Goal: Task Accomplishment & Management: Manage account settings

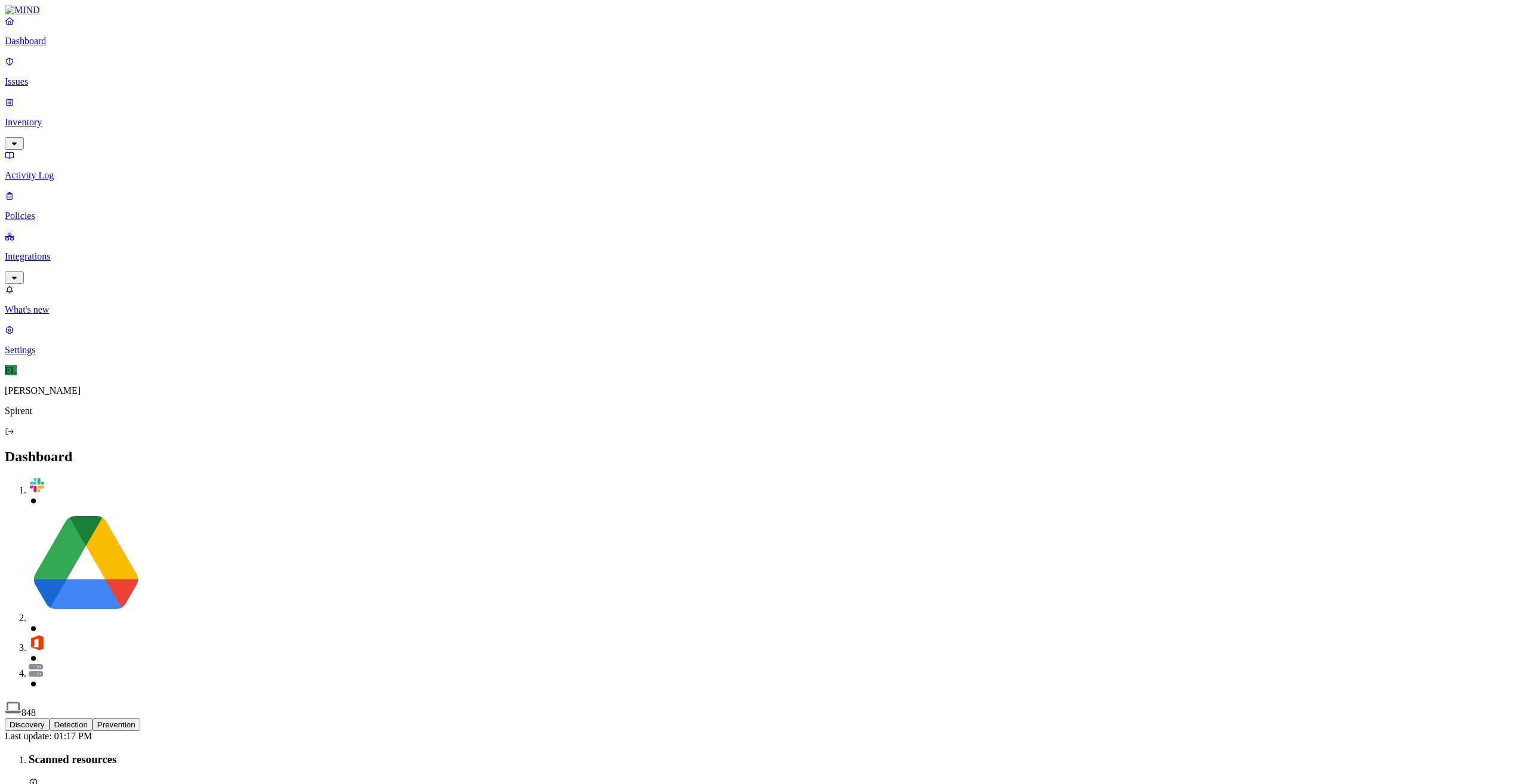
click at [32, 76] on p "Issues" at bounding box center [761, 82] width 1514 height 11
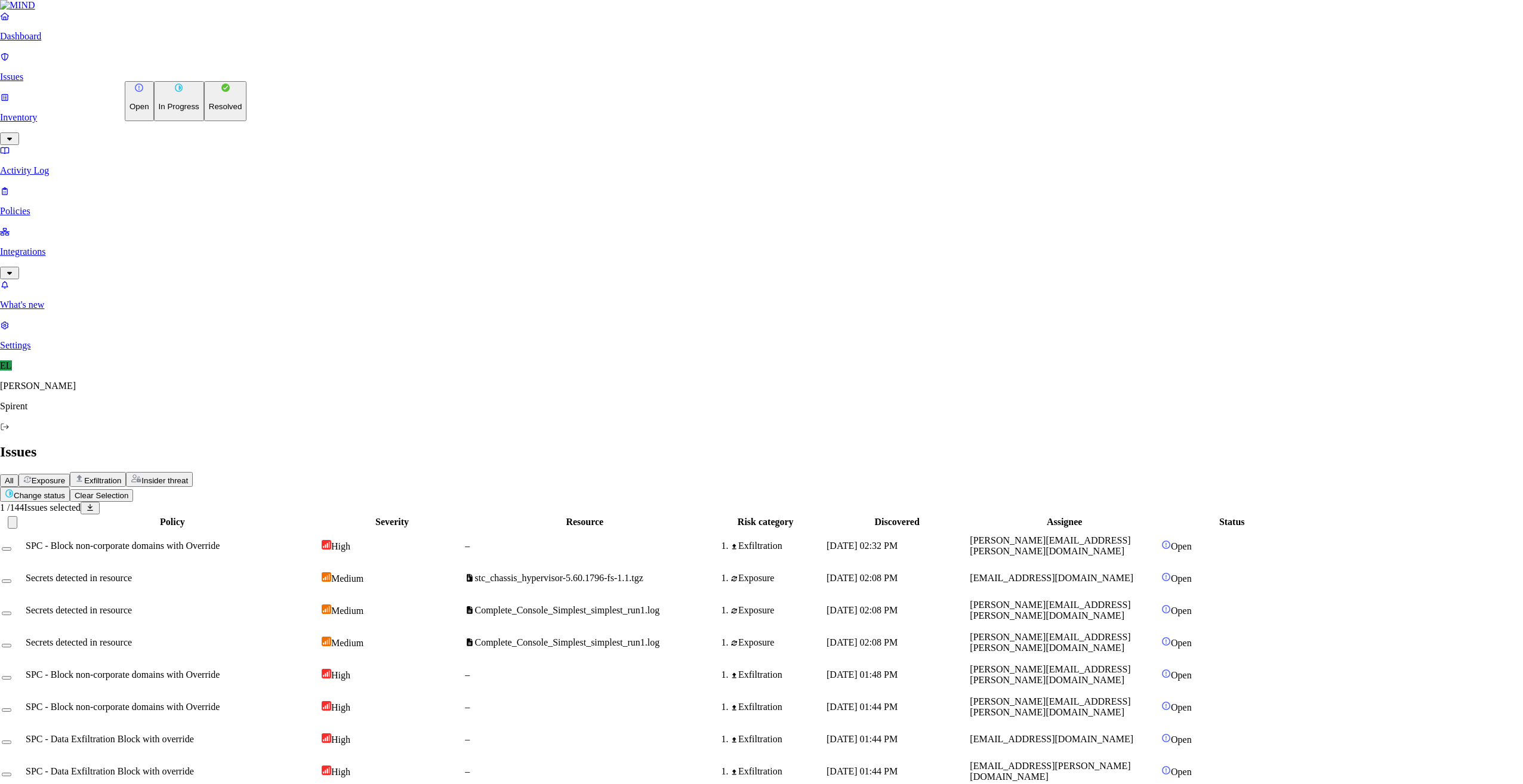
click at [70, 487] on button "Change status" at bounding box center [35, 494] width 70 height 15
click at [209, 111] on p "Resolved" at bounding box center [225, 106] width 33 height 9
select select "Custom Reason"
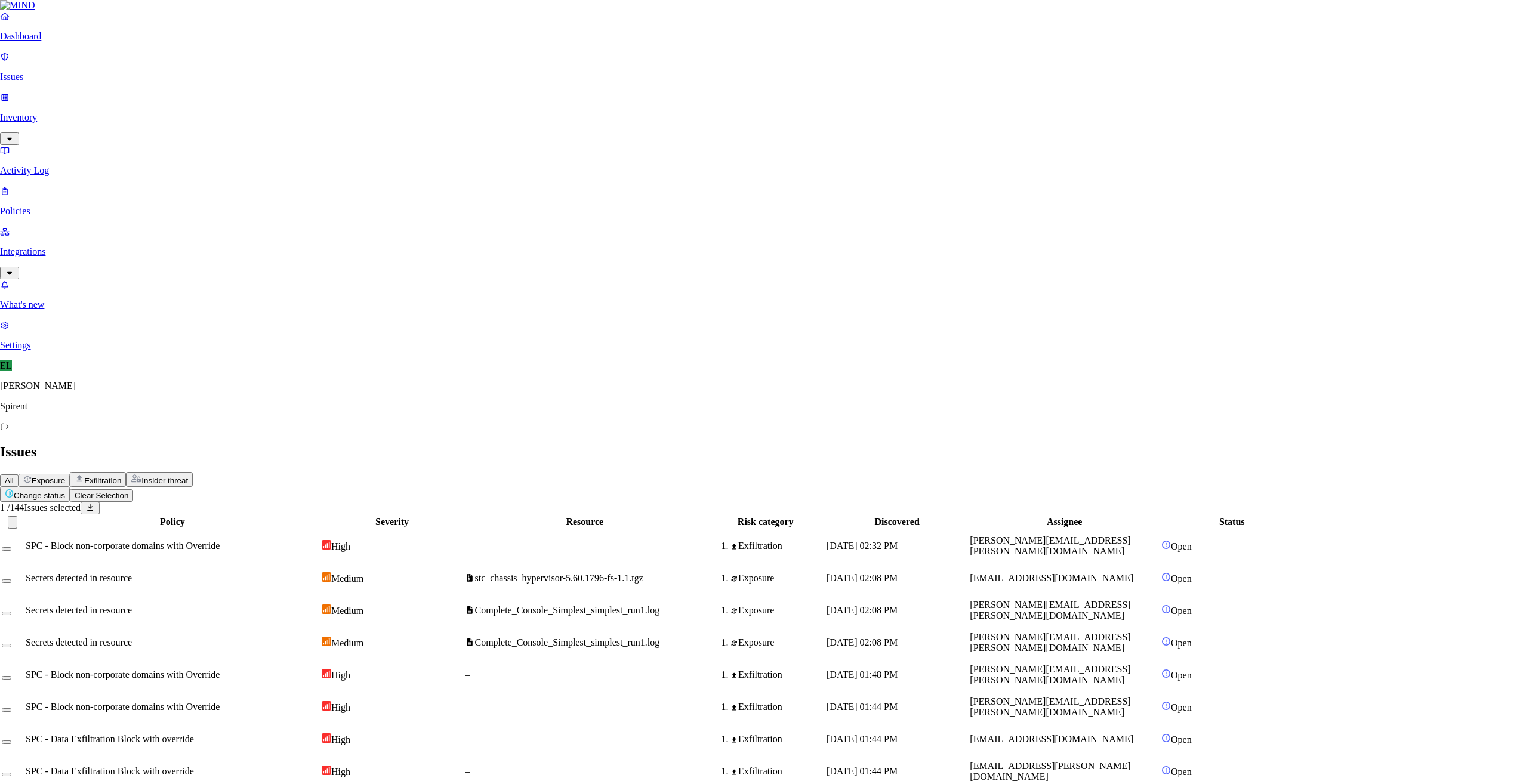
drag, startPoint x: 686, startPoint y: 218, endPoint x: 622, endPoint y: 217, distance: 64.0
type textarea "Personal - Council Tax bill"
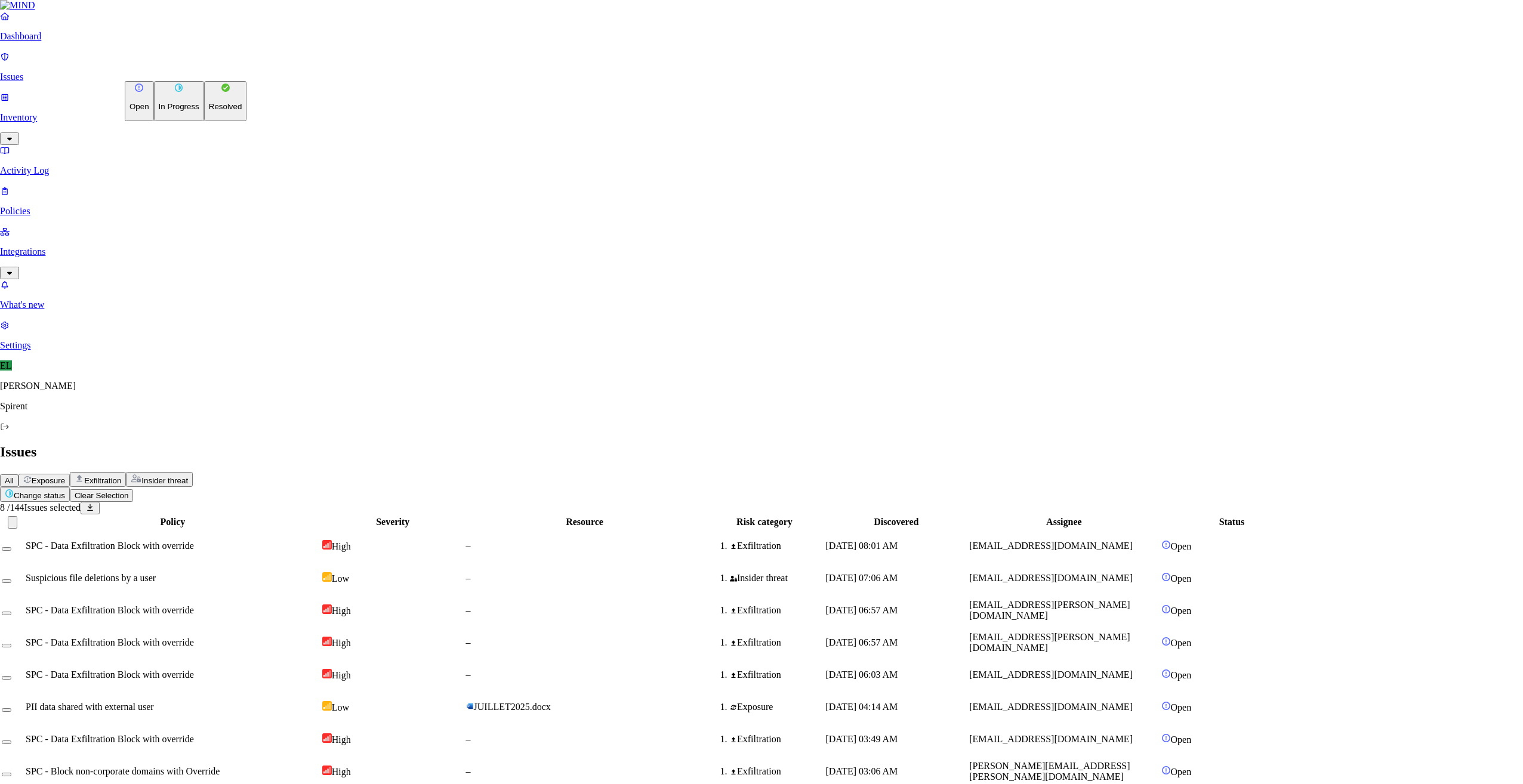
click at [209, 70] on html "Dashboard Issues Inventory Activity Log Policies Integrations What's new 1 Sett…" at bounding box center [761, 774] width 1523 height 1549
click at [209, 111] on p "Resolved" at bounding box center [225, 106] width 33 height 9
select select "Custom Reason"
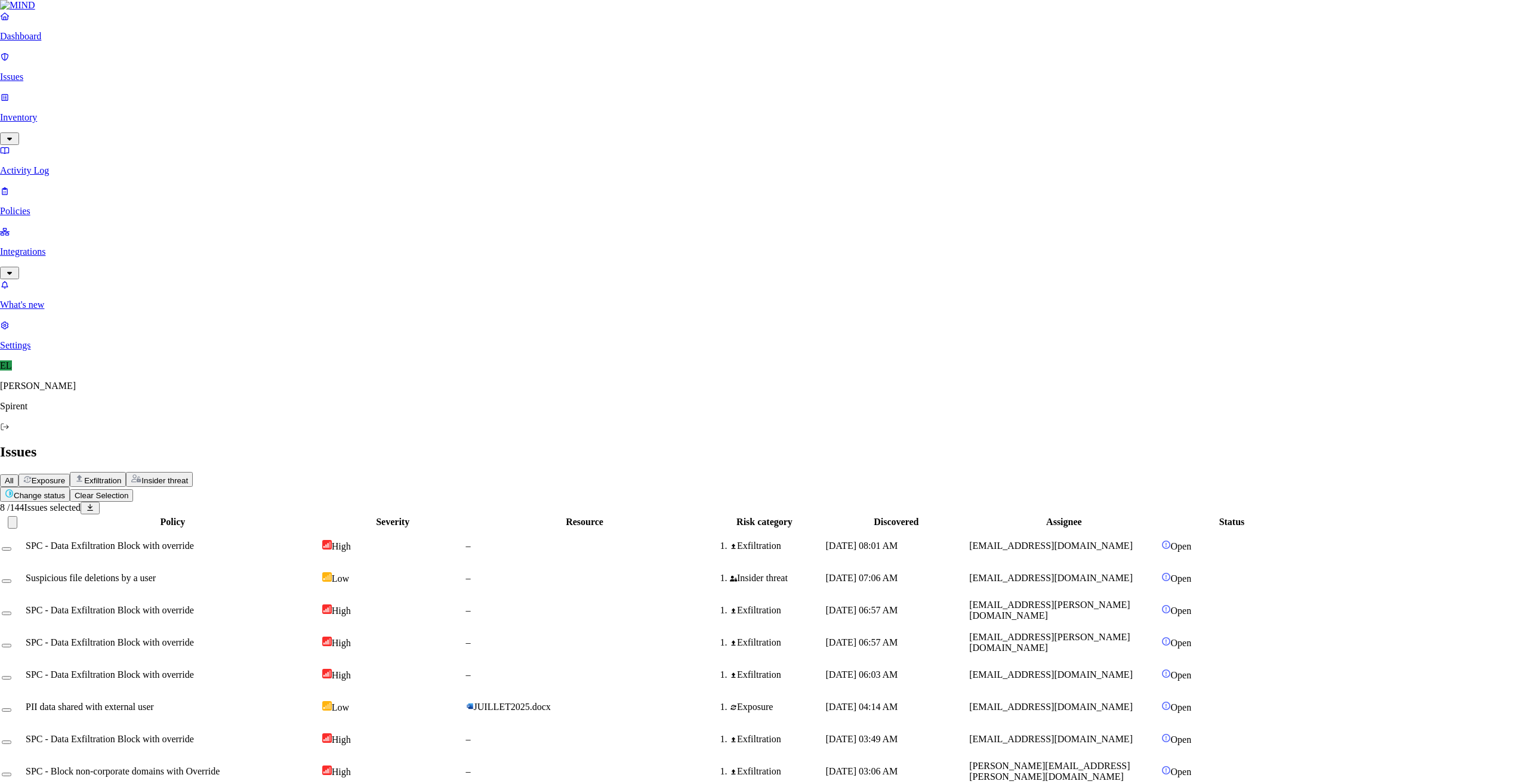
type textarea "For Customer download"
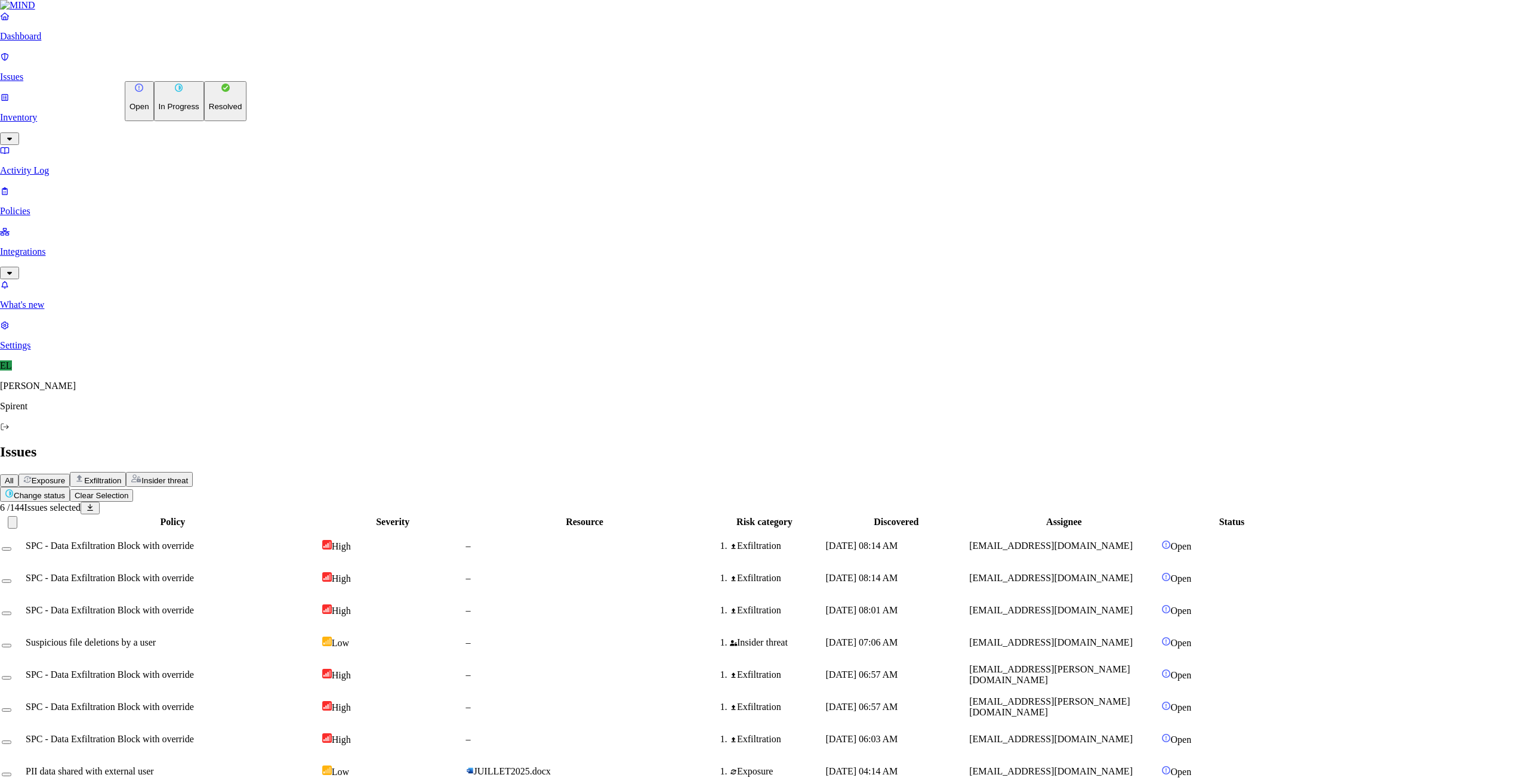
click at [183, 74] on html "Dashboard Issues Inventory Activity Log Policies Integrations What's new 1 Sett…" at bounding box center [761, 774] width 1523 height 1549
click at [209, 111] on p "Resolved" at bounding box center [225, 106] width 33 height 9
select select "Custom Reason"
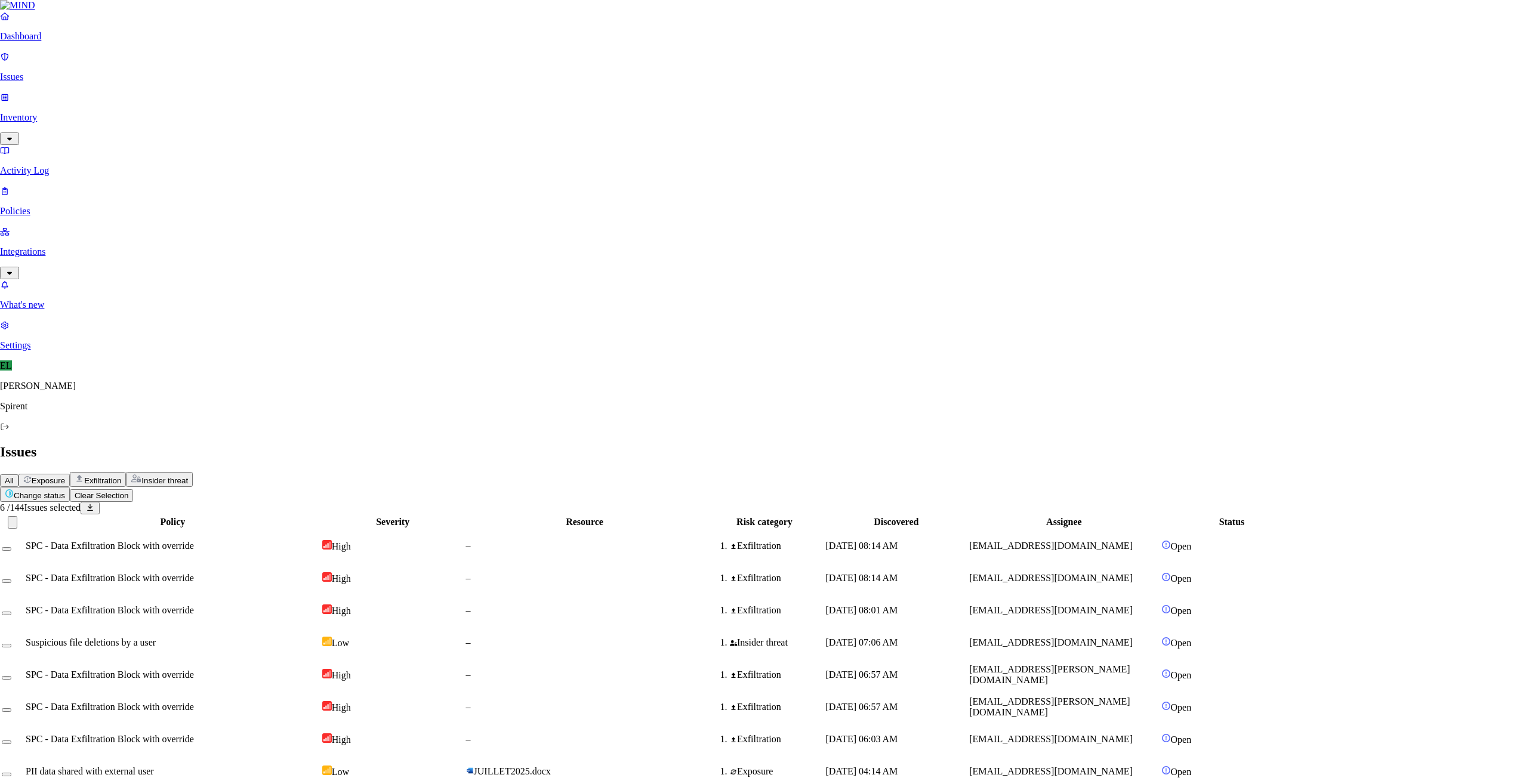
type textarea "Customer download"
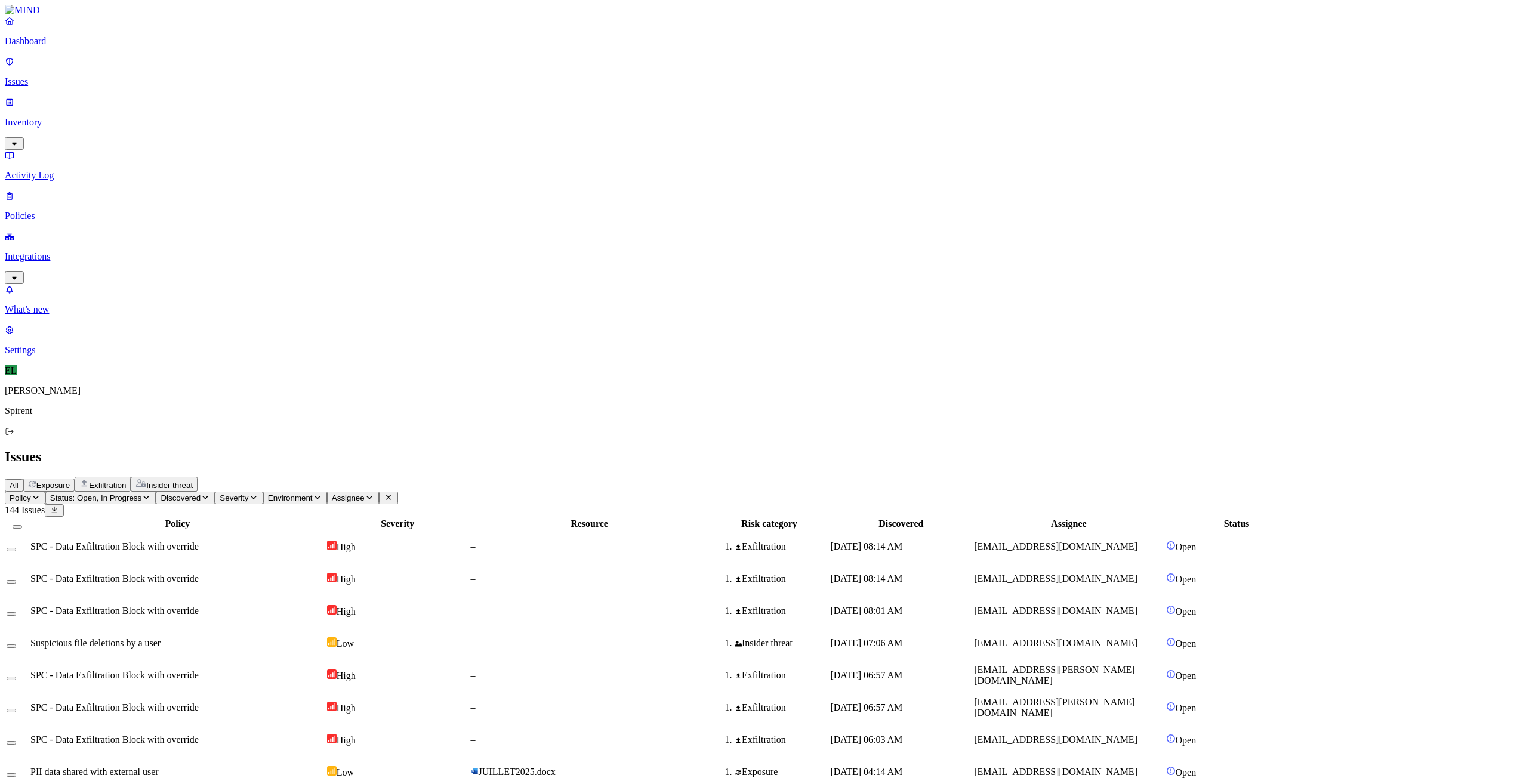
click at [159, 767] on span "PII data shared with external user" at bounding box center [94, 771] width 128 height 10
click at [161, 638] on span "Suspicious file deletions by a user" at bounding box center [96, 642] width 130 height 10
click at [324, 670] on div "SPC - Data Exfiltration Block with override" at bounding box center [177, 675] width 294 height 11
click at [324, 702] on div "SPC - Data Exfiltration Block with override" at bounding box center [177, 708] width 294 height 11
click at [16, 676] on button "Select row" at bounding box center [11, 678] width 9 height 3
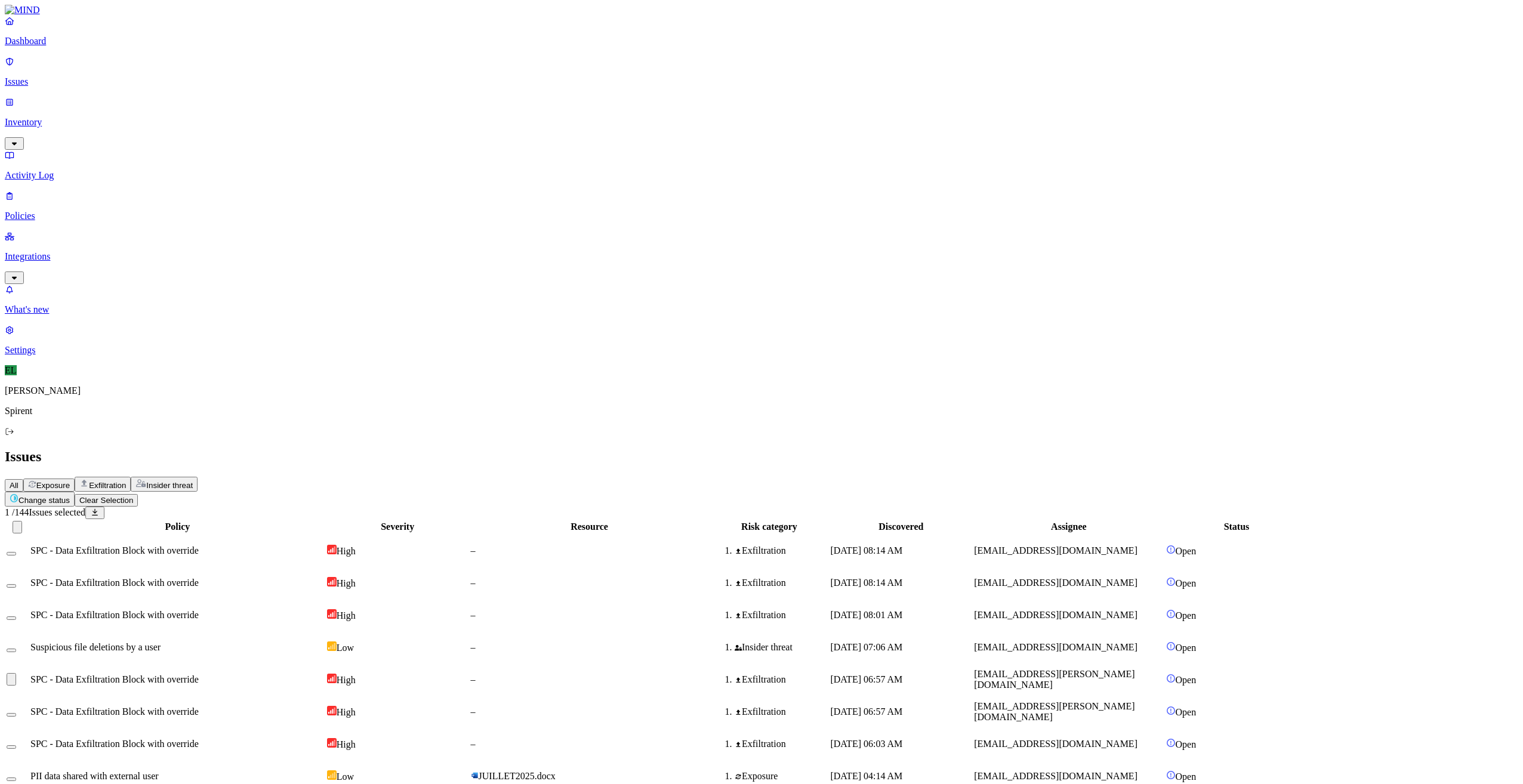
click at [16, 713] on button "Select row" at bounding box center [11, 714] width 9 height 3
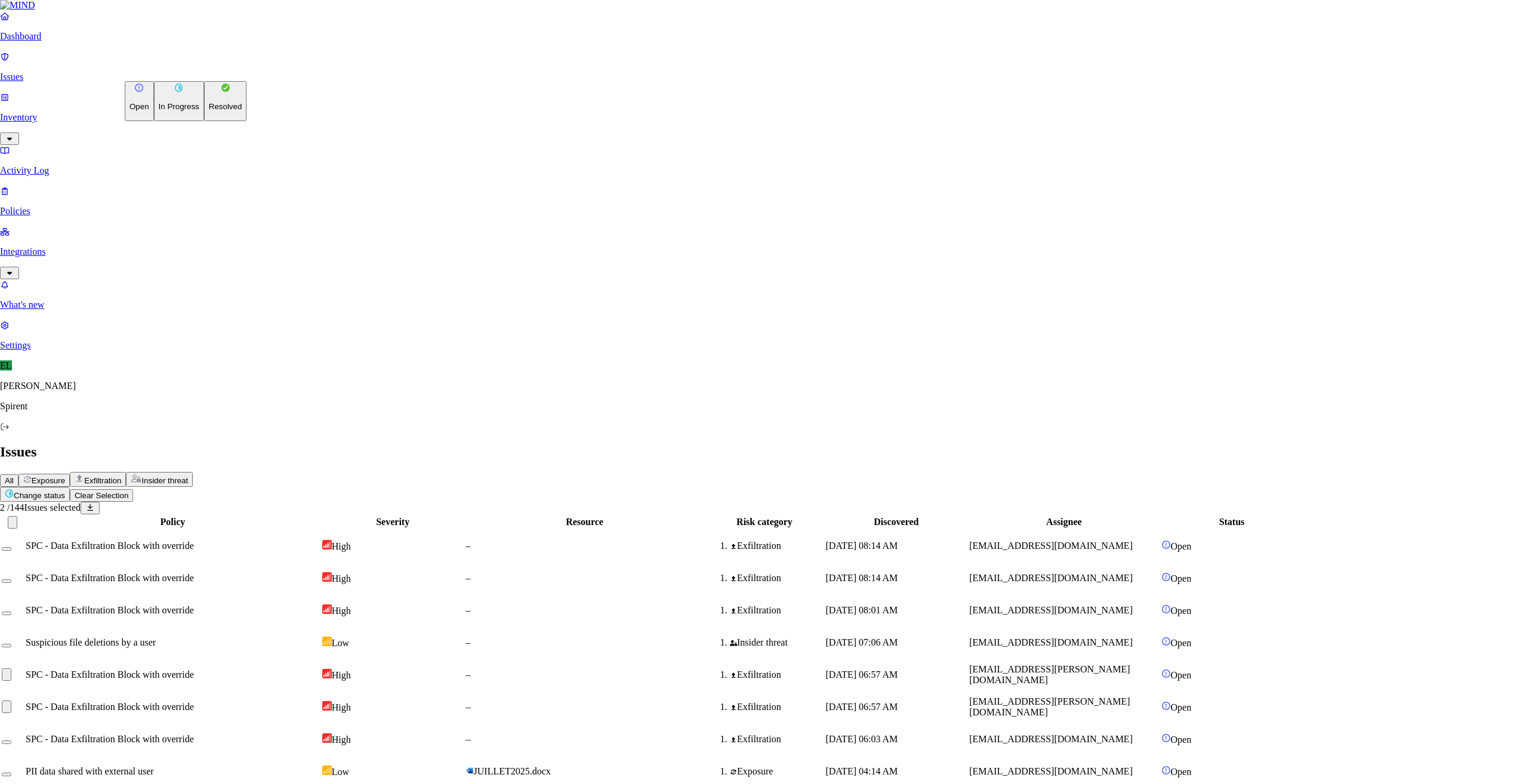
click at [189, 75] on html "Dashboard Issues Inventory Activity Log Policies Integrations What's new 1 Sett…" at bounding box center [761, 774] width 1523 height 1549
click at [209, 111] on p "Resolved" at bounding box center [225, 106] width 33 height 9
select select "Custom Reason"
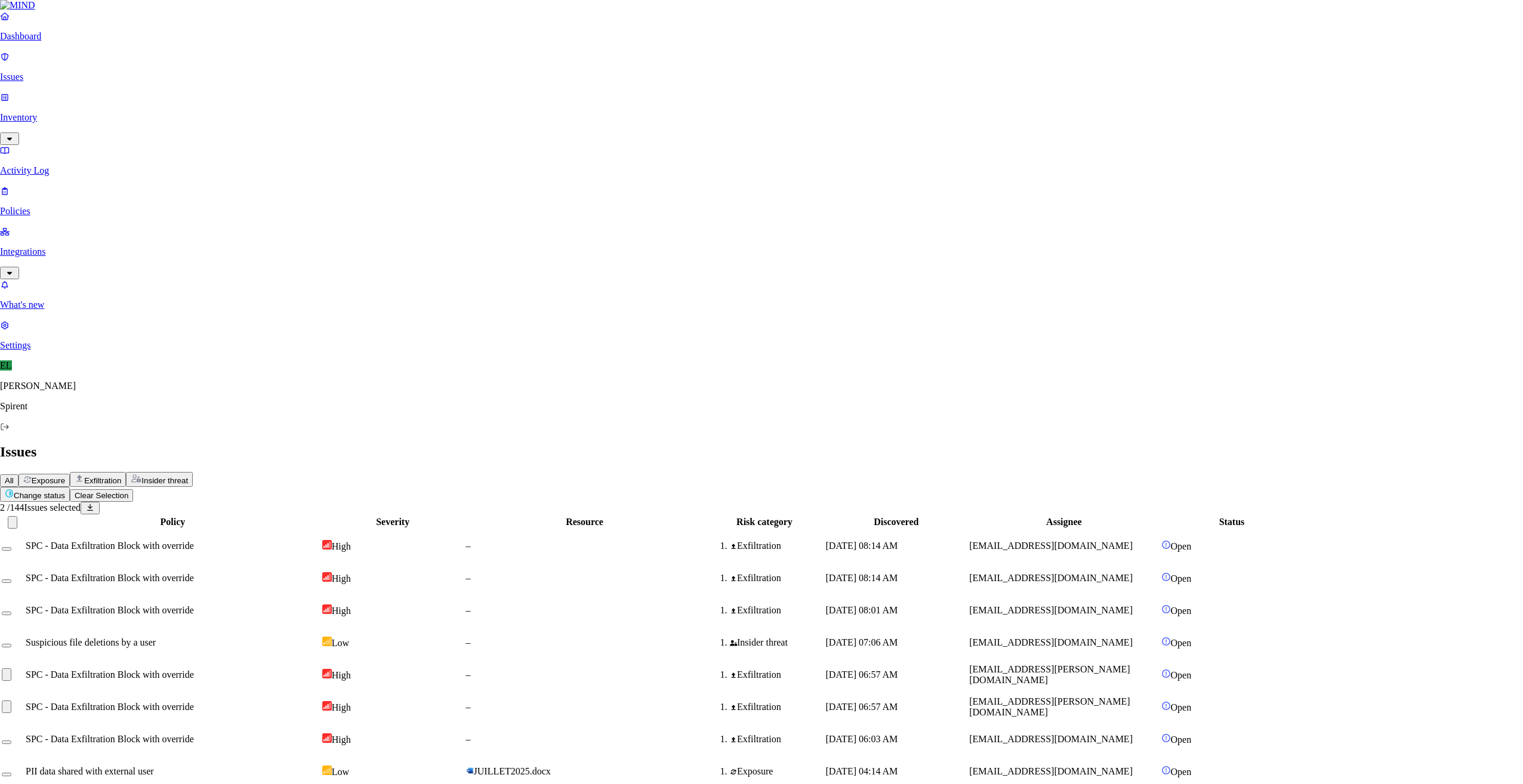
type textarea "Personal"
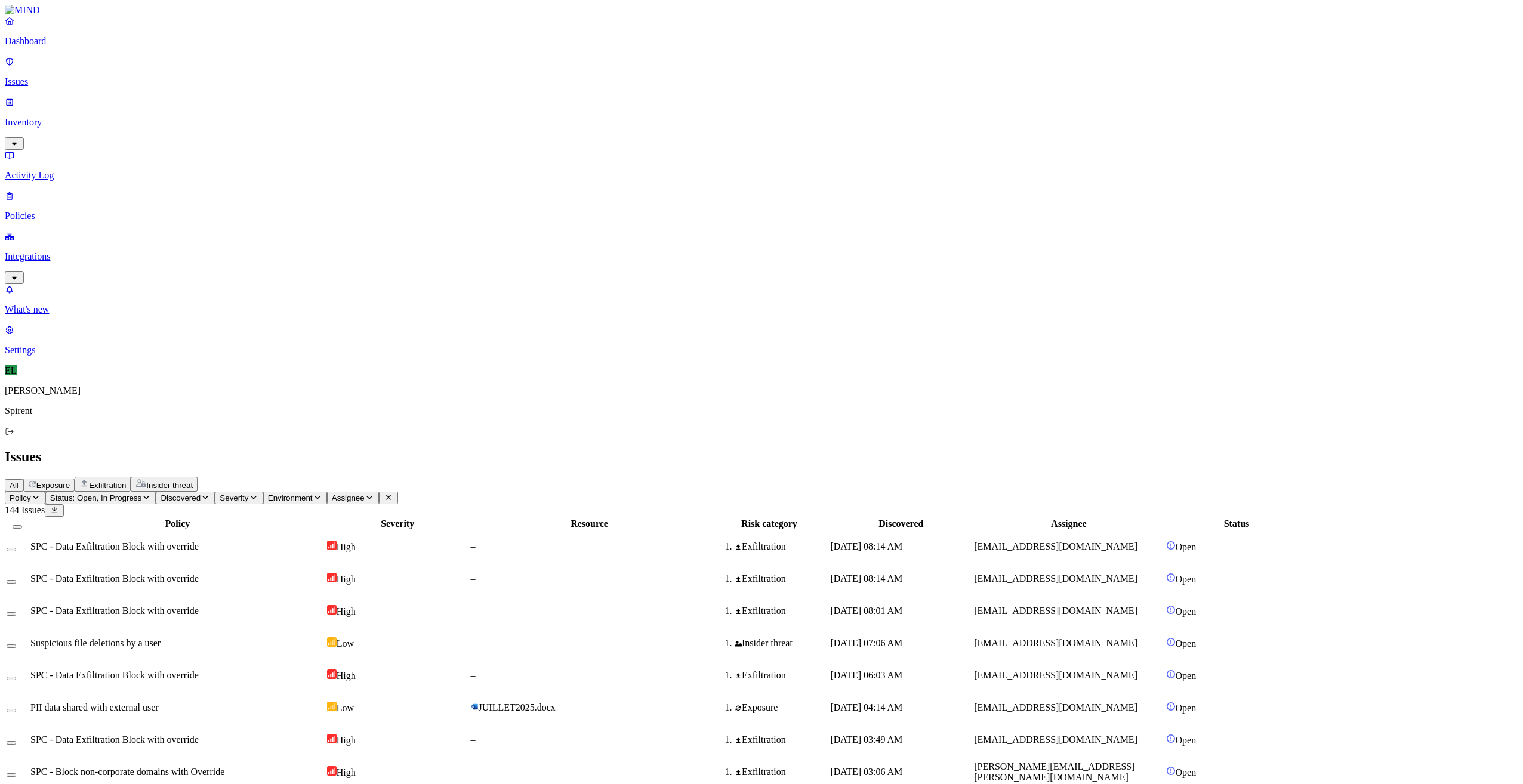
click at [199, 670] on span "SPC - Data Exfiltration Block with override" at bounding box center [114, 674] width 168 height 10
click at [16, 676] on button "Select row" at bounding box center [11, 678] width 9 height 3
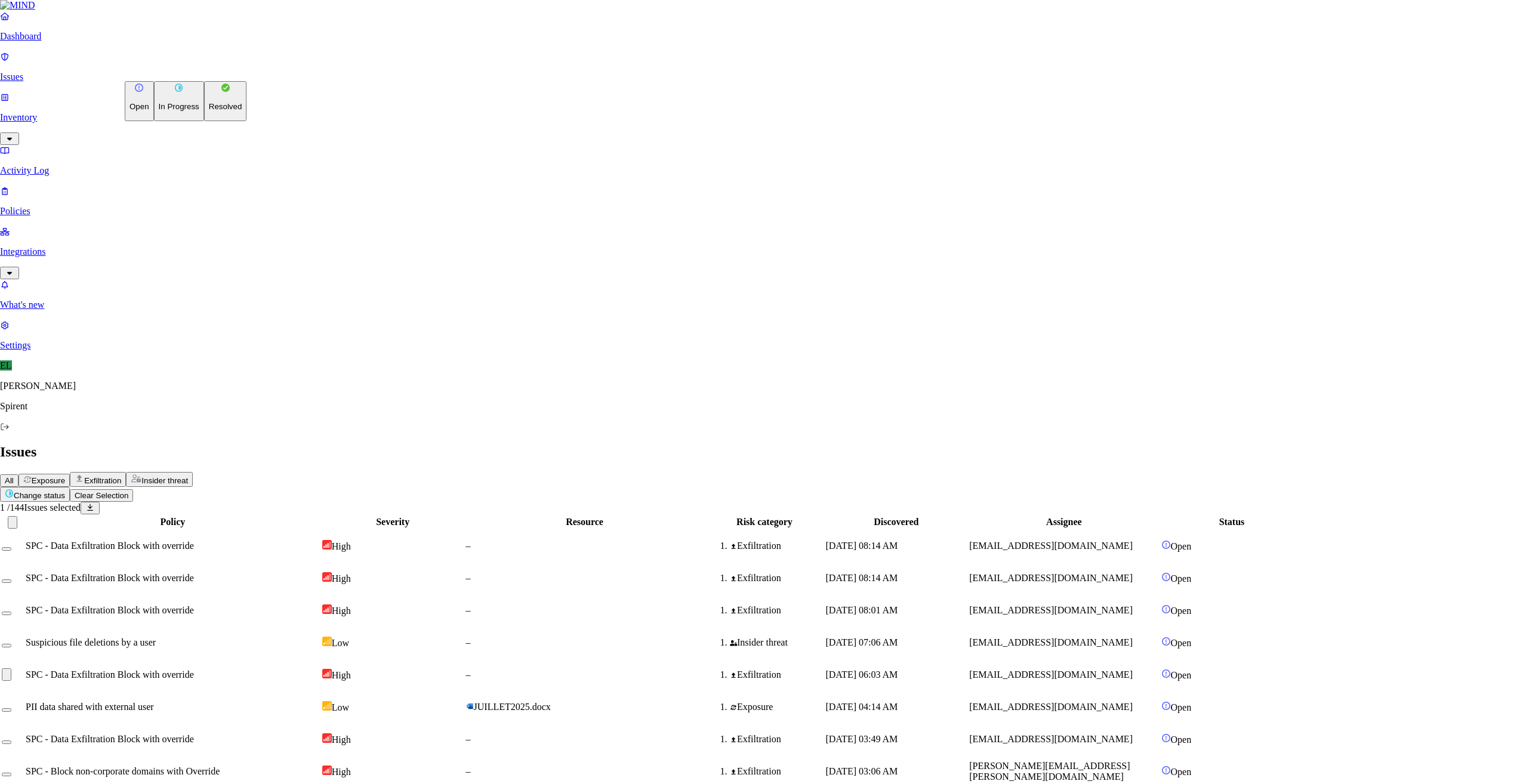
click at [191, 72] on html "Dashboard Issues Inventory Activity Log Policies Integrations What's new 1 Sett…" at bounding box center [761, 774] width 1523 height 1549
click at [209, 111] on p "Resolved" at bounding box center [225, 106] width 33 height 9
select select "Custom Reason"
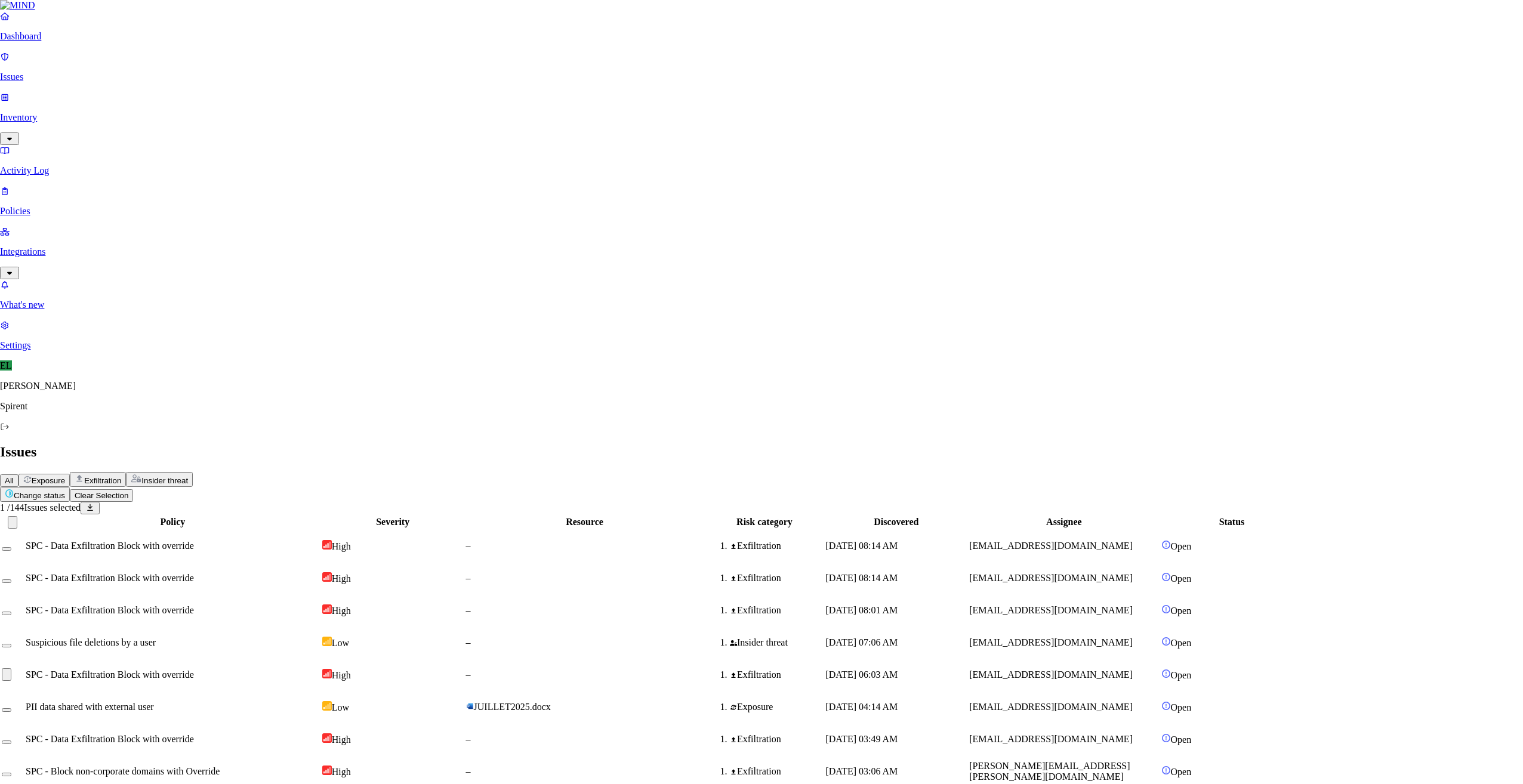
type textarea "Pasting text"
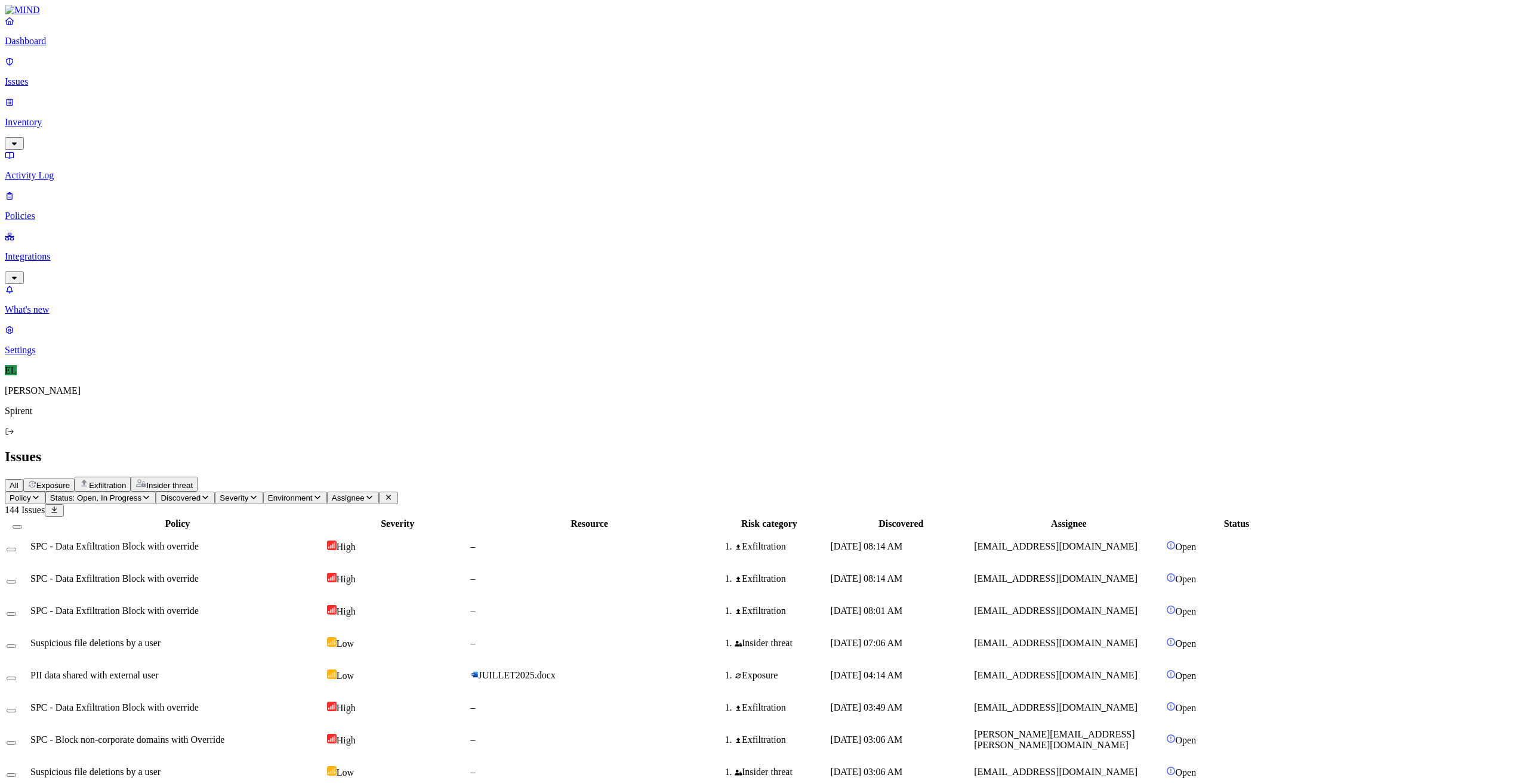
click at [306, 660] on td "PII data shared with external user" at bounding box center [177, 675] width 295 height 31
click at [199, 702] on span "SPC - Data Exfiltration Block with override" at bounding box center [114, 707] width 168 height 10
click at [16, 709] on button "Select row" at bounding box center [11, 710] width 9 height 3
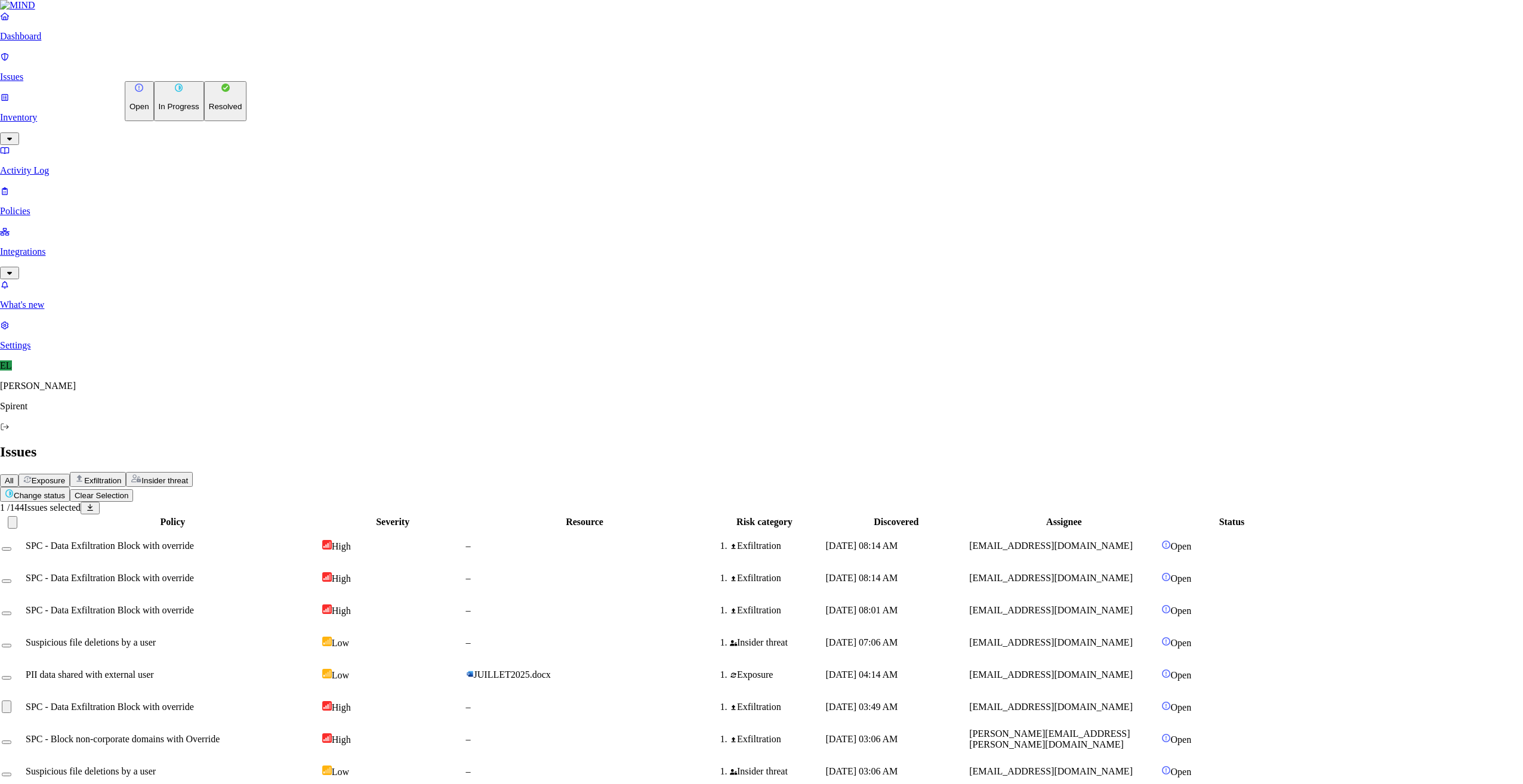
click at [195, 69] on html "Dashboard Issues Inventory Activity Log Policies Integrations What's new 1 Sett…" at bounding box center [761, 774] width 1523 height 1549
click at [209, 111] on p "Resolved" at bounding box center [225, 106] width 33 height 9
select select "Custom Reason"
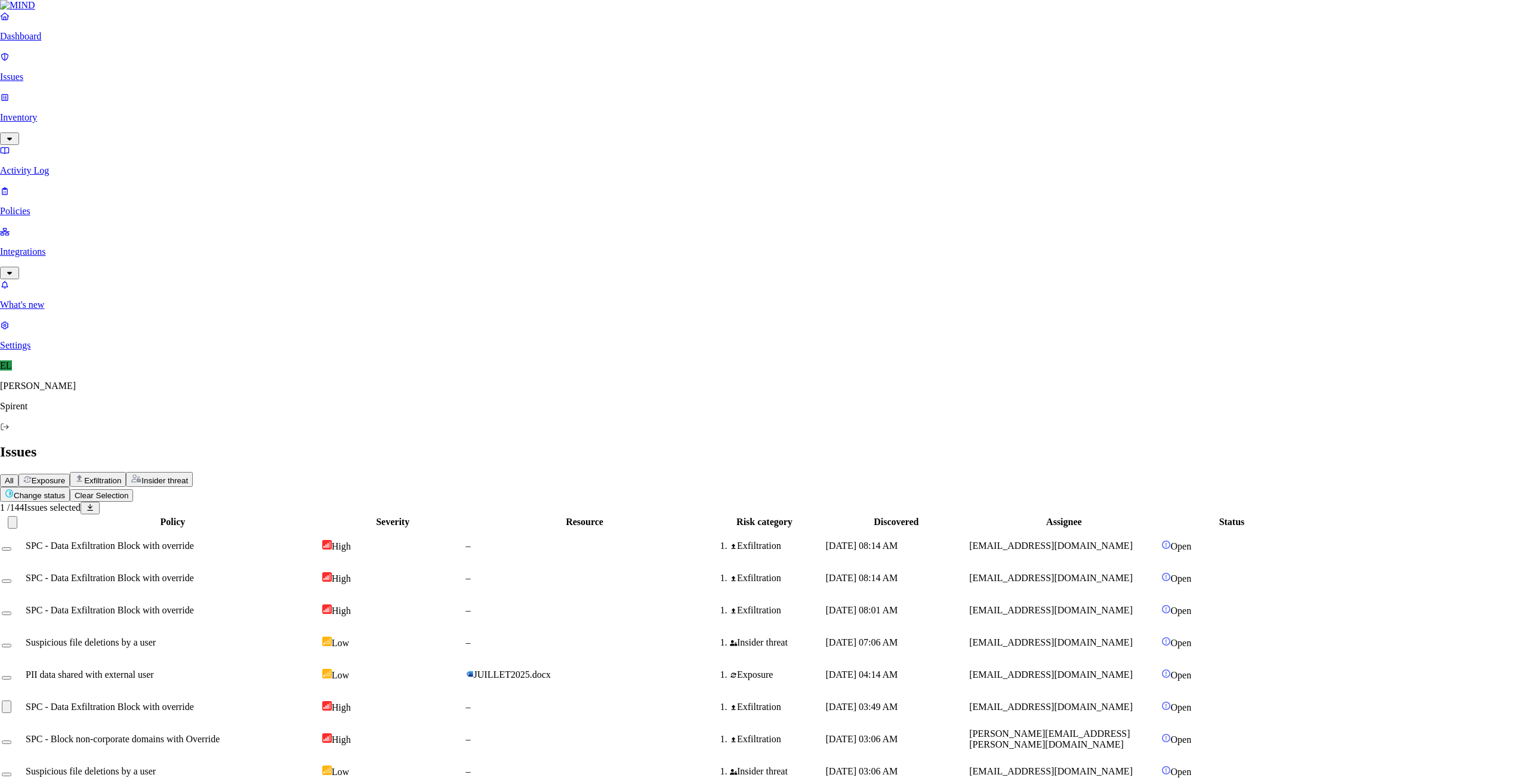
type textarea "Not sensitive"
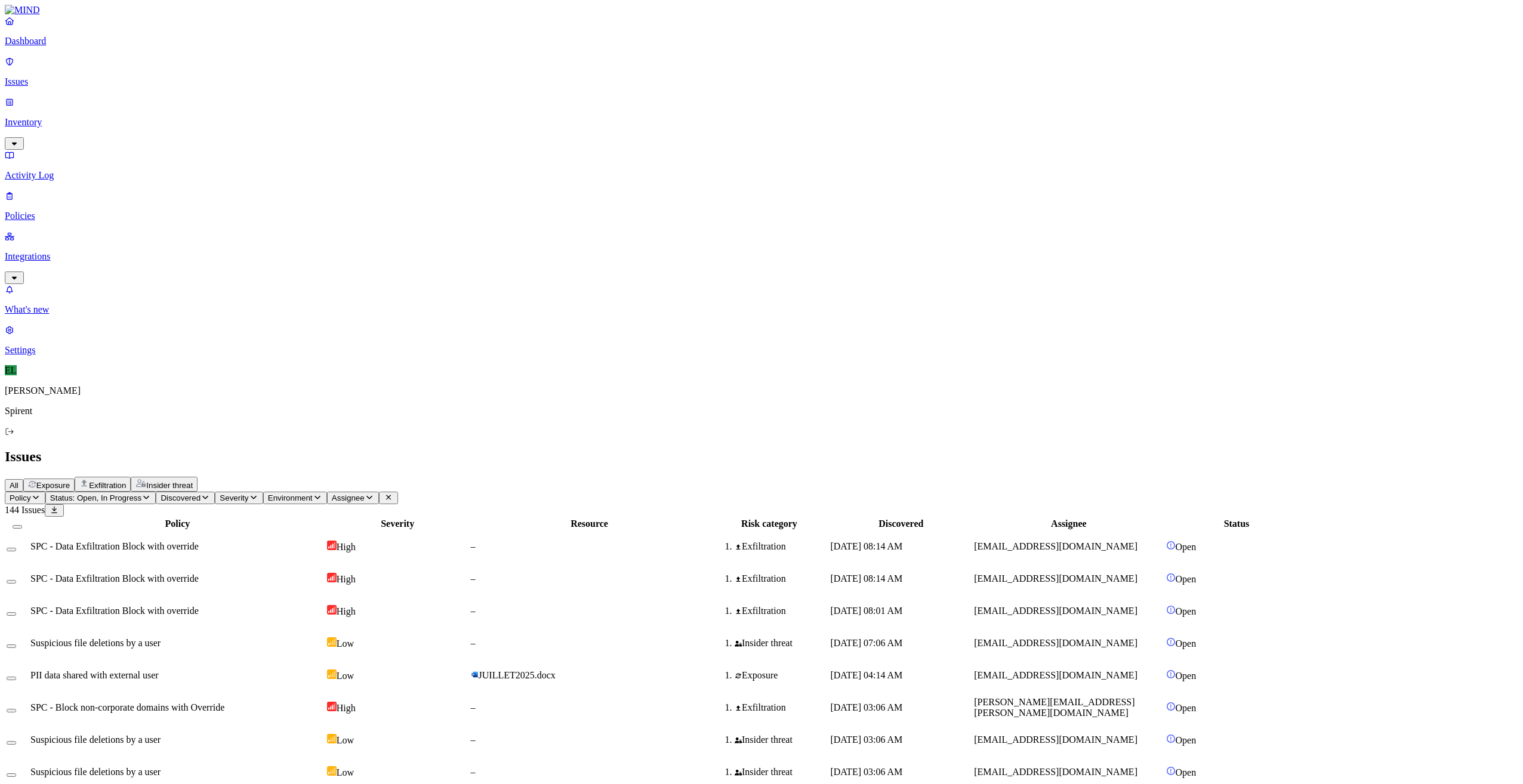
click at [1135, 697] on span "[PERSON_NAME][EMAIL_ADDRESS][PERSON_NAME][DOMAIN_NAME]" at bounding box center [1054, 707] width 161 height 21
click at [16, 709] on button "Select row" at bounding box center [11, 710] width 9 height 3
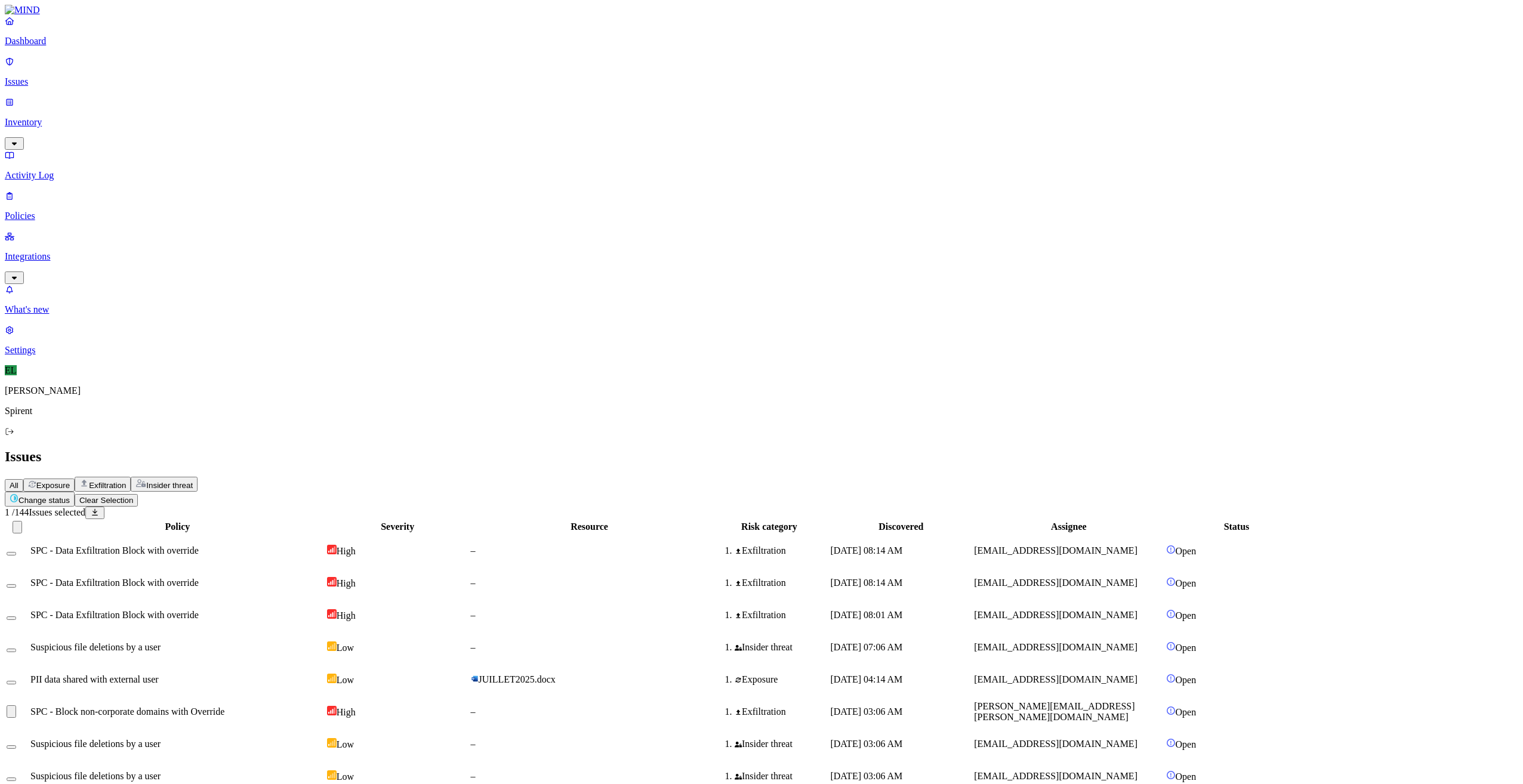
click at [192, 70] on html "Dashboard Issues Inventory Activity Log Policies Integrations What's new 1 Sett…" at bounding box center [761, 777] width 1523 height 1553
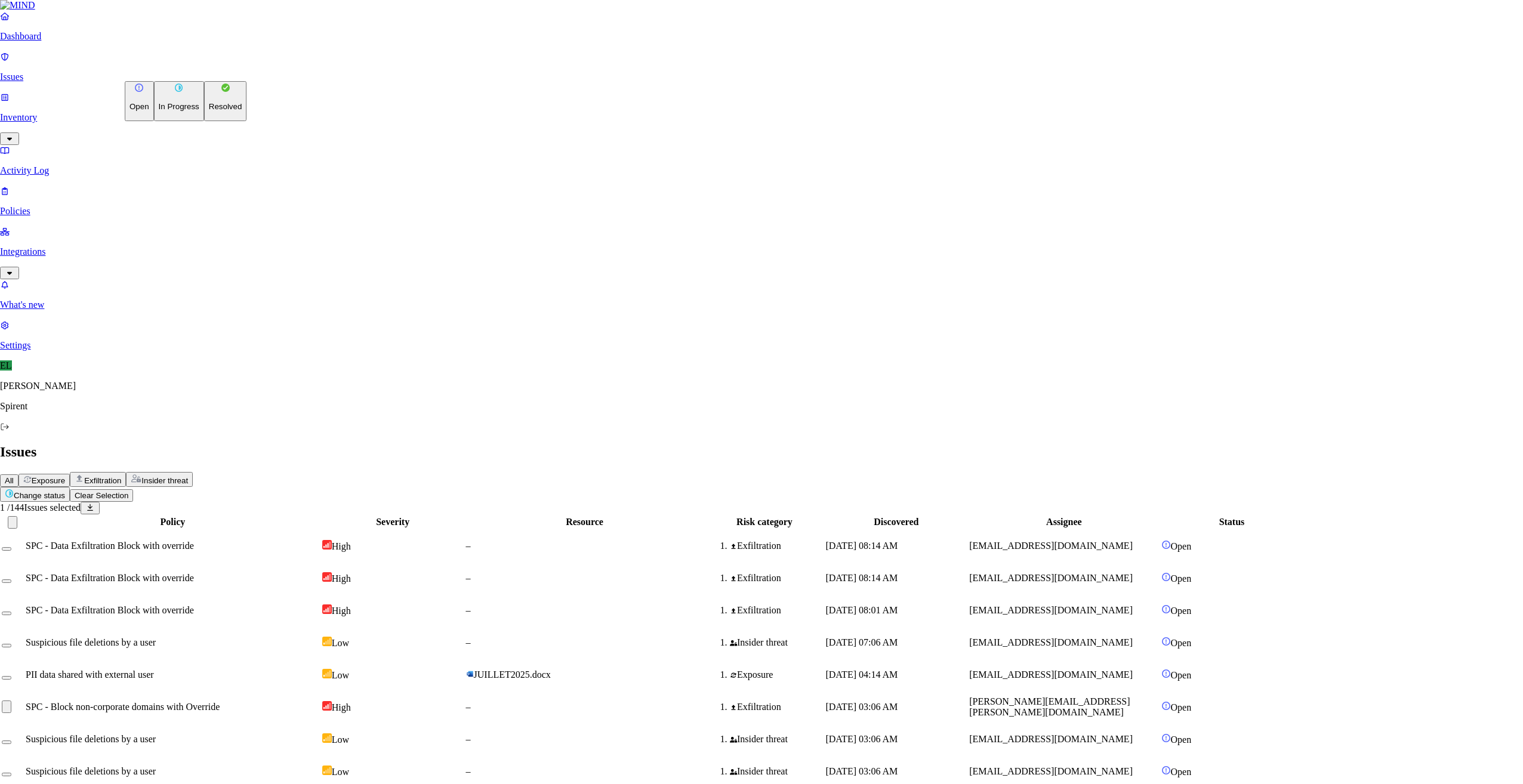
click at [209, 111] on p "Resolved" at bounding box center [225, 106] width 33 height 9
select select "Custom Reason"
type textarea "debug"
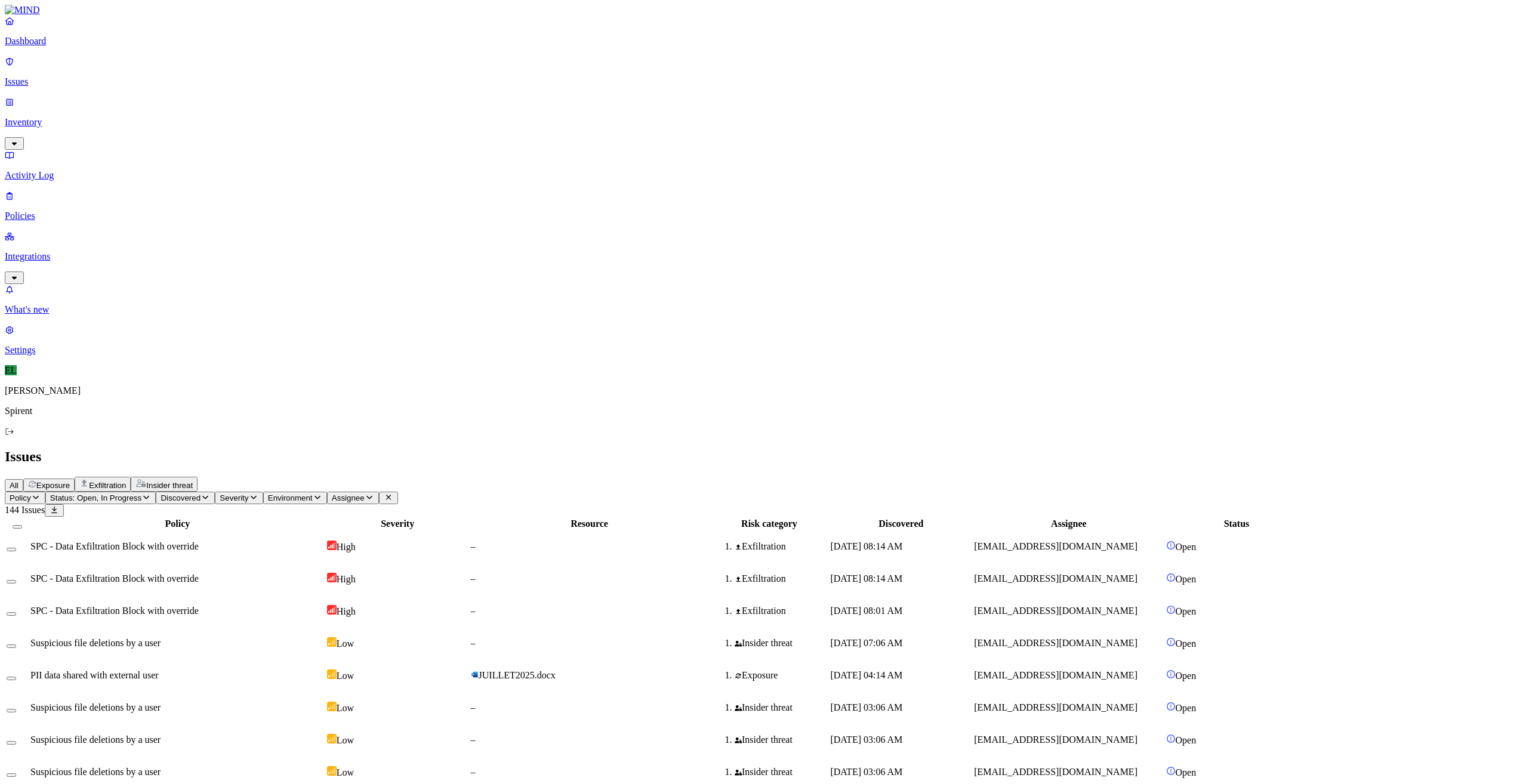
click at [324, 670] on div "PII data shared with external user" at bounding box center [177, 675] width 294 height 11
click at [16, 676] on button "Select row" at bounding box center [11, 678] width 9 height 3
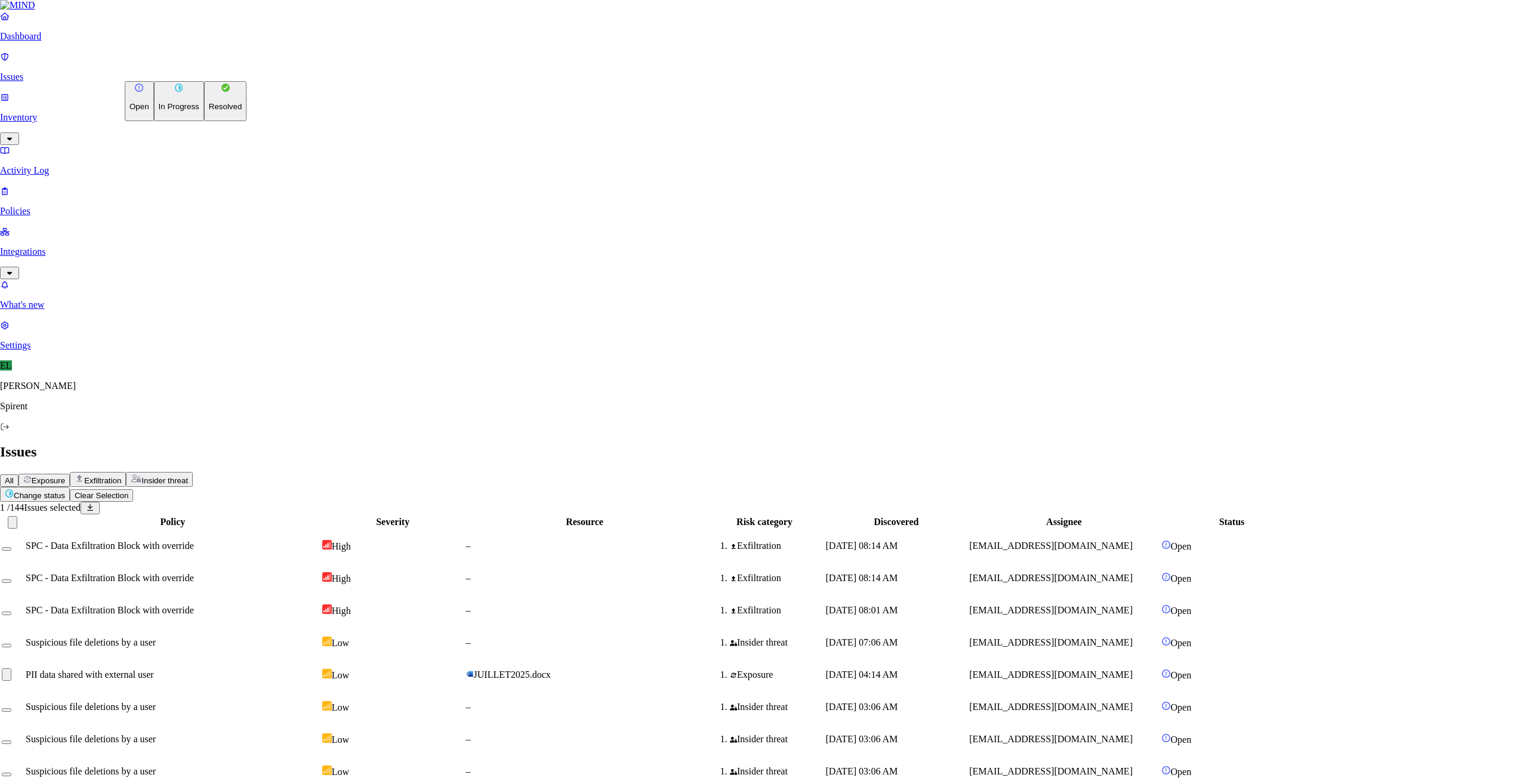
click at [192, 70] on html "Dashboard Issues Inventory Activity Log Policies Integrations What's new 1 Sett…" at bounding box center [761, 774] width 1523 height 1549
click at [204, 121] on button "Resolved" at bounding box center [225, 101] width 43 height 40
select select "Risk Accepted"
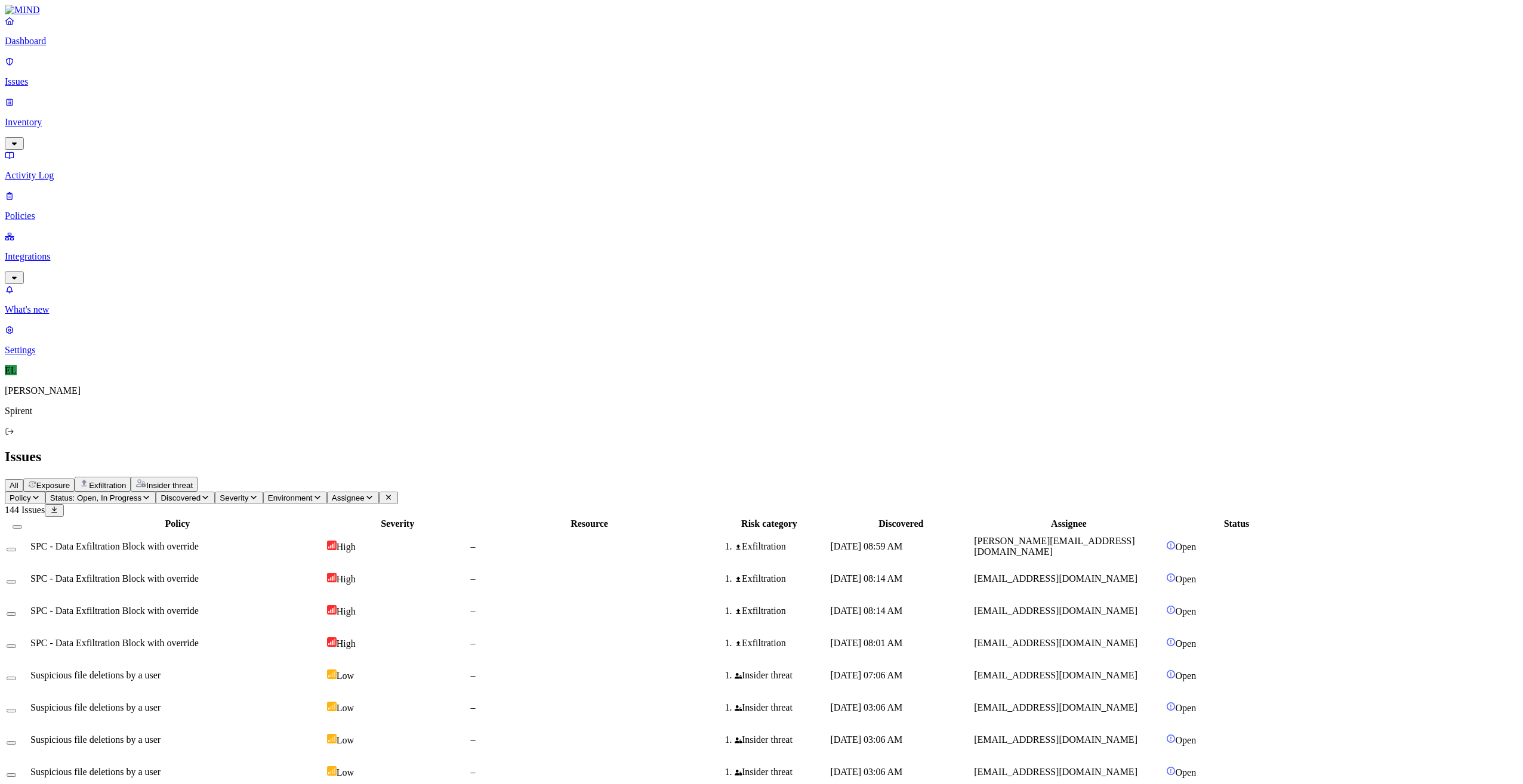
click at [161, 670] on span "Suspicious file deletions by a user" at bounding box center [96, 674] width 130 height 10
click at [161, 702] on span "Suspicious file deletions by a user" at bounding box center [96, 707] width 130 height 10
click at [161, 734] on span "Suspicious file deletions by a user" at bounding box center [96, 739] width 130 height 10
click at [161, 767] on span "Suspicious file deletions by a user" at bounding box center [96, 771] width 130 height 10
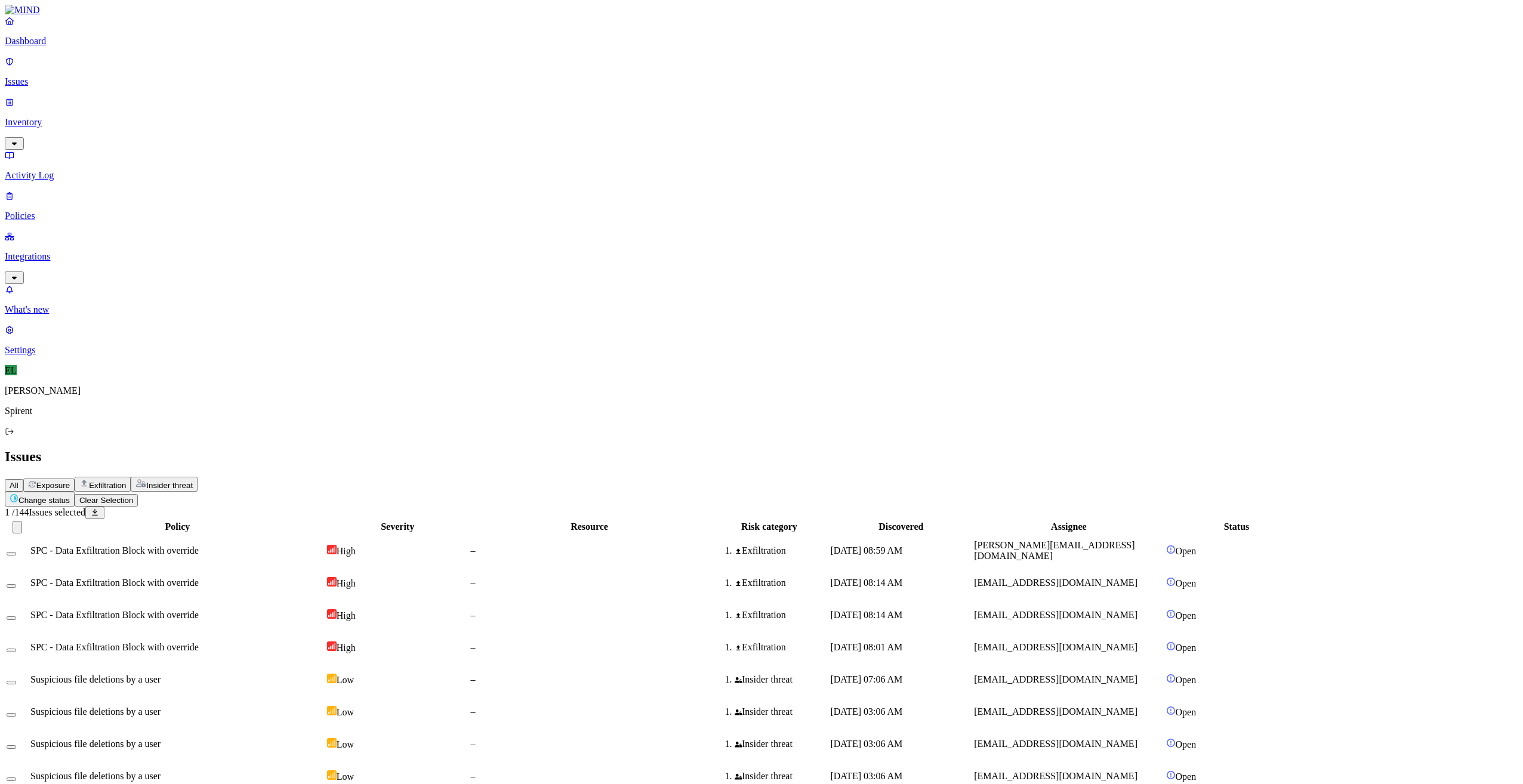
click at [188, 70] on html "Dashboard Issues Inventory Activity Log Policies Integrations What's new 1 Sett…" at bounding box center [761, 777] width 1523 height 1553
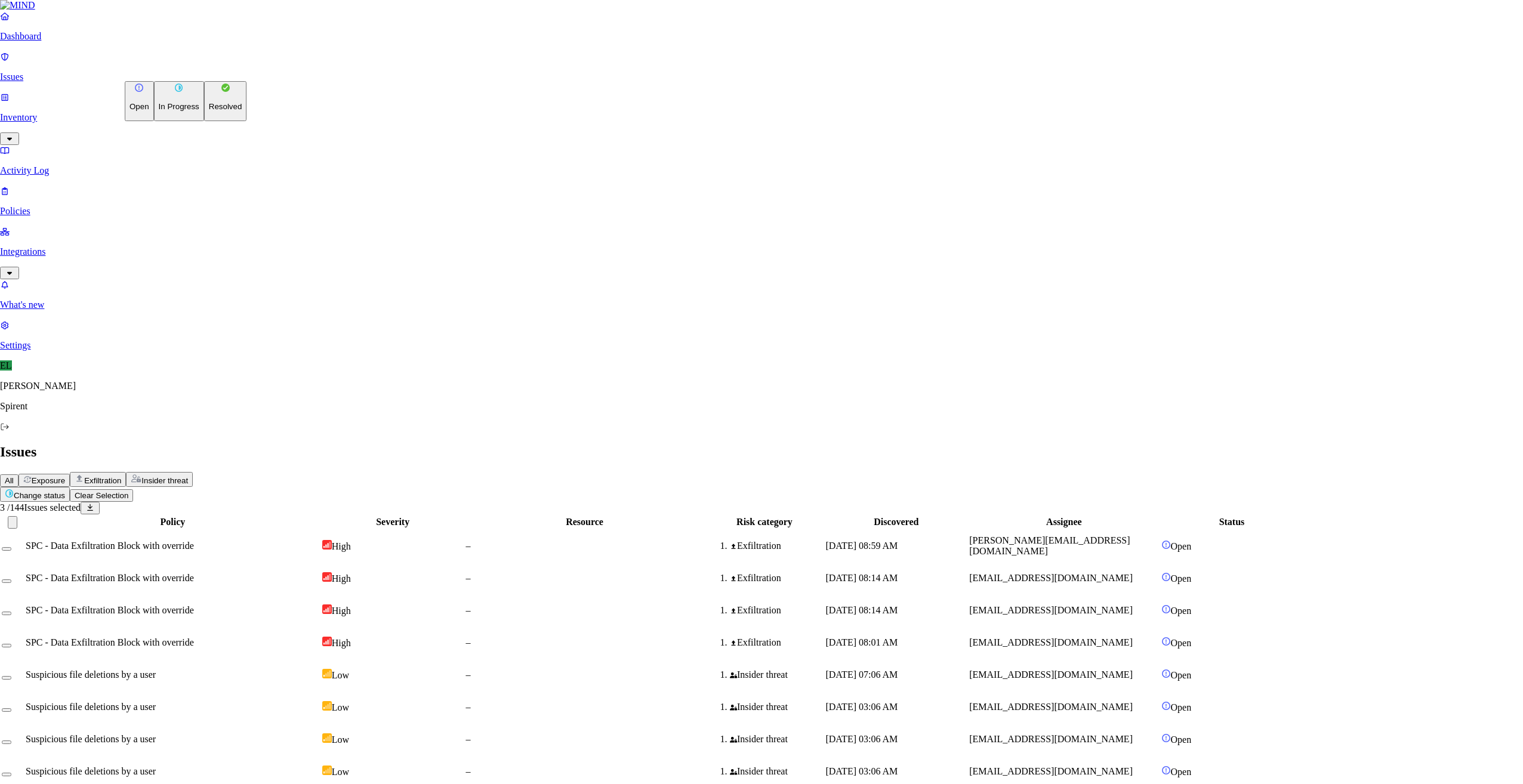
click at [209, 111] on p "Resolved" at bounding box center [225, 106] width 33 height 9
select select "Custom Reason"
type textarea "debug"
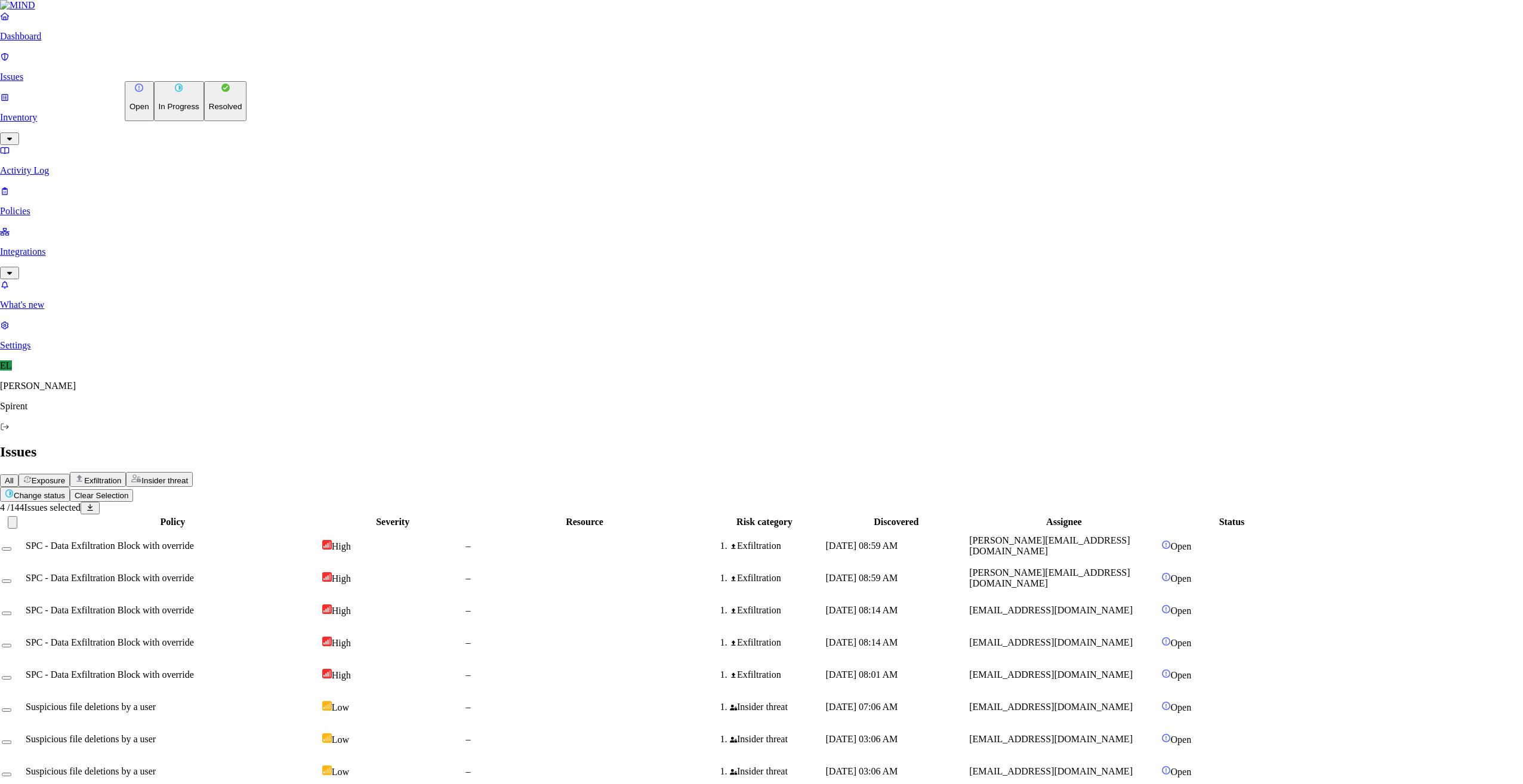
click at [196, 68] on html "Dashboard Issues Inventory Activity Log Policies Integrations What's new 1 Sett…" at bounding box center [761, 774] width 1523 height 1549
click at [204, 121] on button "Resolved" at bounding box center [225, 101] width 43 height 40
select select "Custom Reason"
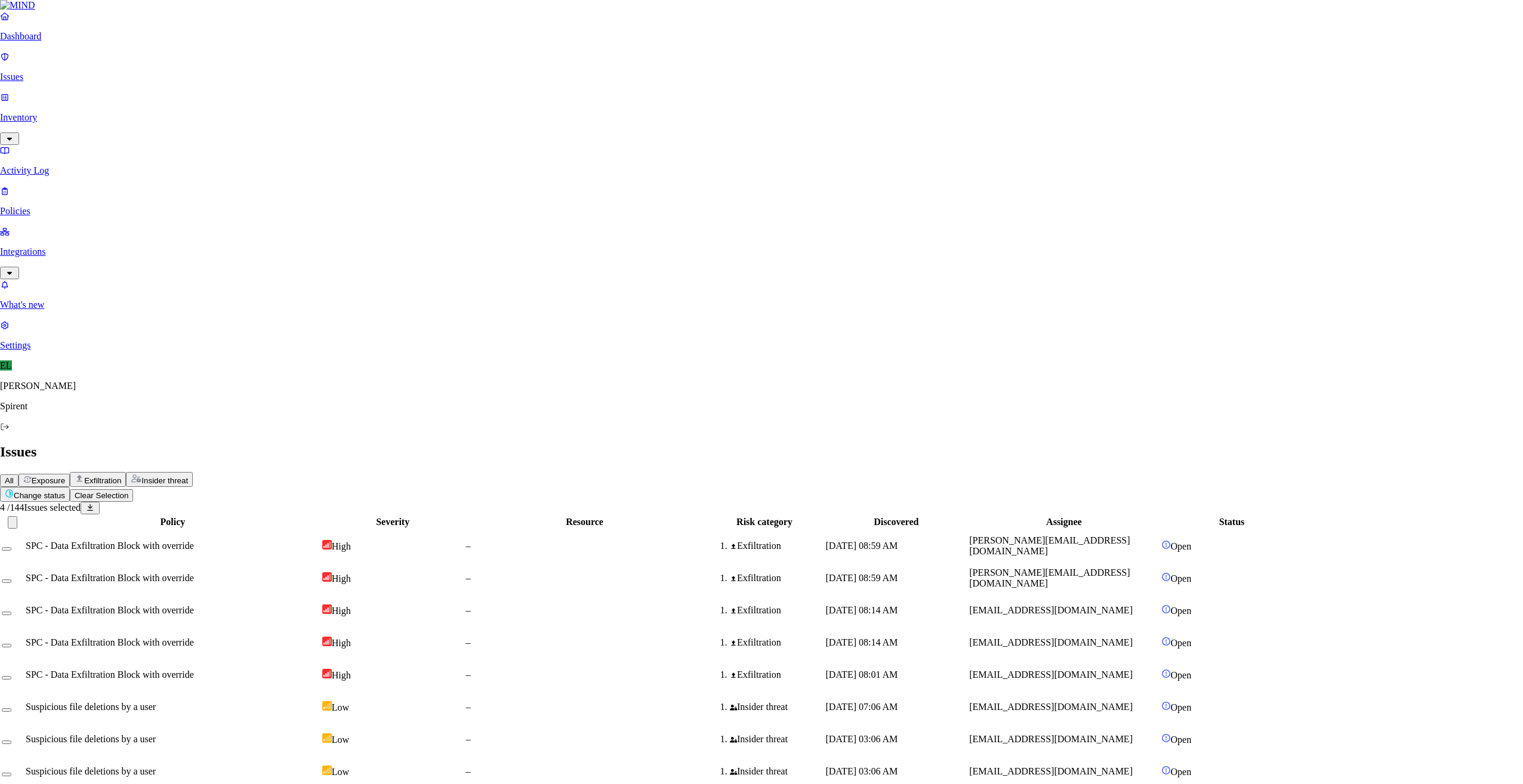
type textarea "link copying"
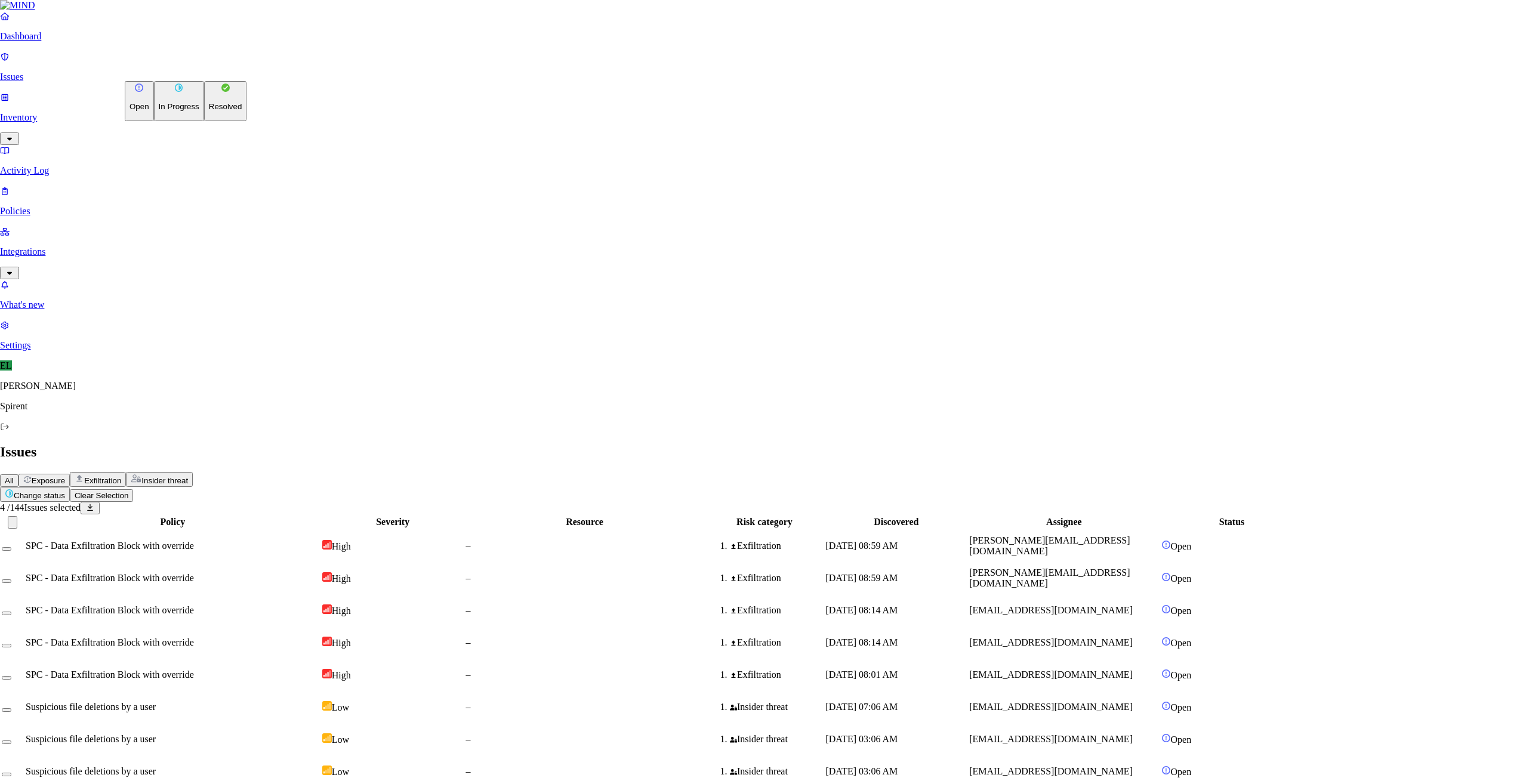
click at [195, 68] on html "Dashboard Issues Inventory Activity Log Policies Integrations What's new 1 Sett…" at bounding box center [761, 774] width 1523 height 1549
click at [209, 111] on p "Resolved" at bounding box center [225, 106] width 33 height 9
select select "Custom Reason"
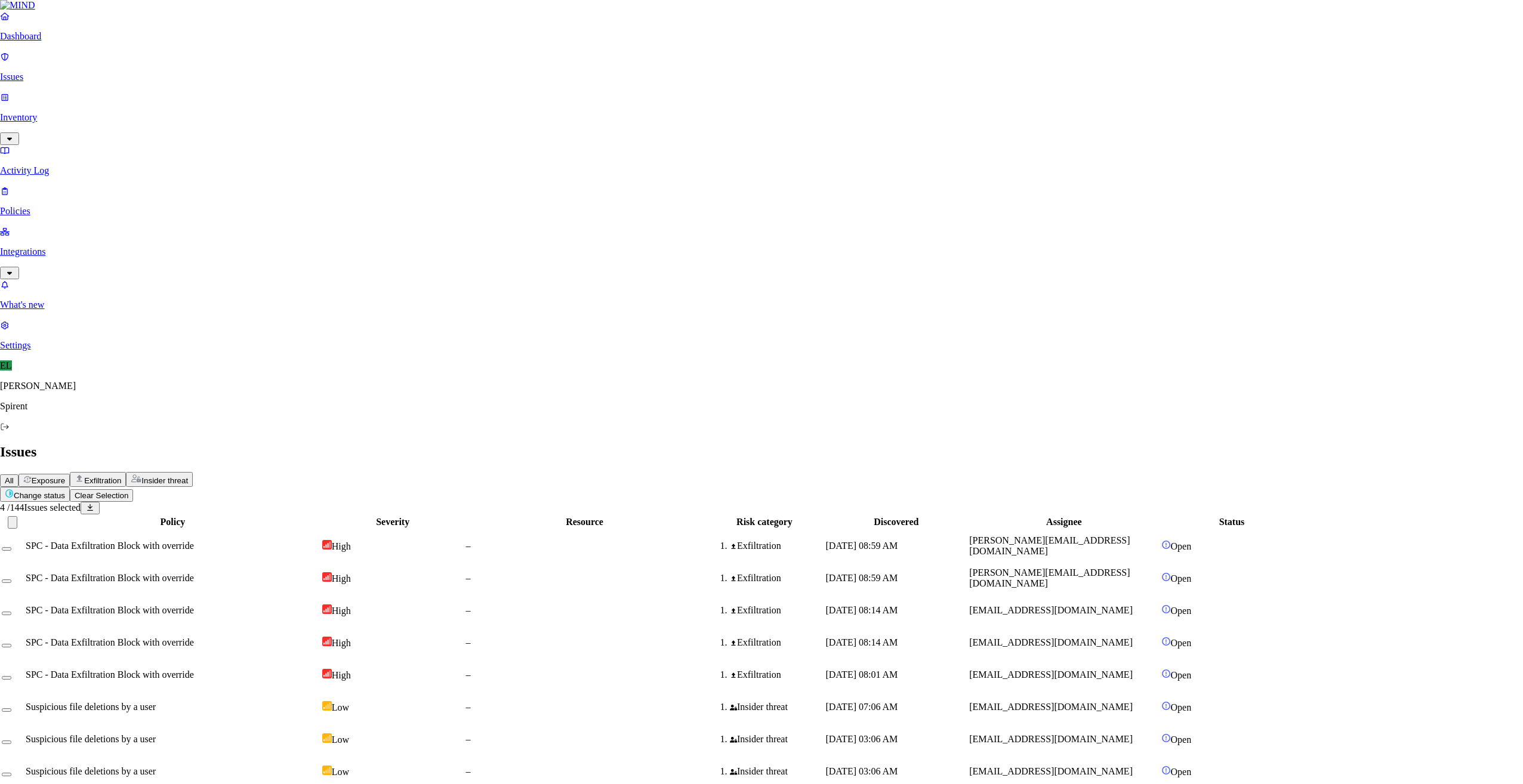
type textarea "Audience viewing"
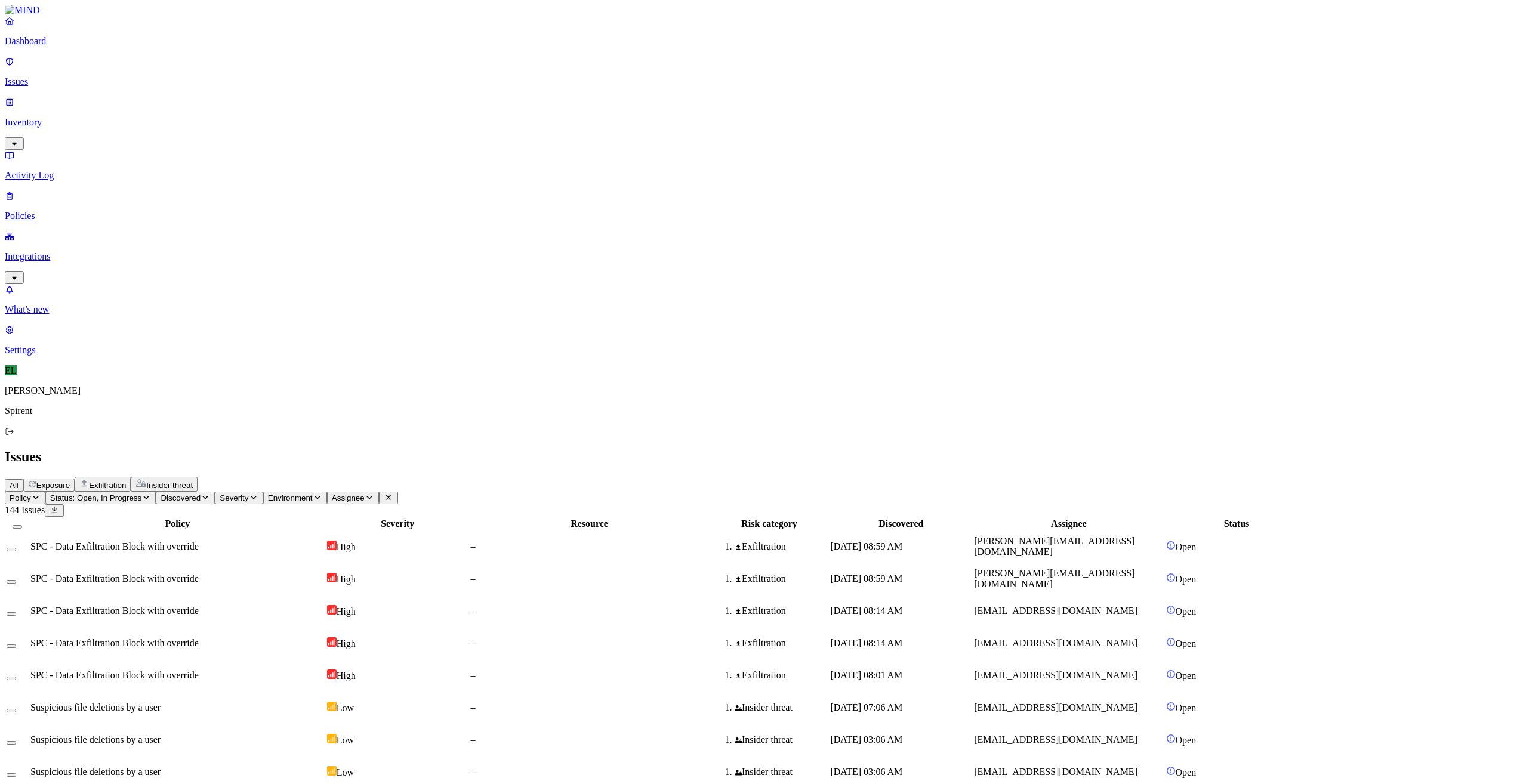
drag, startPoint x: 277, startPoint y: 377, endPoint x: 163, endPoint y: 375, distance: 114.0
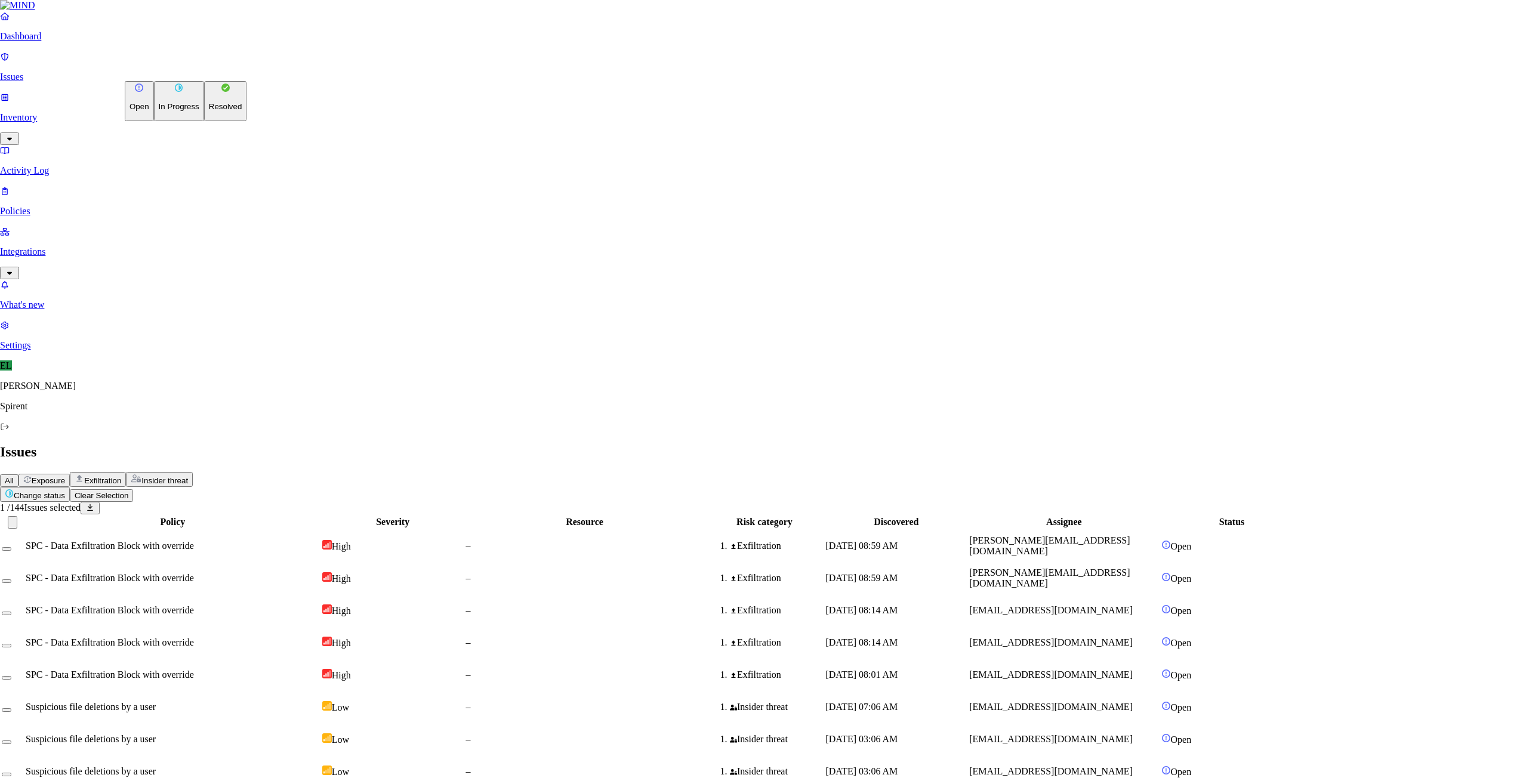
click at [185, 68] on html "Dashboard Issues Inventory Activity Log Policies Integrations What's new 1 Sett…" at bounding box center [761, 774] width 1523 height 1549
click at [209, 111] on p "Resolved" at bounding box center [225, 106] width 33 height 9
select select "Custom Reason"
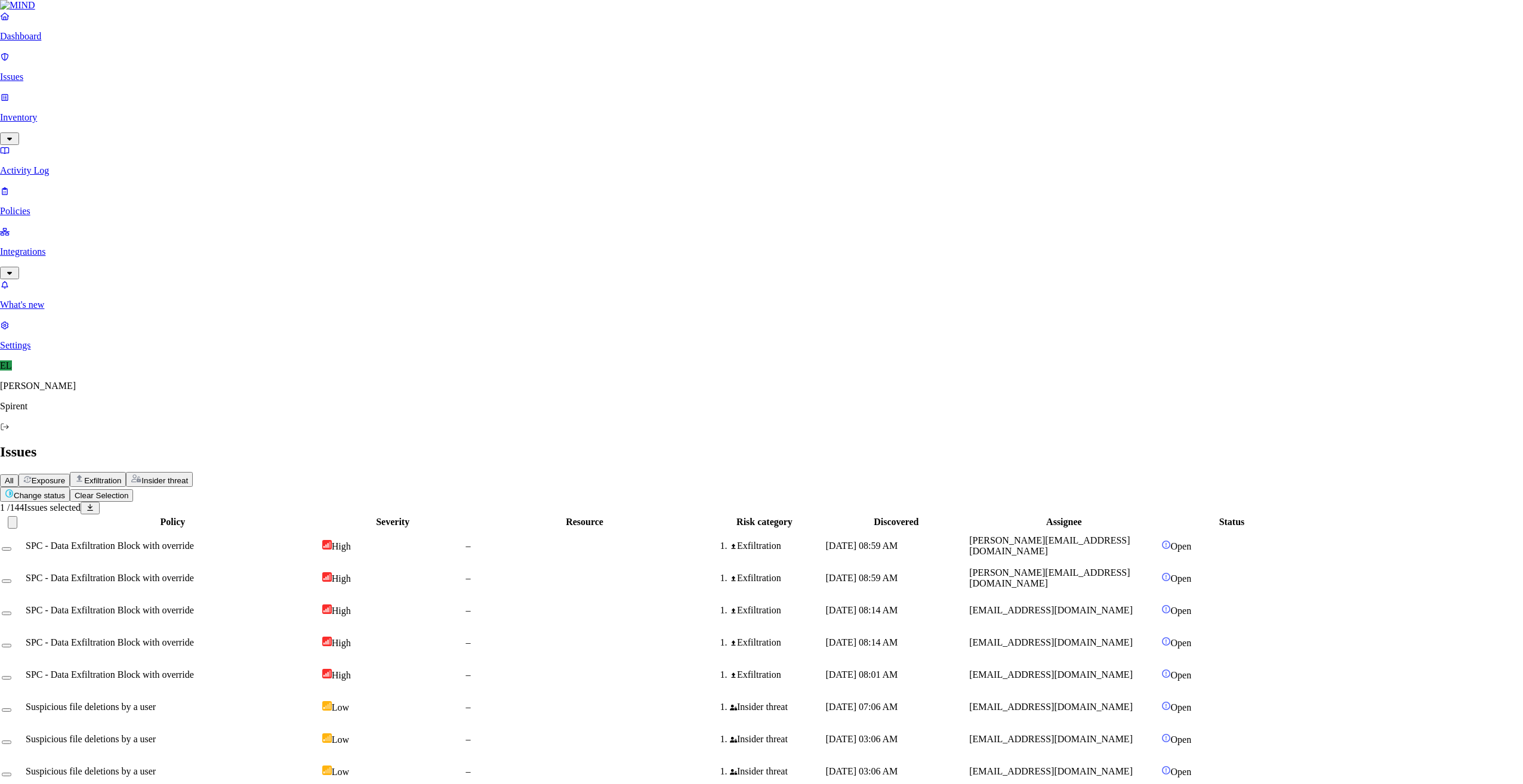
type textarea "Verizon"
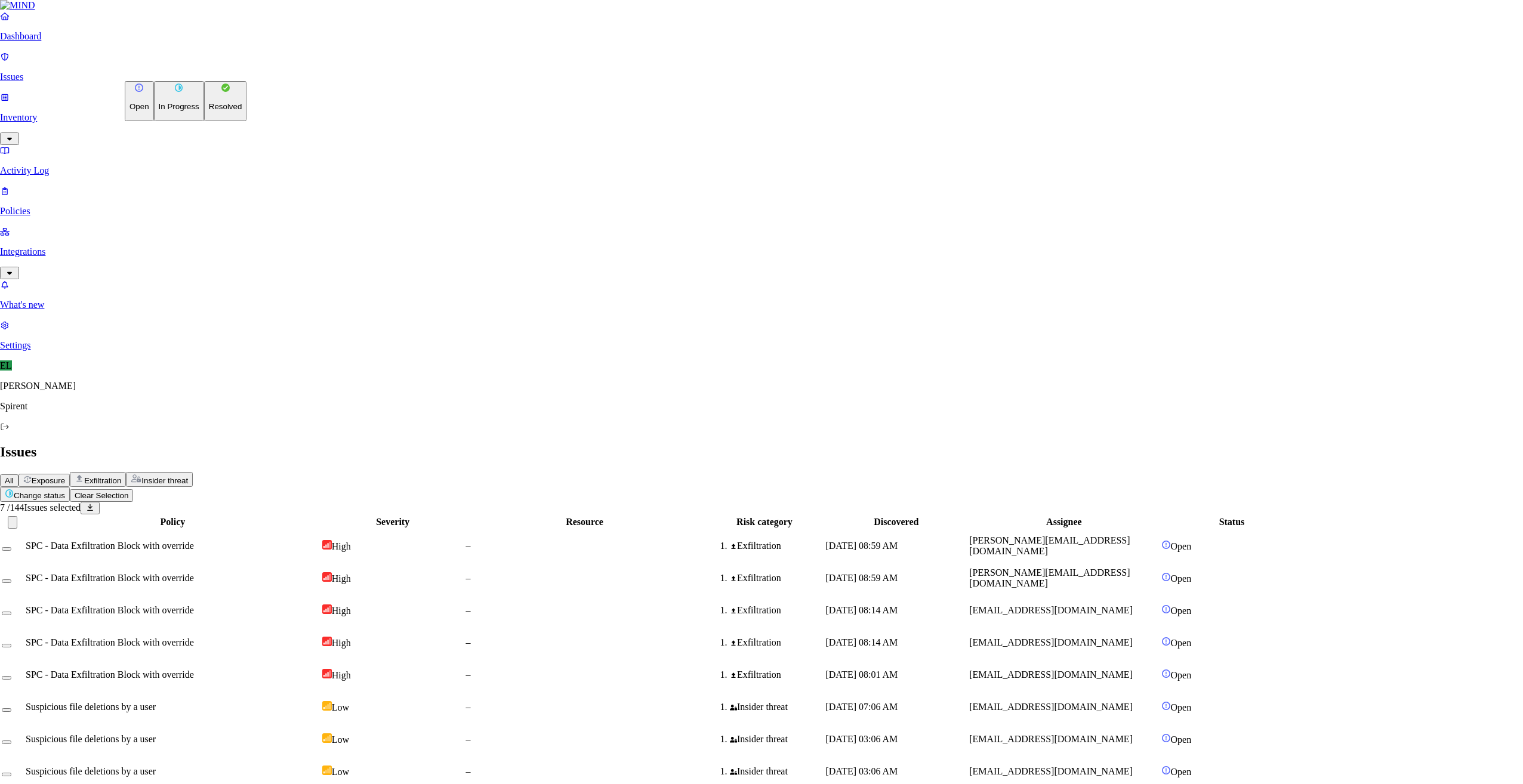
click at [200, 71] on html "Dashboard Issues Inventory Activity Log Policies Integrations What's new 1 Sett…" at bounding box center [761, 774] width 1523 height 1549
click at [209, 111] on p "Resolved" at bounding box center [225, 106] width 33 height 9
select select "Custom Reason"
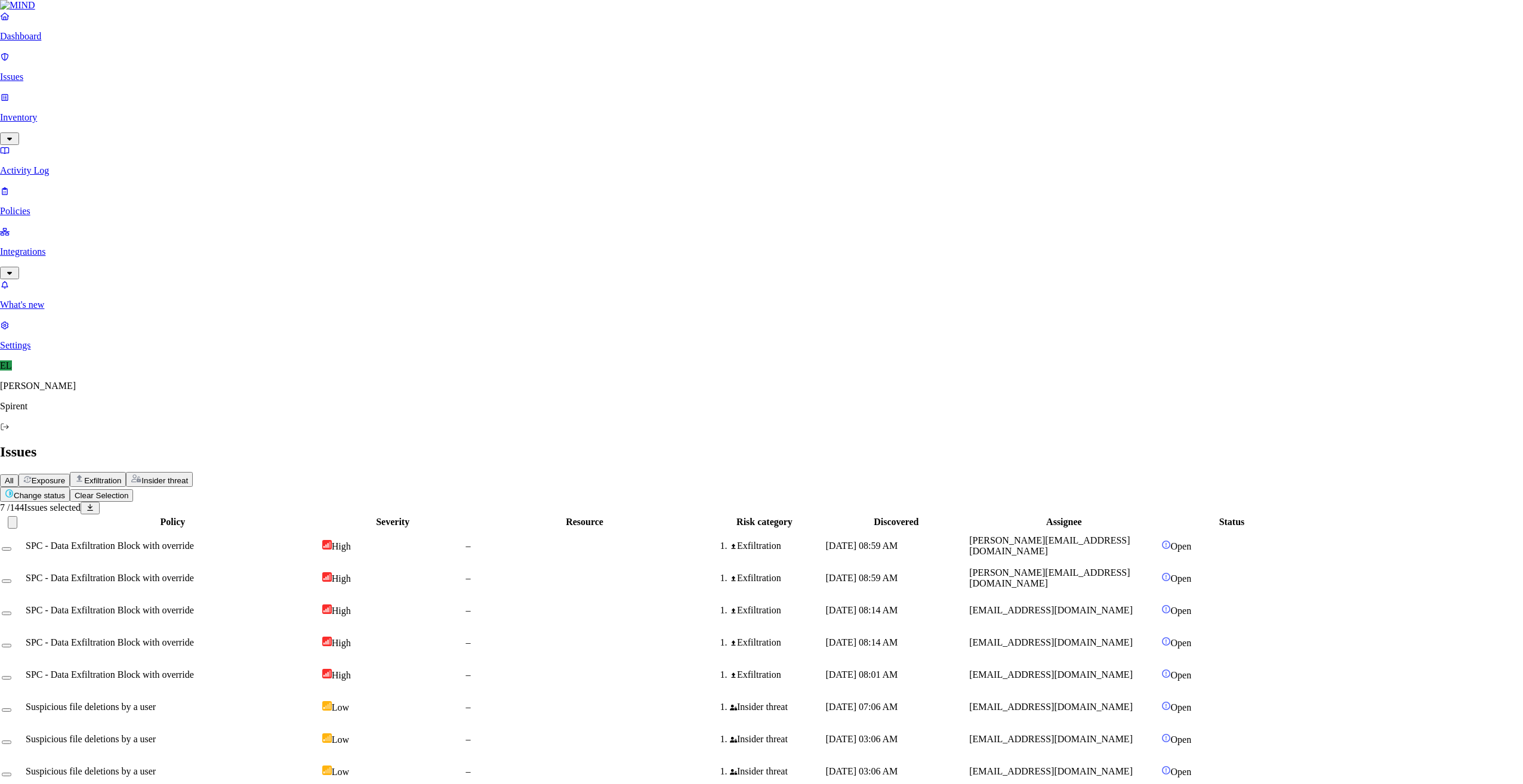
type textarea "Adding ERs to table"
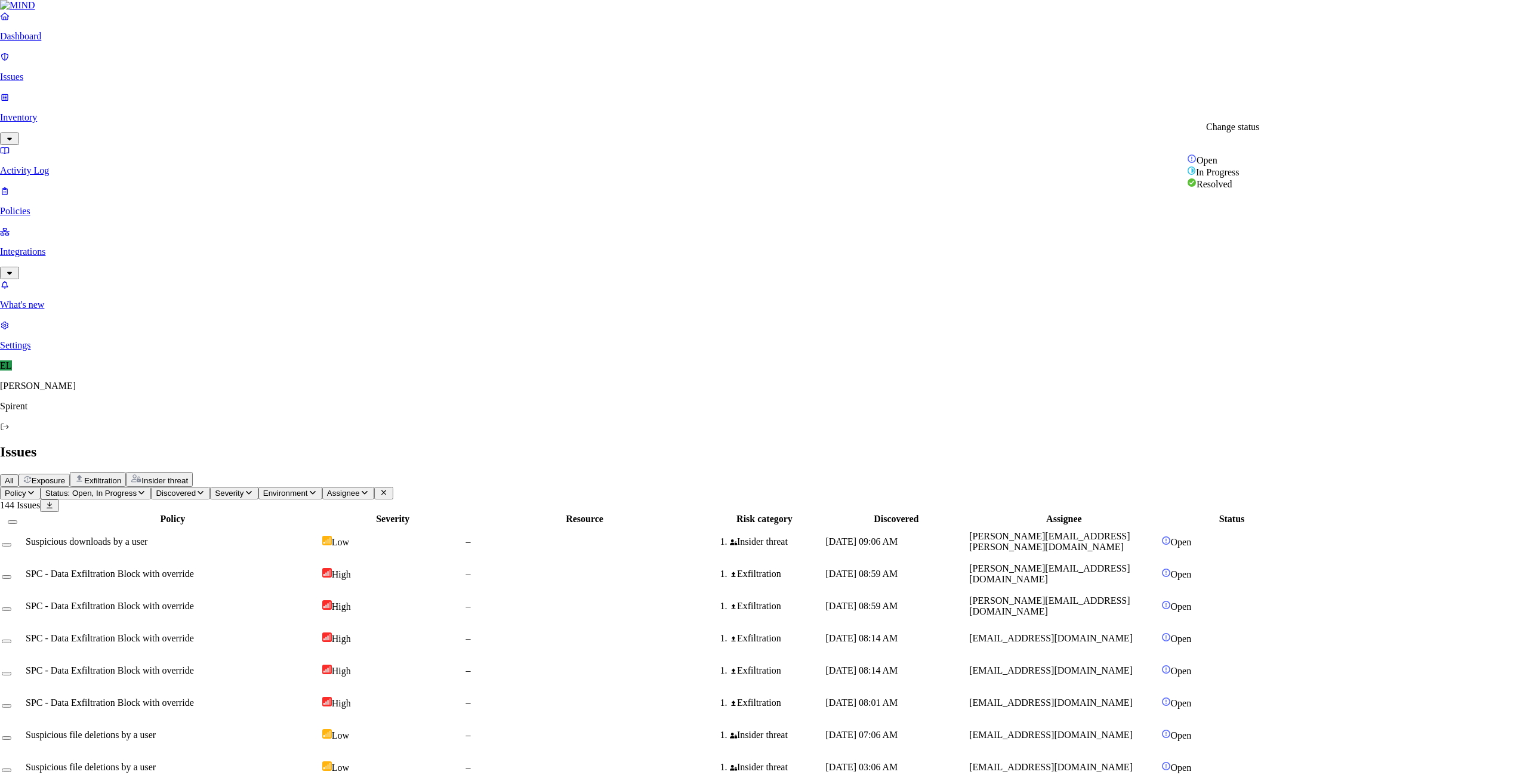
select select "Custom Reason"
type textarea "Adding data to table"
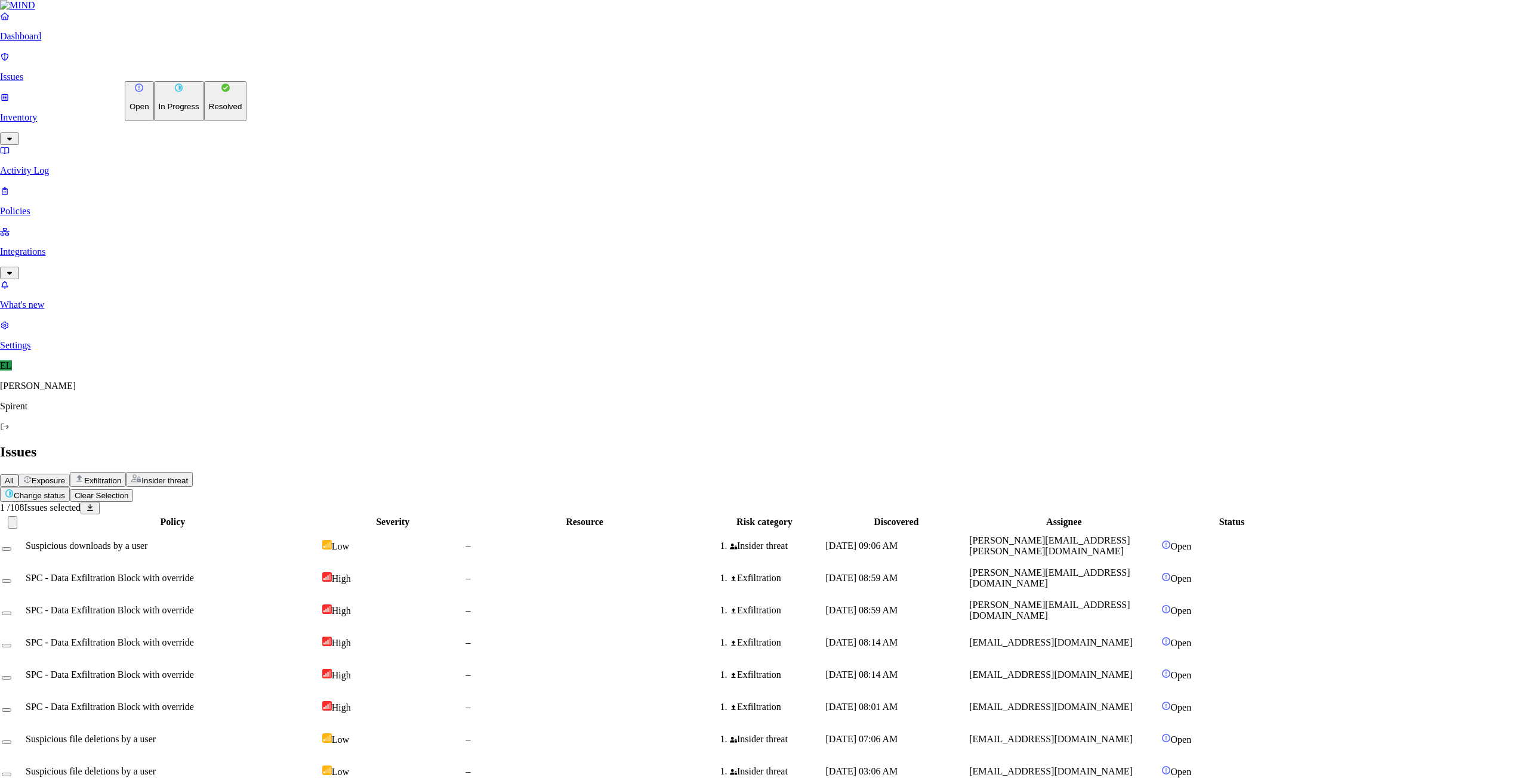
click at [187, 73] on html "Dashboard Issues Inventory Activity Log Policies Integrations What's new 1 Sett…" at bounding box center [761, 774] width 1523 height 1549
click at [204, 121] on button "Resolved" at bounding box center [225, 101] width 43 height 40
select select "Custom Reason"
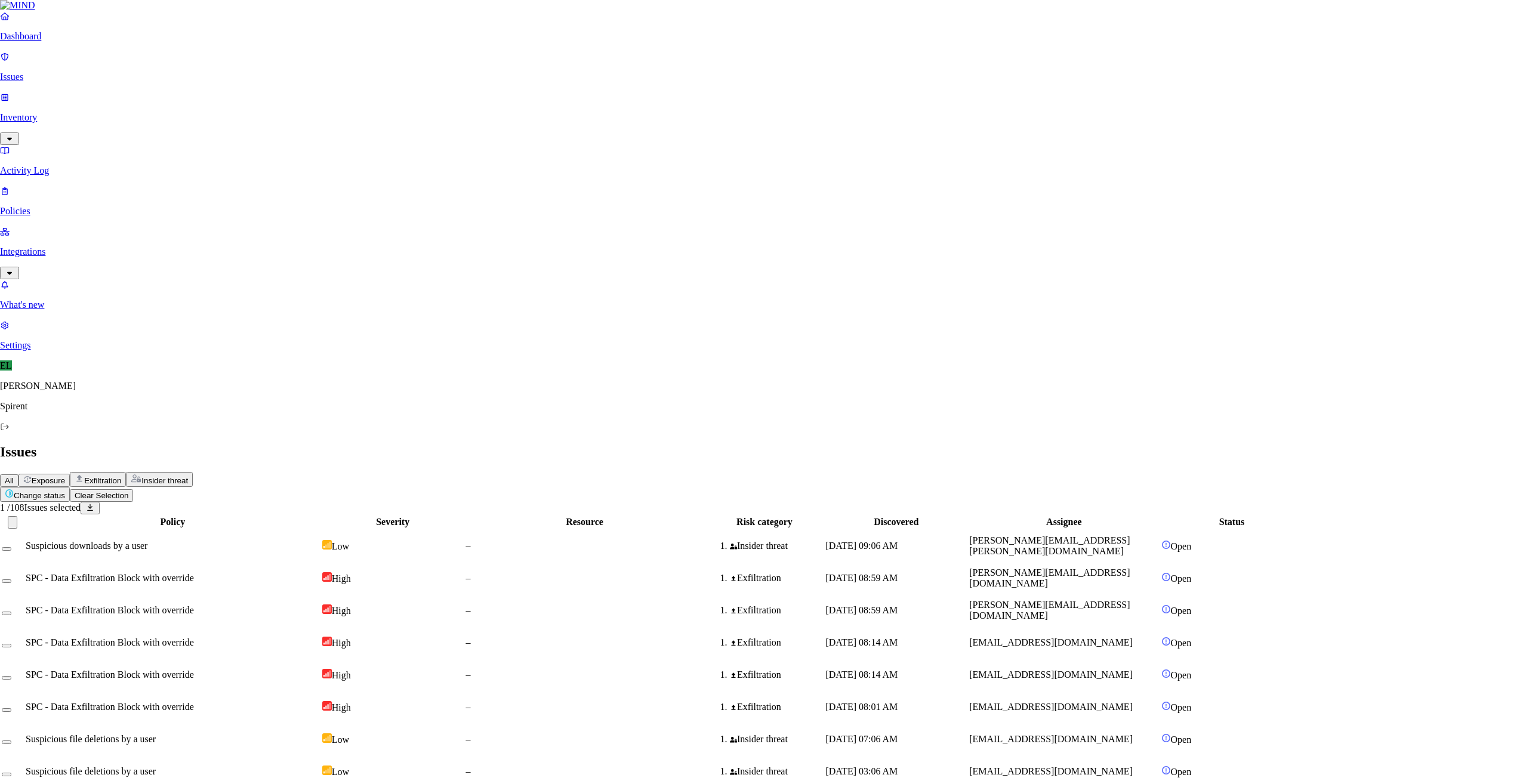
type textarea "Personal"
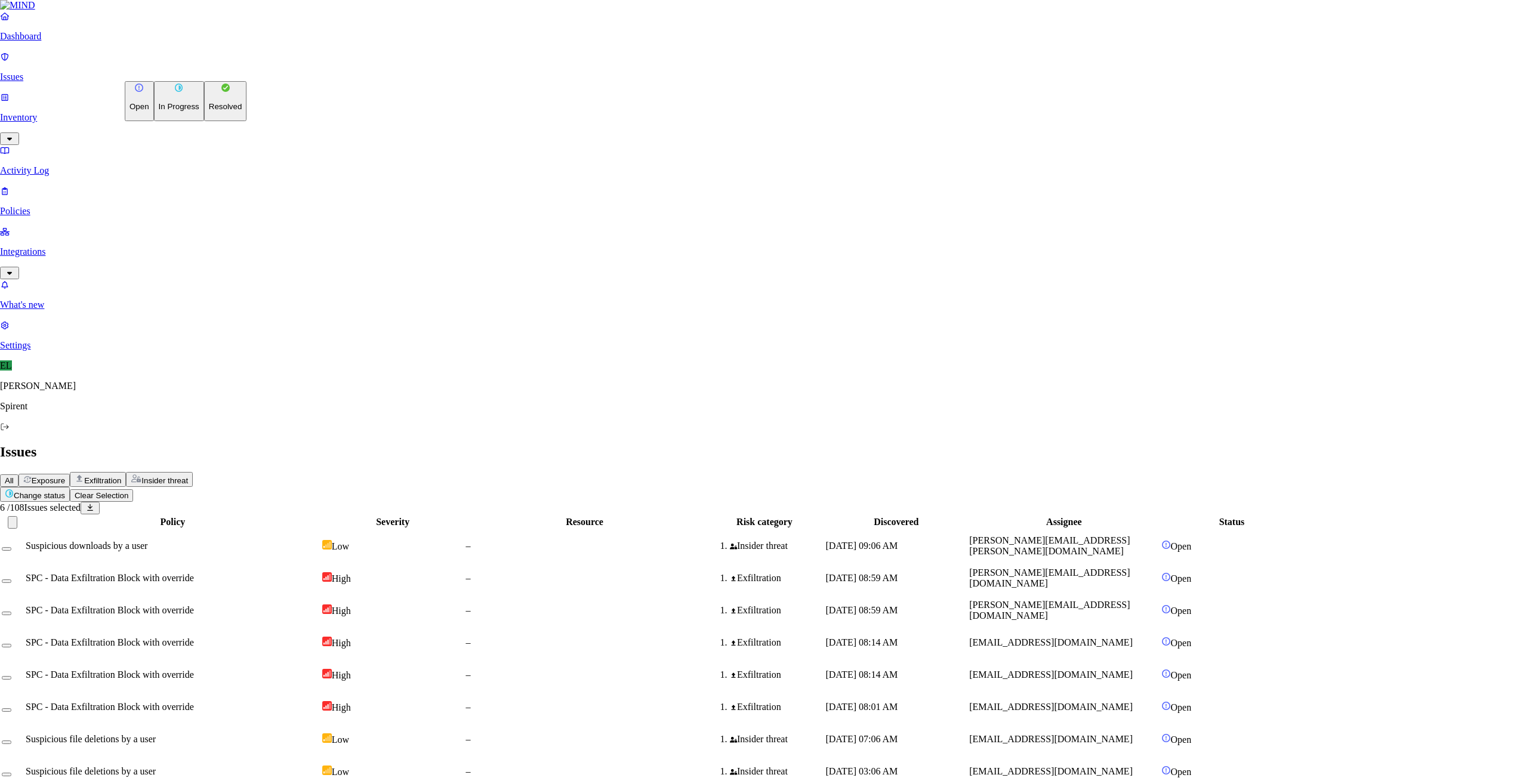
click at [207, 67] on html "Dashboard Issues Inventory Activity Log Policies Integrations What's new 1 Sett…" at bounding box center [761, 774] width 1523 height 1549
click at [209, 111] on p "Resolved" at bounding box center [225, 106] width 33 height 9
select select "Custom Reason"
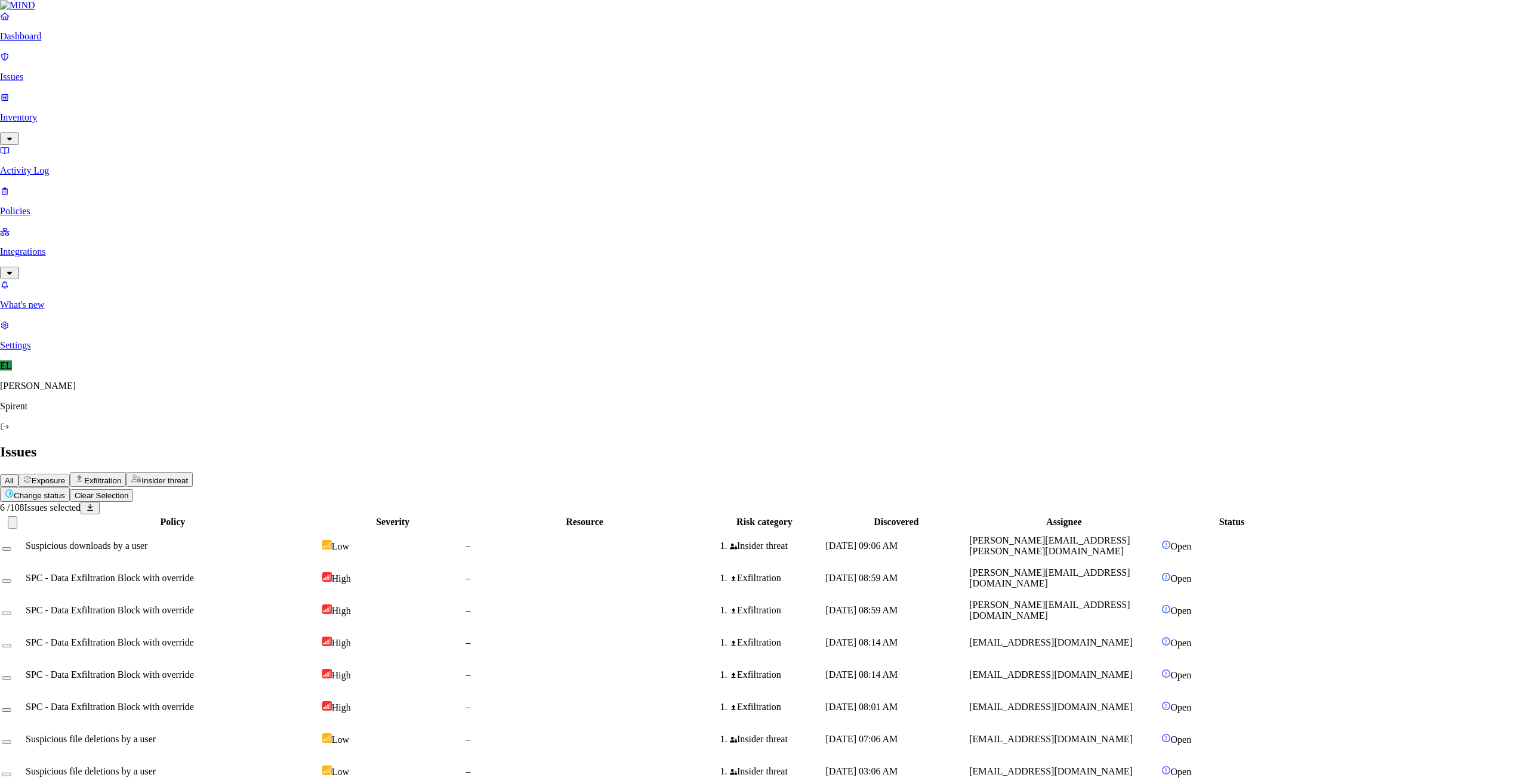
type textarea "Personal"
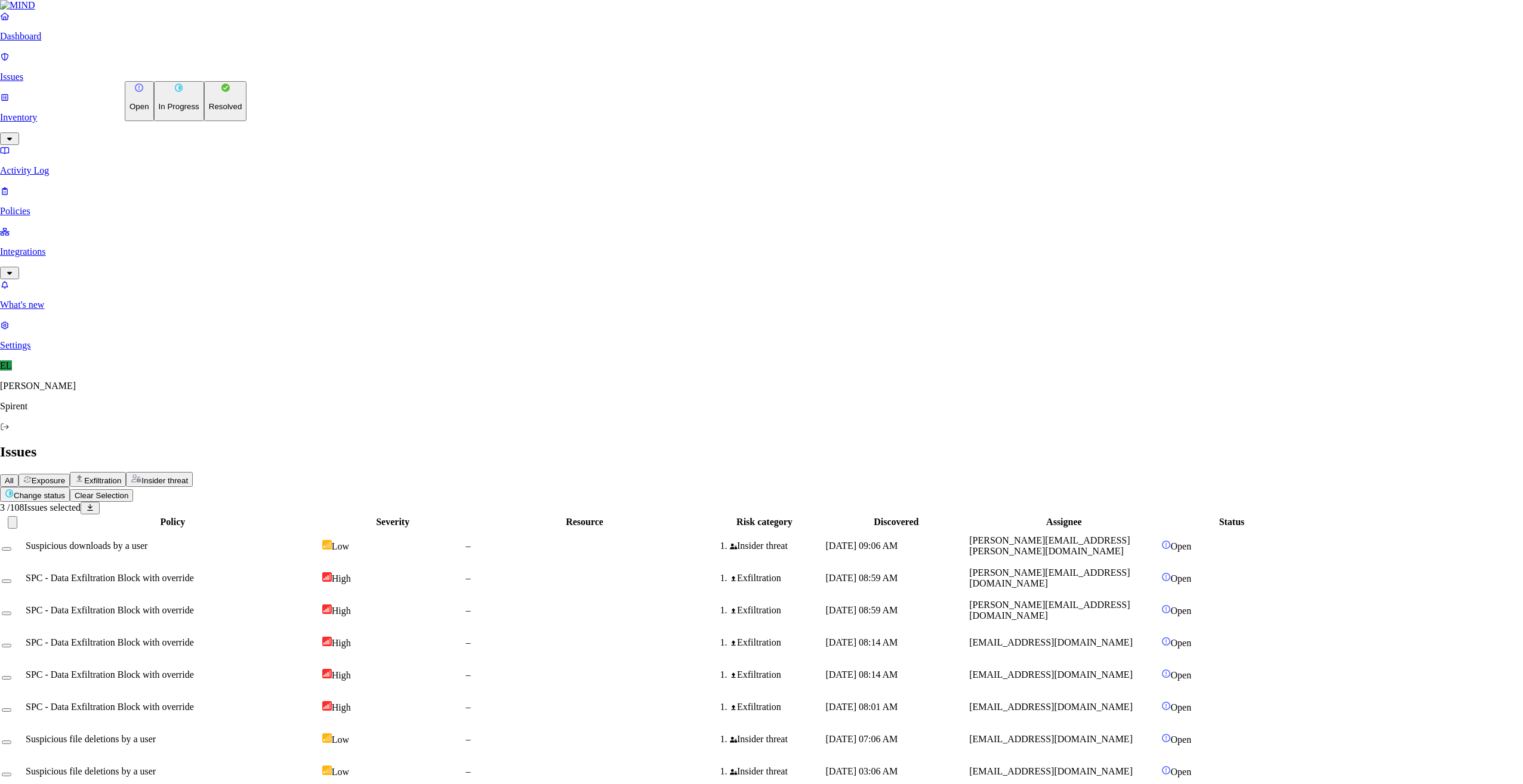
click at [195, 70] on html "Dashboard Issues Inventory Activity Log Policies Integrations What's new 1 Sett…" at bounding box center [761, 774] width 1523 height 1549
click at [209, 111] on p "Resolved" at bounding box center [225, 106] width 33 height 9
select select "Custom Reason"
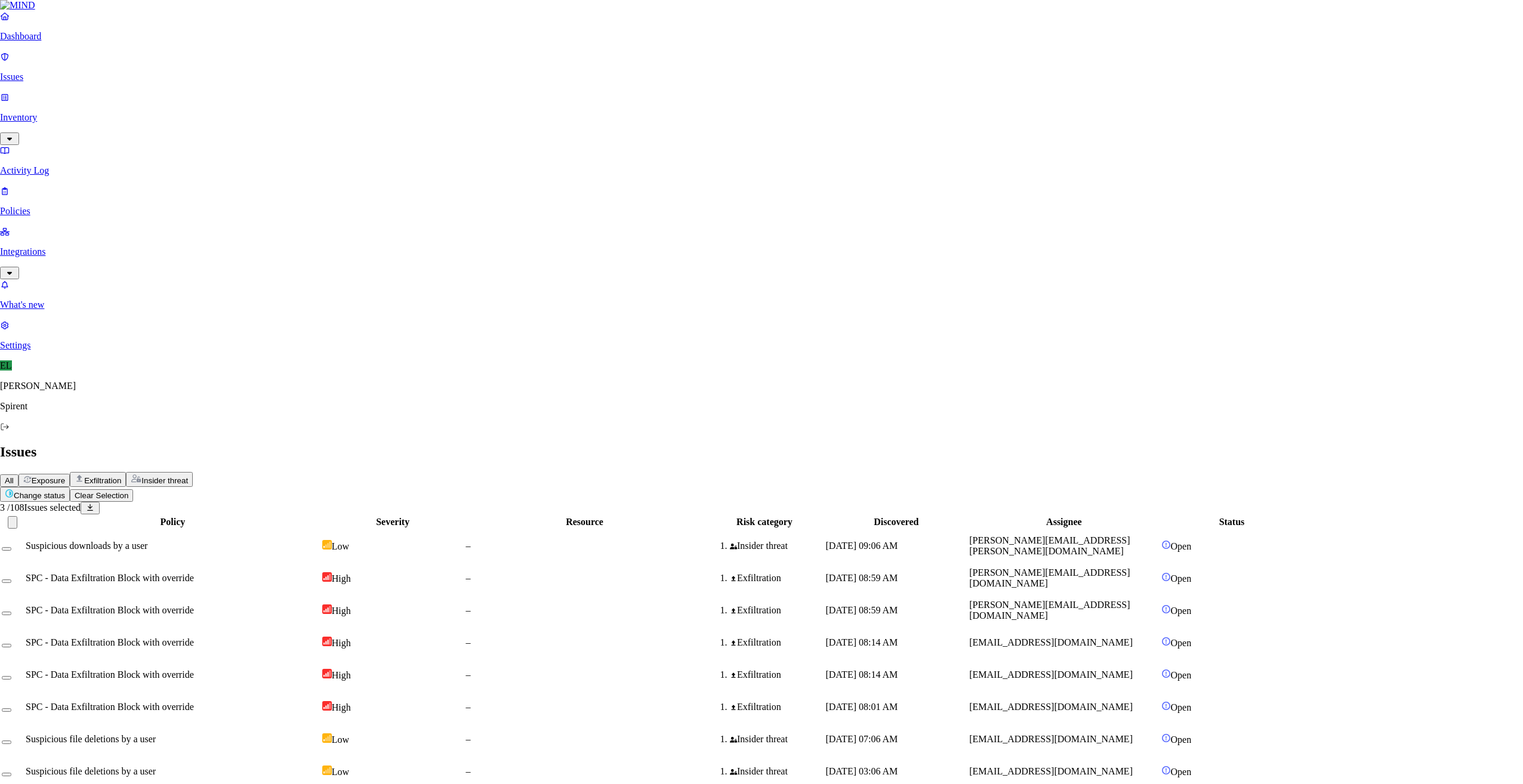
type textarea "Personal"
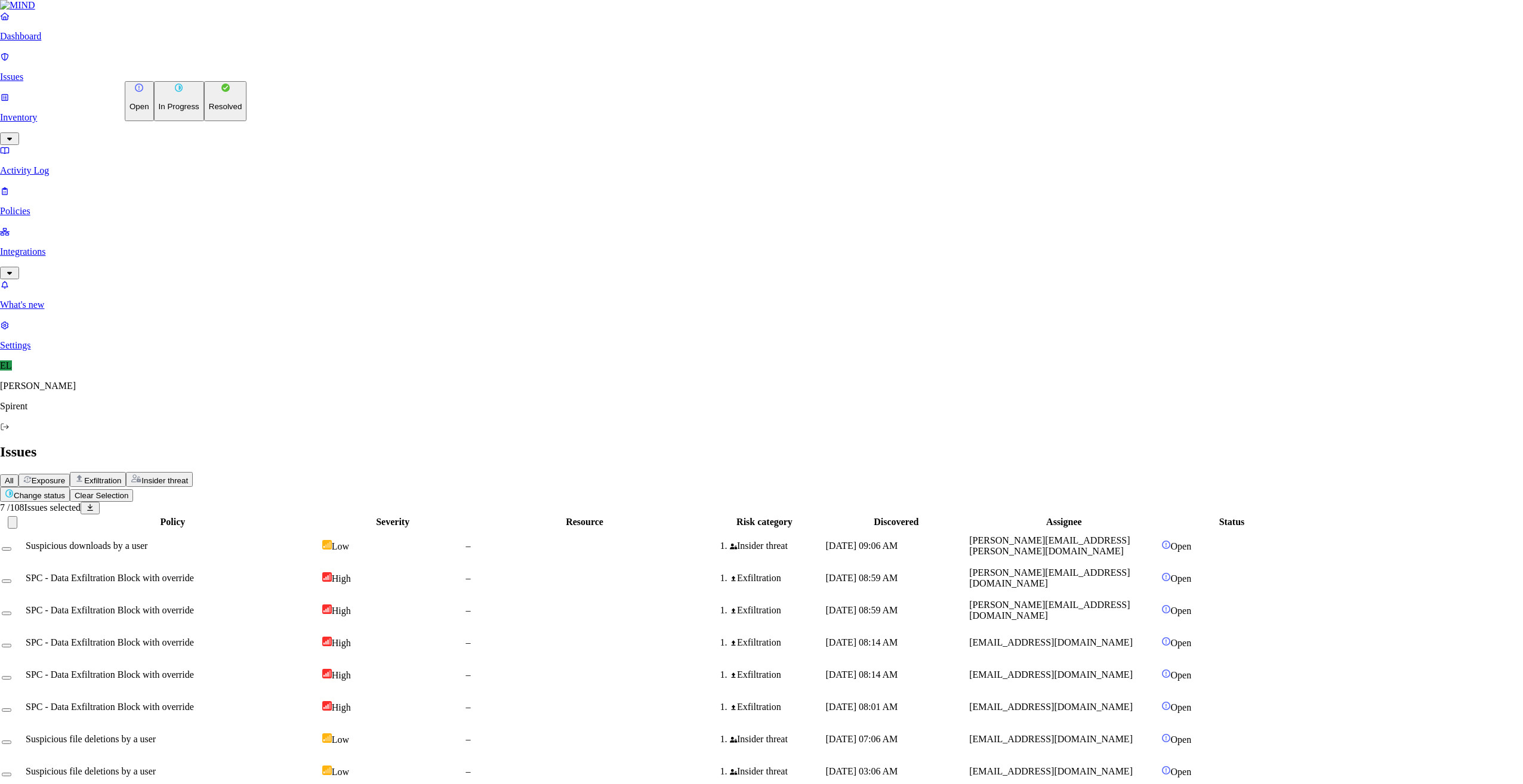
click at [204, 73] on html "Dashboard Issues Inventory Activity Log Policies Integrations What's new 1 Sett…" at bounding box center [761, 774] width 1523 height 1549
click at [204, 121] on button "Resolved" at bounding box center [225, 101] width 43 height 40
select select "Custom Reason"
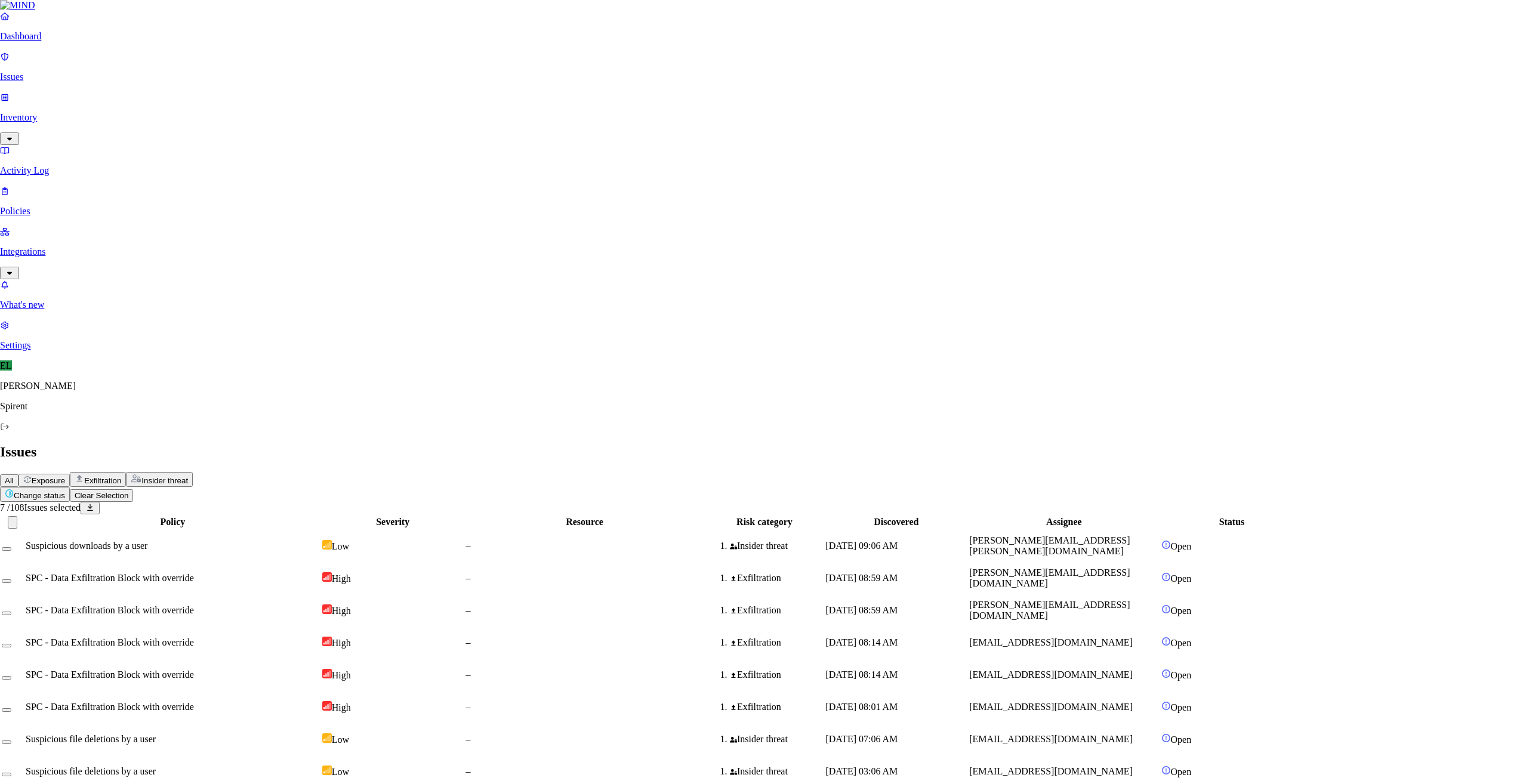
type textarea "Personal"
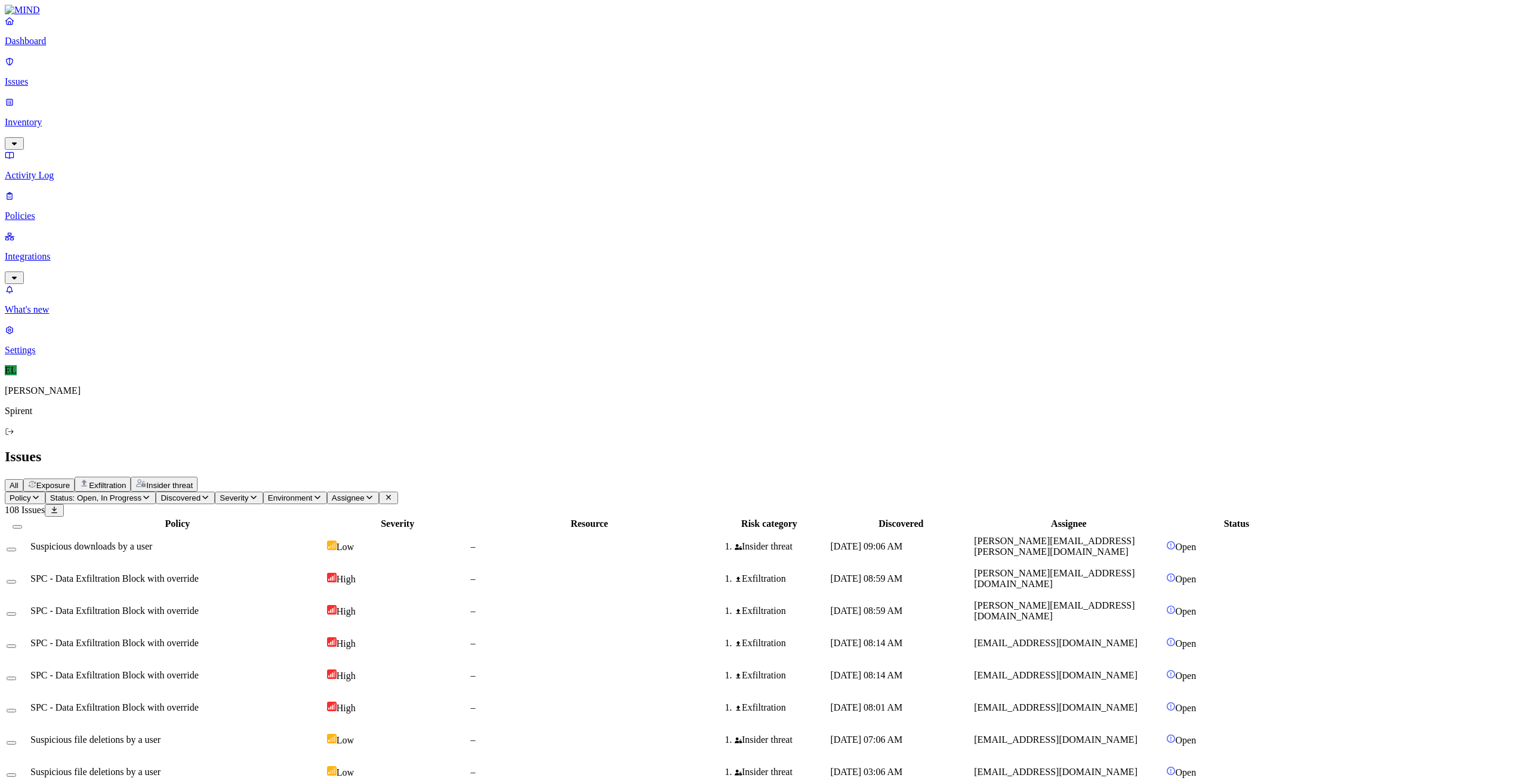
drag, startPoint x: 306, startPoint y: 692, endPoint x: 289, endPoint y: 710, distance: 24.8
drag, startPoint x: 160, startPoint y: 686, endPoint x: 160, endPoint y: 702, distance: 16.0
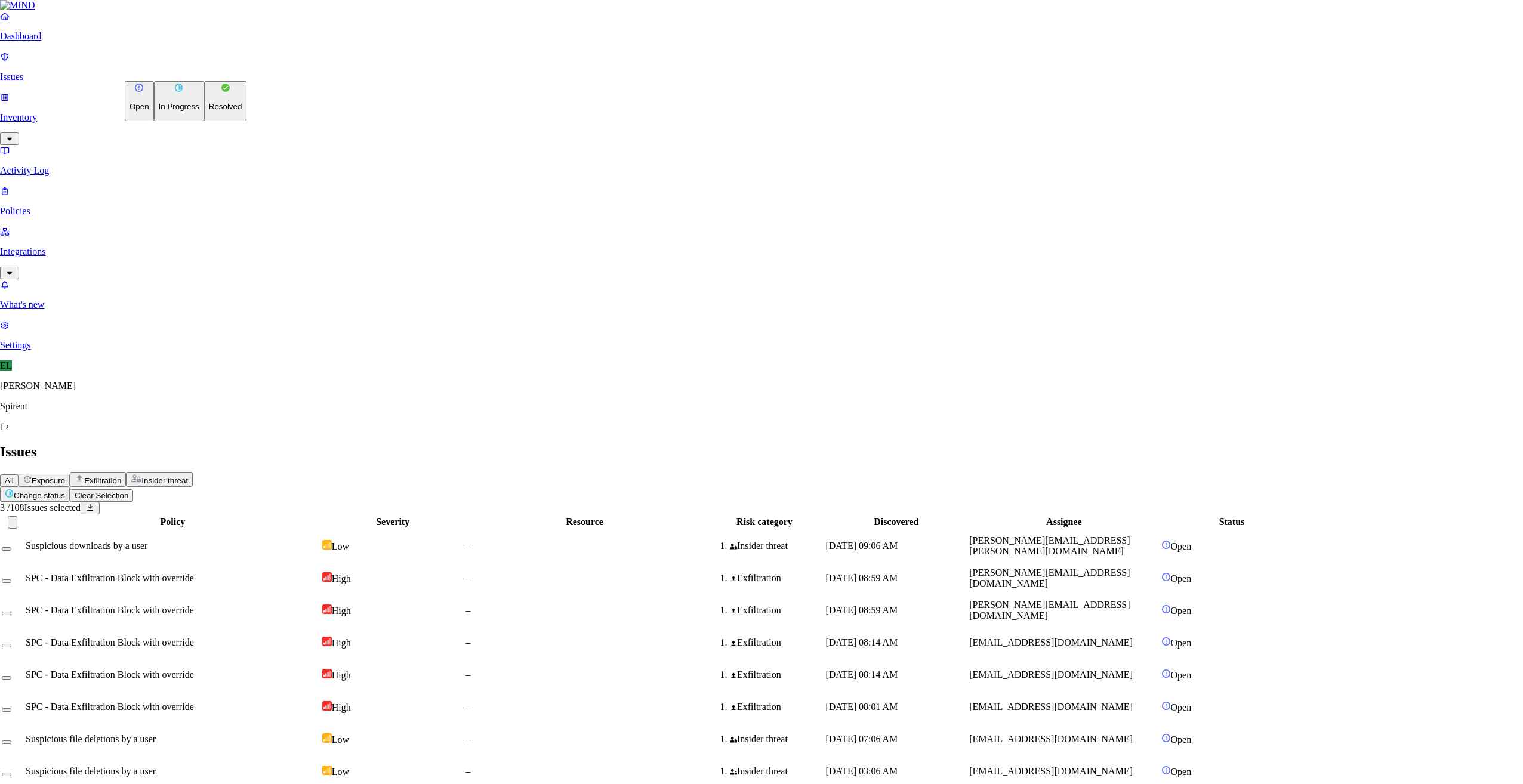
click at [168, 73] on html "Dashboard Issues Inventory Activity Log Policies Integrations What's new 1 Sett…" at bounding box center [761, 774] width 1523 height 1549
click at [209, 111] on p "Resolved" at bounding box center [225, 106] width 33 height 9
select select "Custom Reason"
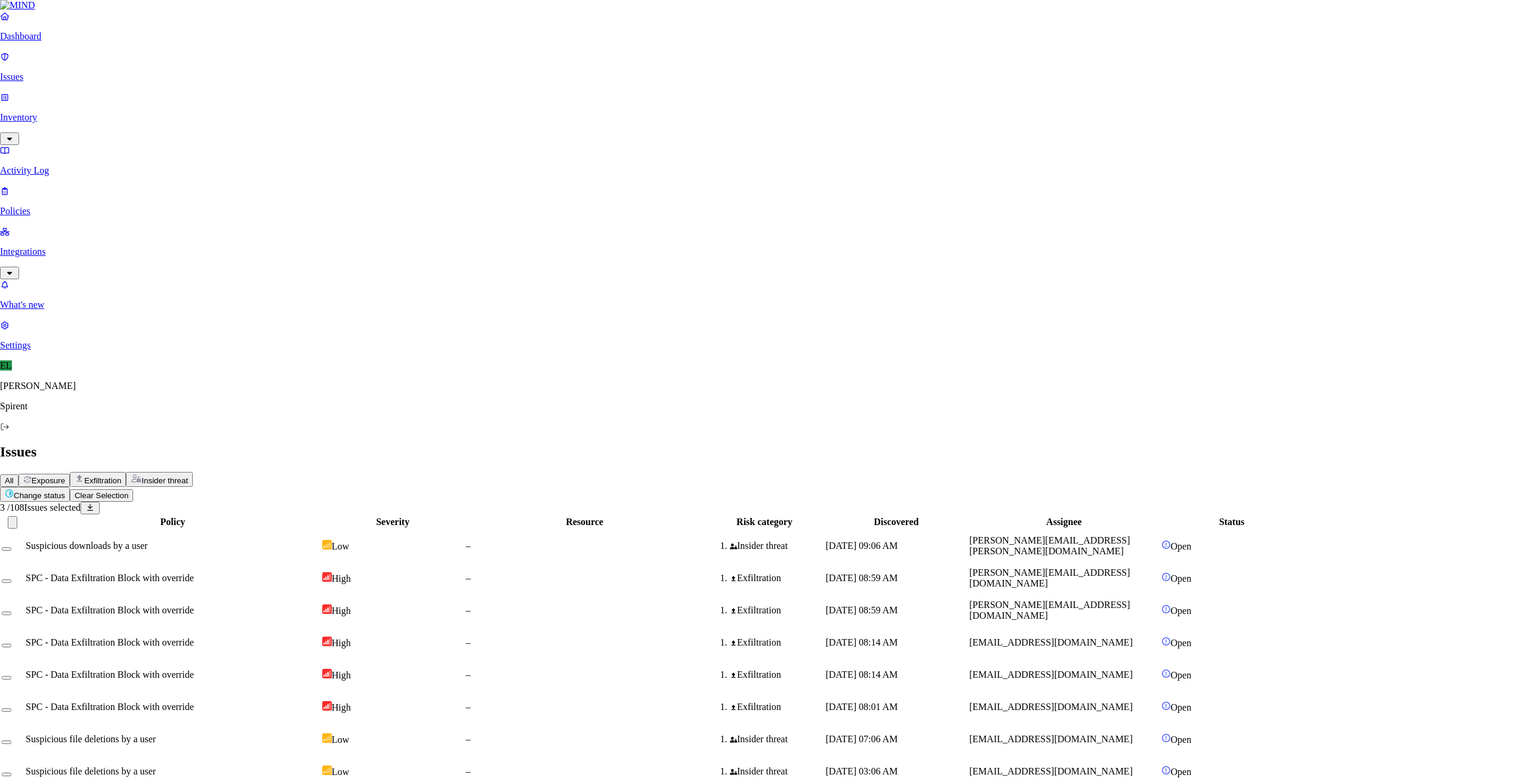
type textarea "Text pasting"
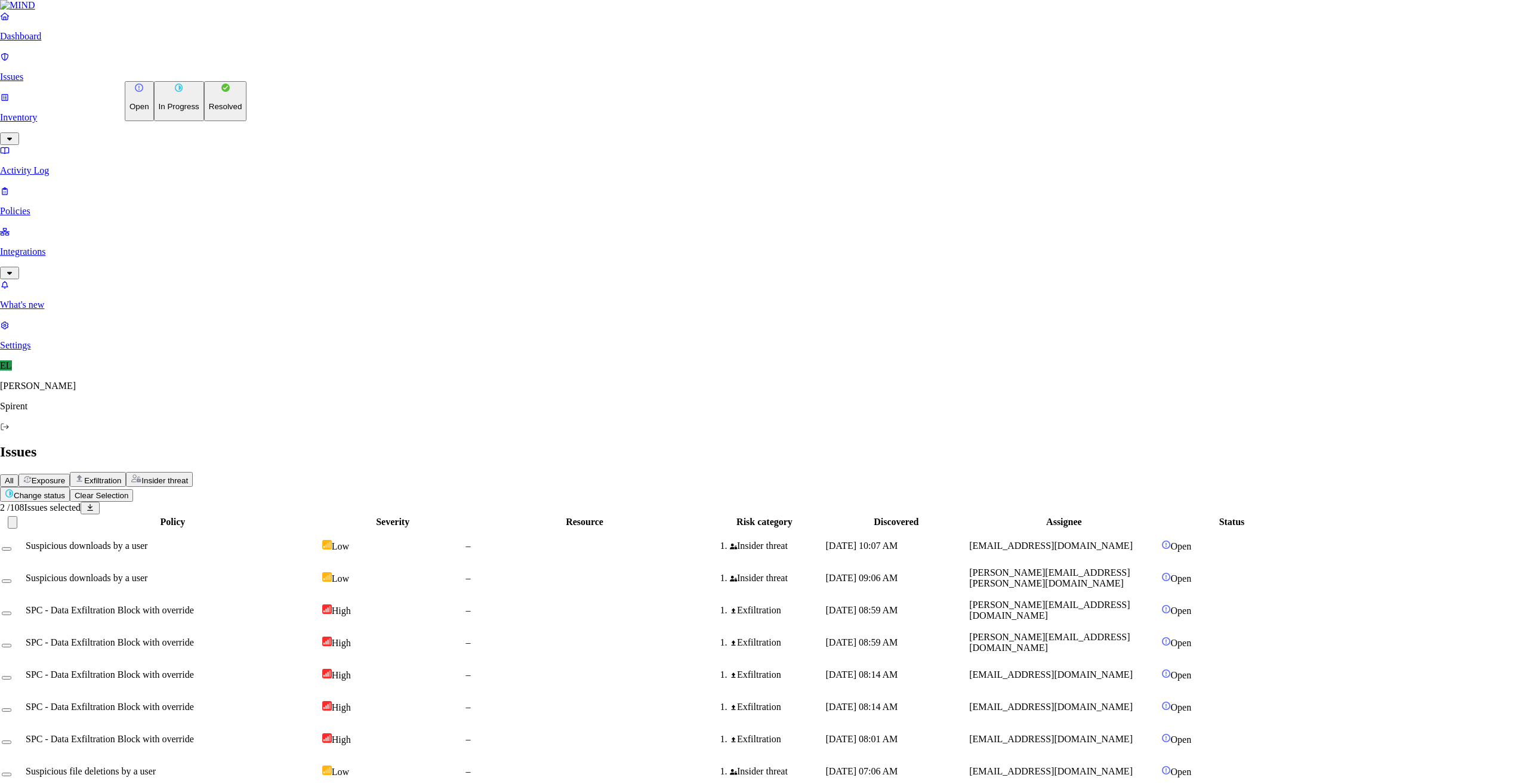
click at [184, 74] on html "Dashboard Issues Inventory Activity Log Policies Integrations What's new 1 Sett…" at bounding box center [761, 774] width 1523 height 1549
click at [209, 111] on p "Resolved" at bounding box center [225, 106] width 33 height 9
select select "Custom Reason"
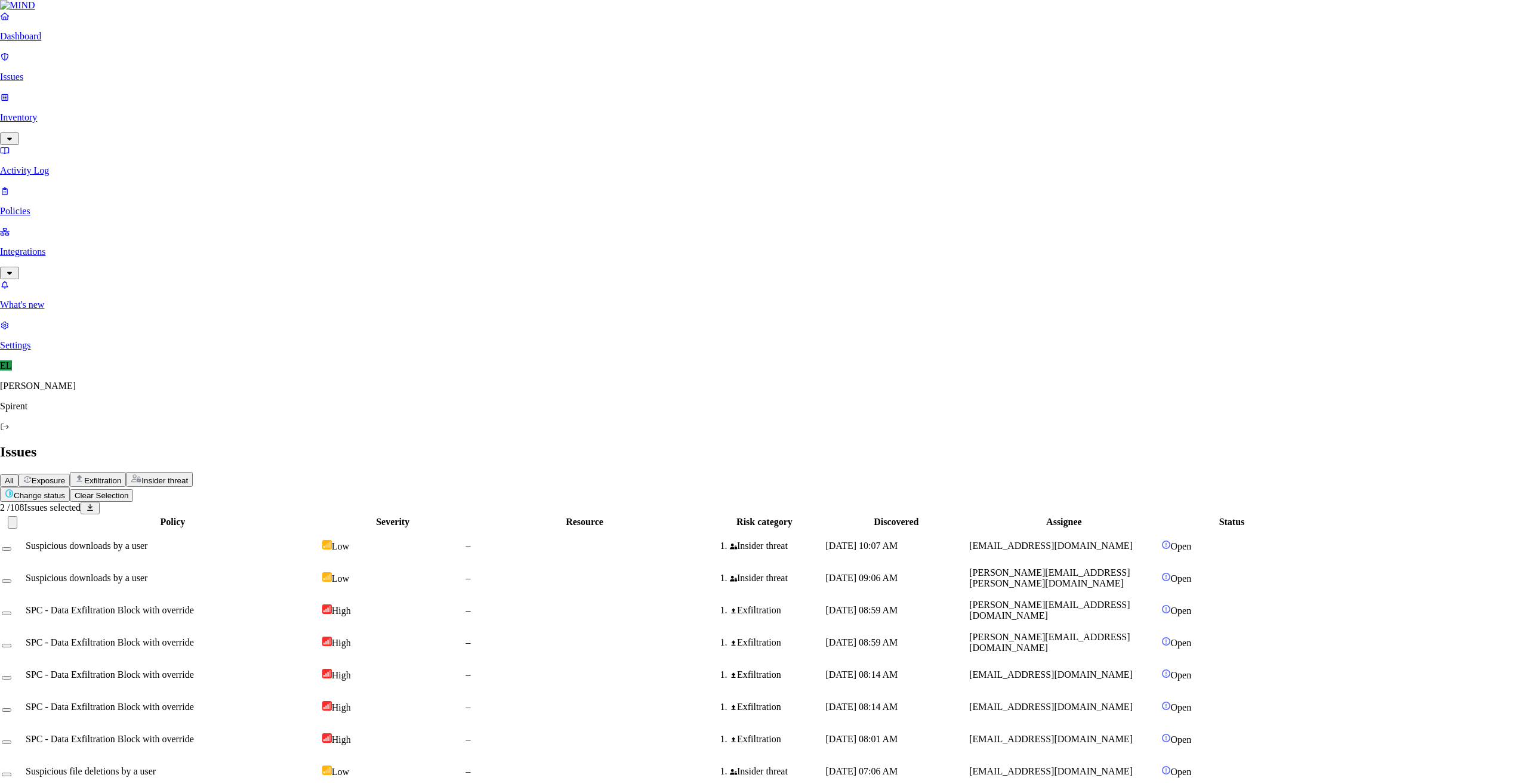
type textarea "Text pasting"
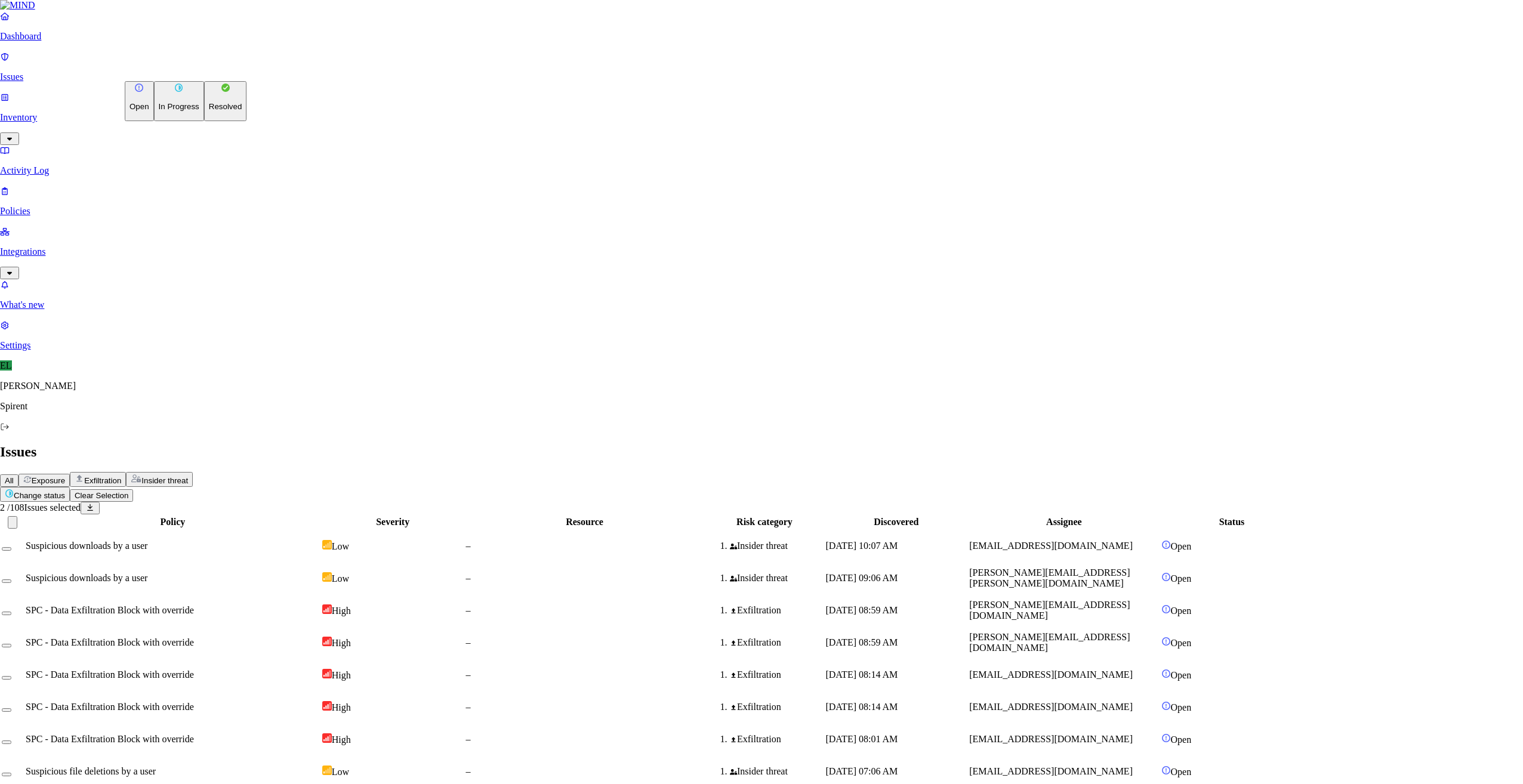
click at [192, 70] on html "Dashboard Issues Inventory Activity Log Policies Integrations What's new 1 Sett…" at bounding box center [761, 774] width 1523 height 1549
click at [209, 111] on p "Resolved" at bounding box center [225, 106] width 33 height 9
select select "Custom Reason"
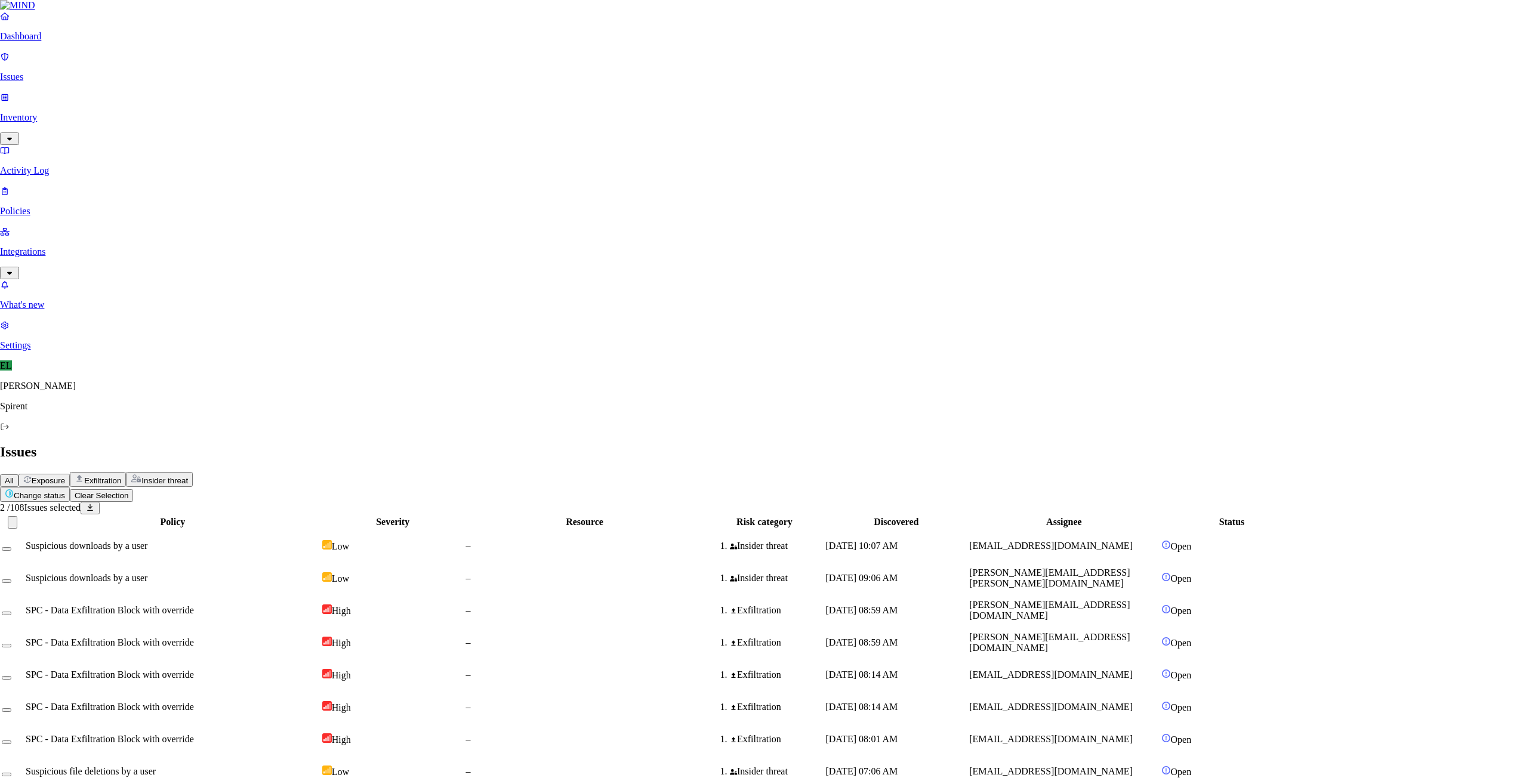
type textarea "Personal"
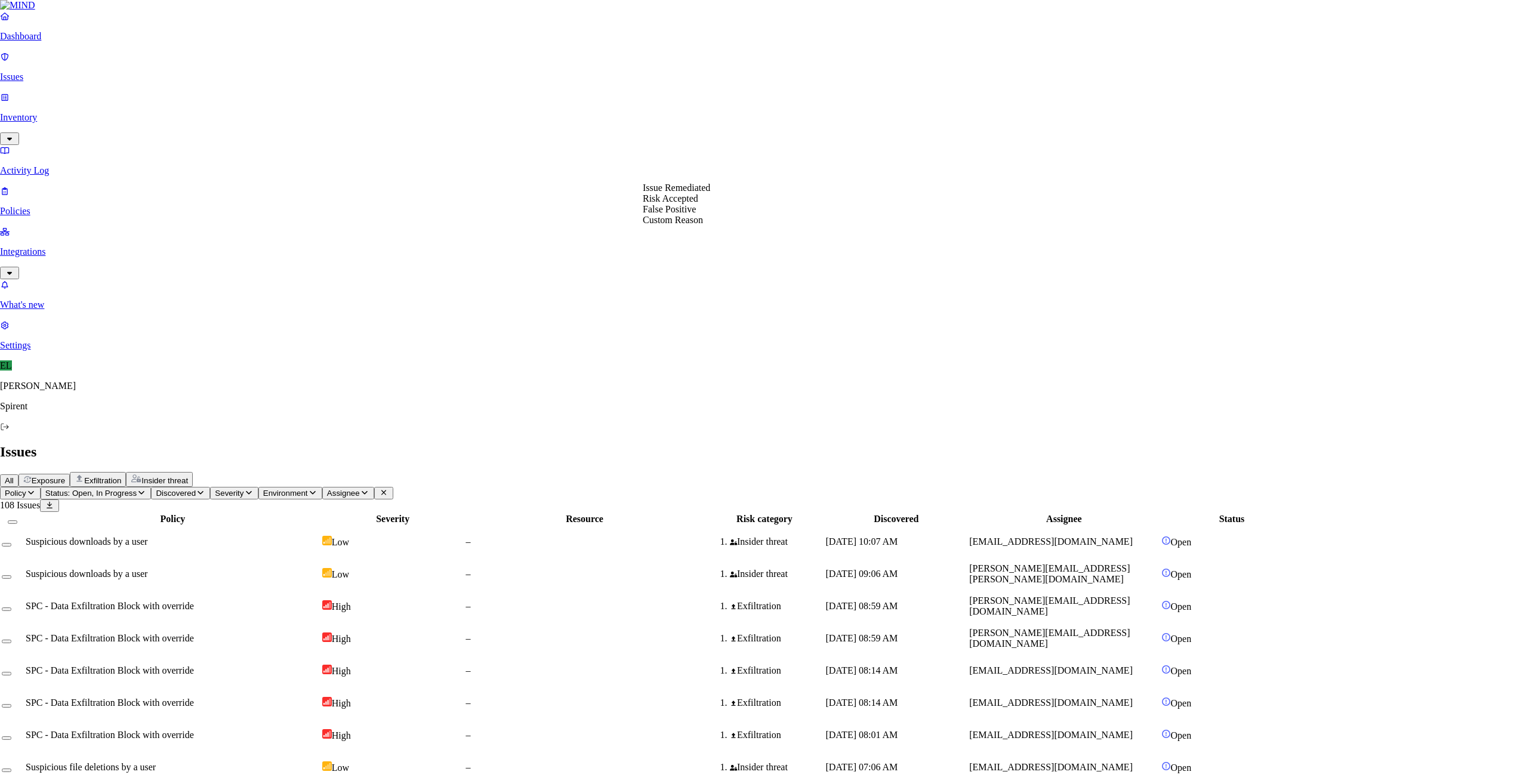
select select "Custom Reason"
paste textarea "P"
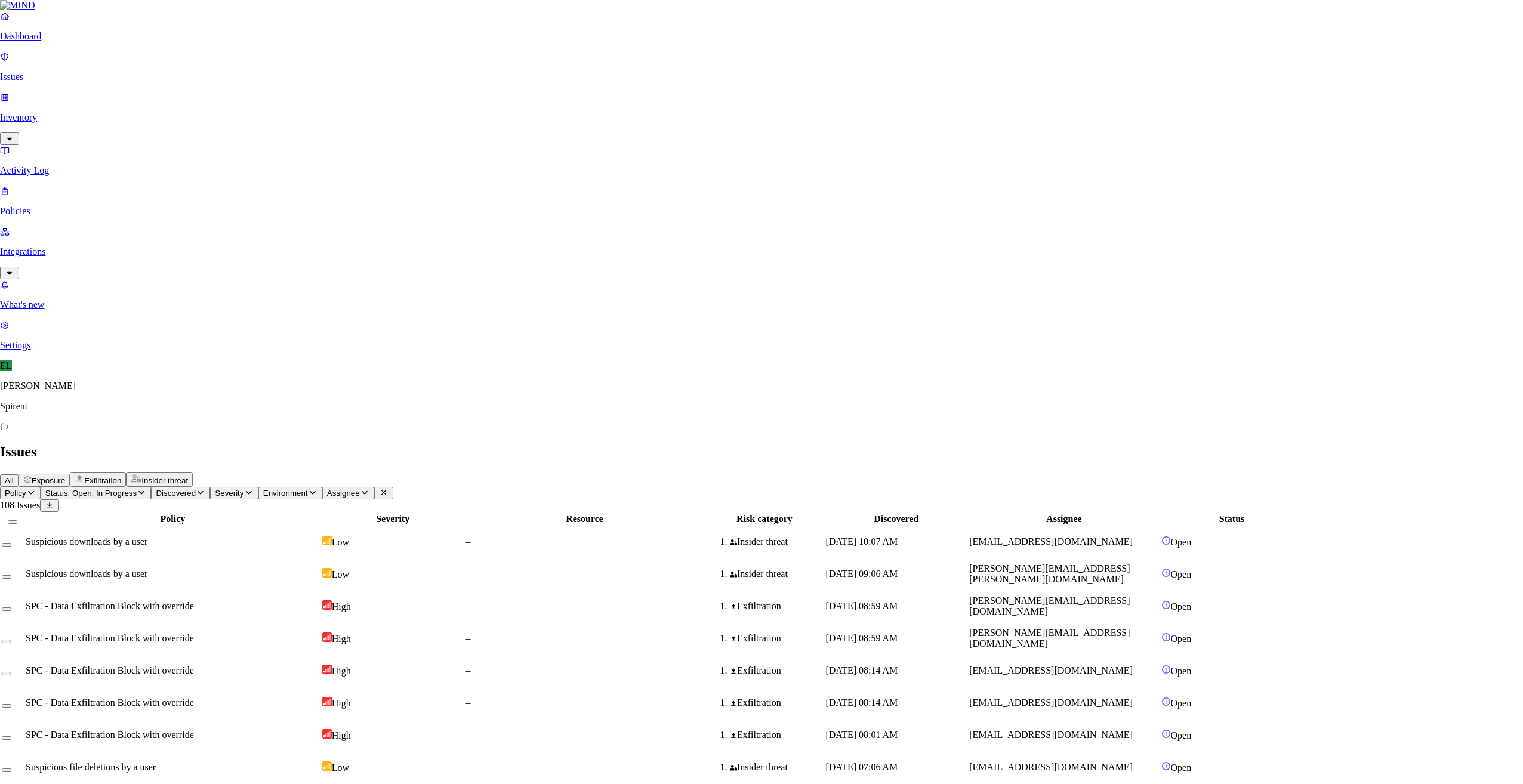
drag, startPoint x: 709, startPoint y: 222, endPoint x: 614, endPoint y: 221, distance: 95.0
type textarea "Personal"
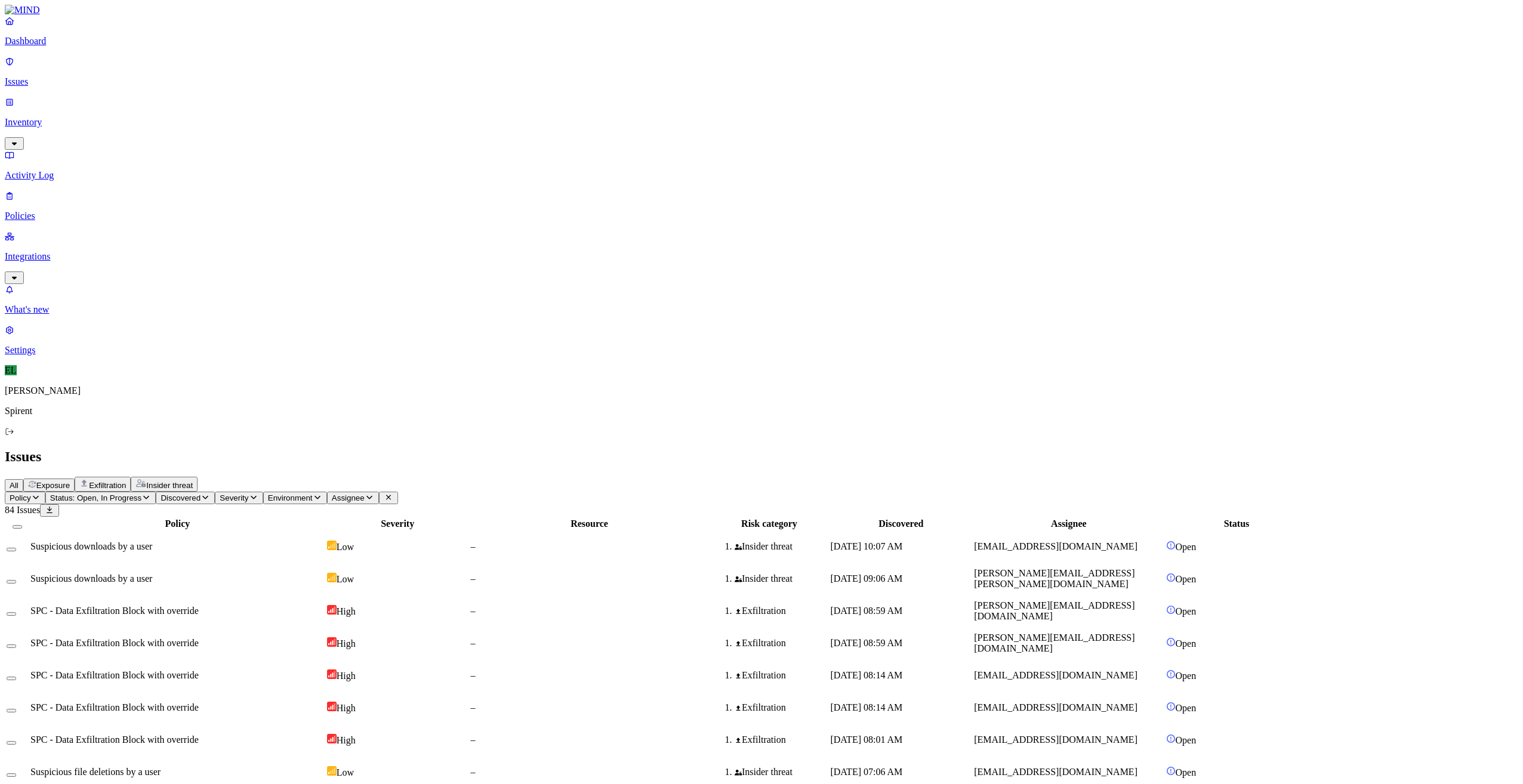
click at [197, 70] on html "Dashboard Issues Inventory Activity Log Policies Integrations What's new 1 Sett…" at bounding box center [761, 777] width 1523 height 1553
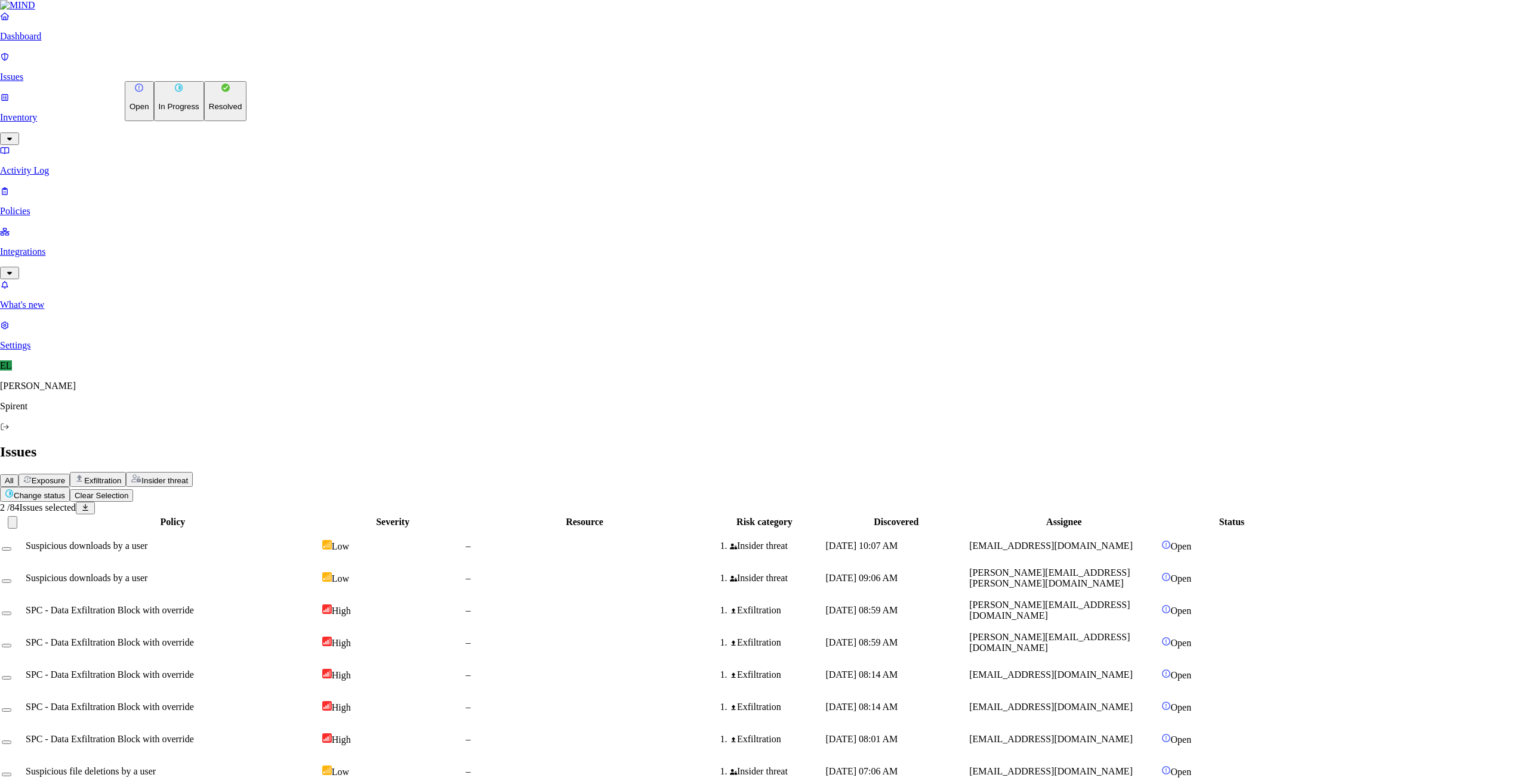
click at [204, 121] on button "Resolved" at bounding box center [225, 101] width 43 height 40
select select "Custom Reason"
type textarea "Text"
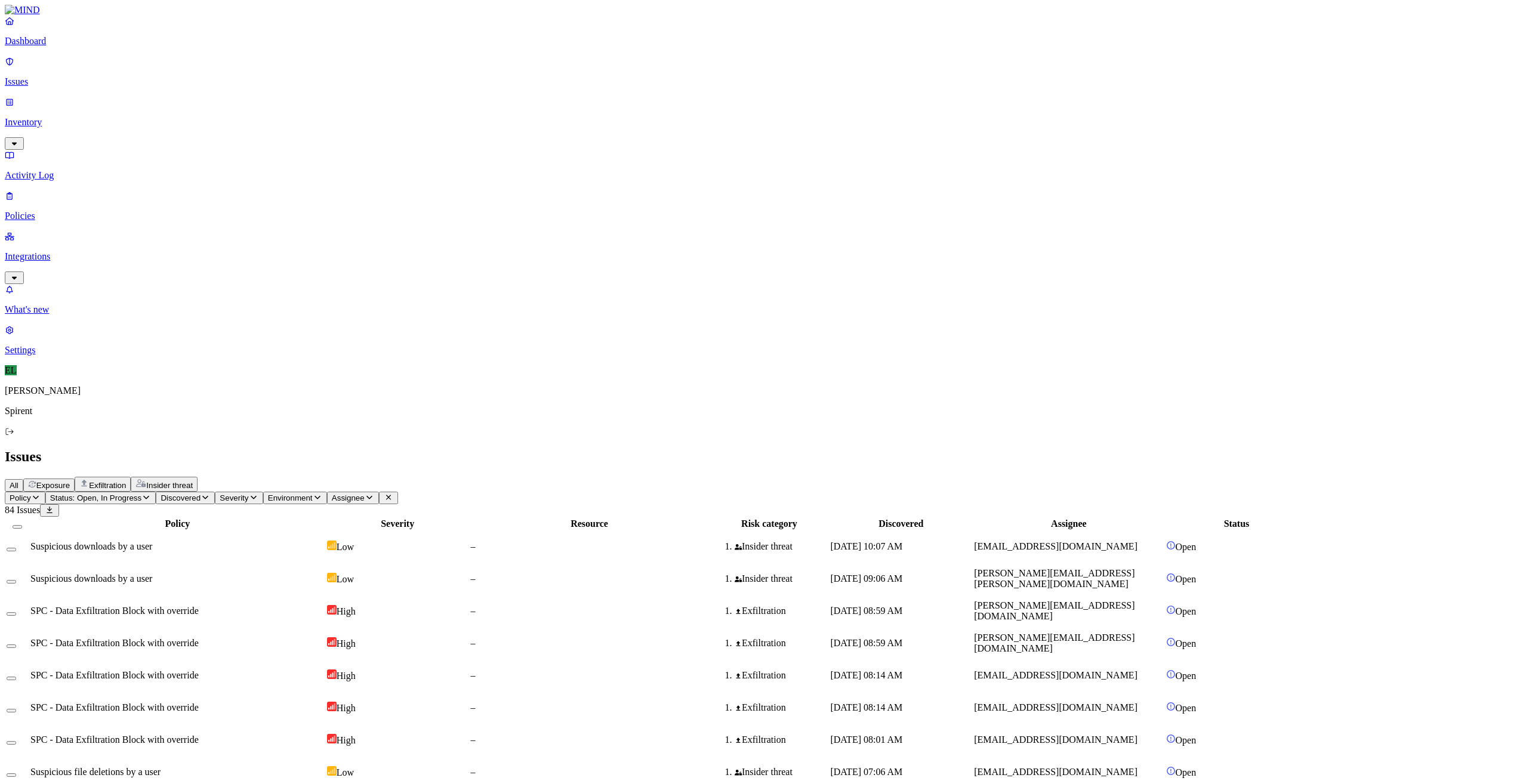
drag, startPoint x: 1206, startPoint y: 446, endPoint x: 1216, endPoint y: 446, distance: 10.0
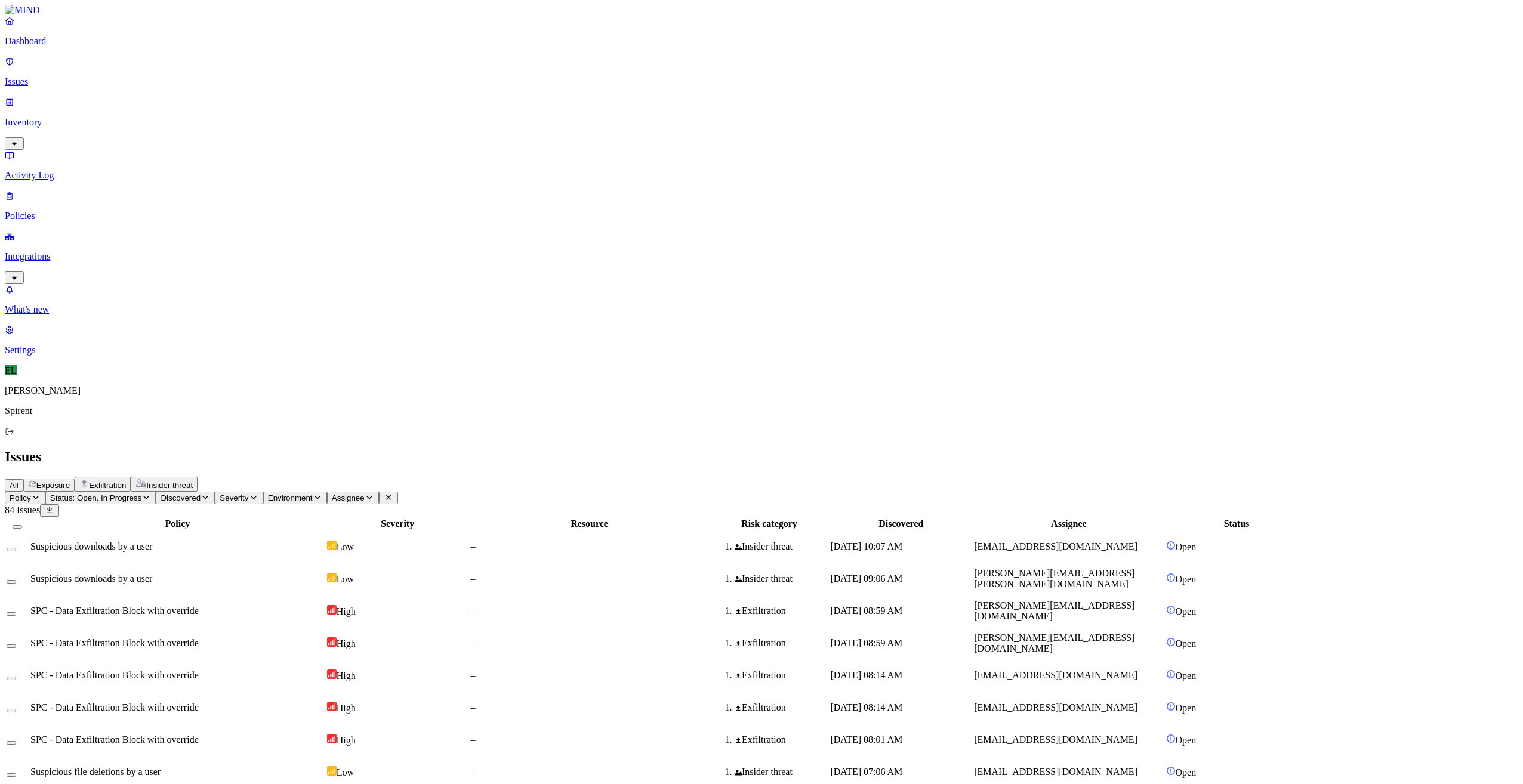
drag, startPoint x: 1216, startPoint y: 446, endPoint x: 1343, endPoint y: 446, distance: 127.0
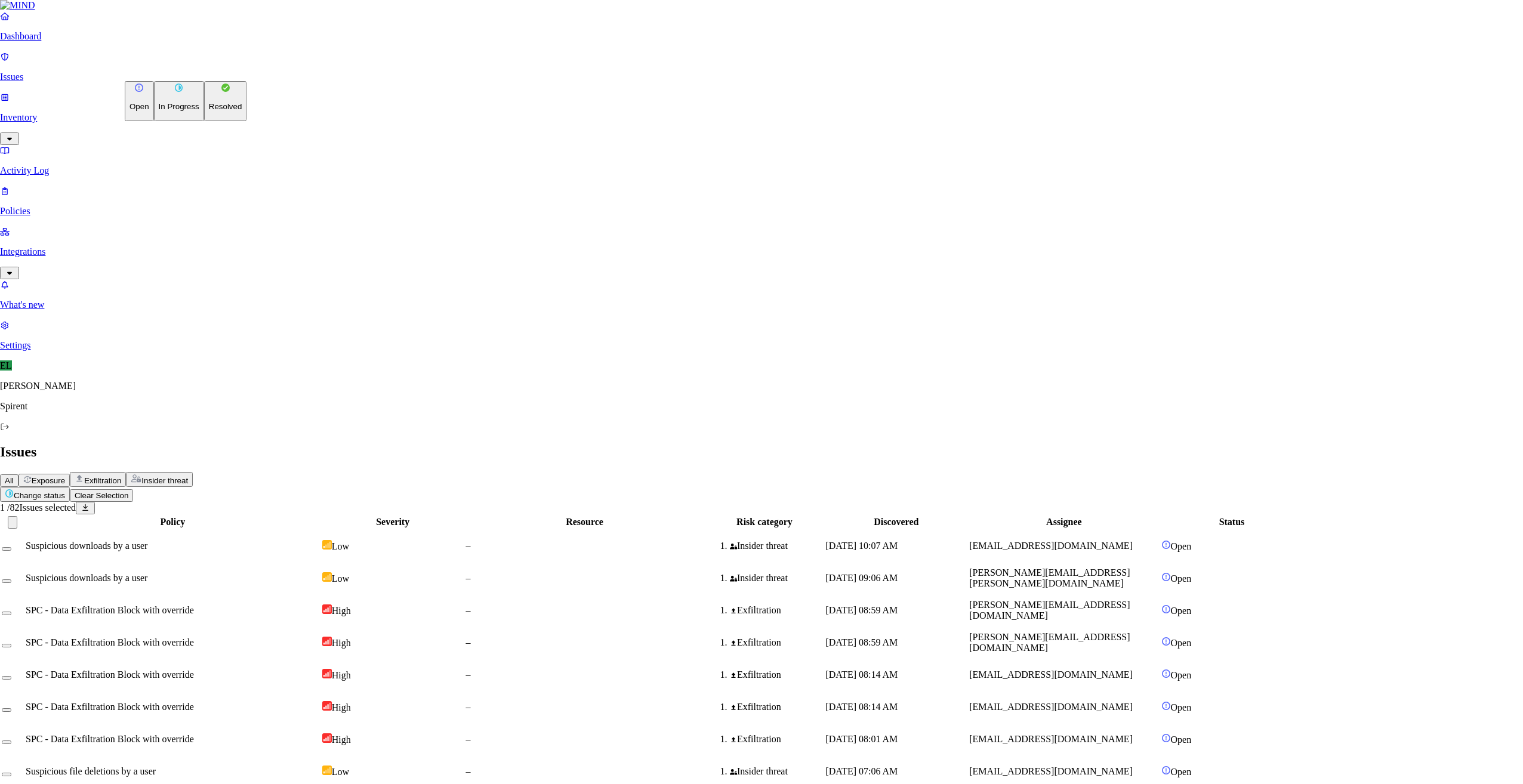
click at [202, 69] on html "Dashboard Issues Inventory Activity Log Policies Integrations What's new 1 Sett…" at bounding box center [761, 774] width 1523 height 1549
click at [204, 121] on button "Resolved" at bounding box center [225, 101] width 43 height 40
select select "Custom Reason"
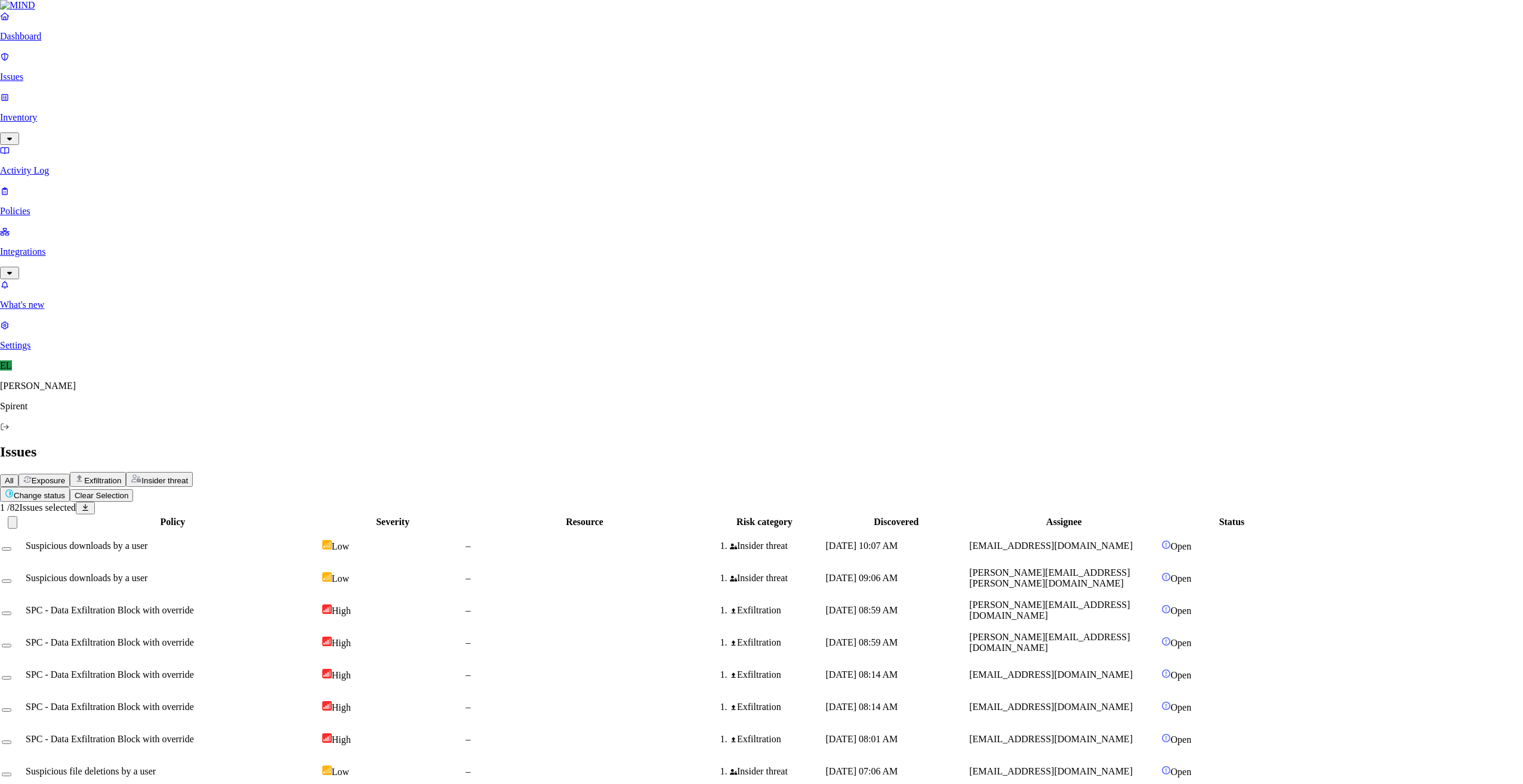
type textarea "Personal"
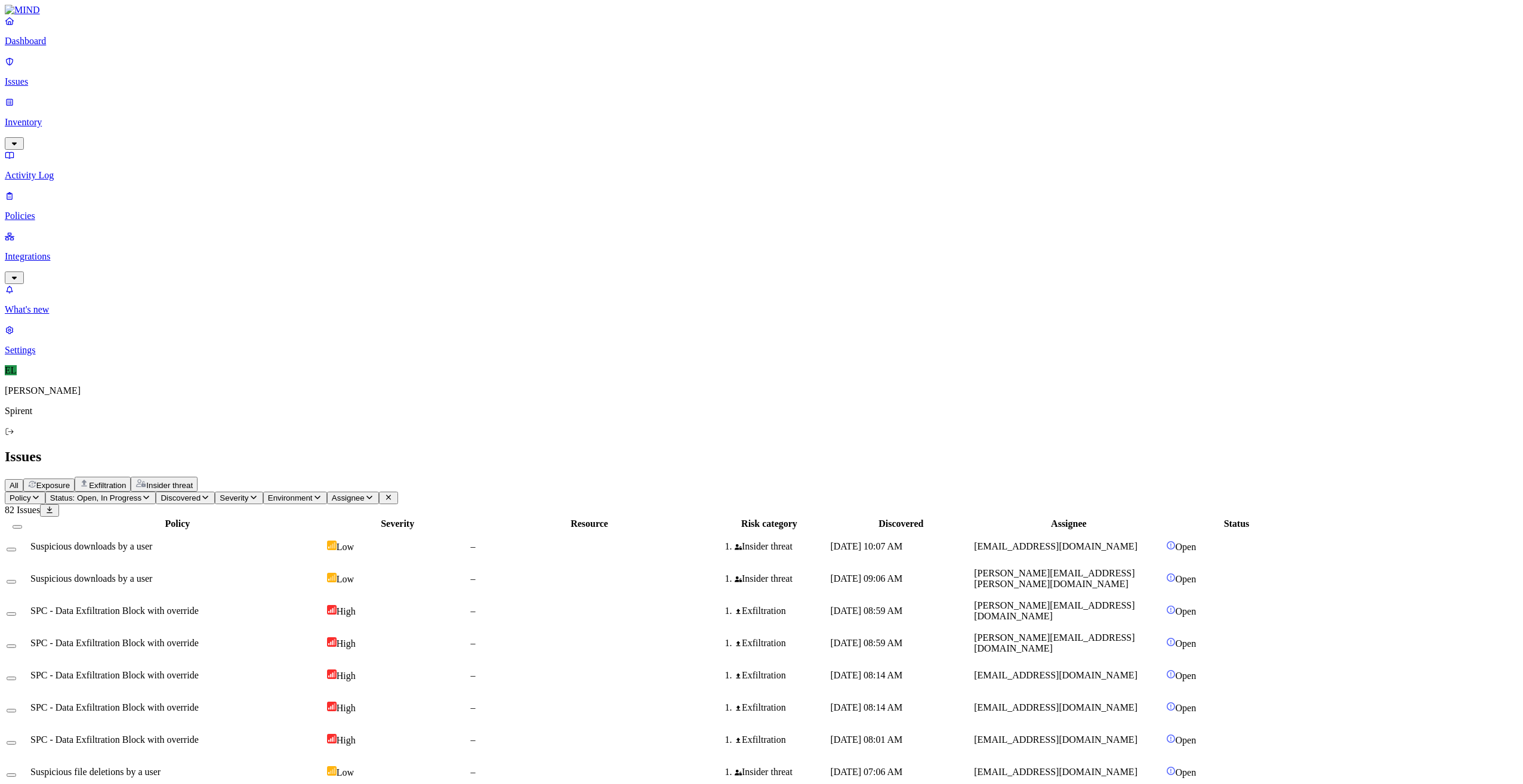
click at [172, 67] on html "Dashboard Issues Inventory Activity Log Policies Integrations What's new 1 Sett…" at bounding box center [761, 777] width 1523 height 1553
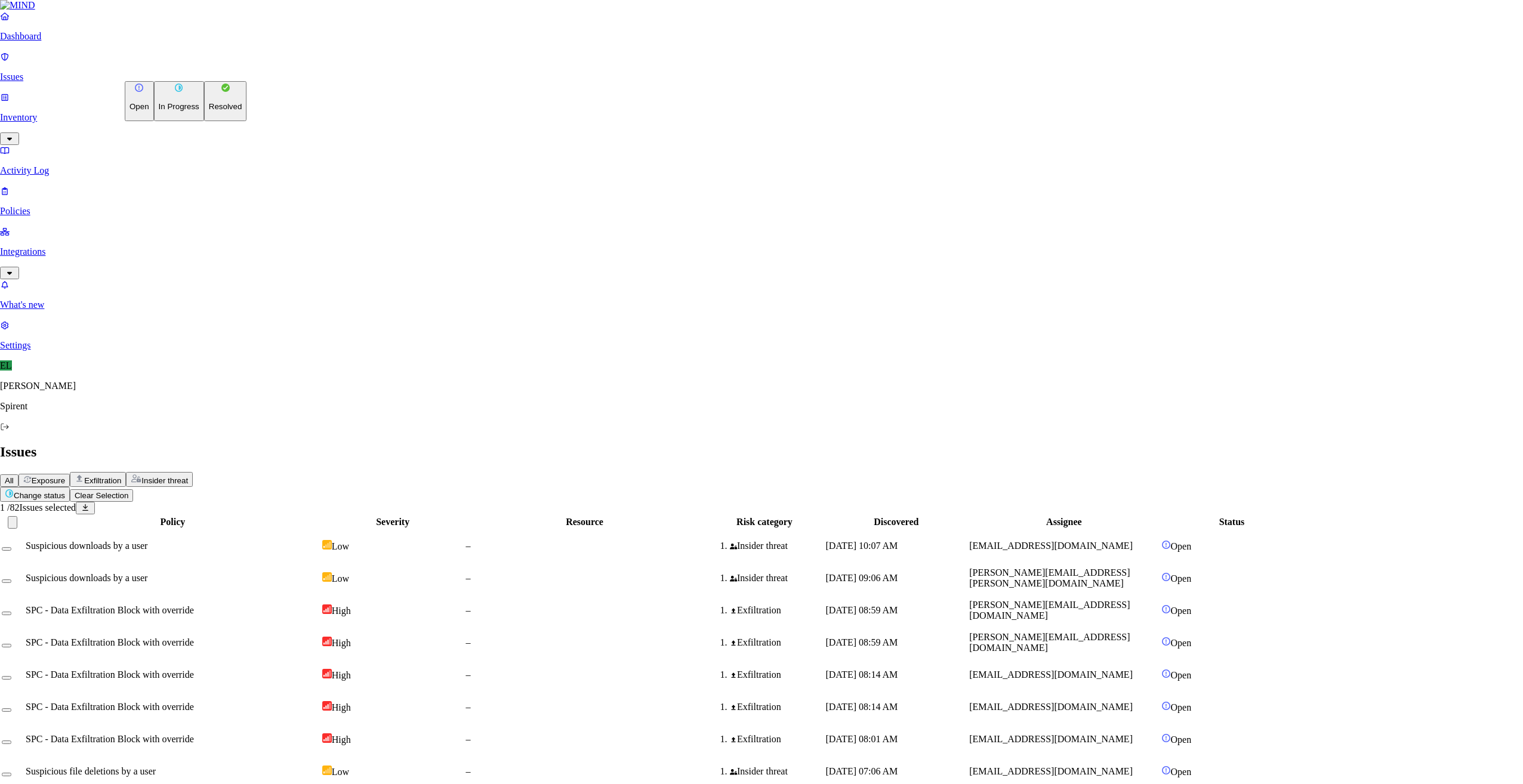
click at [209, 111] on p "Resolved" at bounding box center [225, 106] width 33 height 9
select select "Custom Reason"
type textarea "Text"
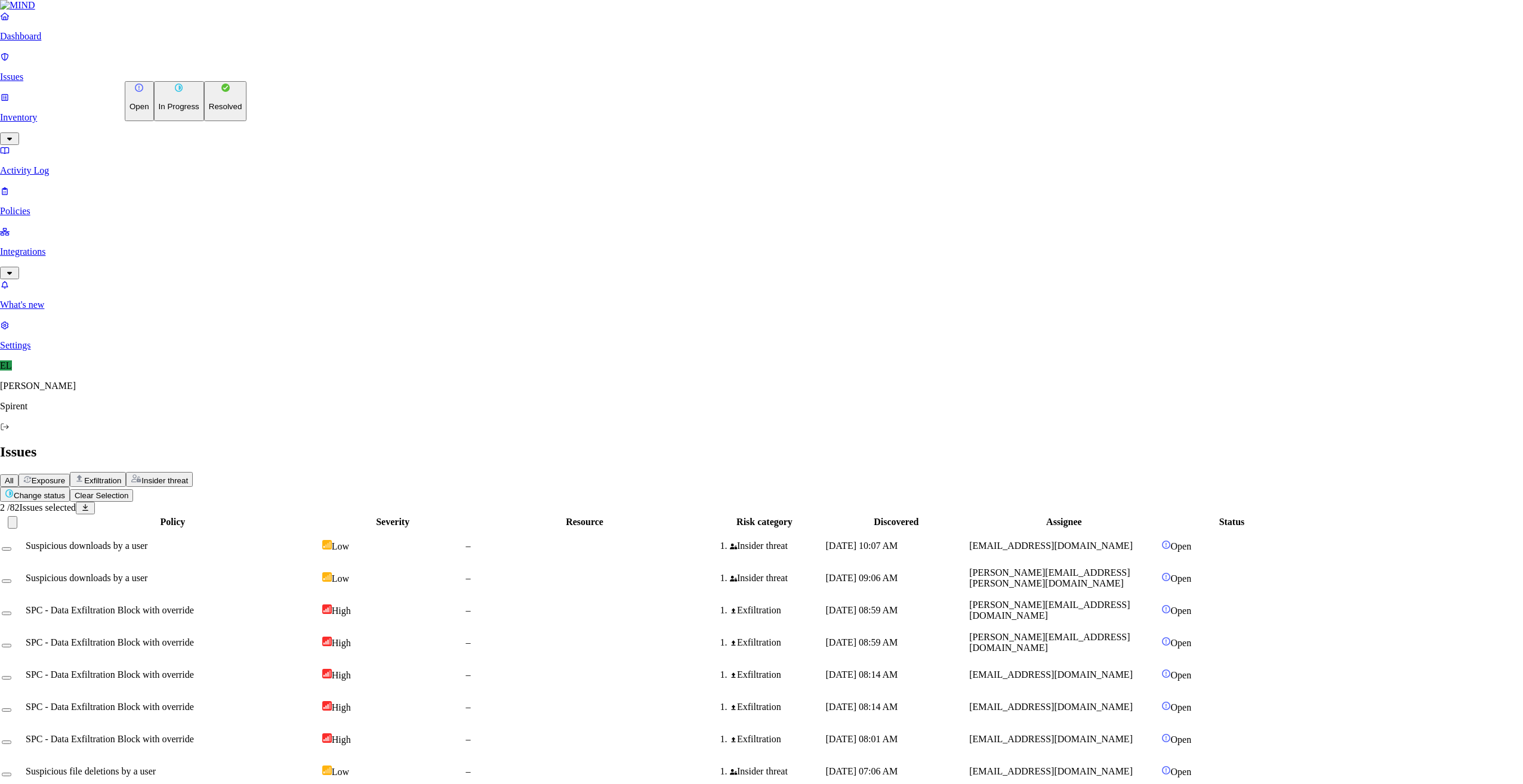
click at [178, 65] on html "Dashboard Issues Inventory Activity Log Policies Integrations What's new 1 Sett…" at bounding box center [761, 774] width 1523 height 1549
click at [209, 111] on p "Resolved" at bounding box center [225, 106] width 33 height 9
select select "Custom Reason"
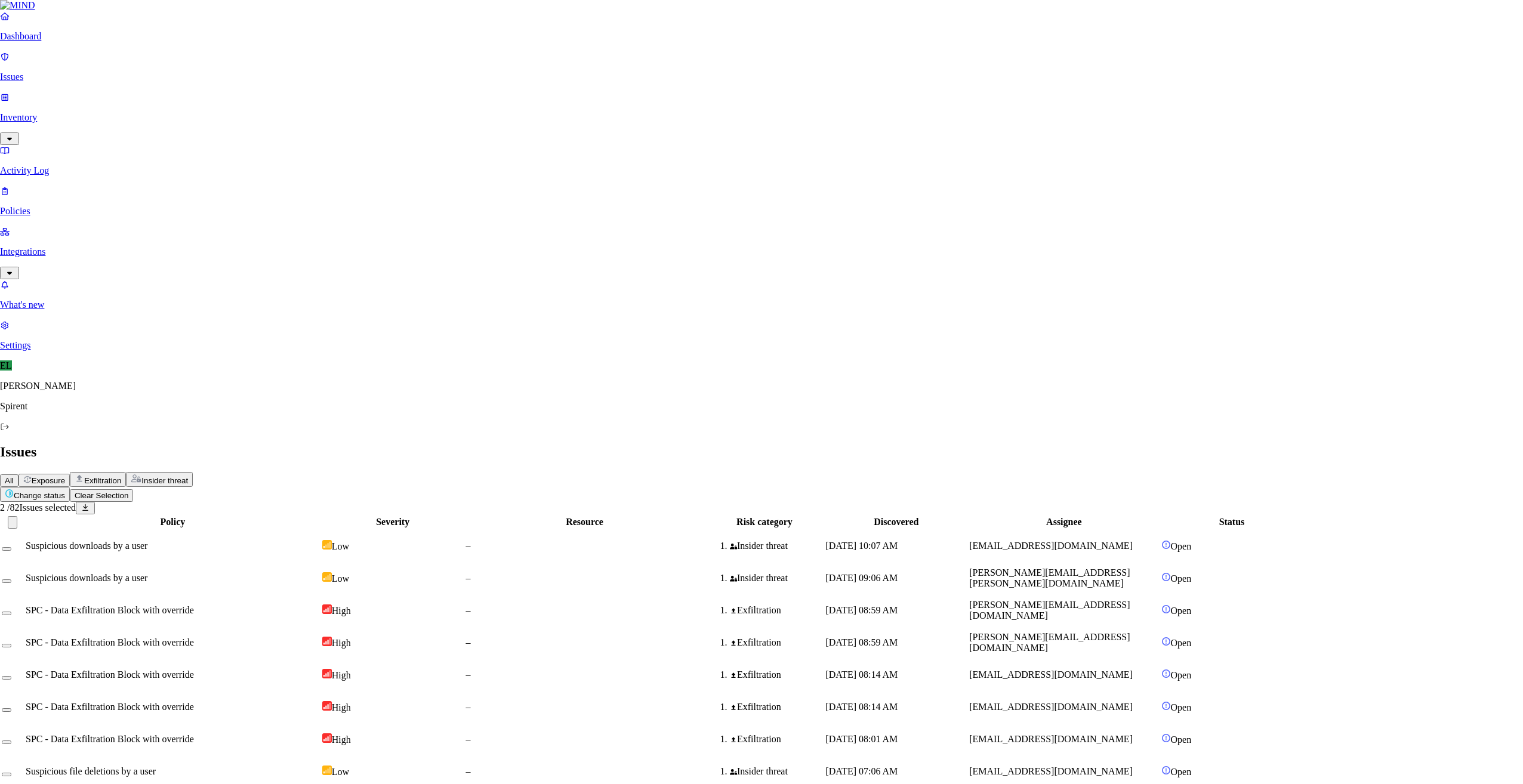
type textarea "Text"
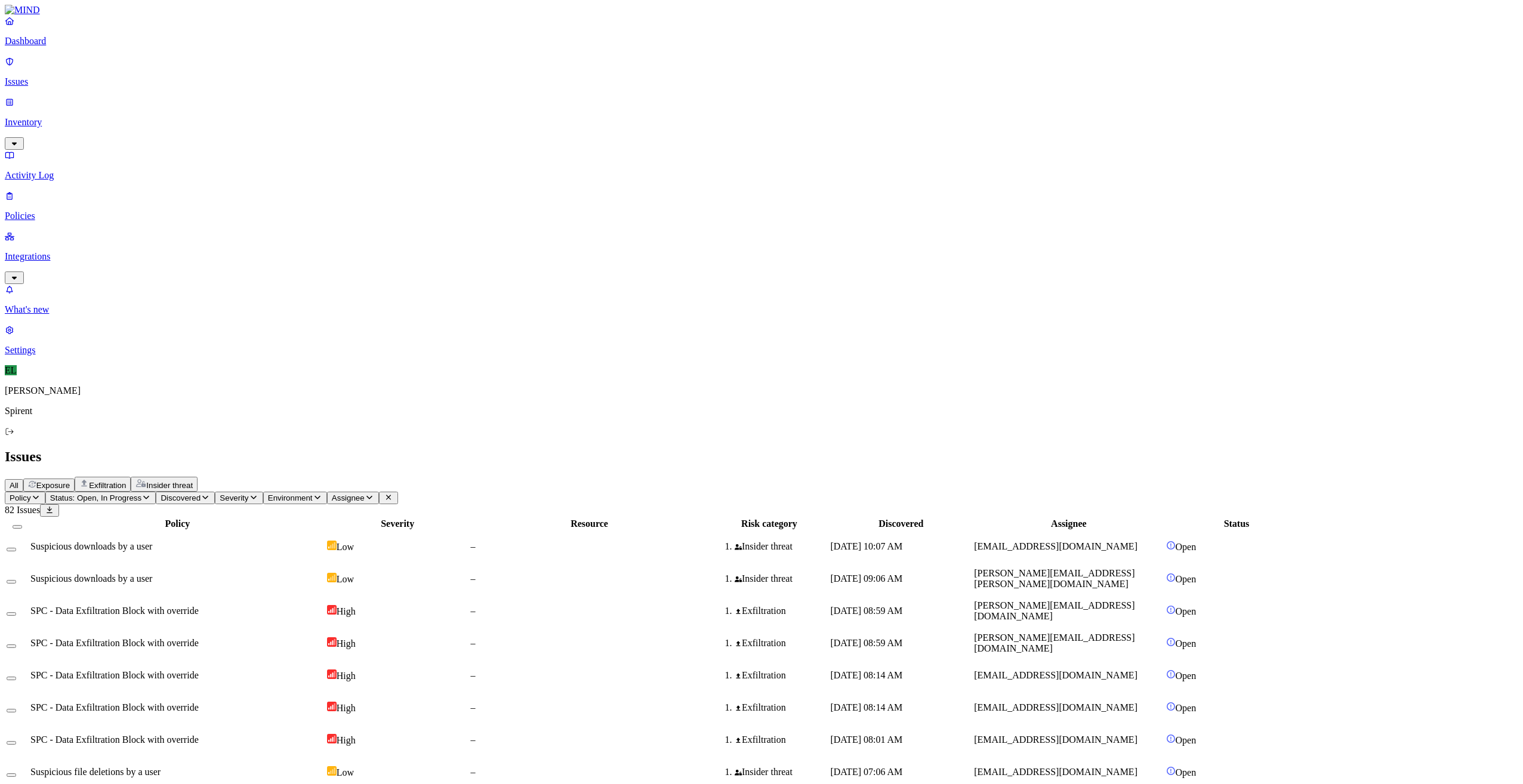
click at [184, 71] on html "Dashboard Issues Inventory Activity Log Policies Integrations What's new 1 Sett…" at bounding box center [761, 777] width 1523 height 1553
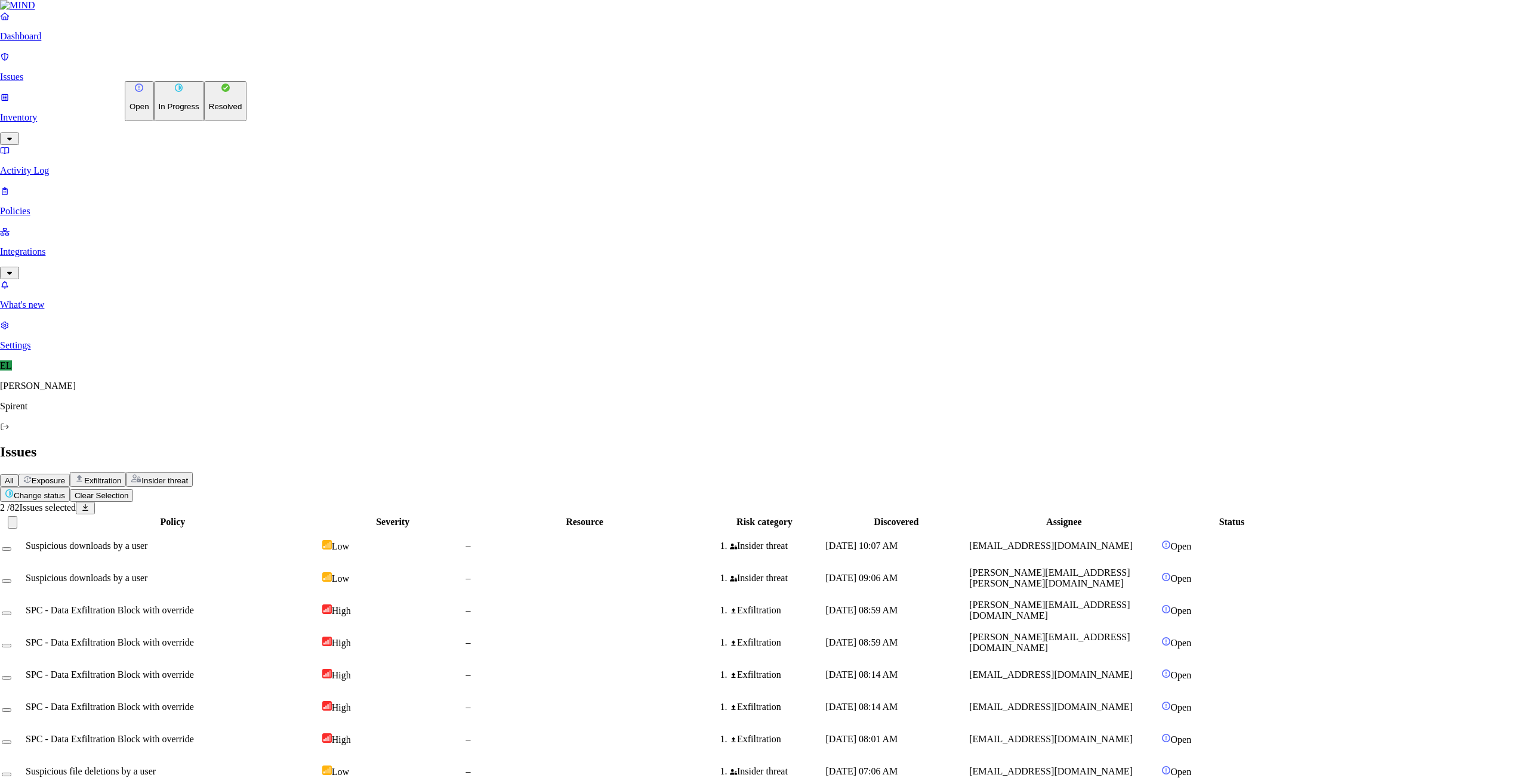
click at [209, 111] on p "Resolved" at bounding box center [225, 106] width 33 height 9
select select "Custom Reason"
type textarea "Text"
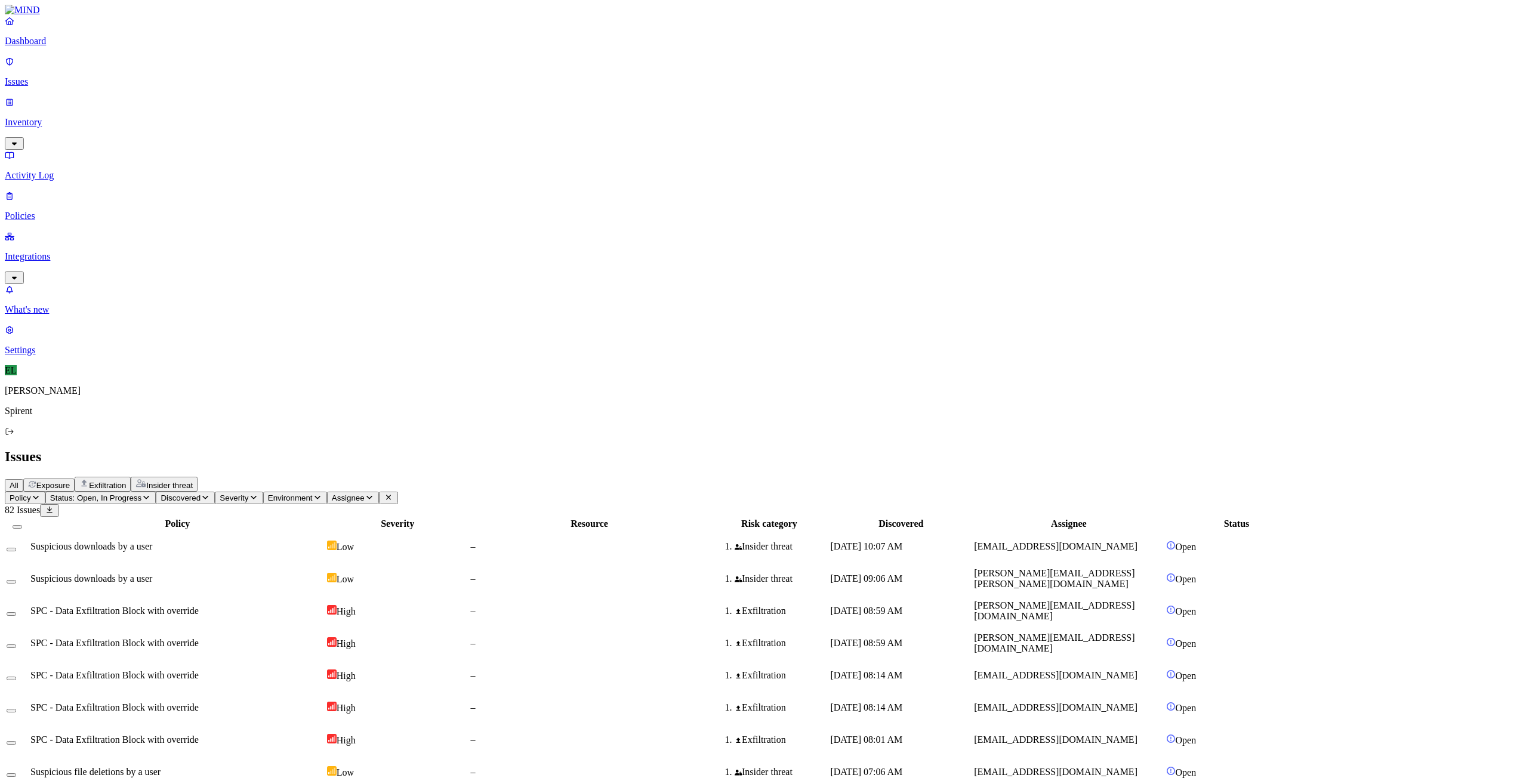
click at [201, 70] on html "Dashboard Issues Inventory Activity Log Policies Integrations What's new 1 Sett…" at bounding box center [761, 777] width 1523 height 1553
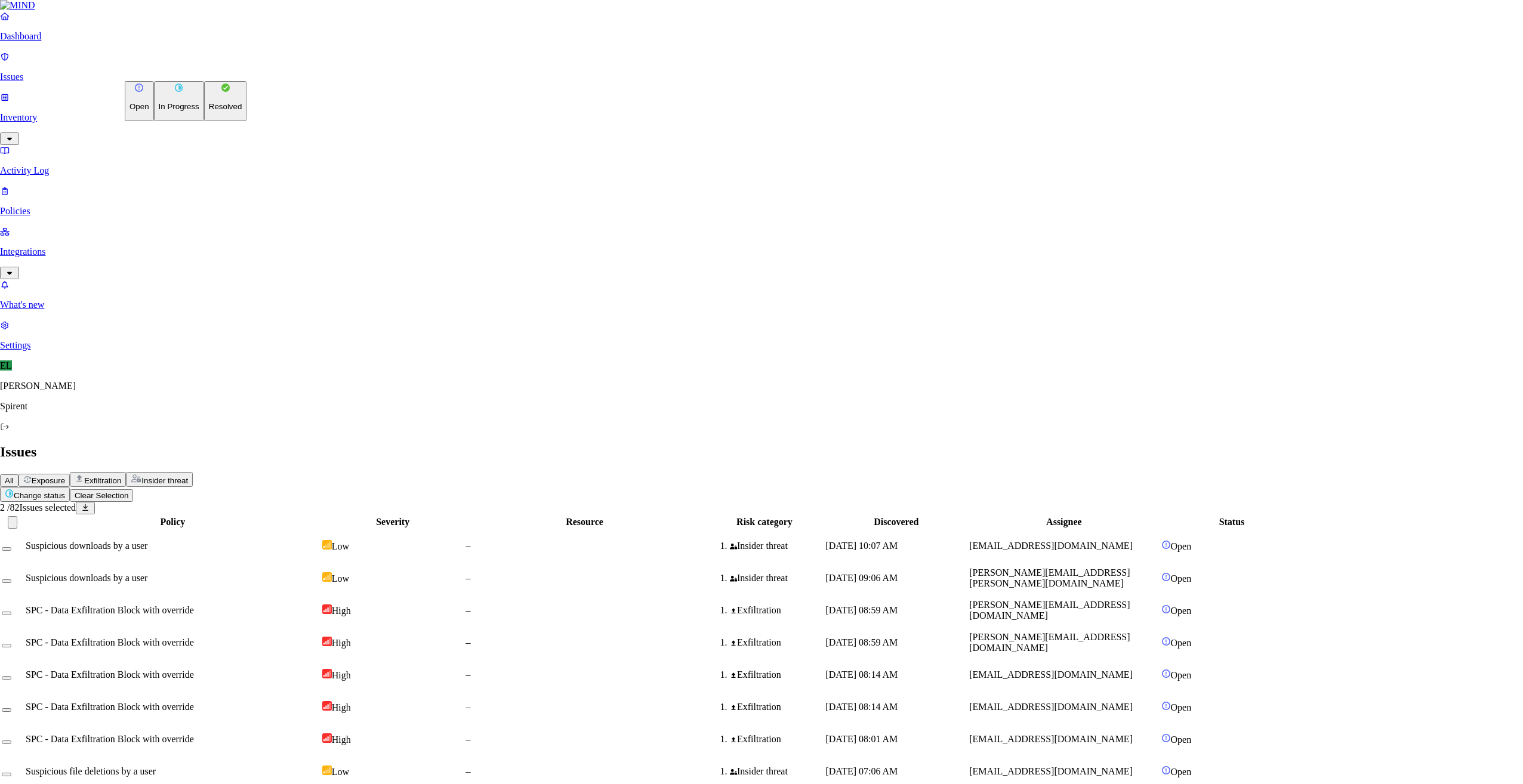
click at [209, 111] on p "Resolved" at bounding box center [225, 106] width 33 height 9
select select "Custom Reason"
type textarea "Text"
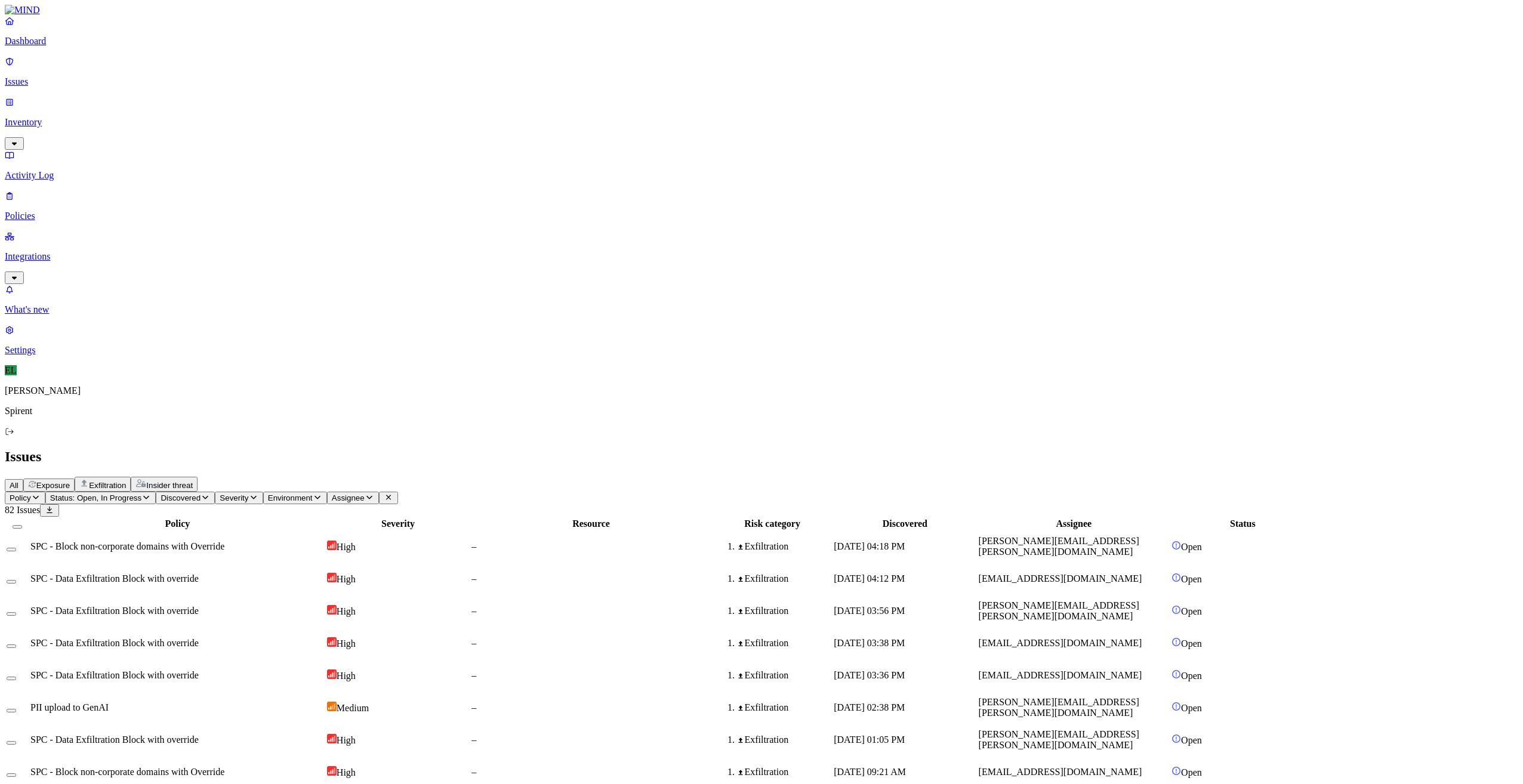
click at [199, 605] on span "SPC - Data Exfiltration Block with override" at bounding box center [114, 610] width 168 height 10
click at [16, 612] on button "Select row" at bounding box center [11, 613] width 9 height 3
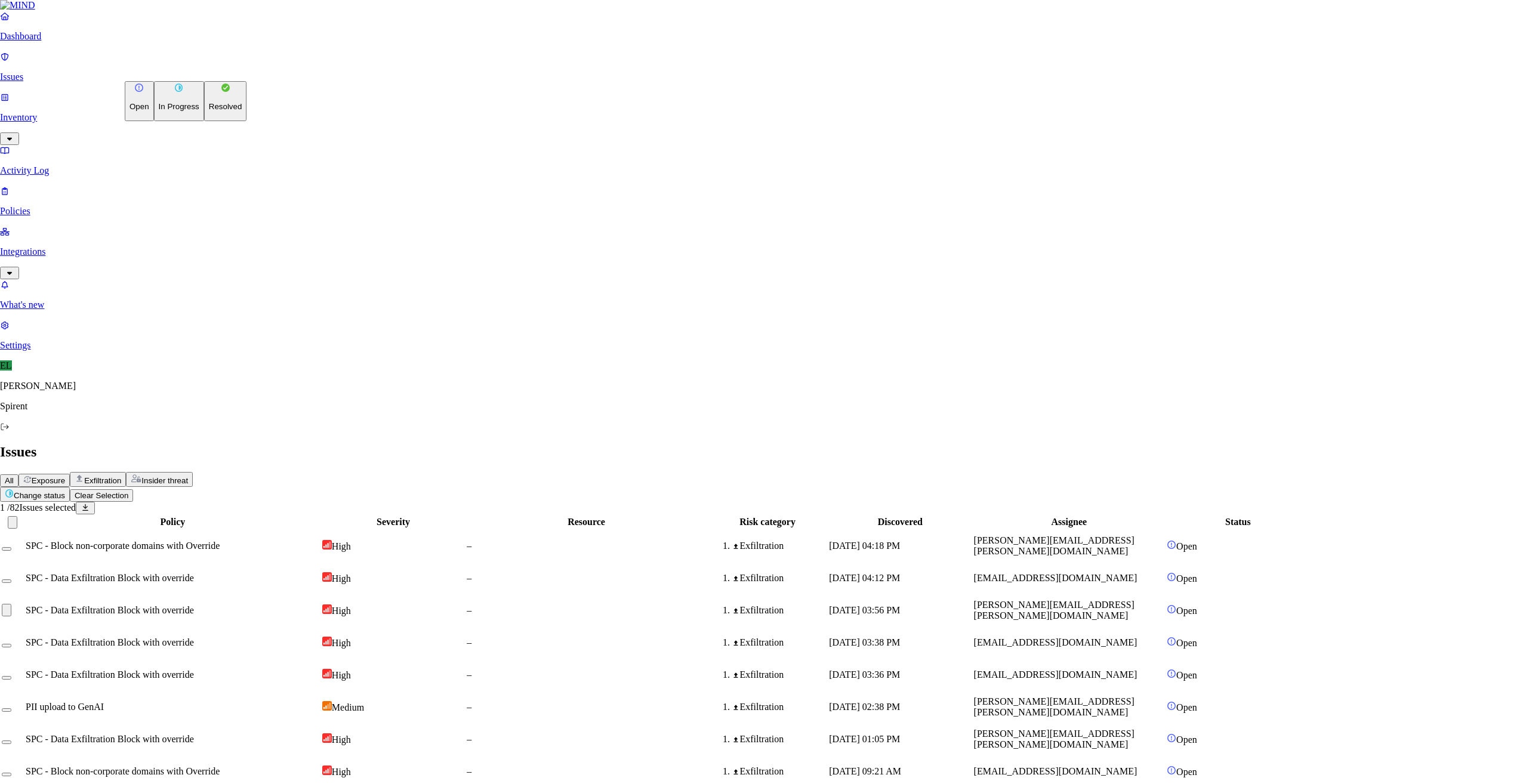
click at [195, 69] on html "Dashboard Issues Inventory Activity Log Policies Integrations What's new 1 Sett…" at bounding box center [761, 516] width 1523 height 1033
click at [209, 111] on p "Resolved" at bounding box center [225, 106] width 33 height 9
select select "Custom Reason"
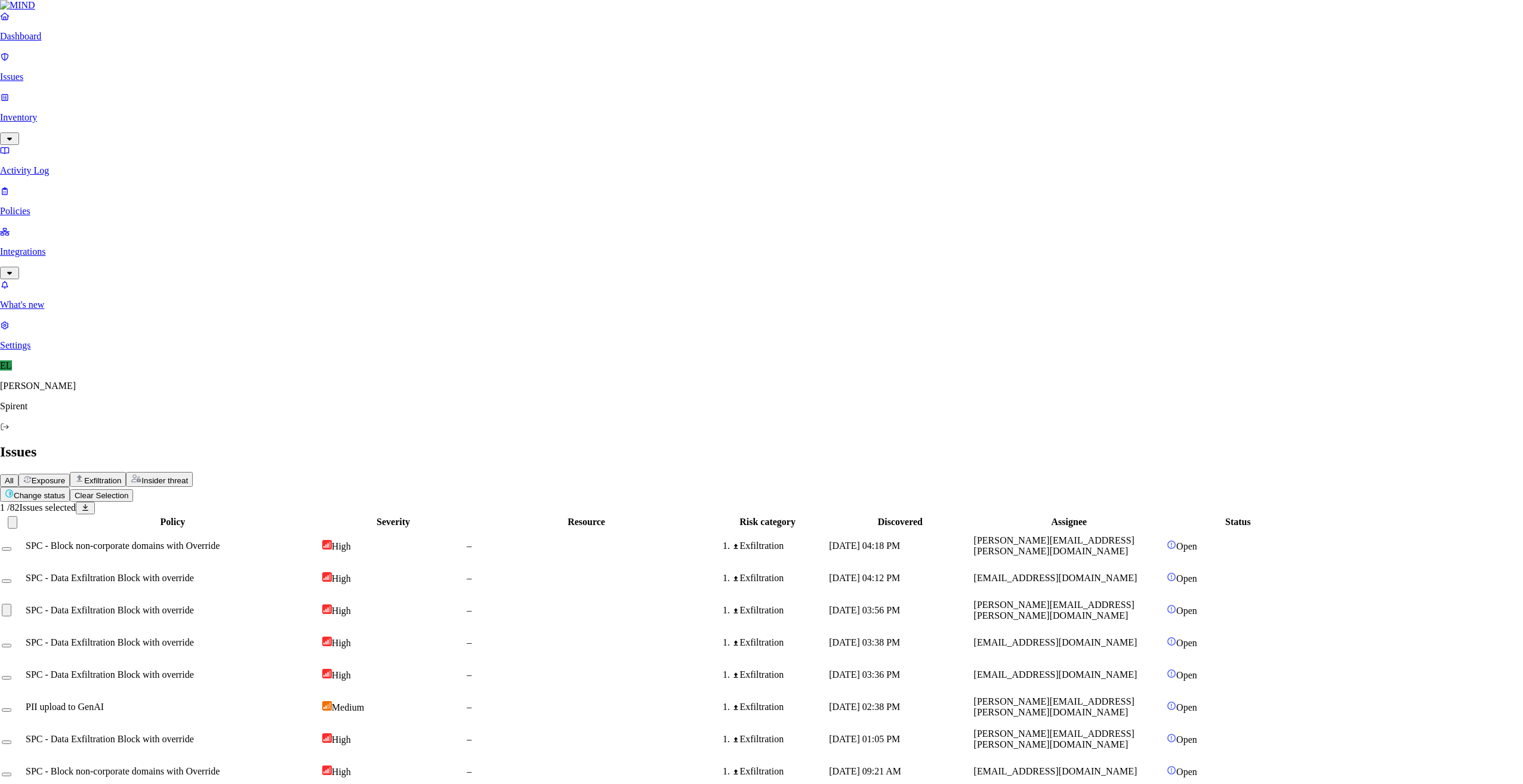
type textarea "Text"
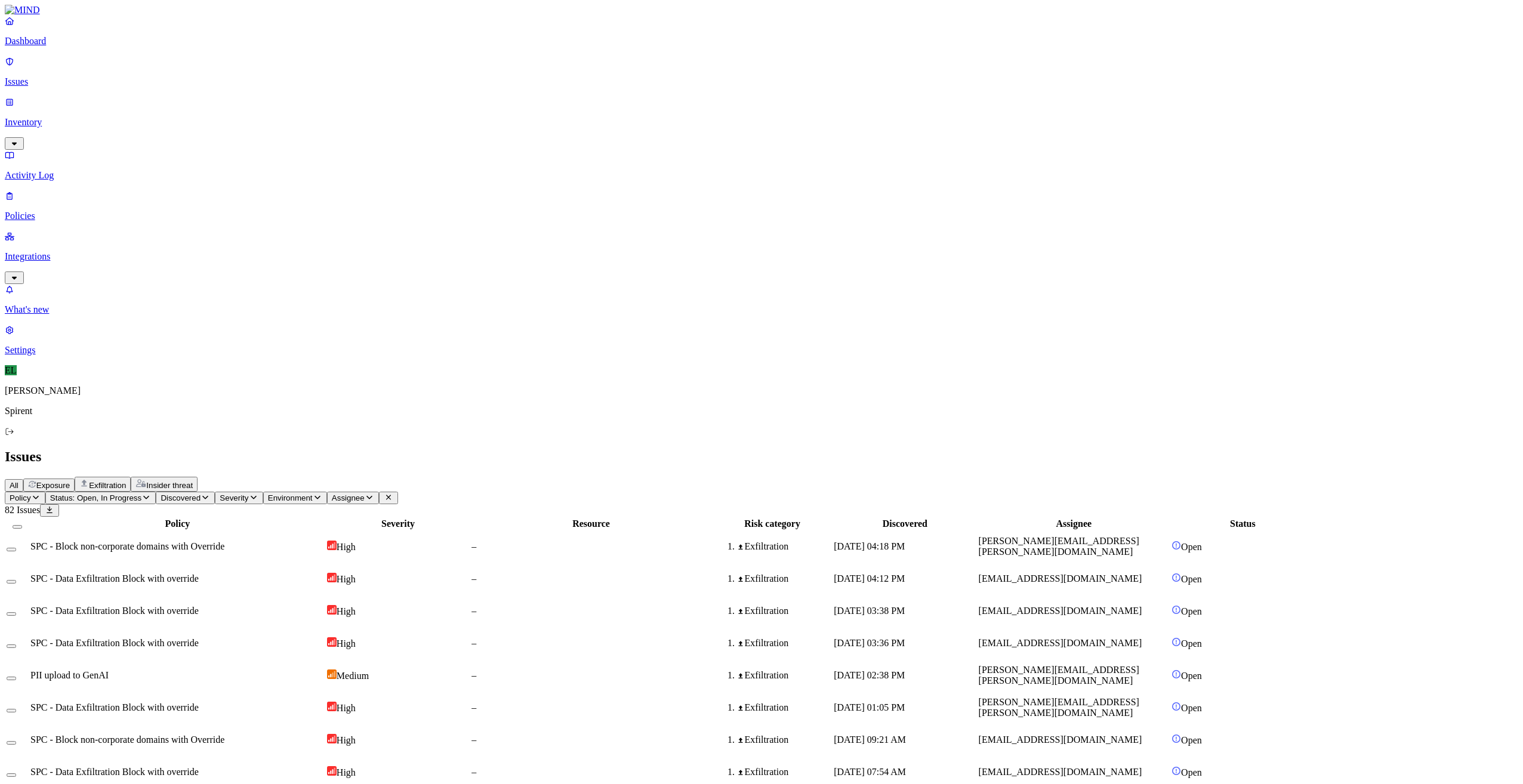
click at [199, 573] on span "SPC - Data Exfiltration Block with override" at bounding box center [114, 578] width 168 height 10
click at [16, 580] on button "Select row" at bounding box center [11, 581] width 9 height 3
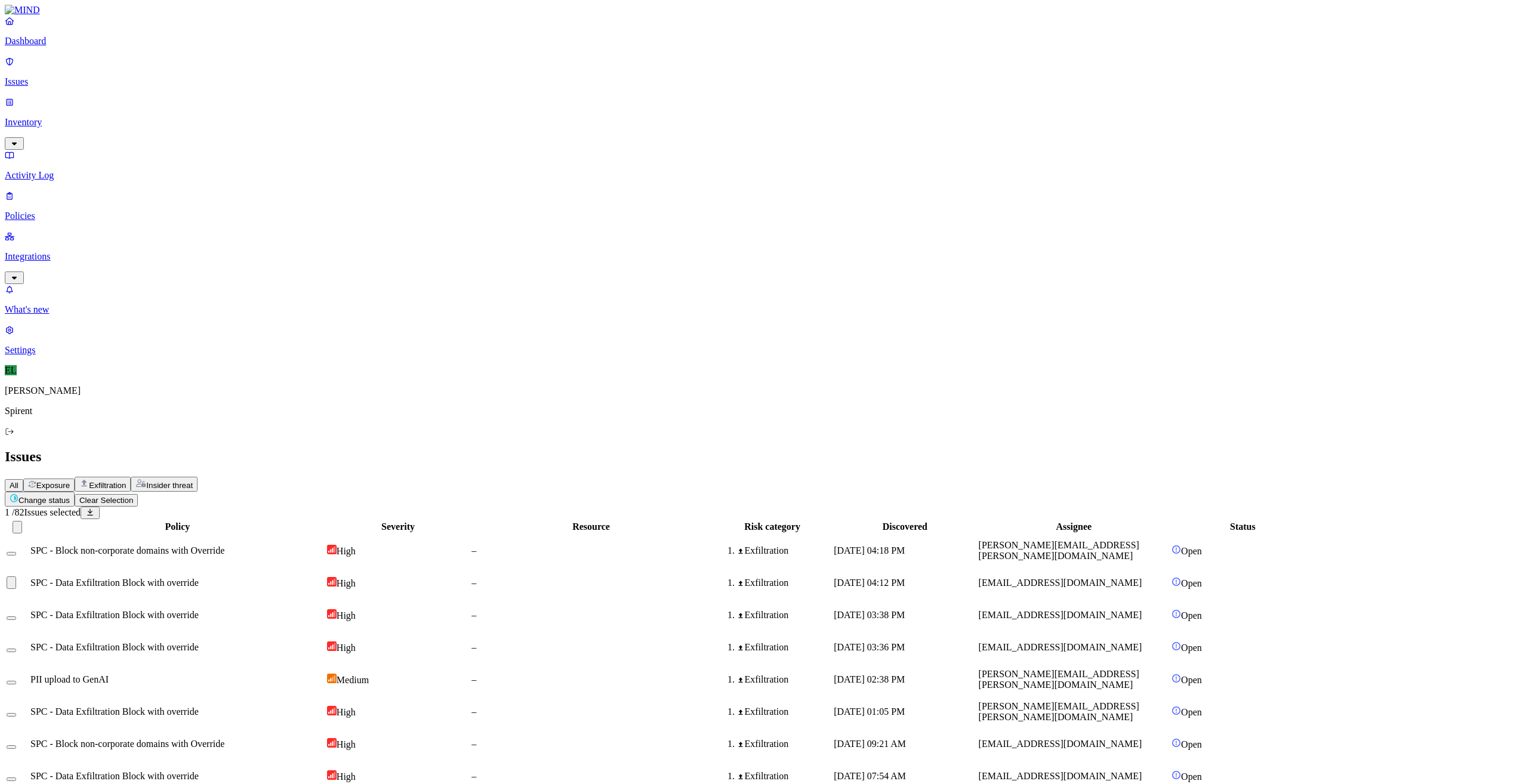
click at [16, 616] on button "Select row" at bounding box center [11, 617] width 9 height 3
click at [16, 648] on button "Select row" at bounding box center [11, 650] width 9 height 3
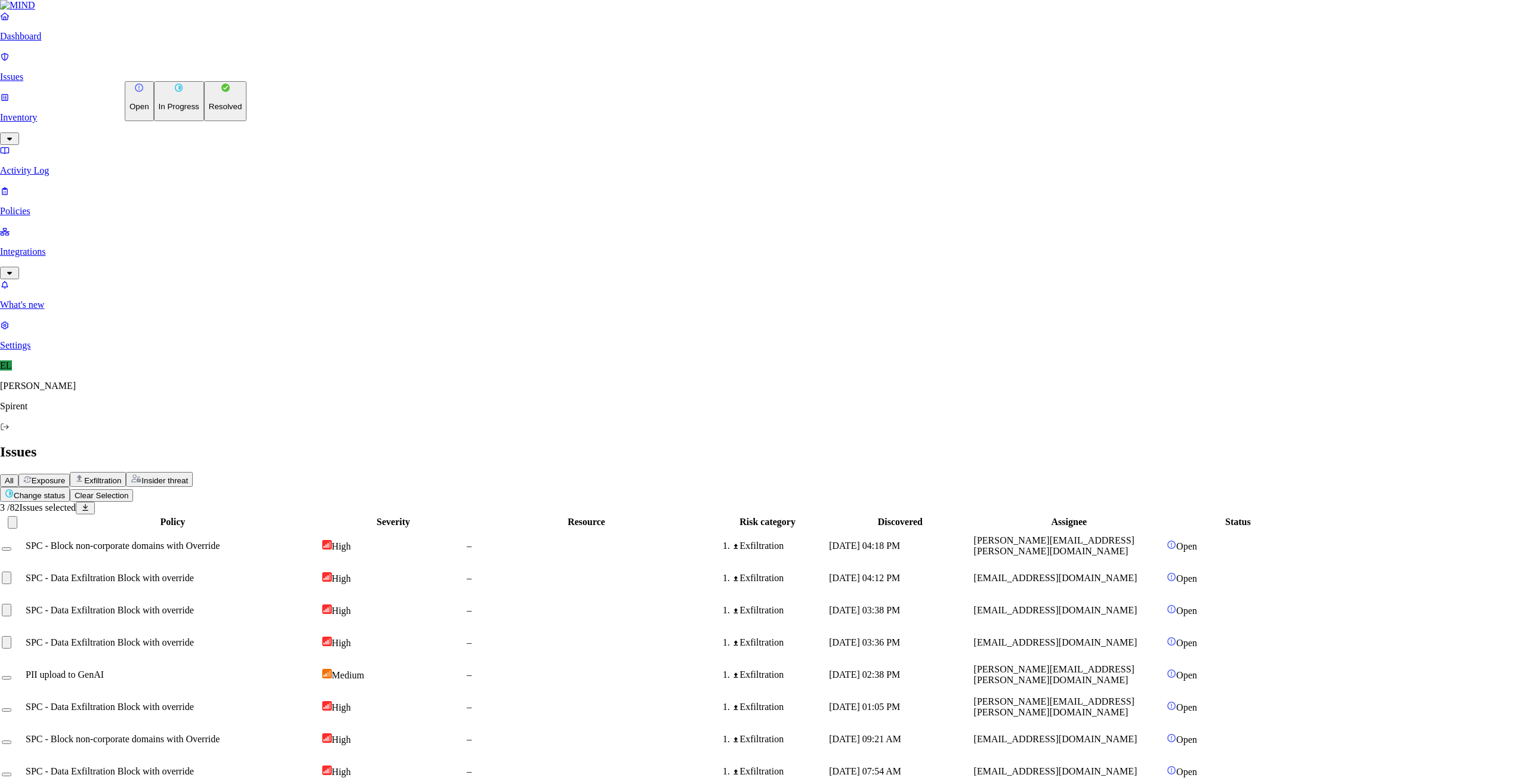
click at [194, 70] on html "Dashboard Issues Inventory Activity Log Policies Integrations What's new 1 Sett…" at bounding box center [761, 500] width 1523 height 1001
click at [209, 111] on p "Resolved" at bounding box center [225, 106] width 33 height 9
select select "Custom Reason"
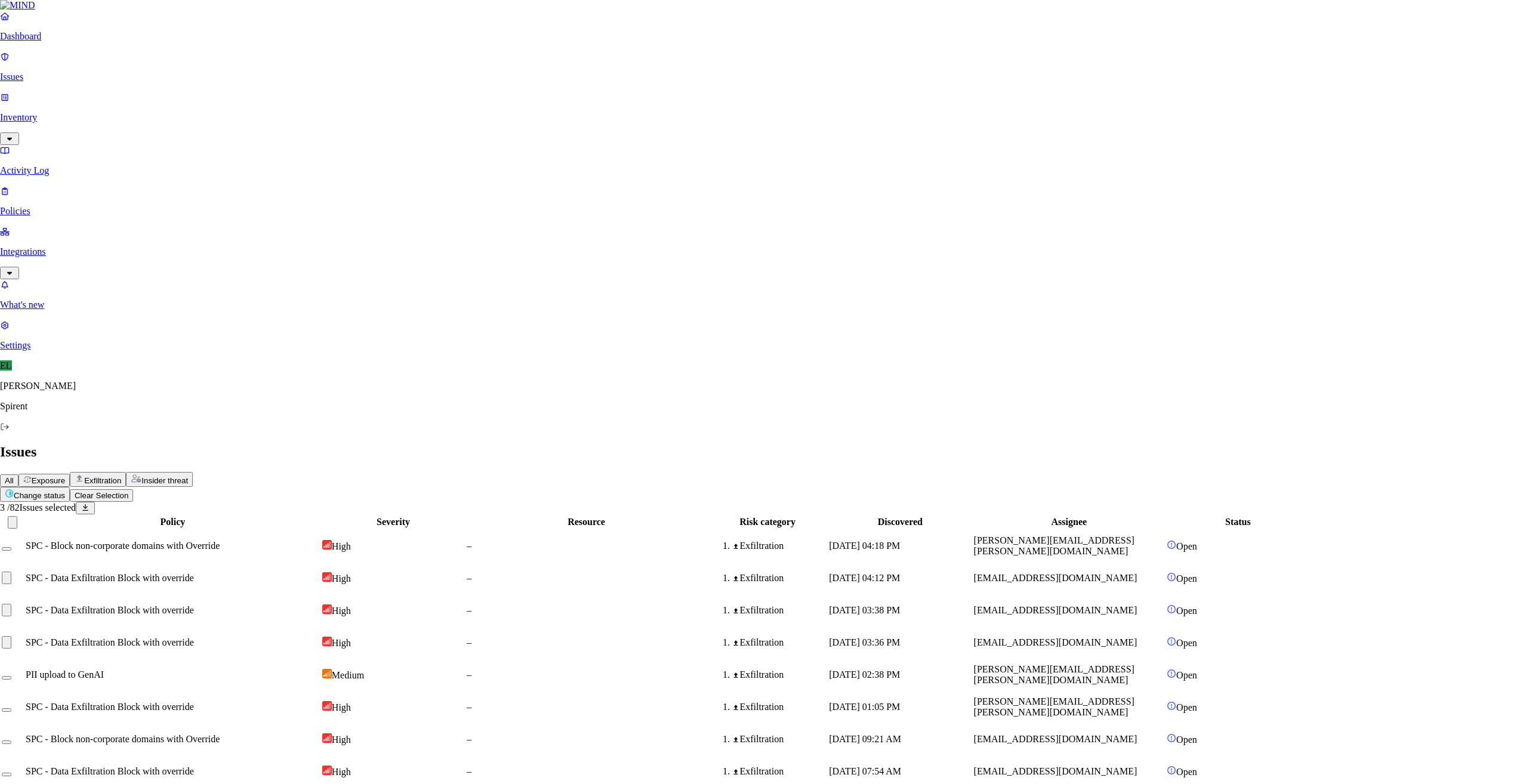
type textarea "No sensitive data"
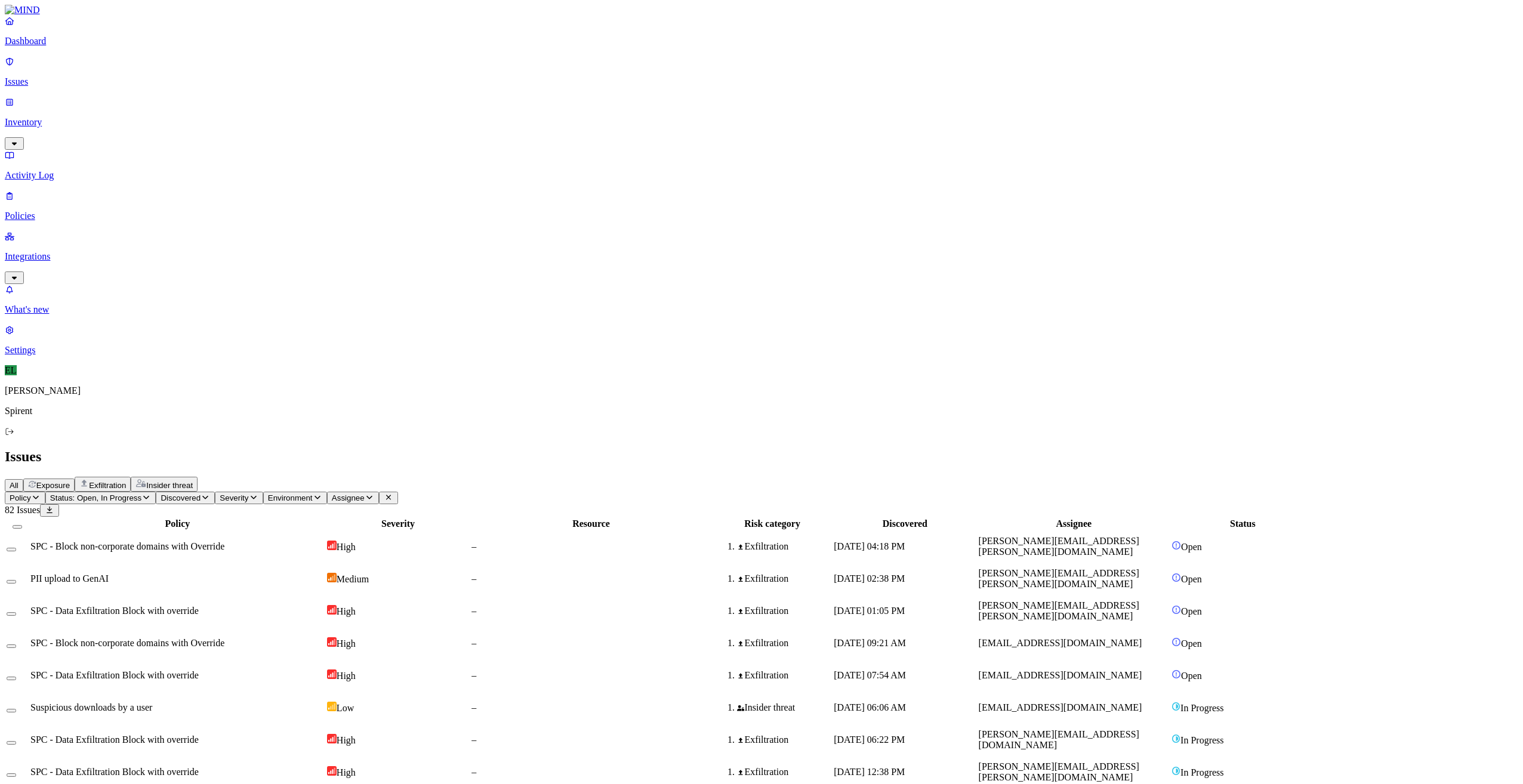
click at [832, 670] on div "Exfiltration" at bounding box center [784, 675] width 94 height 11
click at [16, 676] on button "Select row" at bounding box center [11, 678] width 9 height 3
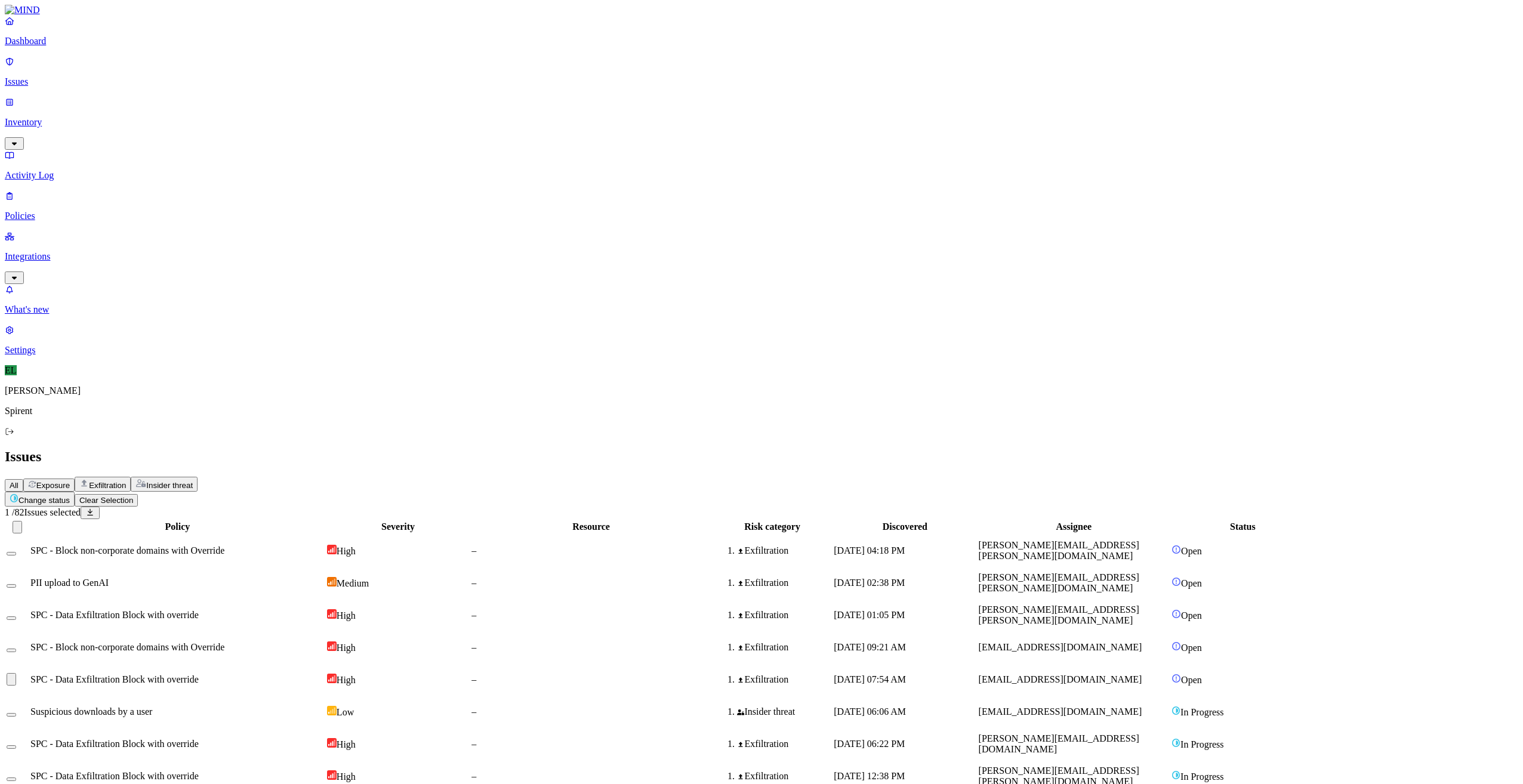
click at [184, 72] on html "Dashboard Issues Inventory Activity Log Policies Integrations What's new 1 Sett…" at bounding box center [761, 454] width 1523 height 909
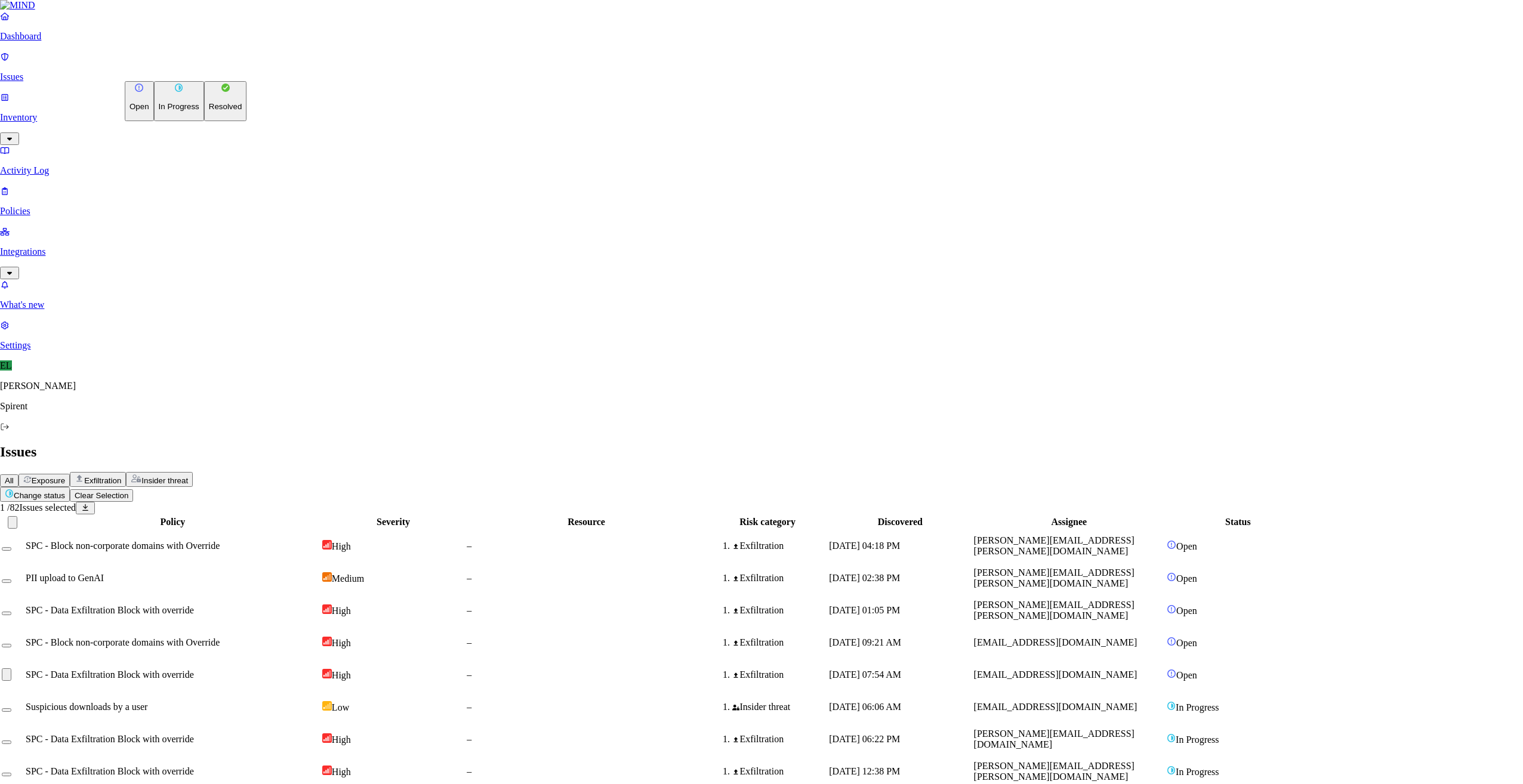
click at [209, 111] on p "Resolved" at bounding box center [225, 106] width 33 height 9
select select "Custom Reason"
type textarea "Text"
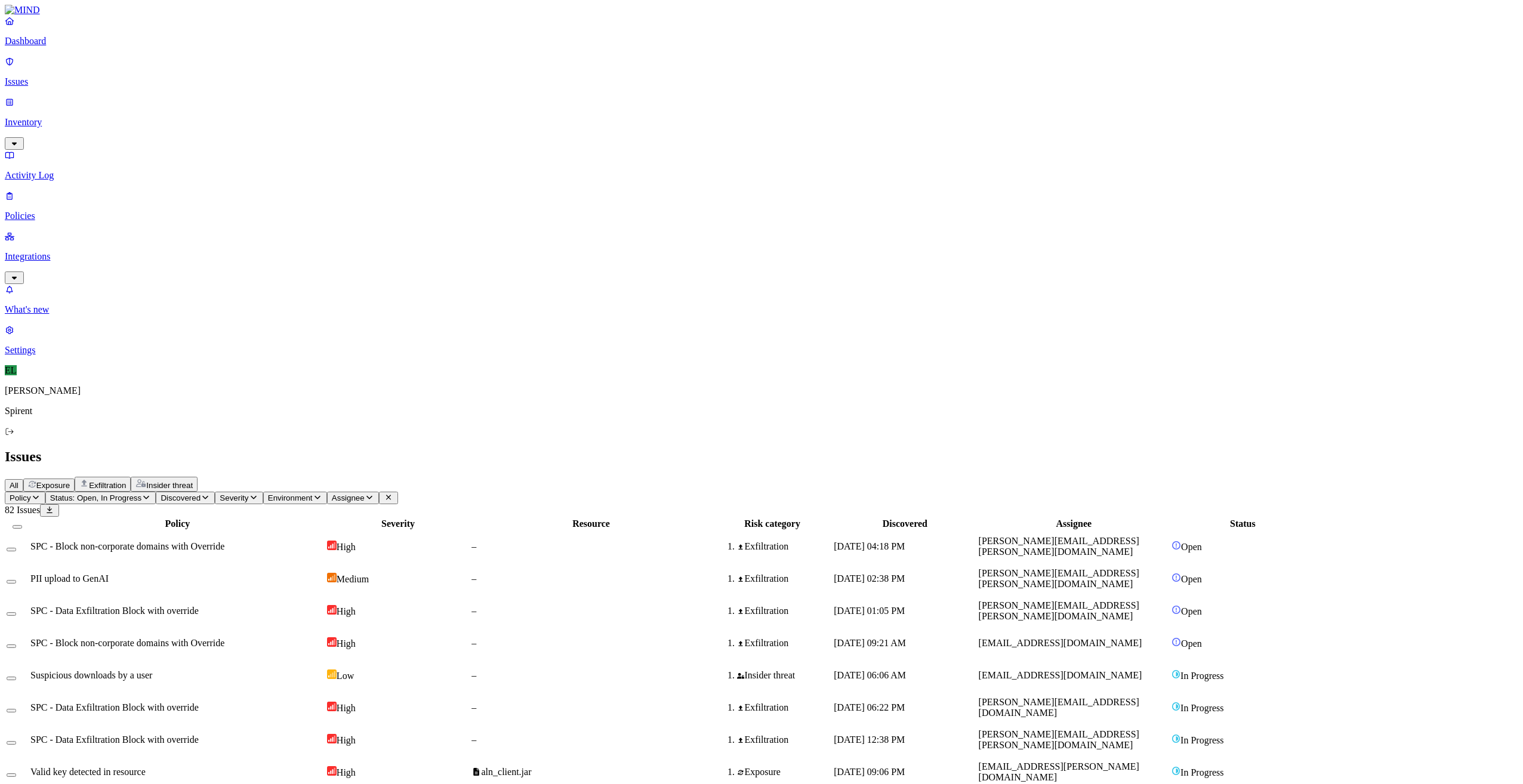
click at [225, 638] on span "SPC - Block non-corporate domains with Override" at bounding box center [128, 642] width 194 height 10
click at [16, 644] on button "Select row" at bounding box center [11, 646] width 9 height 3
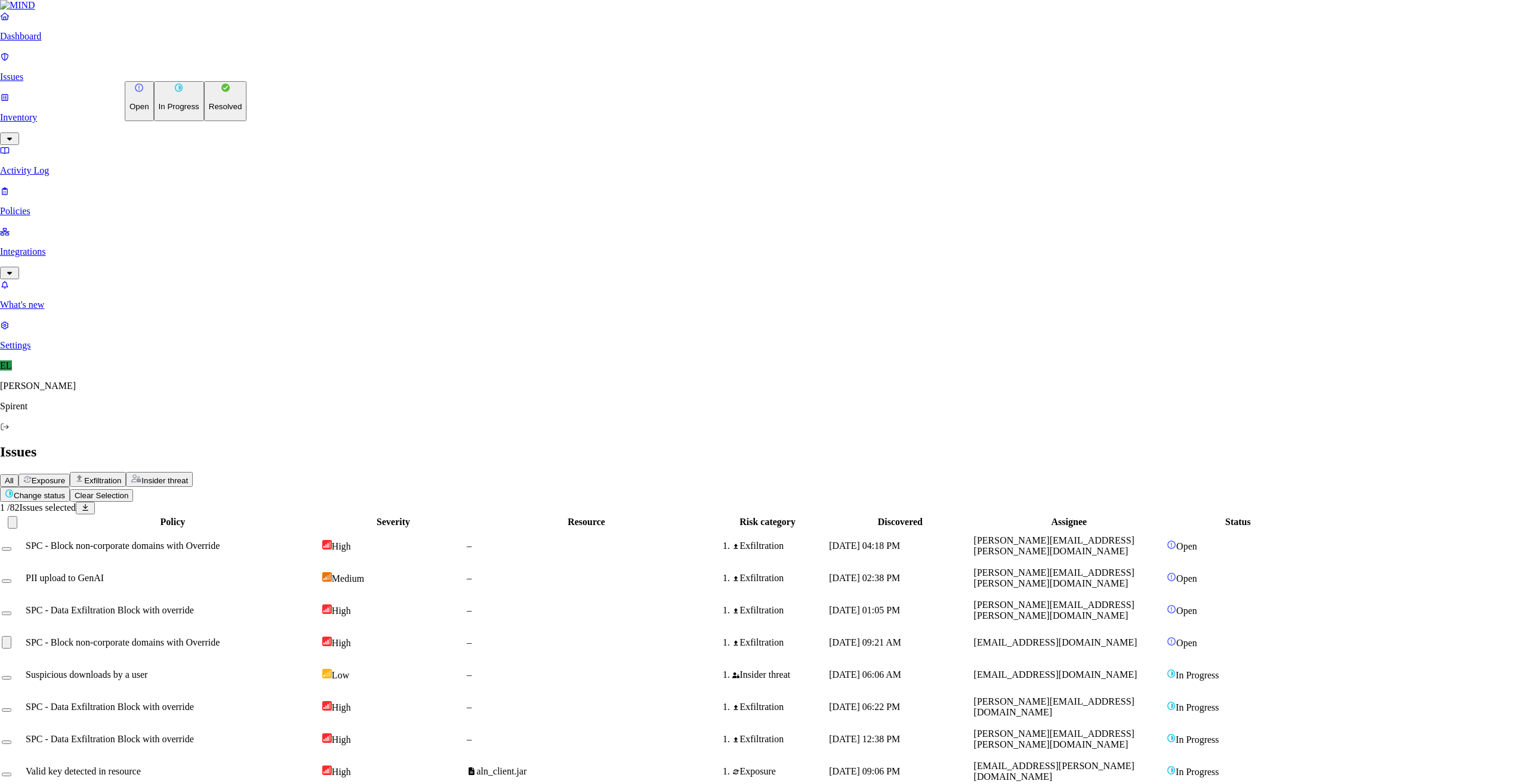
click at [205, 69] on html "Dashboard Issues Inventory Activity Log Policies Integrations What's new 1 Sett…" at bounding box center [761, 436] width 1523 height 872
click at [209, 111] on p "Resolved" at bounding box center [225, 106] width 33 height 9
select select "Custom Reason"
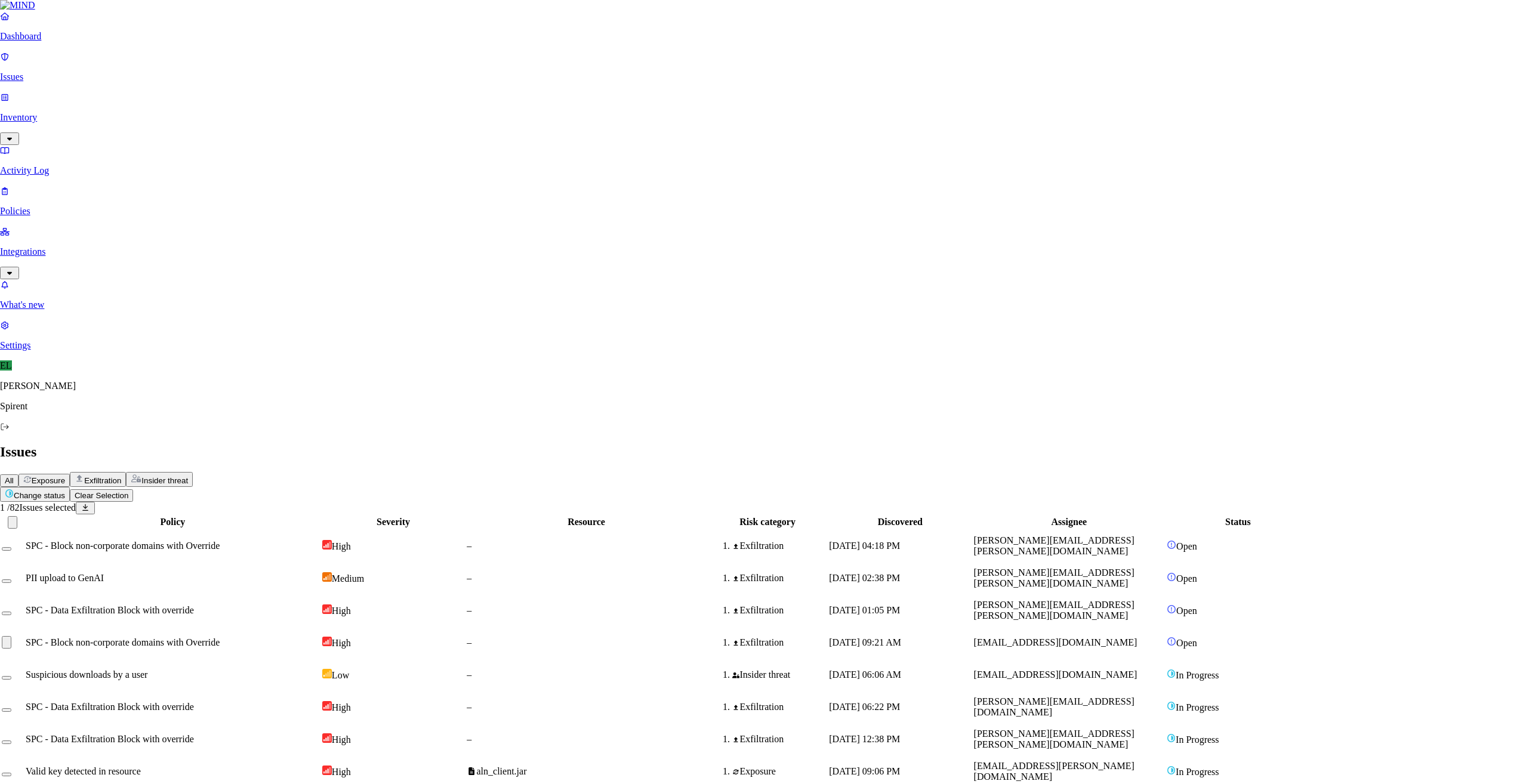
type textarea "Text"
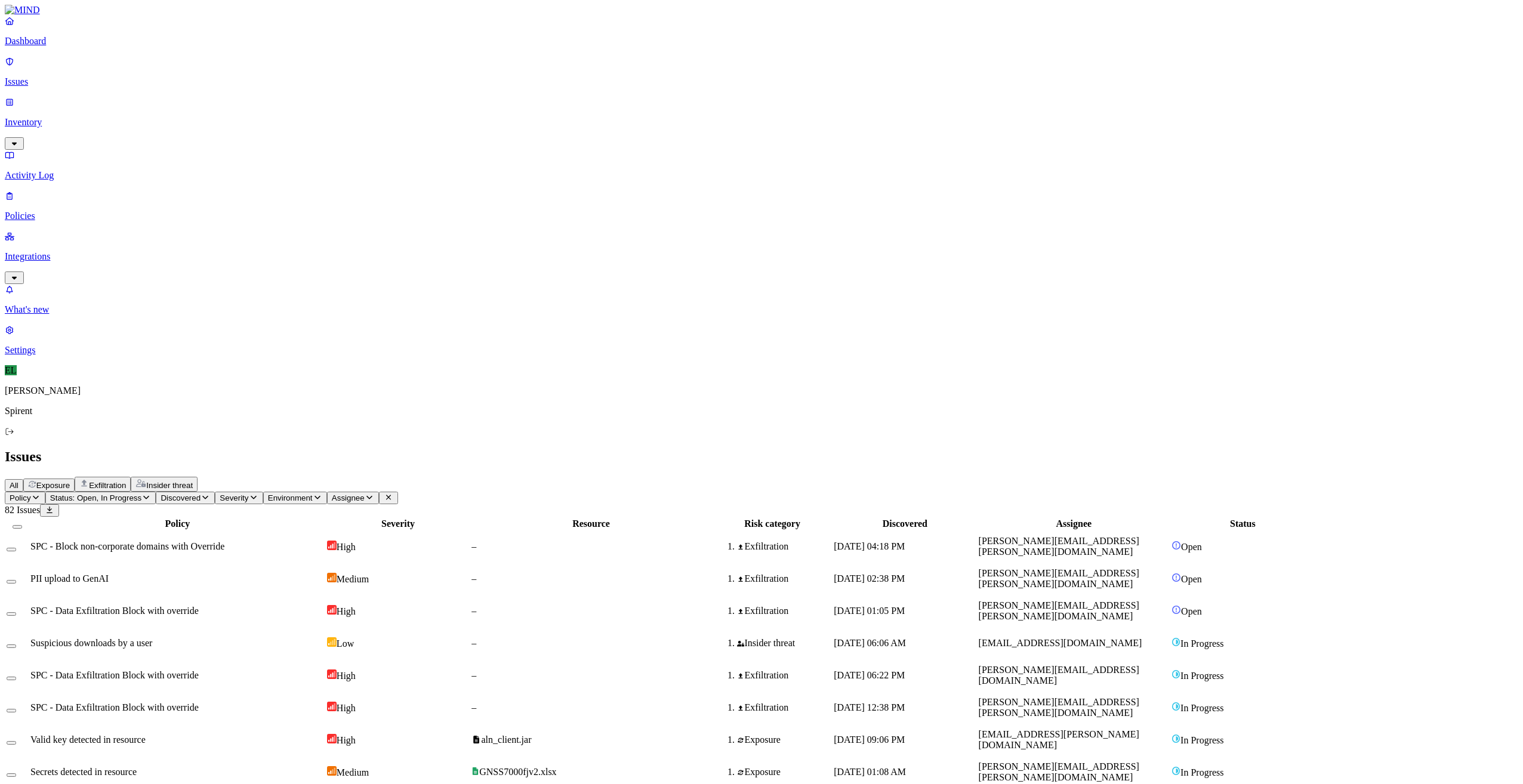
click at [1139, 600] on span "[PERSON_NAME][EMAIL_ADDRESS][PERSON_NAME][DOMAIN_NAME]" at bounding box center [1059, 610] width 161 height 21
click at [16, 612] on button "Select row" at bounding box center [11, 613] width 9 height 3
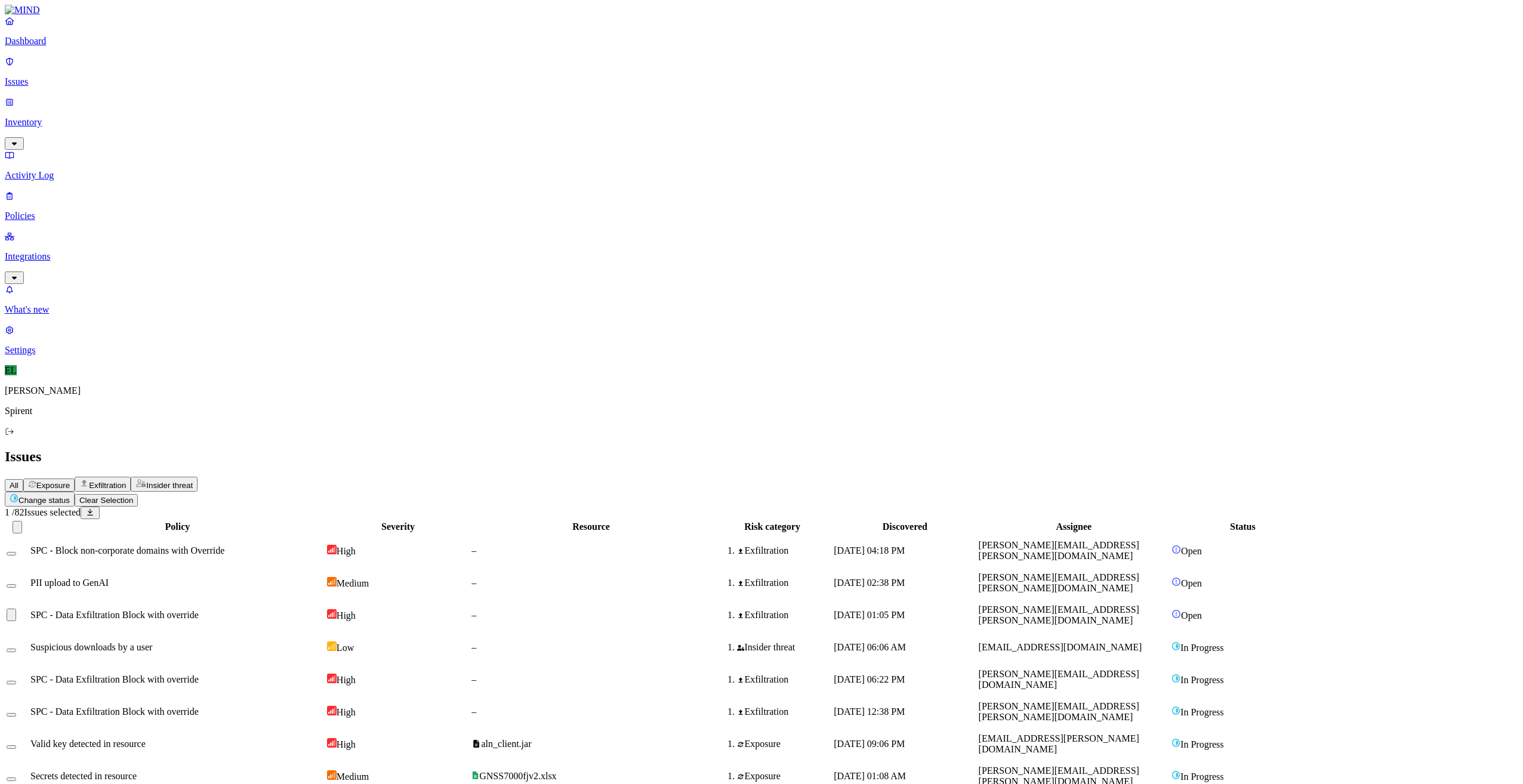
click at [201, 70] on html "Dashboard Issues Inventory Activity Log Policies Integrations What's new 1 Sett…" at bounding box center [761, 422] width 1523 height 844
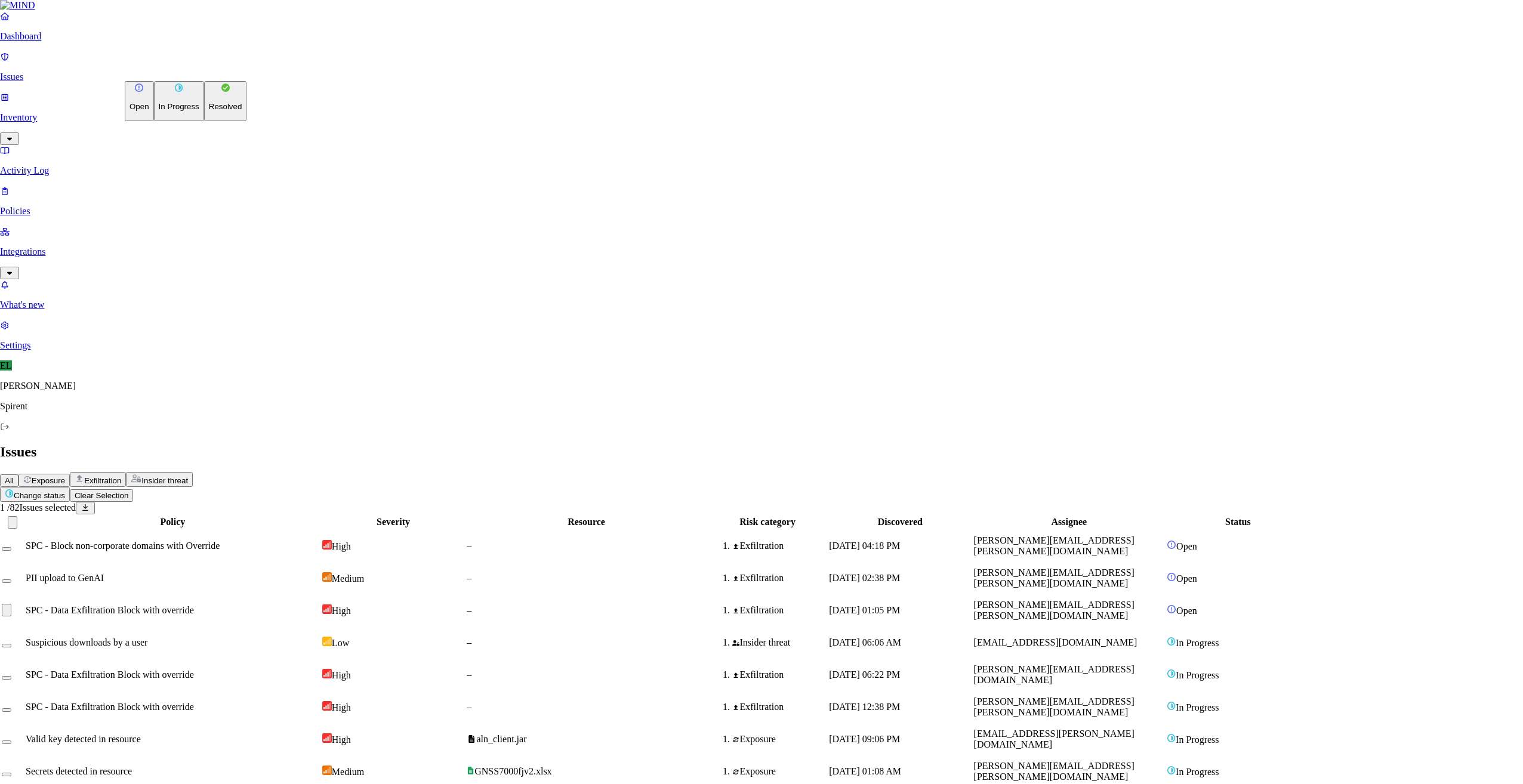
click at [204, 121] on button "Resolved" at bounding box center [225, 101] width 43 height 40
select select "Custom Reason"
type textarea "Text"
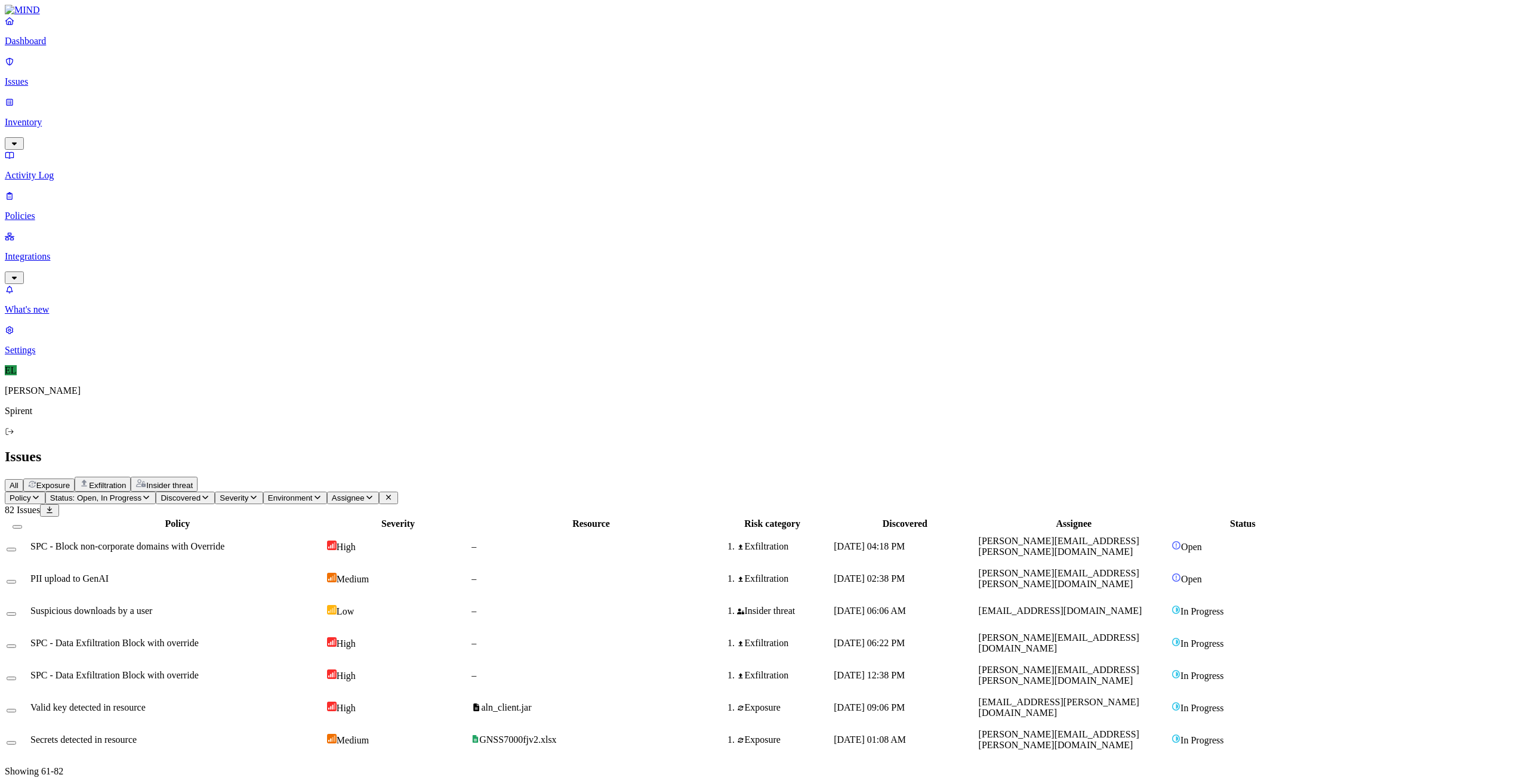
click at [108, 573] on span "PII upload to GenAI" at bounding box center [70, 578] width 78 height 10
click at [16, 580] on button "Select row" at bounding box center [11, 581] width 9 height 3
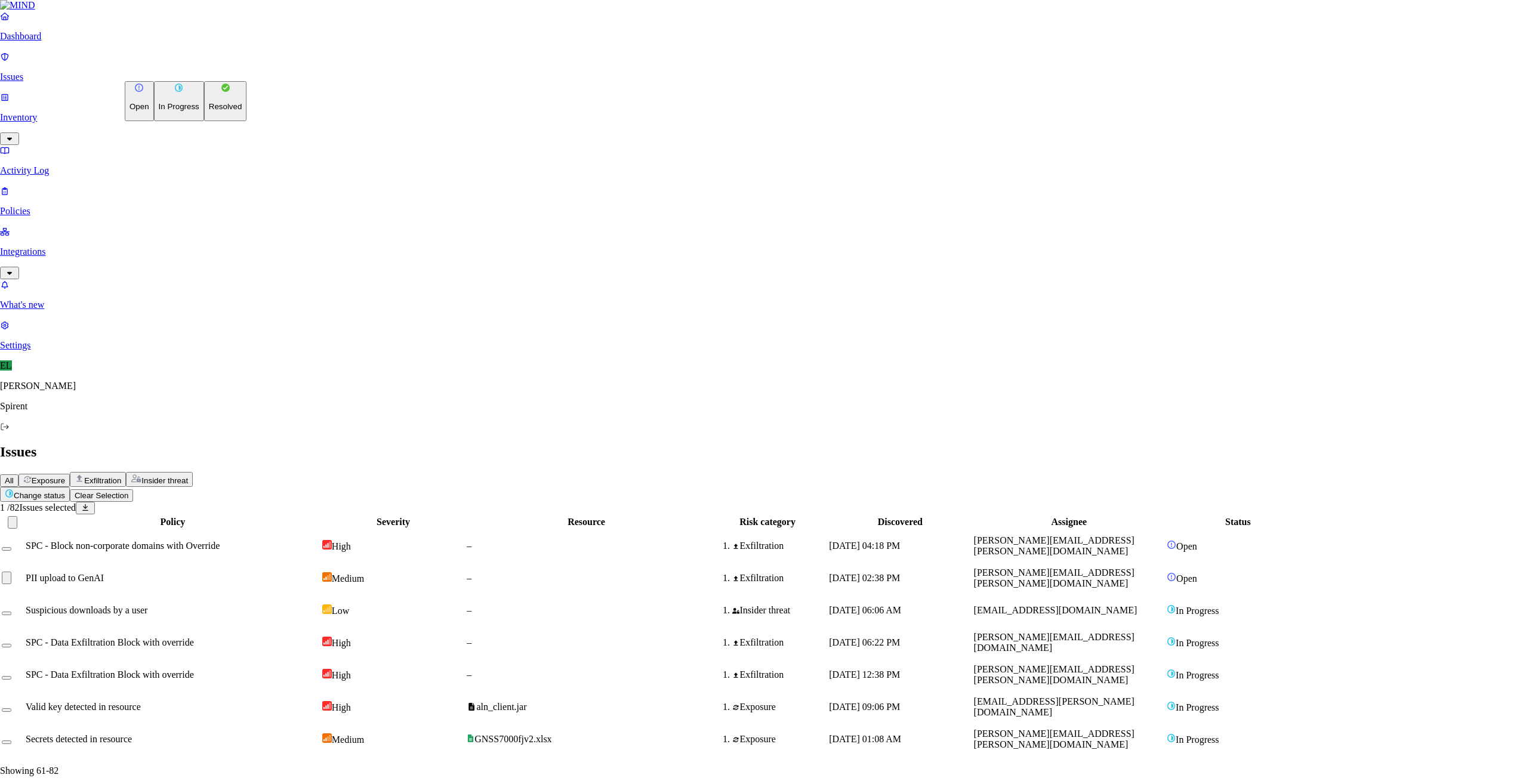
click at [195, 72] on html "Dashboard Issues Inventory Activity Log Policies Integrations What's new 1 Sett…" at bounding box center [761, 404] width 1523 height 808
click at [204, 121] on button "Resolved" at bounding box center [225, 101] width 43 height 40
select select "Custom Reason"
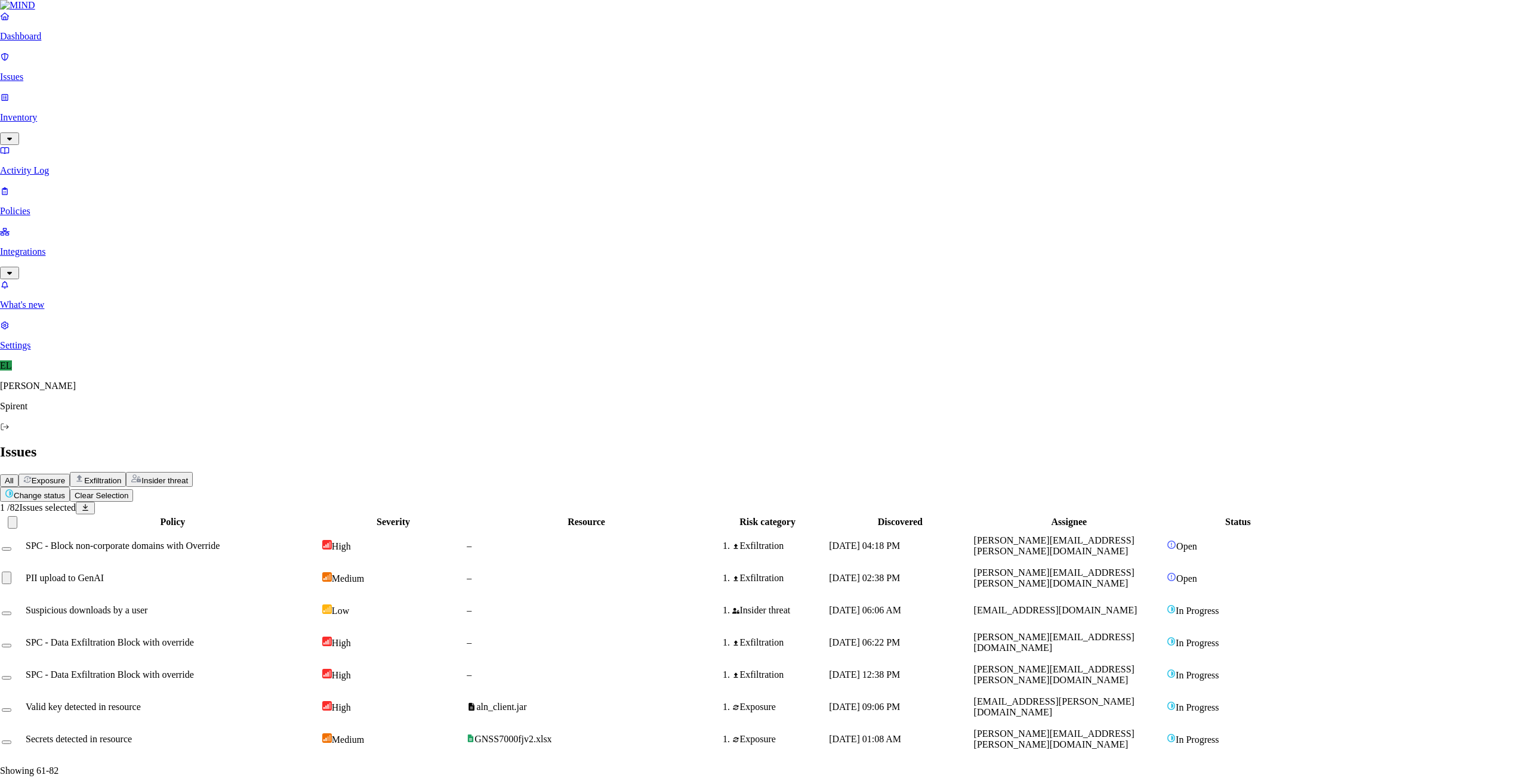
type textarea "info"
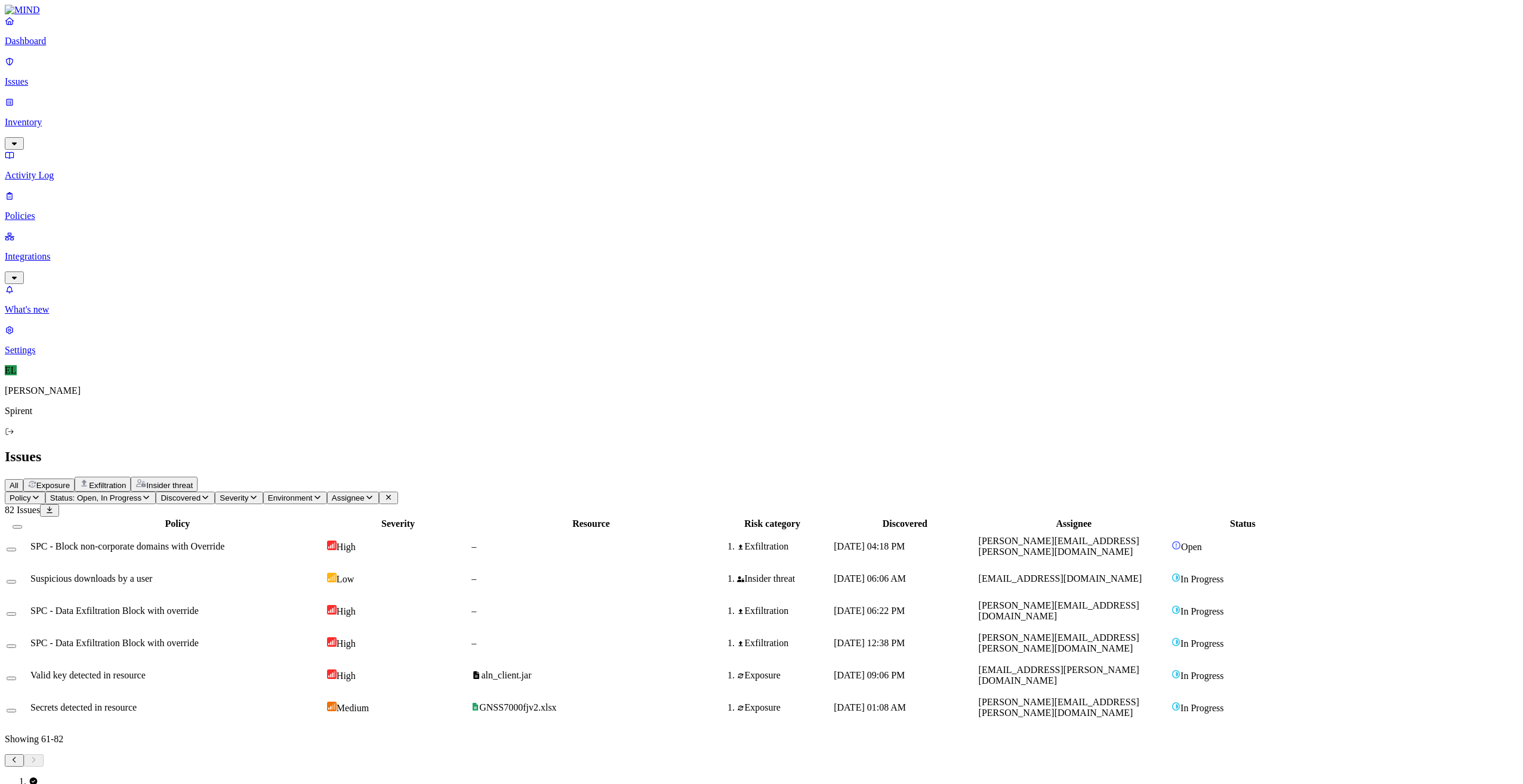
click at [219, 541] on span "SPC - Block non-corporate domains with Override" at bounding box center [128, 545] width 194 height 10
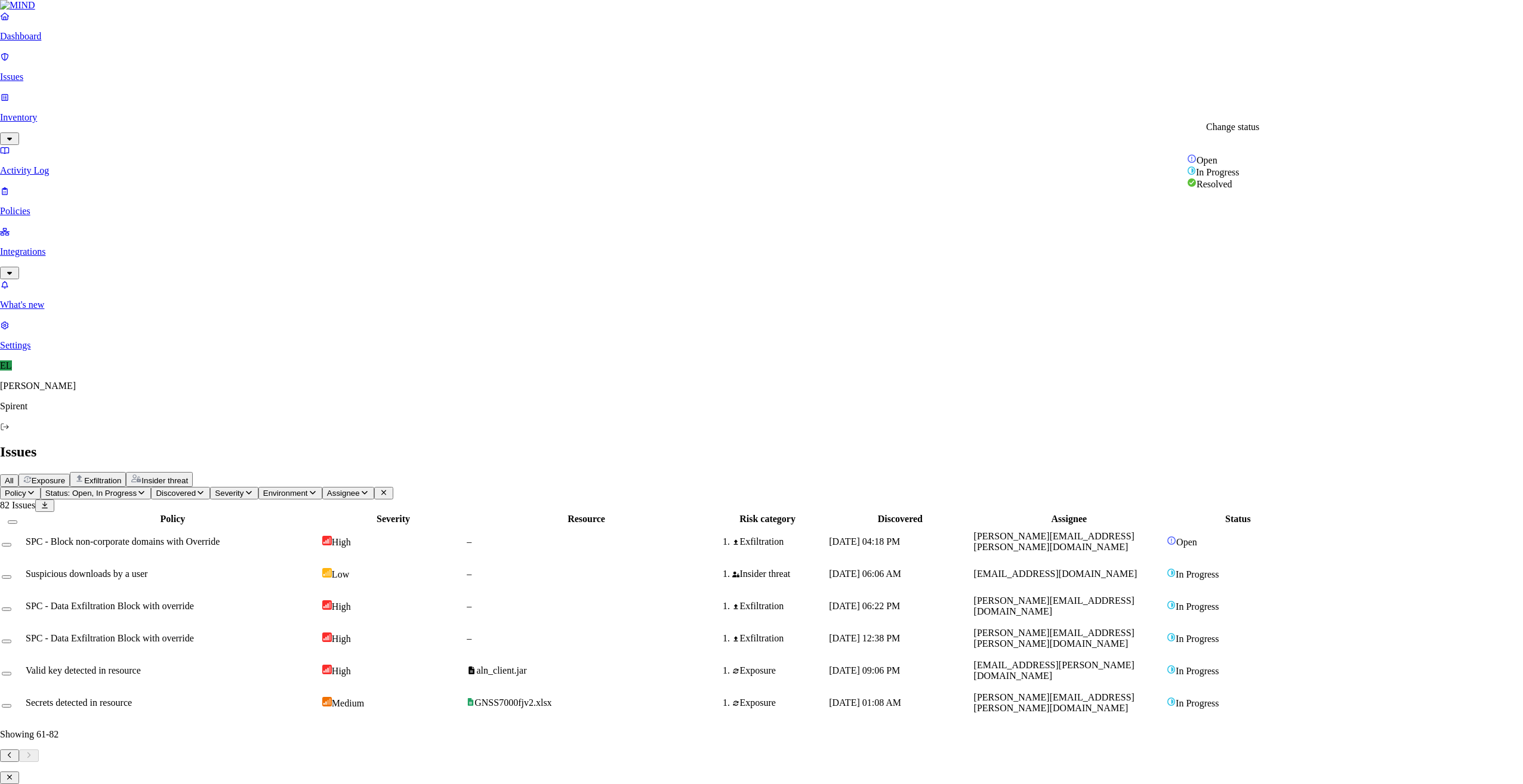
select select "Custom Reason"
paste textarea "Personal"
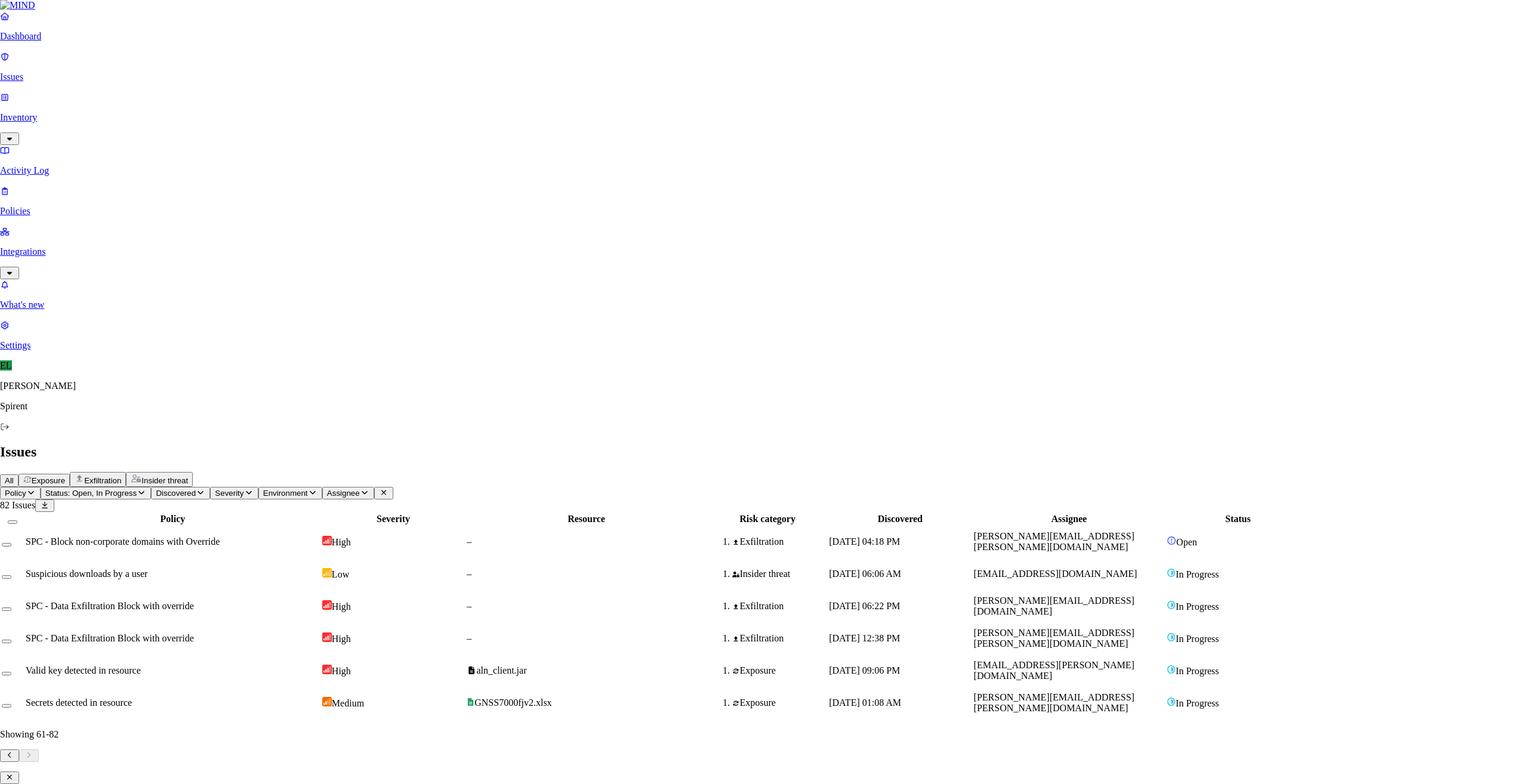
type textarea "Personal"
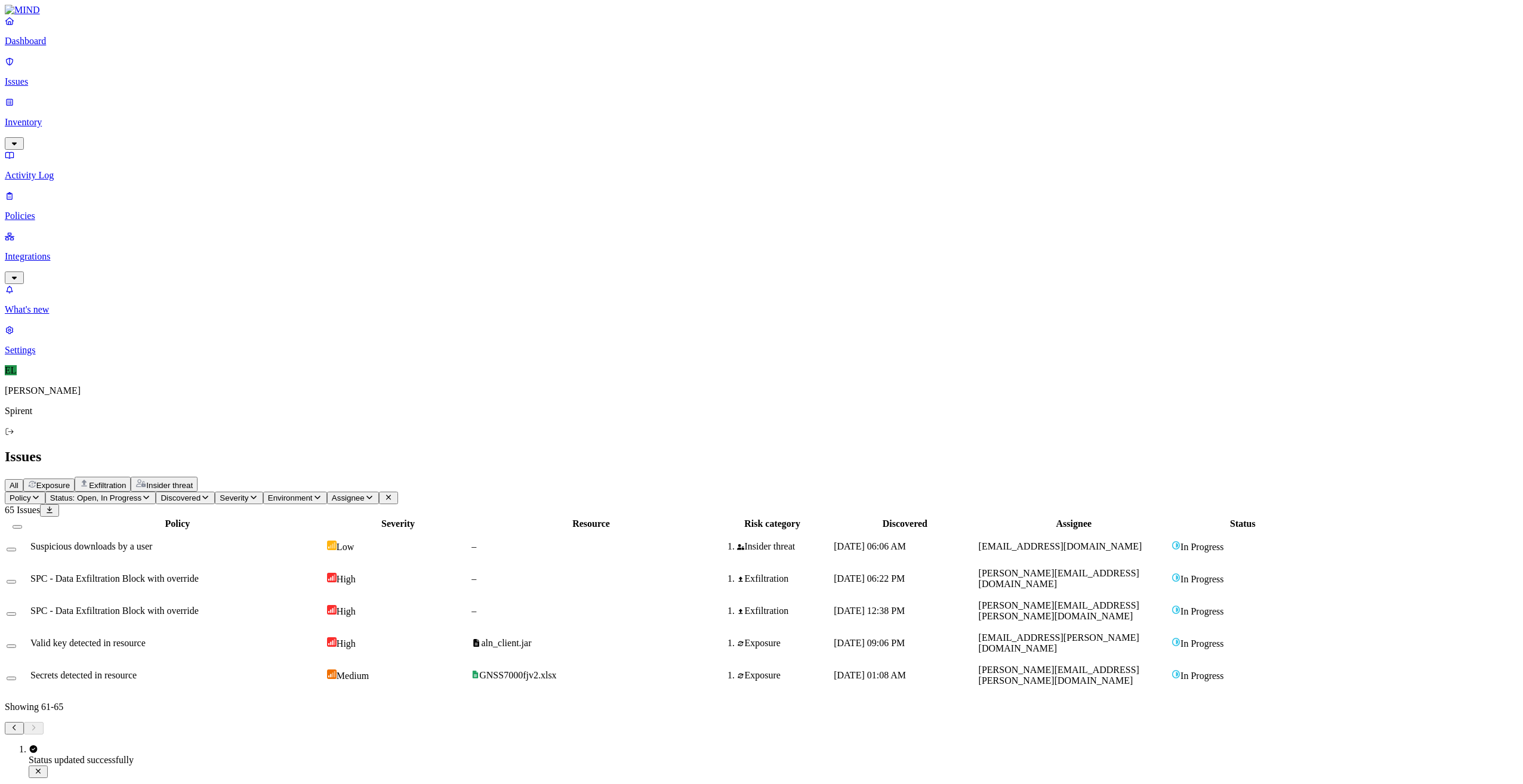
click at [19, 783] on icon "button" at bounding box center [14, 793] width 9 height 8
click at [19, 732] on icon "Pagination" at bounding box center [14, 728] width 9 height 8
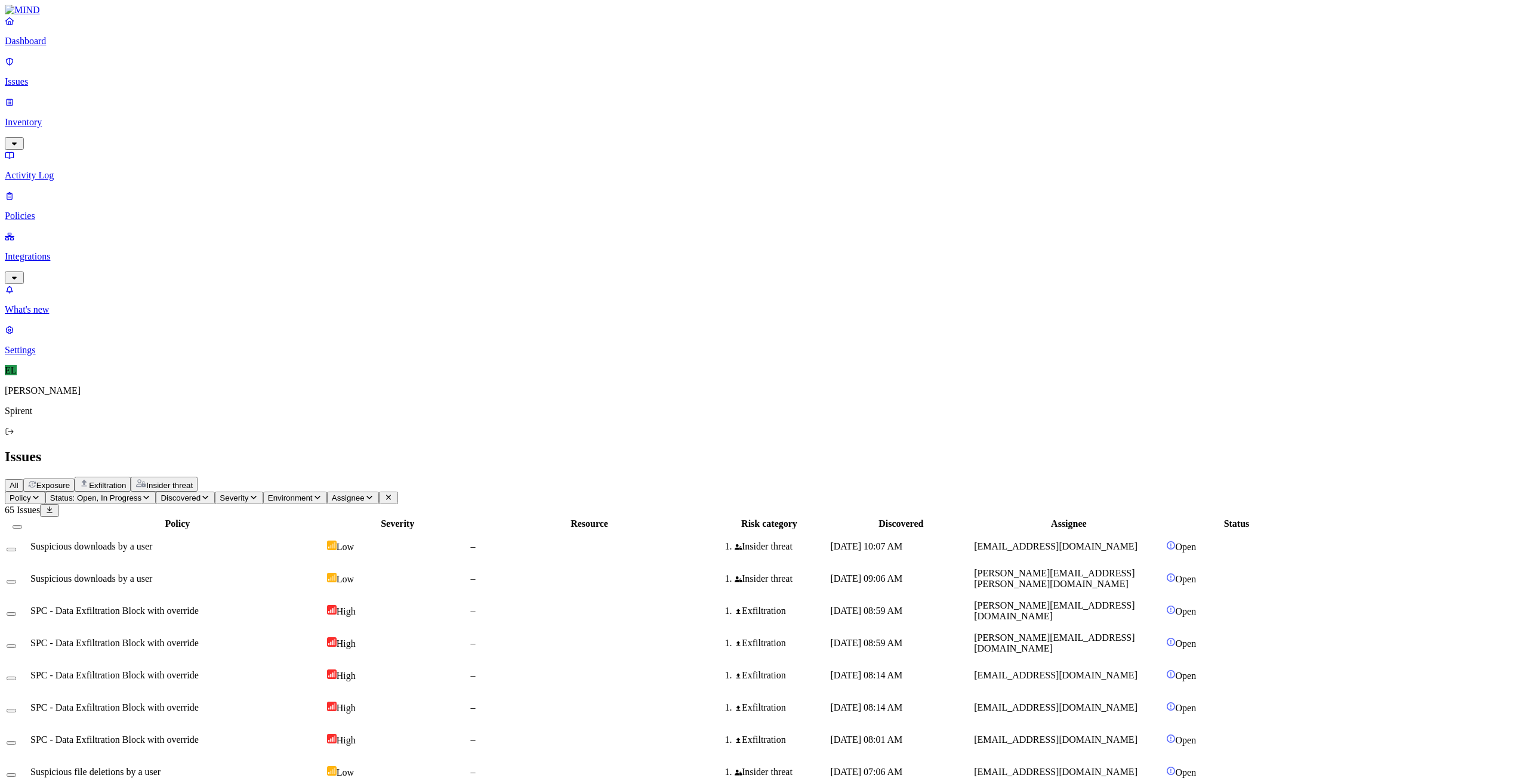
scroll to position [79, 0]
click at [74, 492] on button "Change status" at bounding box center [39, 499] width 70 height 15
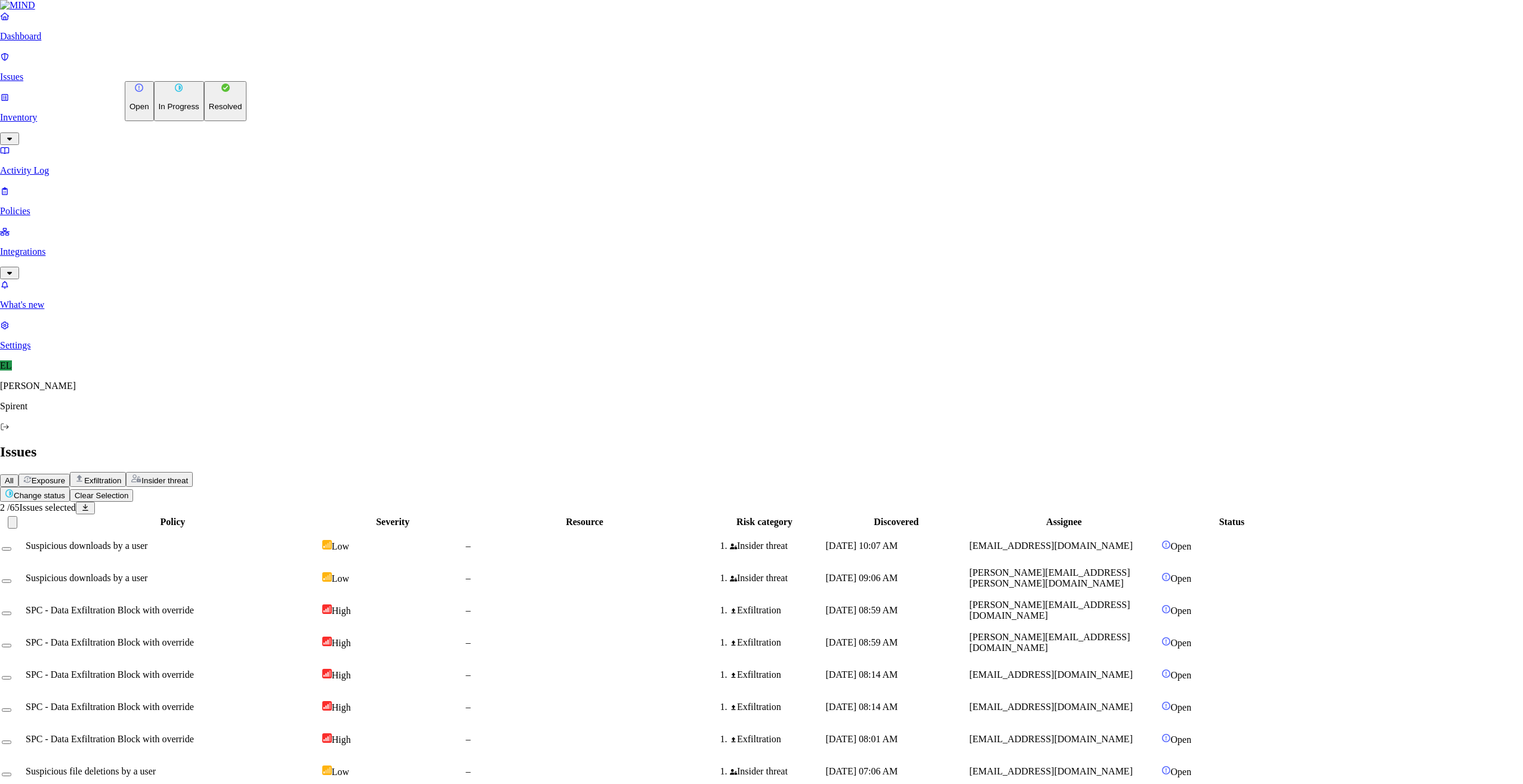
click at [204, 121] on button "Resolved" at bounding box center [225, 101] width 43 height 40
select select "Custom Reason"
paste textarea "Personal"
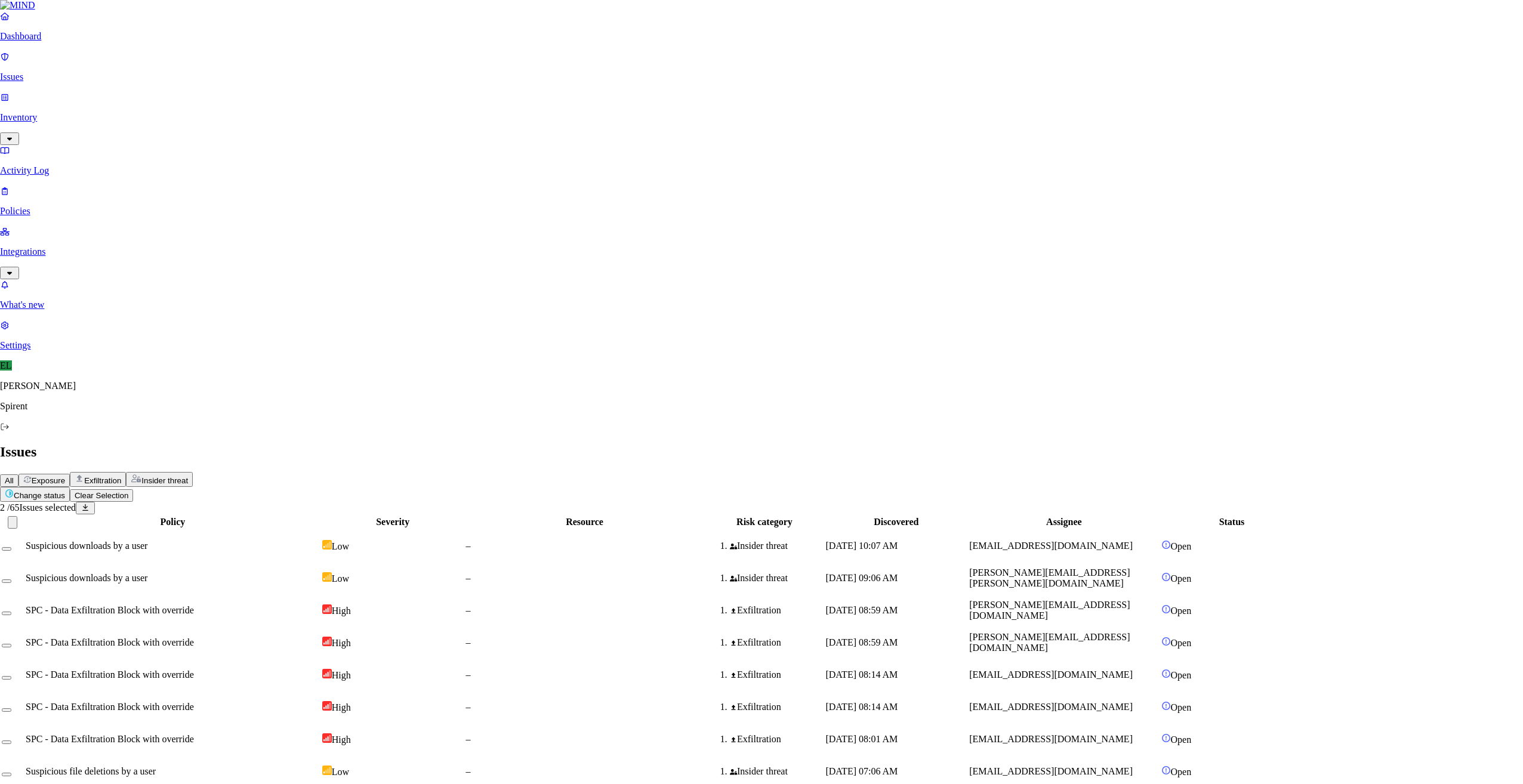
type textarea "Personal"
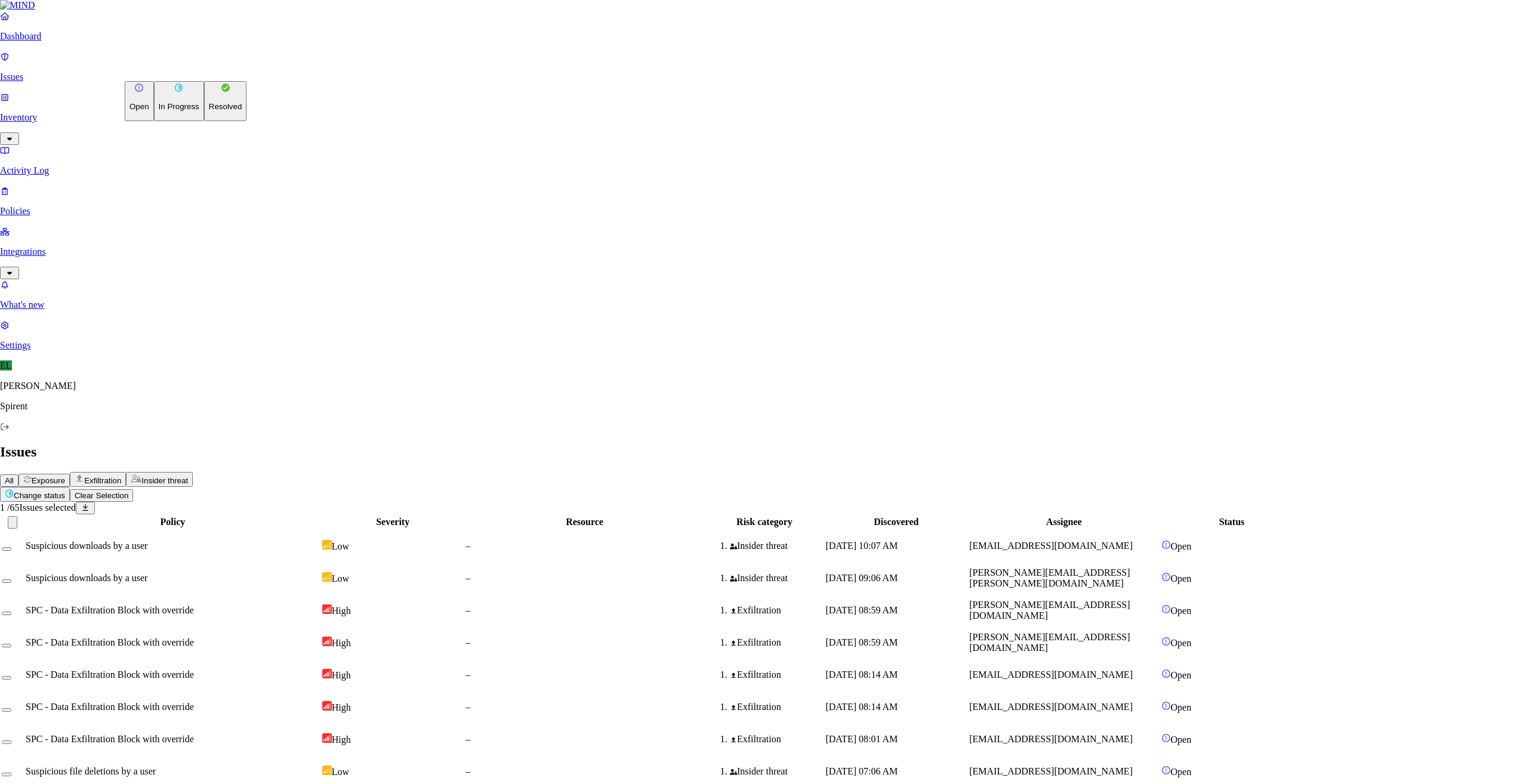
click at [187, 71] on html "Dashboard Issues Inventory Activity Log Policies Integrations What's new 1 Sett…" at bounding box center [761, 774] width 1523 height 1549
click at [209, 111] on p "Resolved" at bounding box center [225, 106] width 33 height 9
select select "Custom Reason"
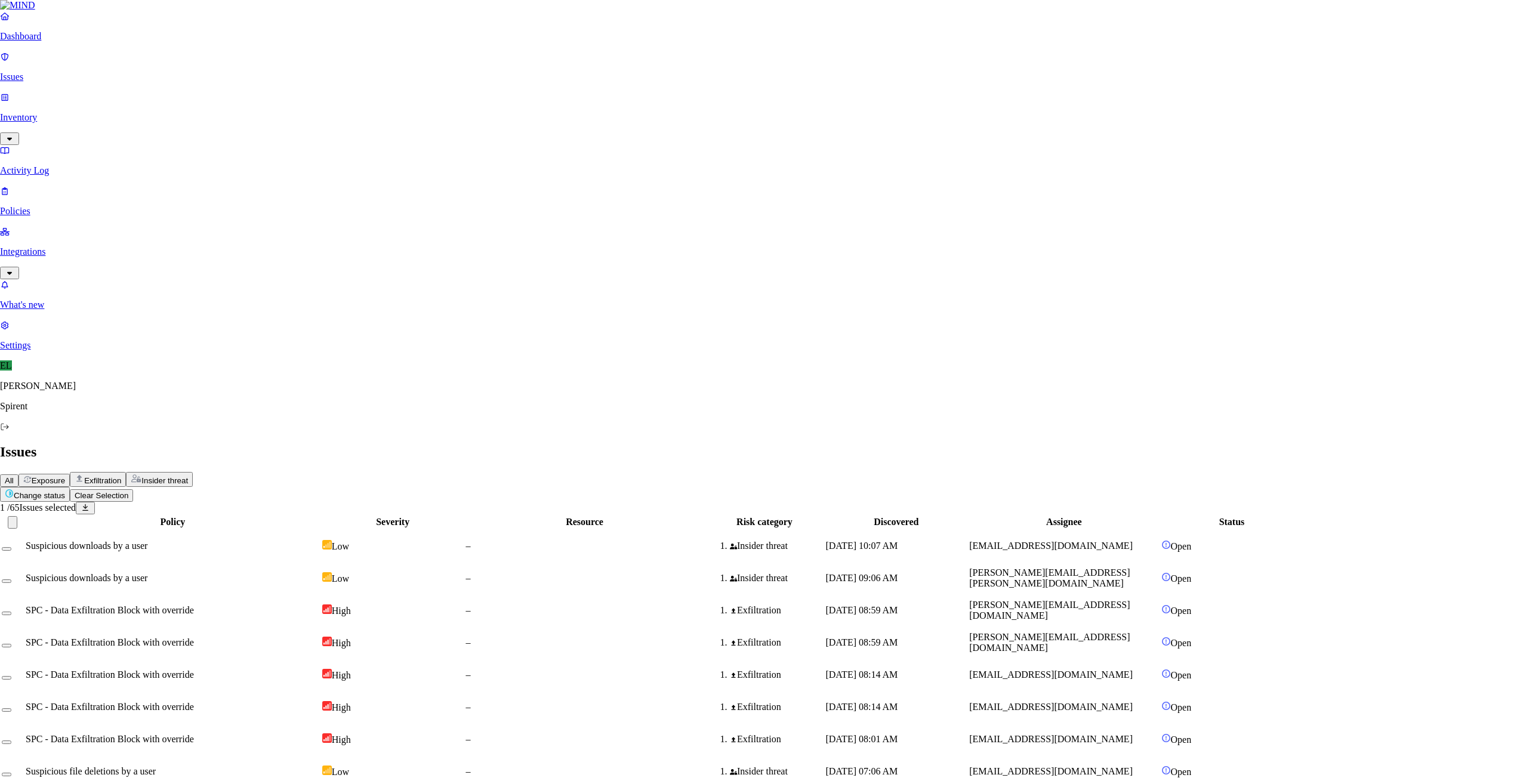
type textarea "Text"
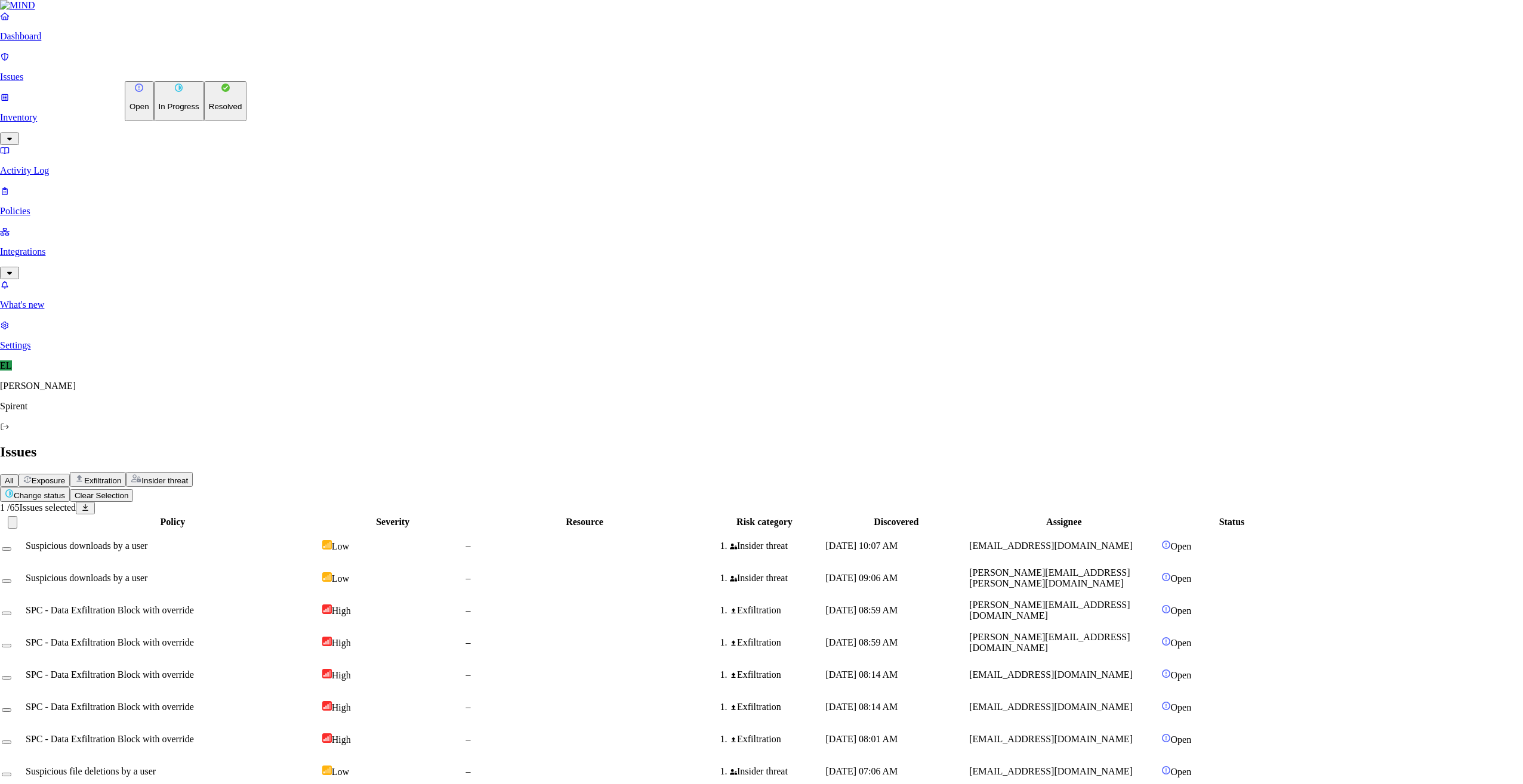
click at [187, 74] on html "Dashboard Issues Inventory Activity Log Policies Integrations What's new 1 Sett…" at bounding box center [761, 774] width 1523 height 1549
click at [209, 111] on p "Resolved" at bounding box center [225, 106] width 33 height 9
select select "Custom Reason"
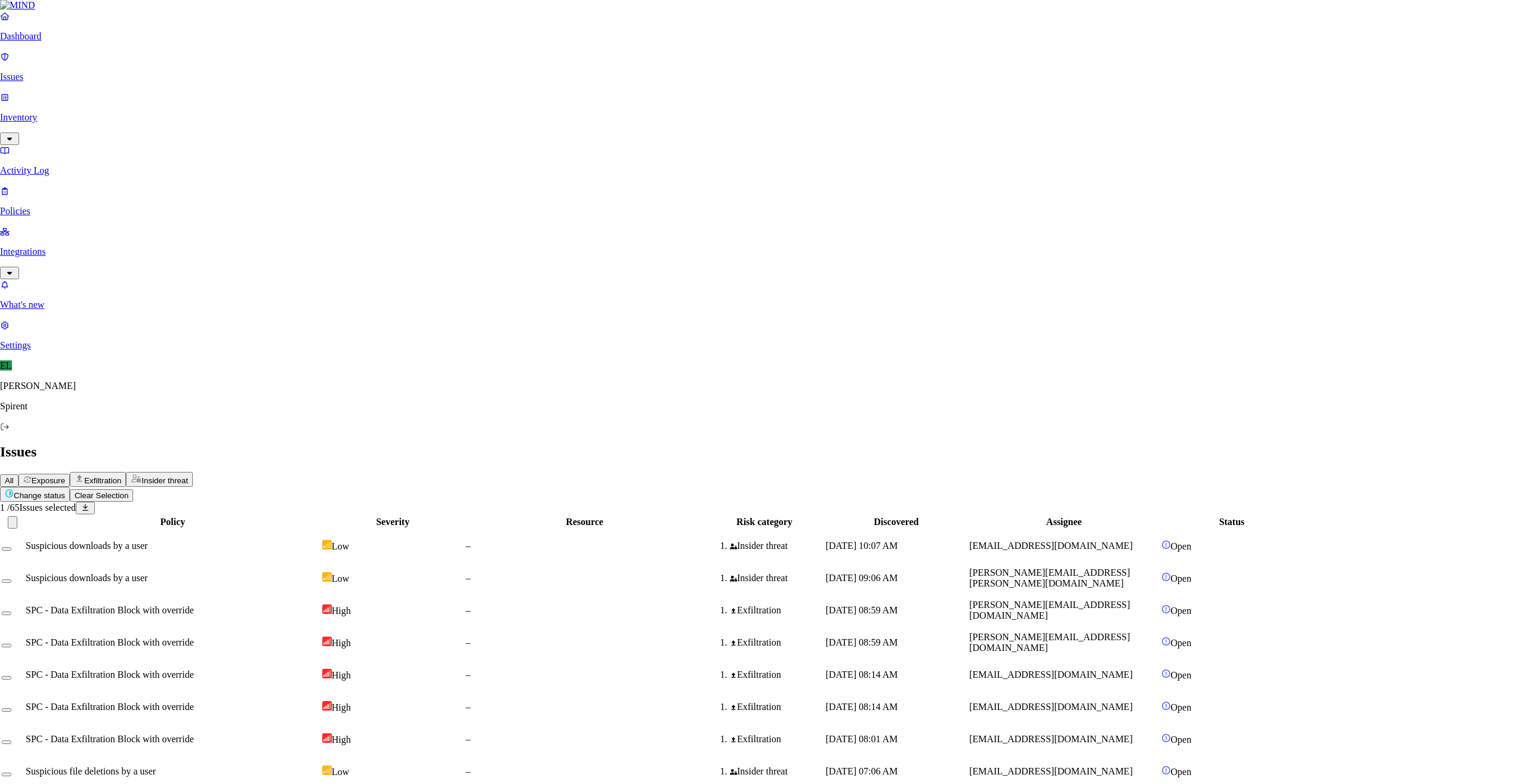
type textarea "Text"
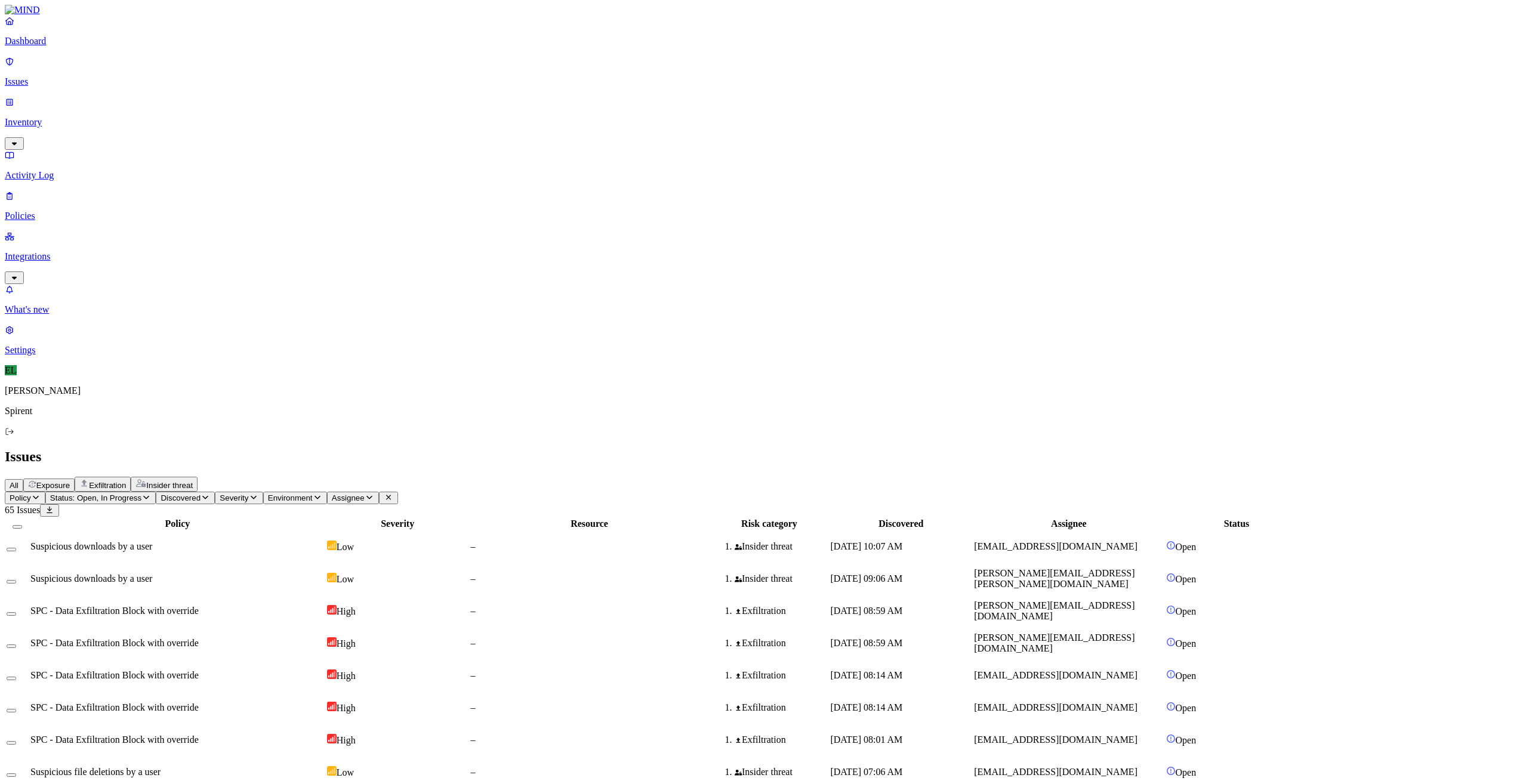
drag, startPoint x: 164, startPoint y: 660, endPoint x: 199, endPoint y: 623, distance: 50.9
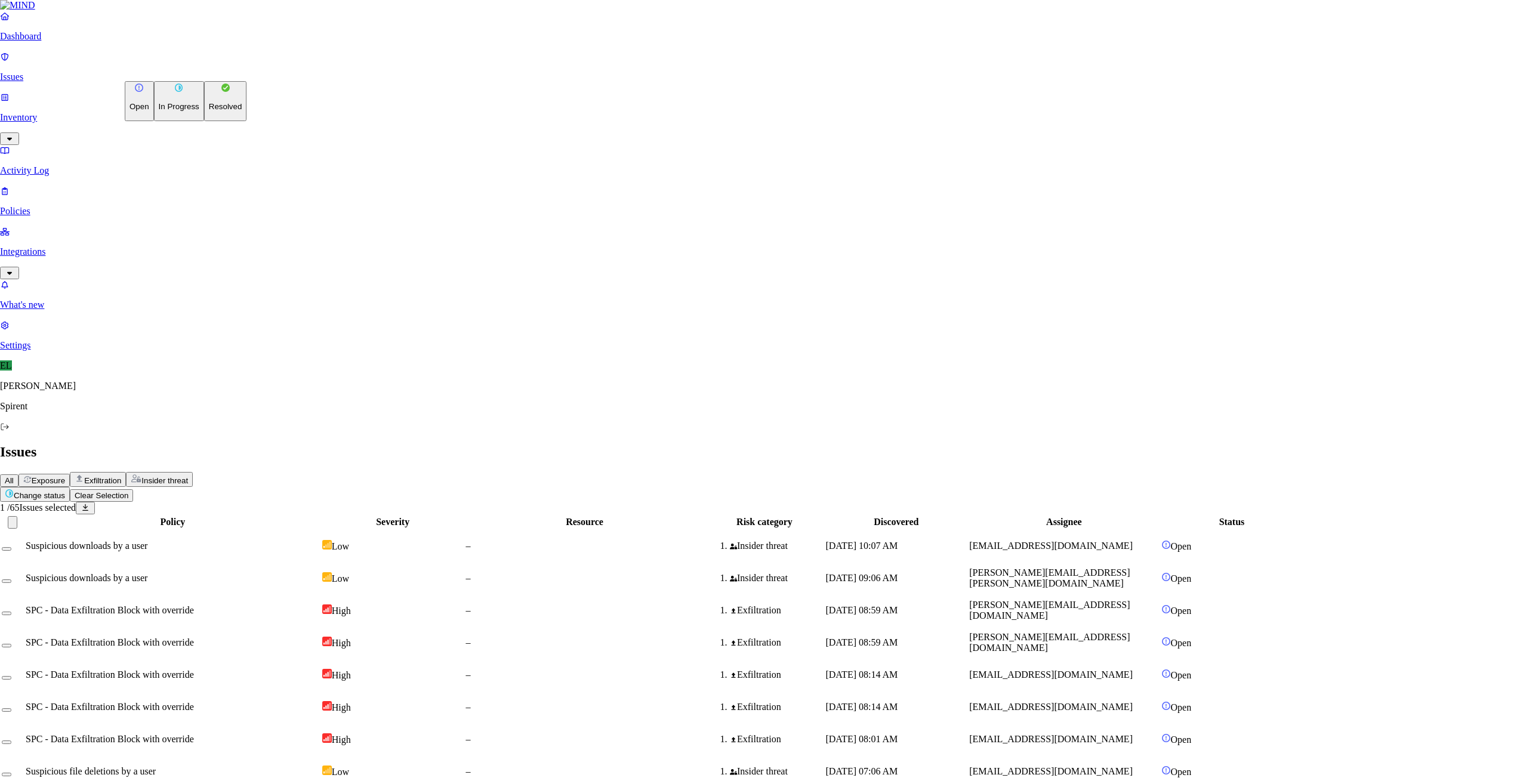
click at [207, 72] on html "Dashboard Issues Inventory Activity Log Policies Integrations What's new 1 Sett…" at bounding box center [761, 774] width 1523 height 1549
click at [205, 121] on button "Resolved" at bounding box center [225, 101] width 43 height 40
select select "Custom Reason"
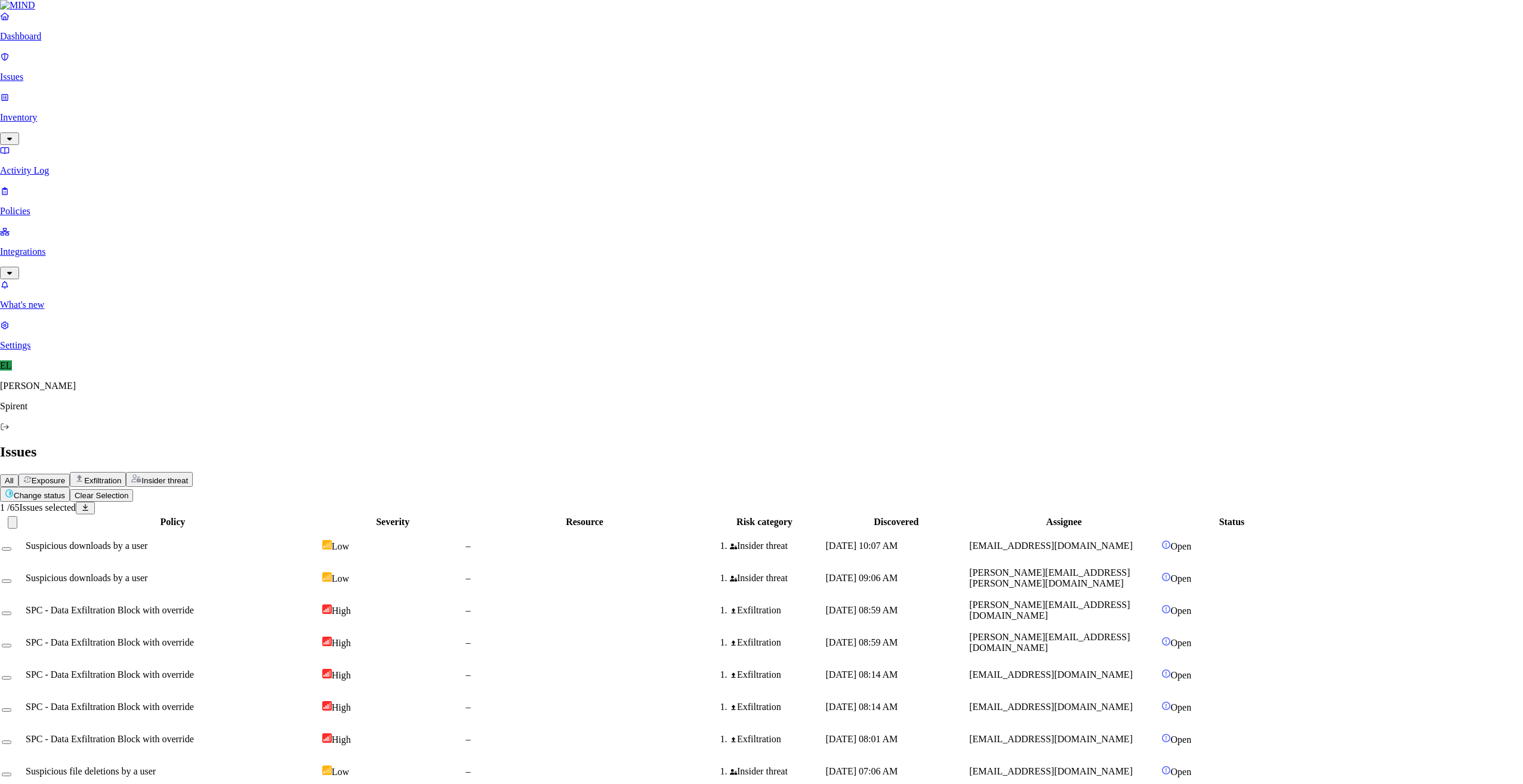
paste textarea "Personal"
type textarea "Personal"
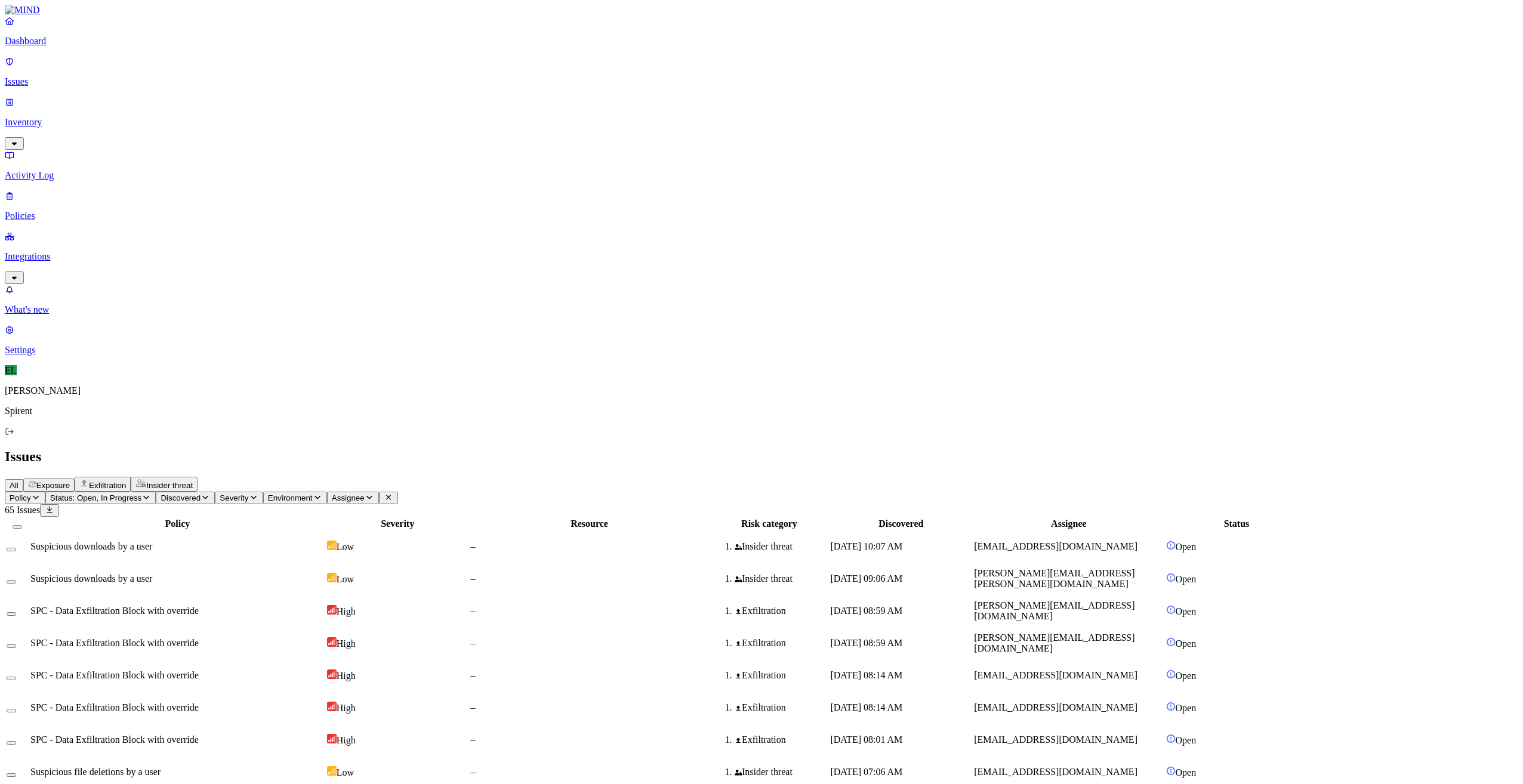
click at [178, 72] on html "Dashboard Issues Inventory Activity Log Policies Integrations What's new 1 Sett…" at bounding box center [761, 777] width 1523 height 1553
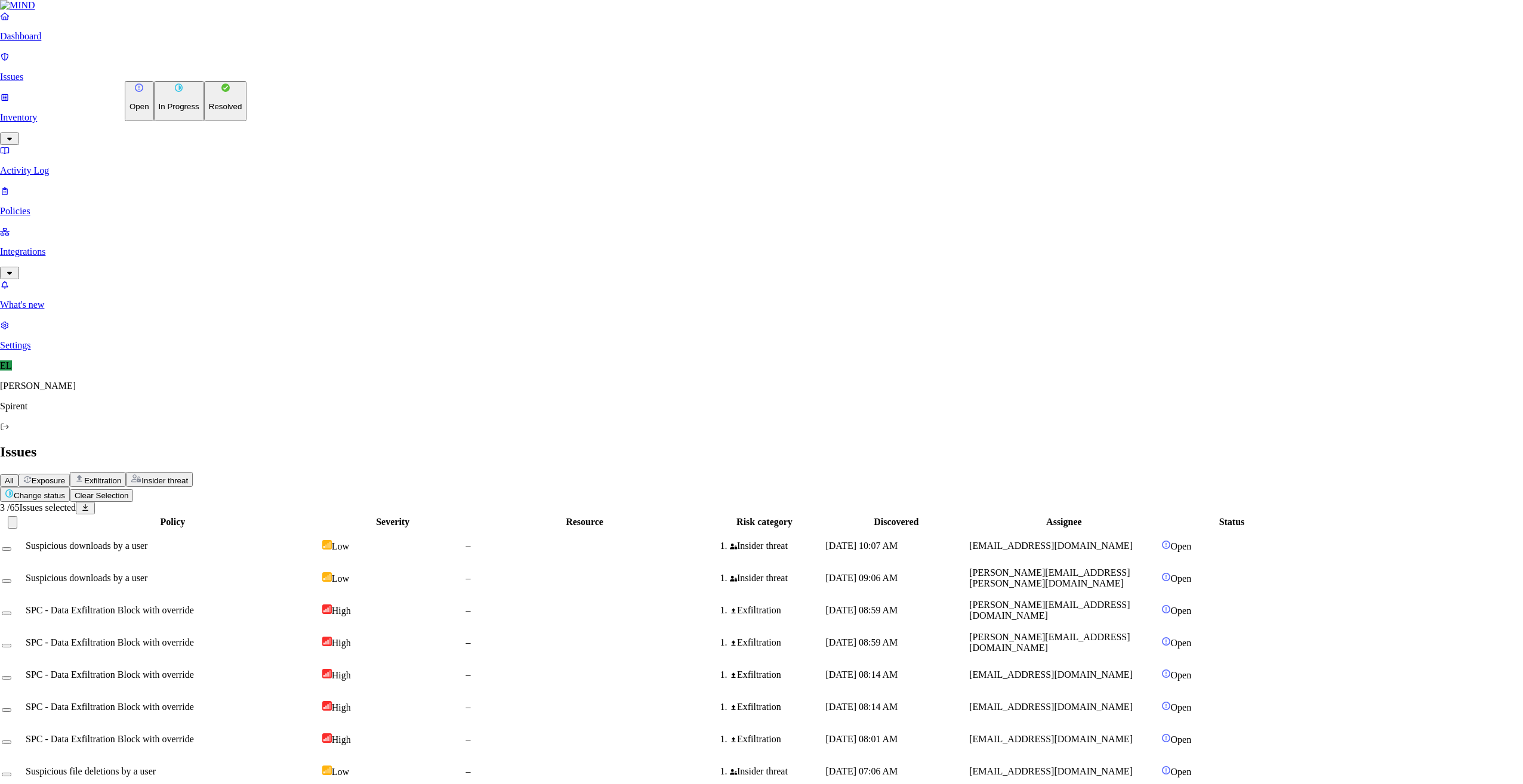
click at [209, 111] on p "Resolved" at bounding box center [225, 106] width 33 height 9
select select "Custom Reason"
type textarea "Text"
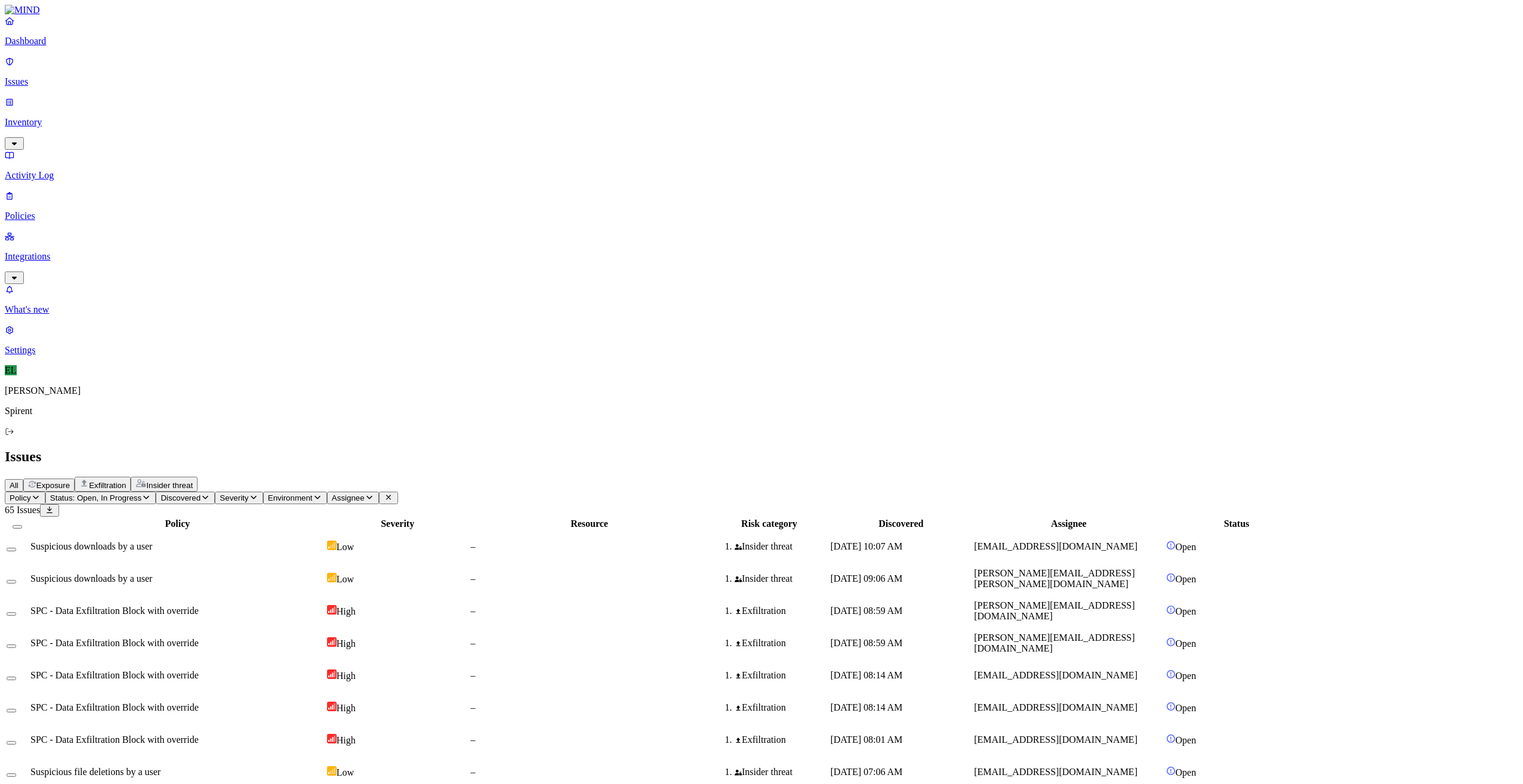
scroll to position [7, 0]
click at [199, 670] on span "SPC - Data Exfiltration Block with override" at bounding box center [114, 674] width 168 height 10
click at [16, 676] on button "Select row" at bounding box center [11, 678] width 9 height 3
click at [16, 713] on button "Select row" at bounding box center [11, 714] width 9 height 3
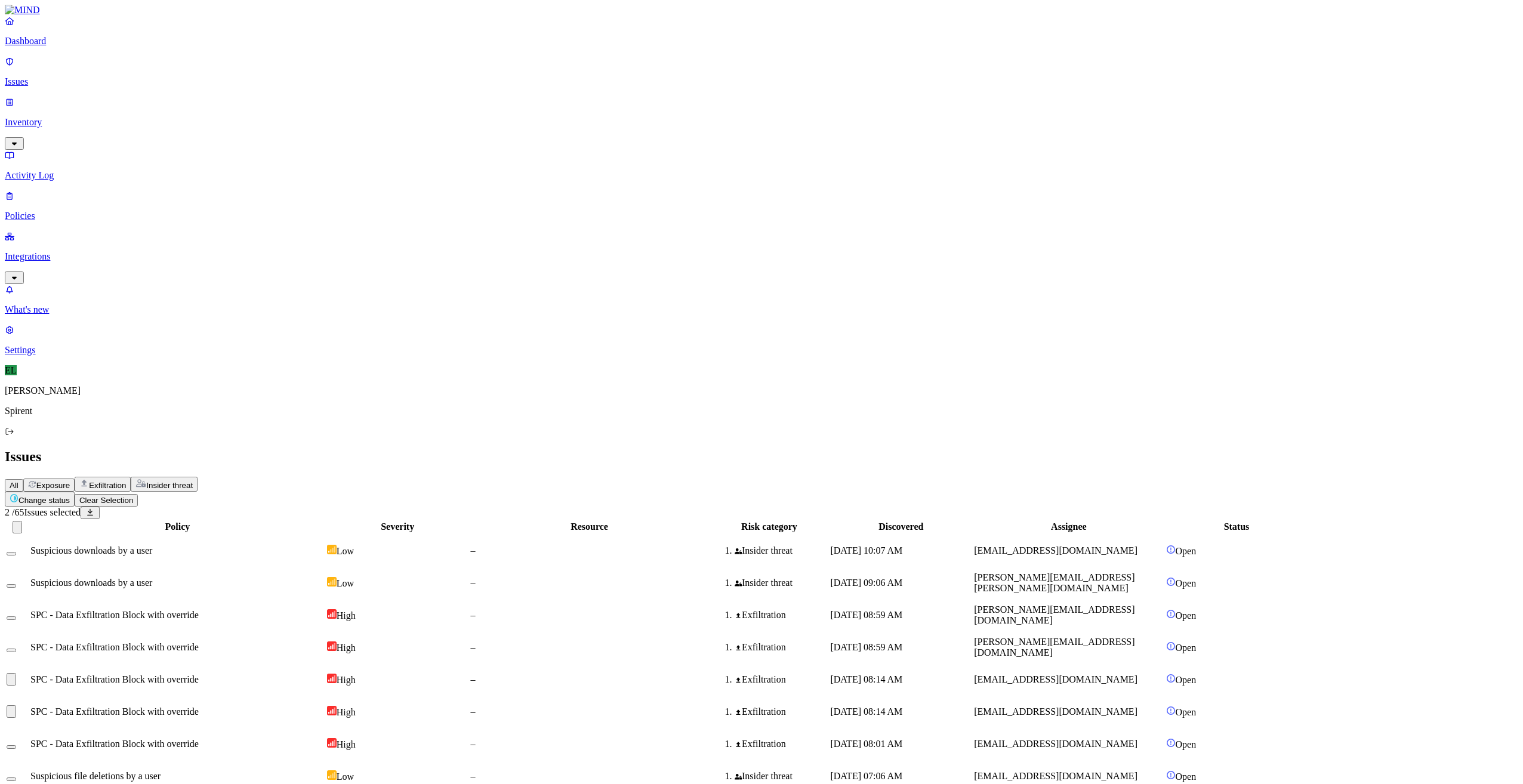
click at [16, 745] on button "Select row" at bounding box center [11, 746] width 9 height 3
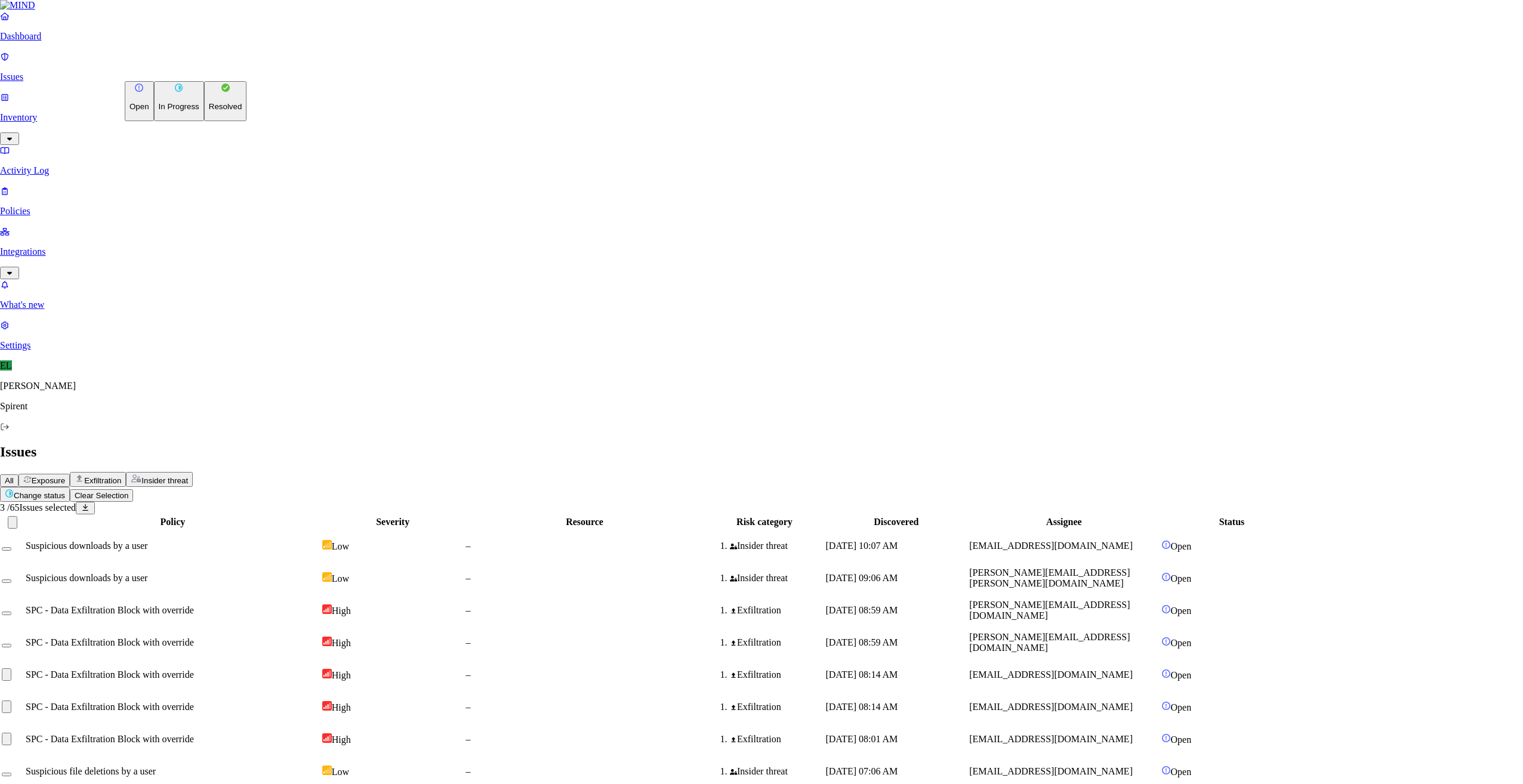
click at [181, 73] on html "Dashboard Issues Inventory Activity Log Policies Integrations What's new 1 Sett…" at bounding box center [761, 726] width 1523 height 1452
click at [209, 111] on p "Resolved" at bounding box center [225, 106] width 33 height 9
select select "Custom Reason"
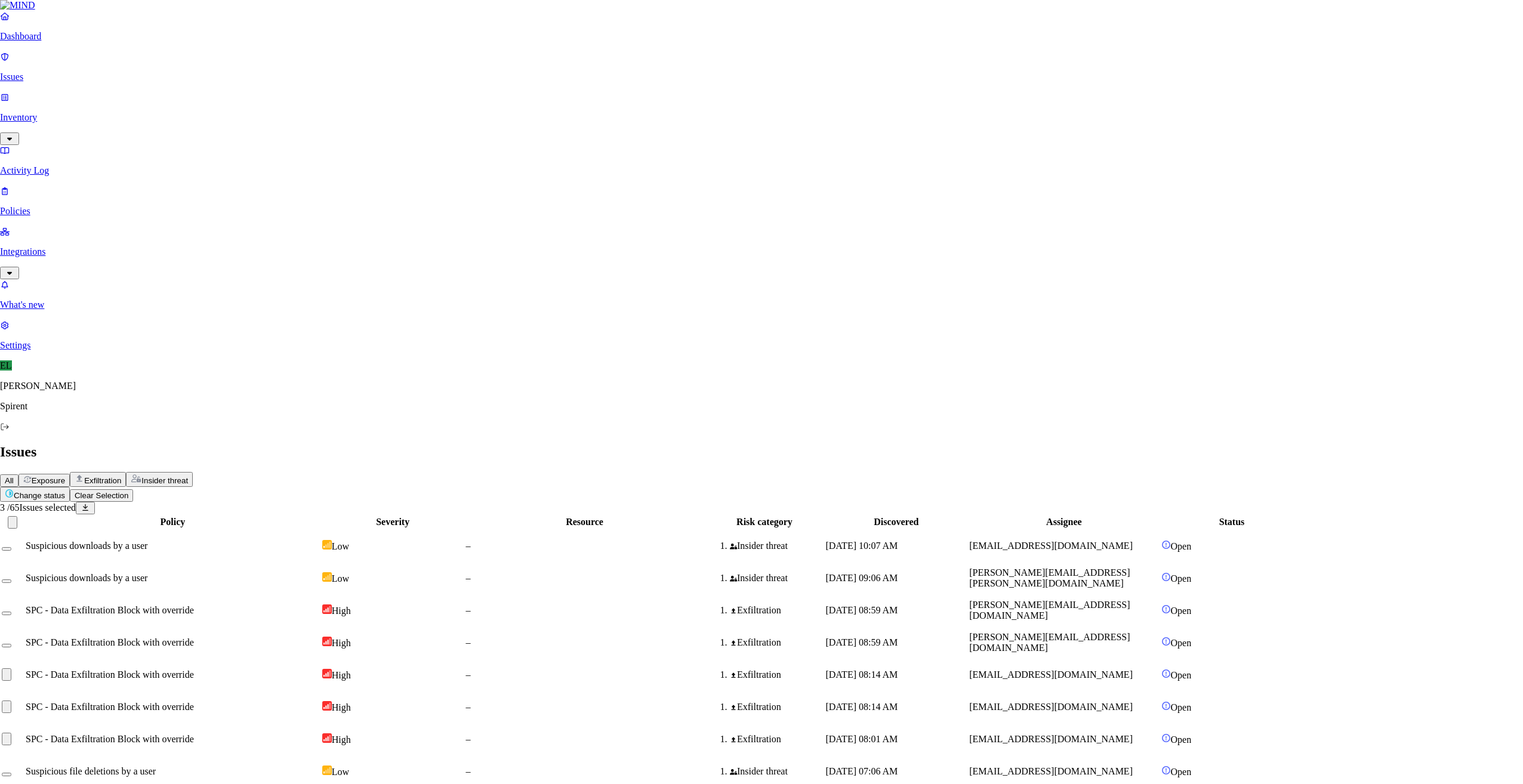
type textarea "Not sensitive data"
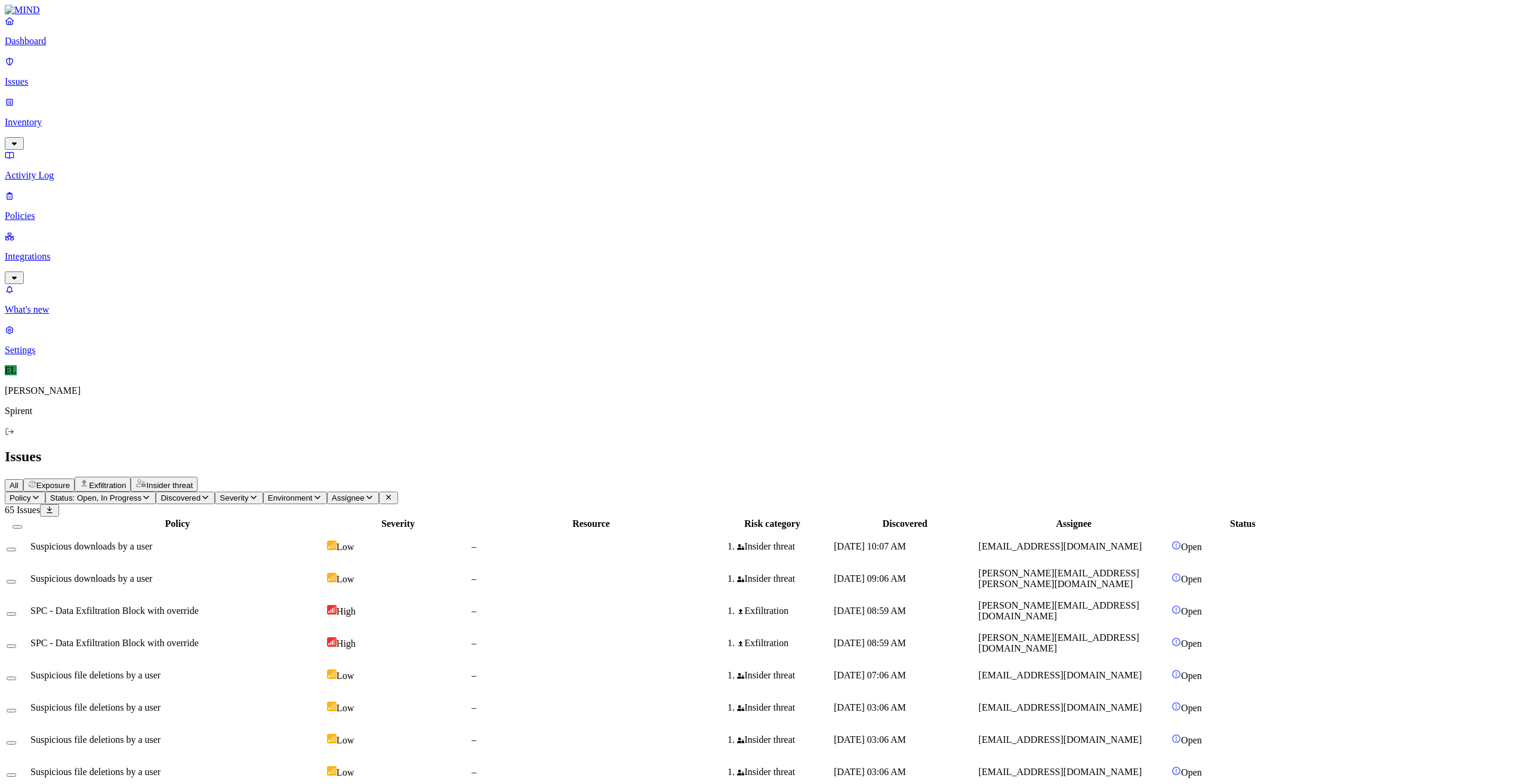
click at [199, 605] on span "SPC - Data Exfiltration Block with override" at bounding box center [114, 610] width 168 height 10
click at [16, 612] on button "Select row" at bounding box center [11, 613] width 9 height 3
click at [16, 648] on button "Select row" at bounding box center [11, 650] width 9 height 3
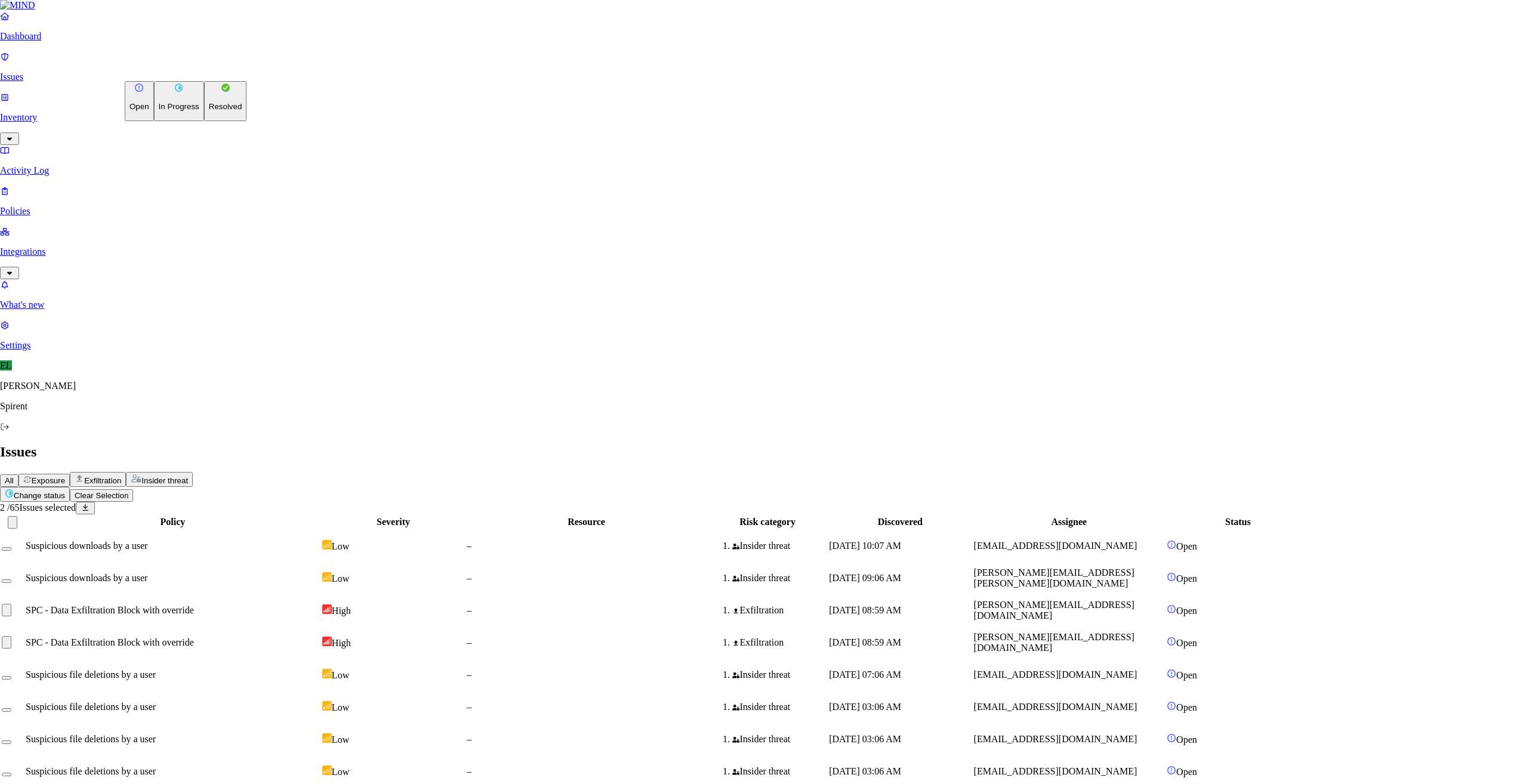
click at [201, 72] on html "Dashboard Issues Inventory Activity Log Policies Integrations What's new 1 Sett…" at bounding box center [761, 678] width 1523 height 1355
click at [209, 111] on p "Resolved" at bounding box center [225, 106] width 33 height 9
select select "Custom Reason"
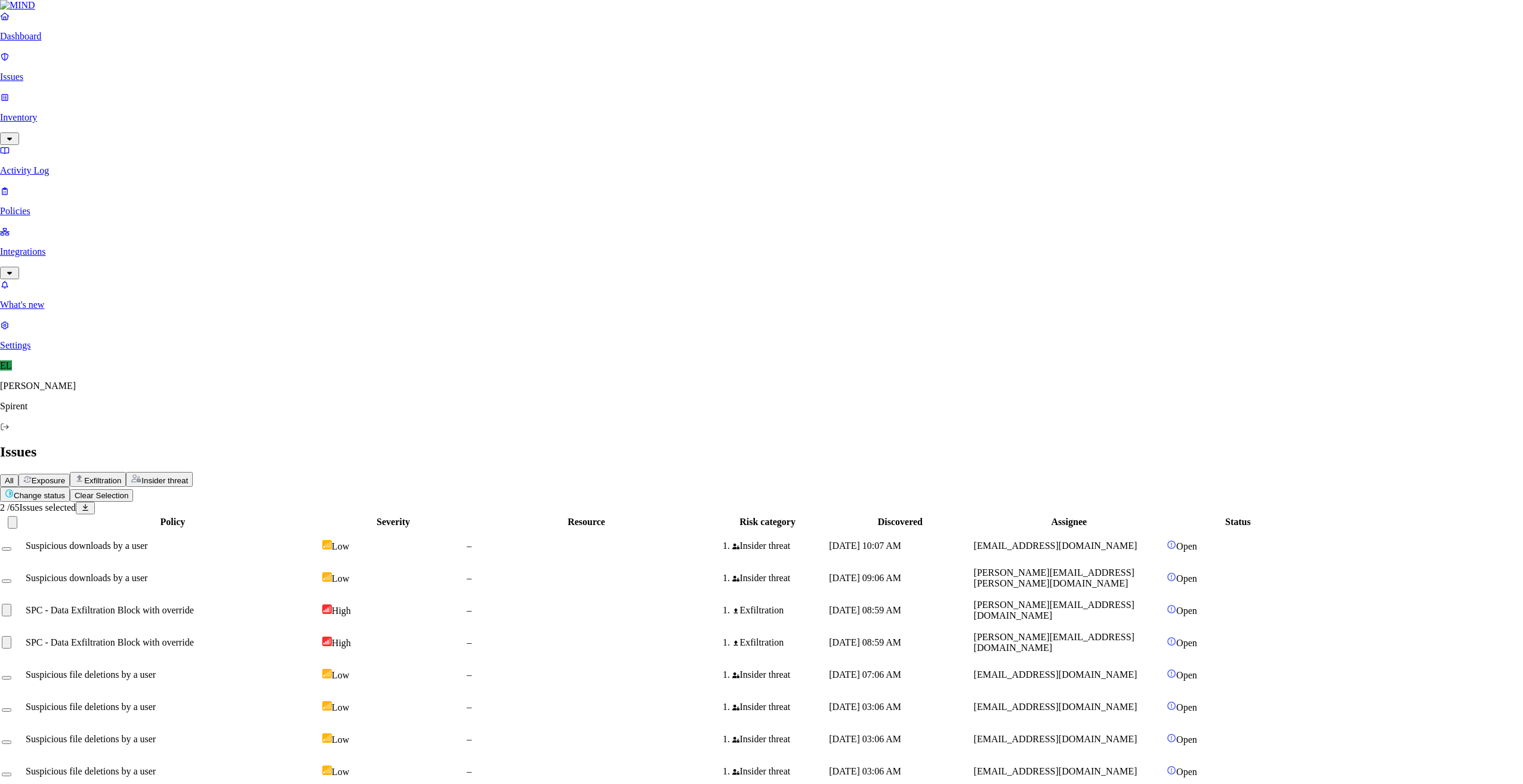
paste textarea "Personal"
type textarea "Personal"
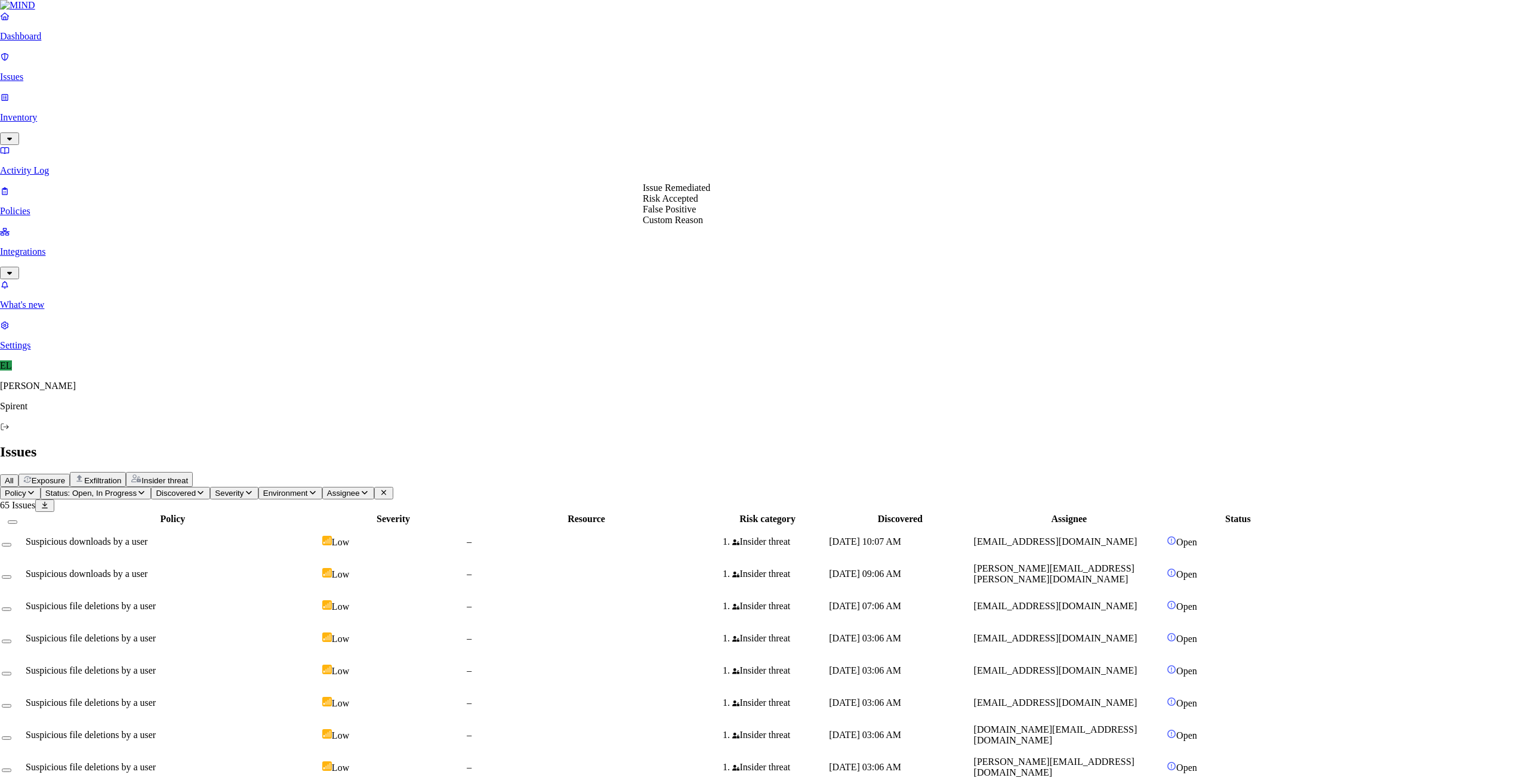
select select "Custom Reason"
type textarea "Text"
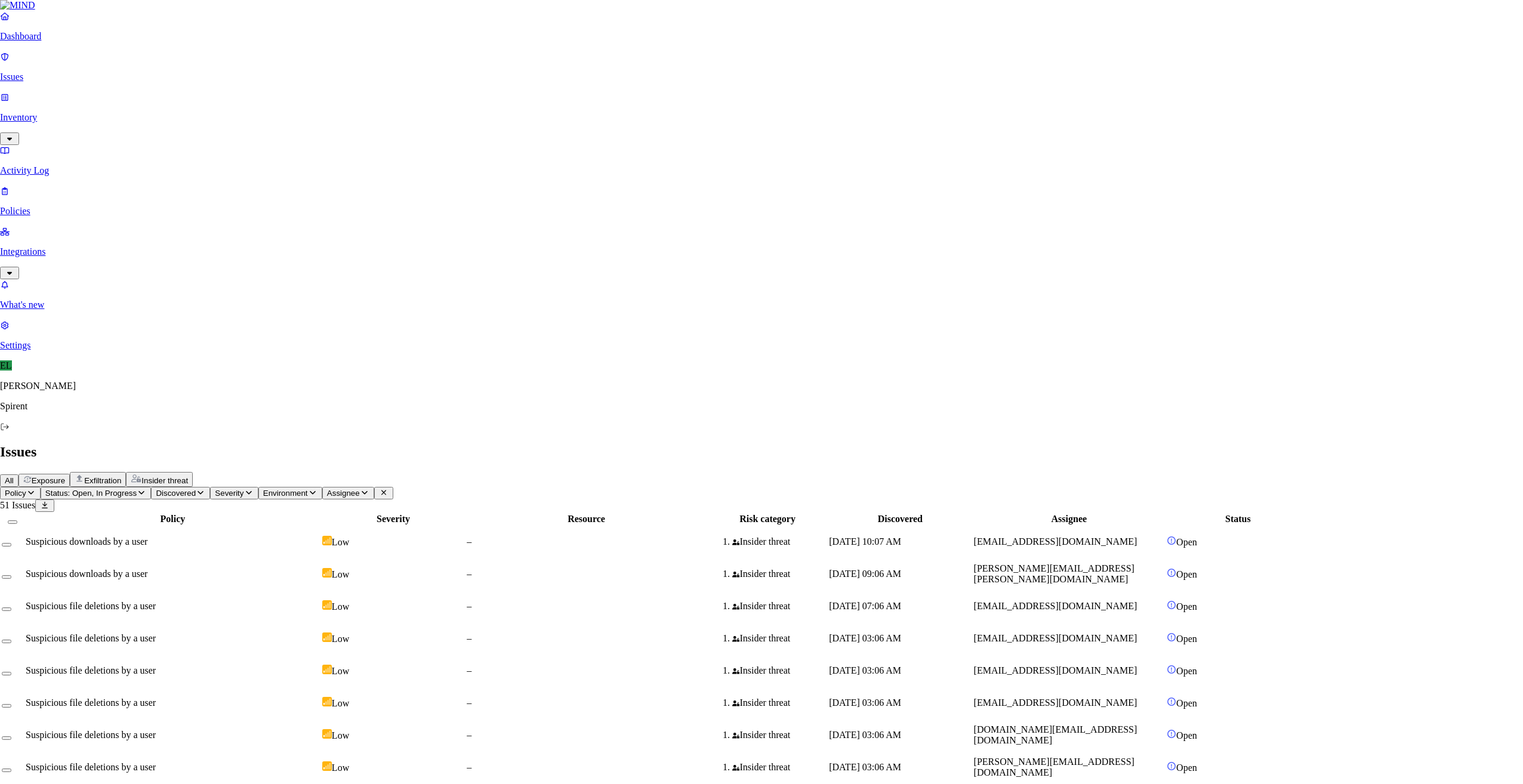
select select "Custom Reason"
type textarea "Webinar"
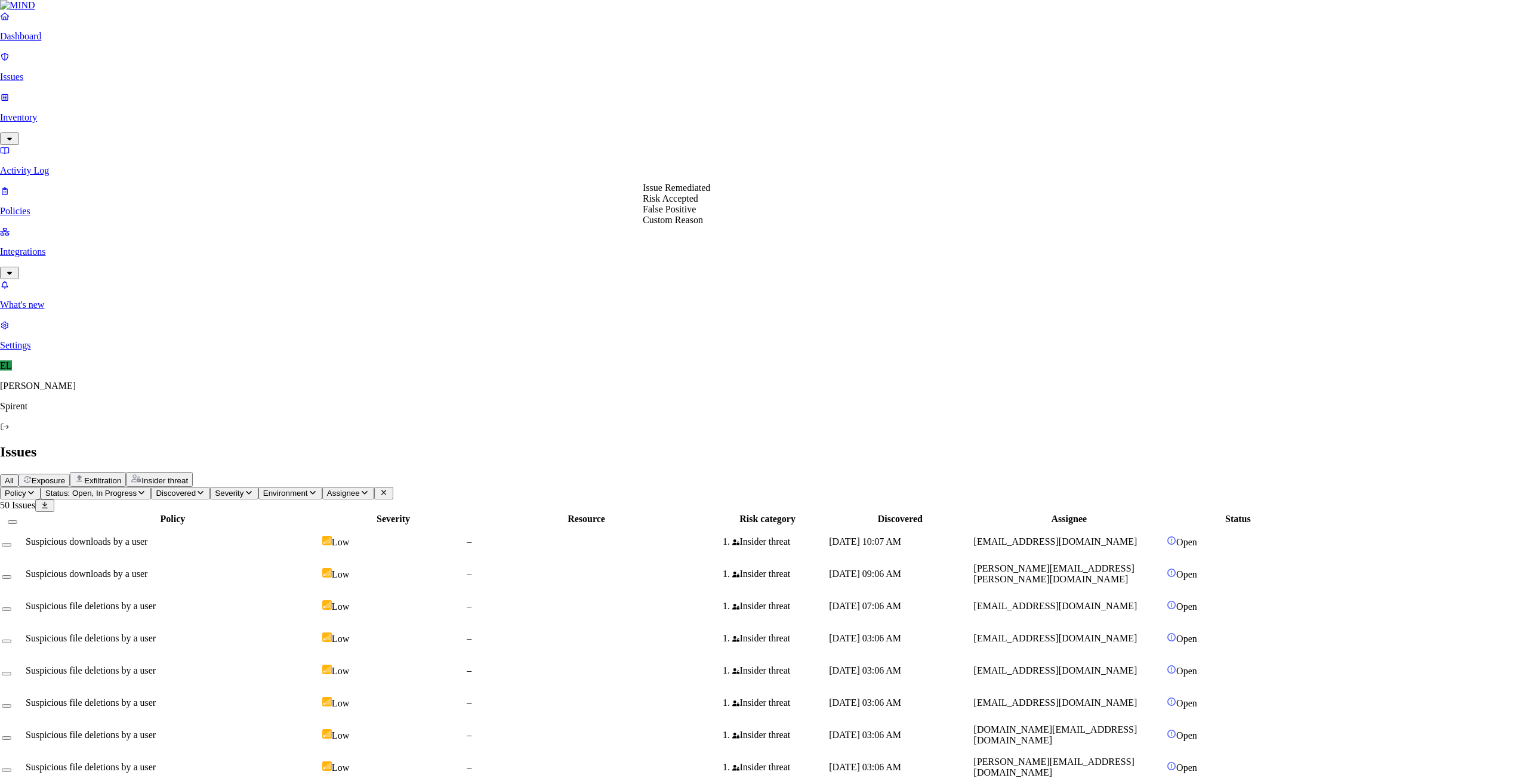
select select "Custom Reason"
type textarea "Text"
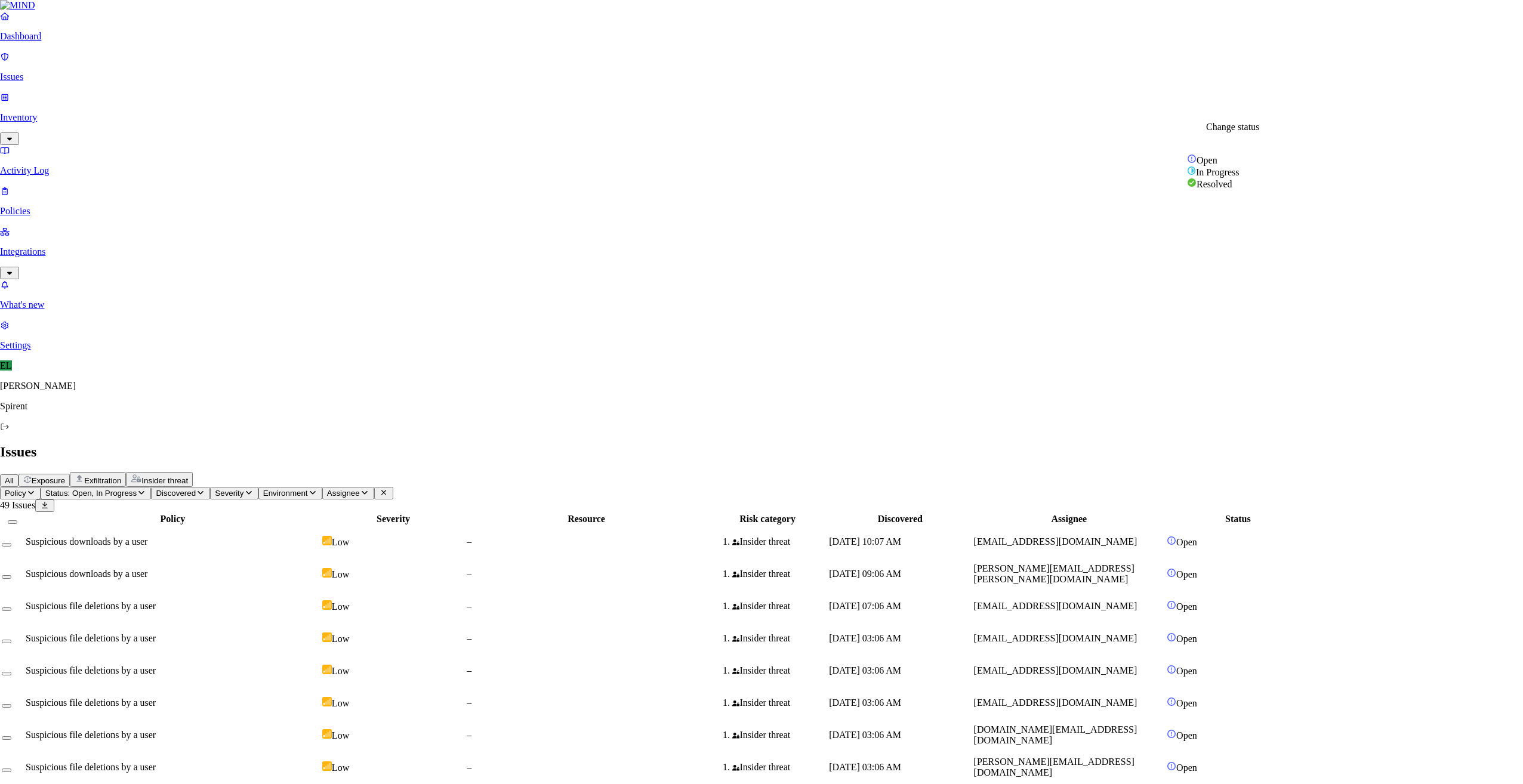
select select "Custom Reason"
drag, startPoint x: 695, startPoint y: 266, endPoint x: 694, endPoint y: 259, distance: 7.1
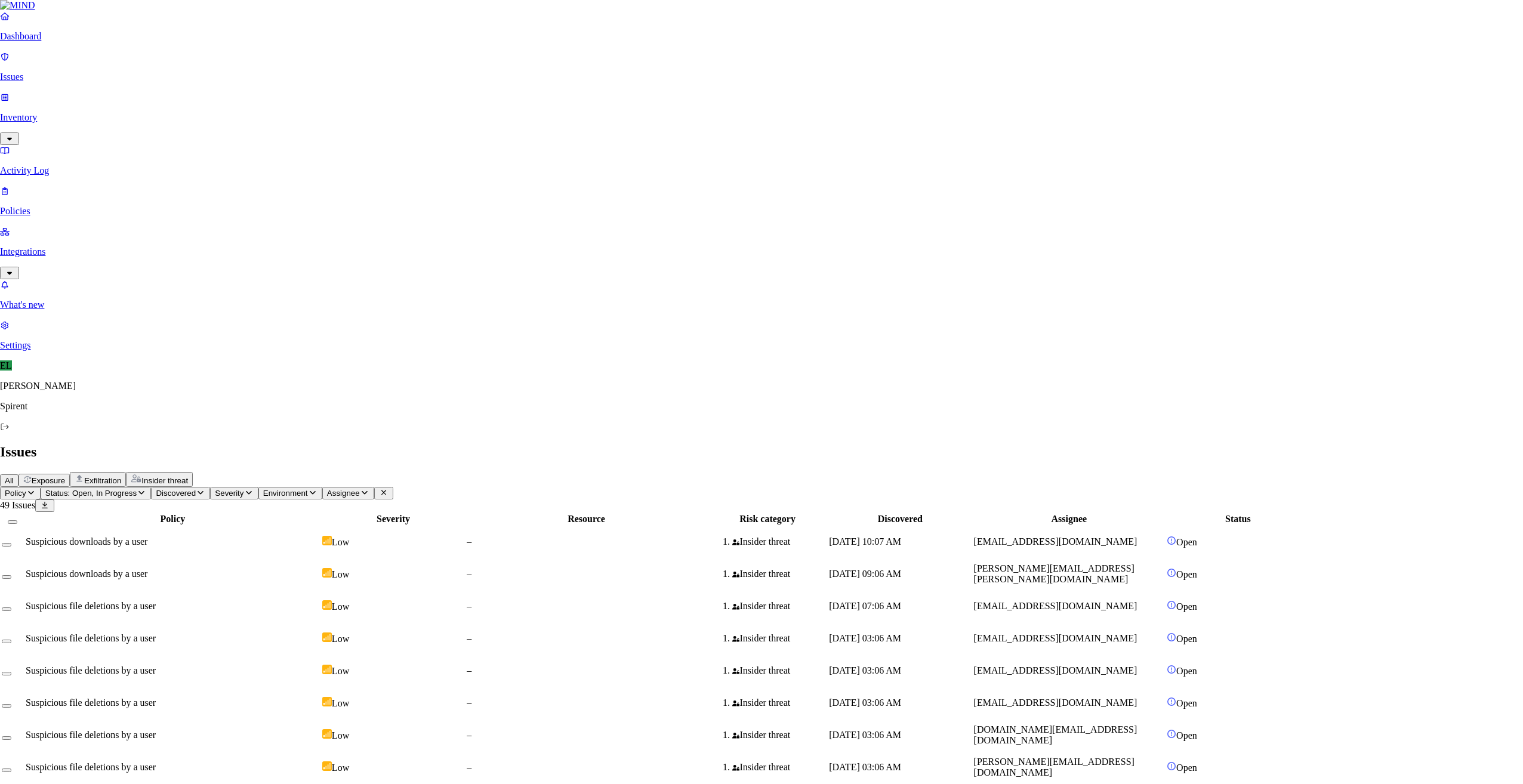
type textarea "Text"
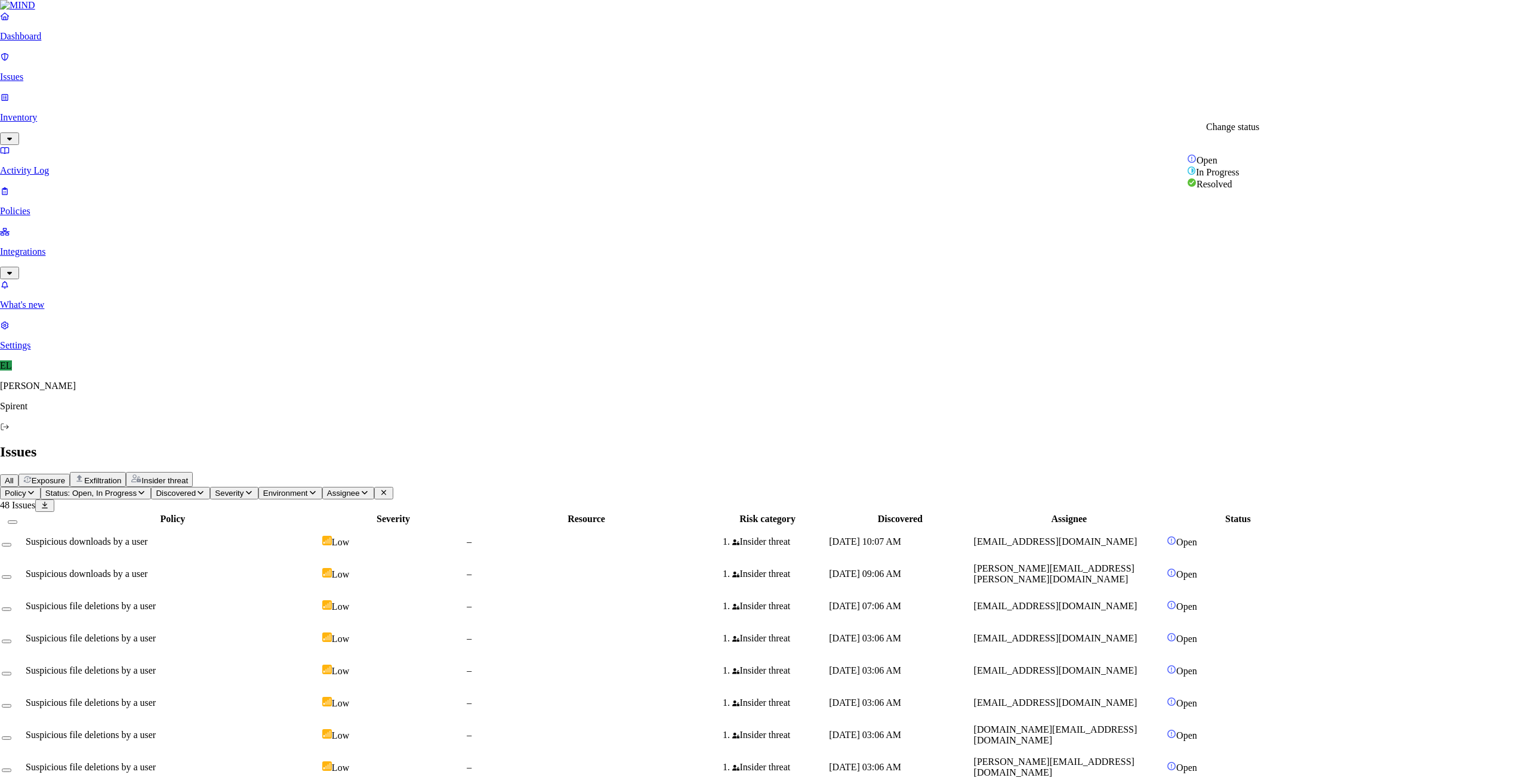
select select "Custom Reason"
drag, startPoint x: 674, startPoint y: 222, endPoint x: 616, endPoint y: 221, distance: 58.0
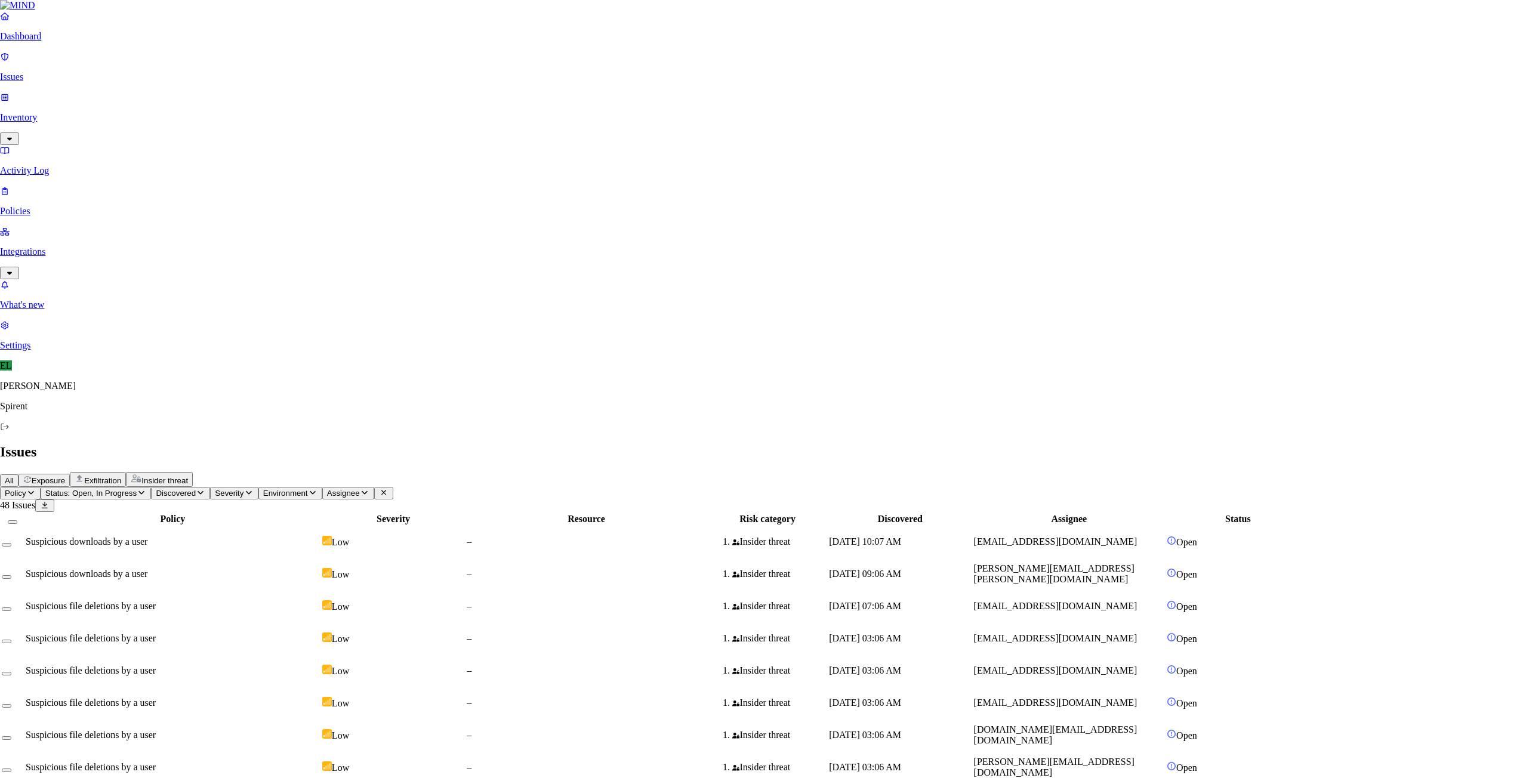
type textarea "Personal"
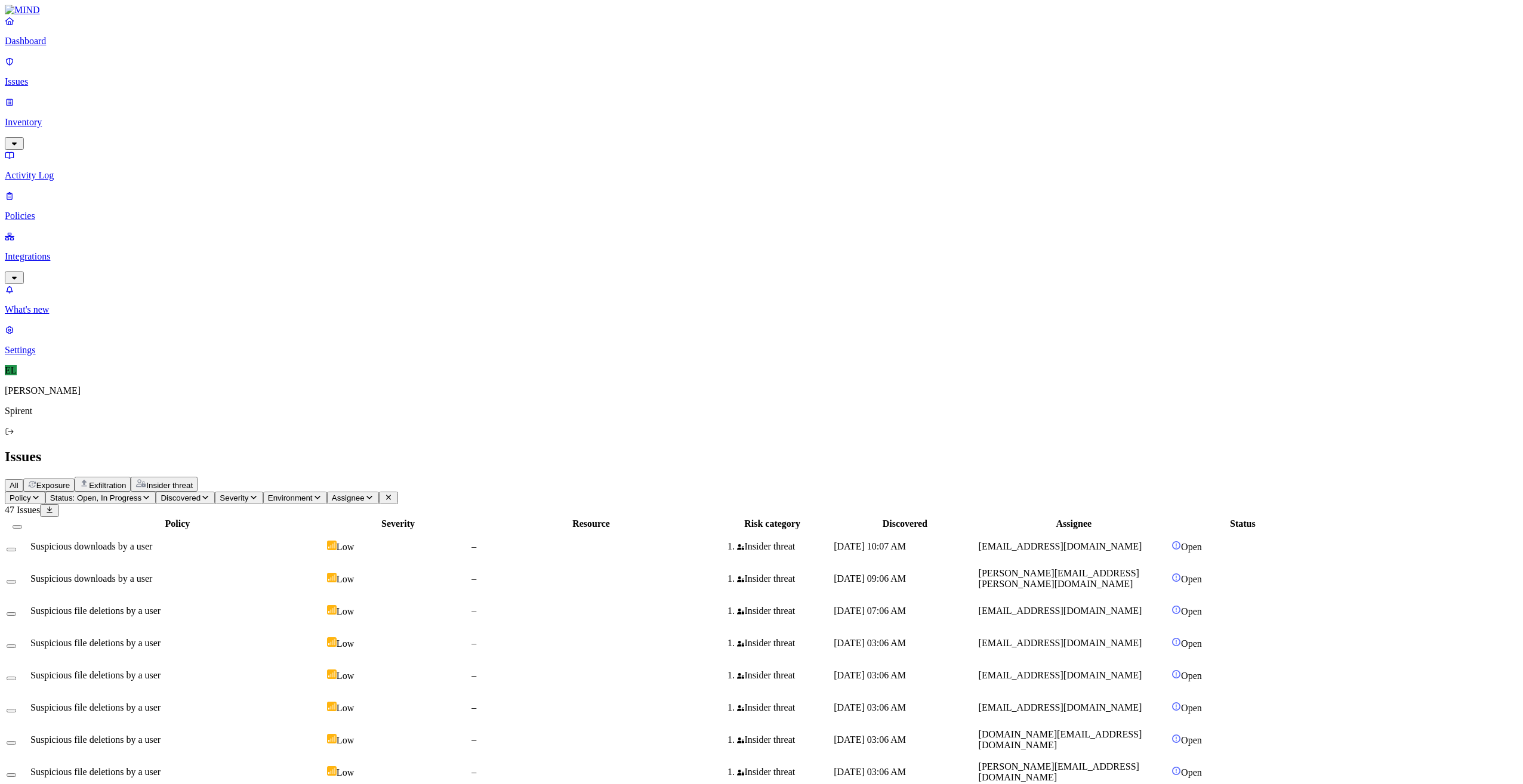
click at [1142, 541] on span "[EMAIL_ADDRESS][DOMAIN_NAME]" at bounding box center [1060, 545] width 164 height 10
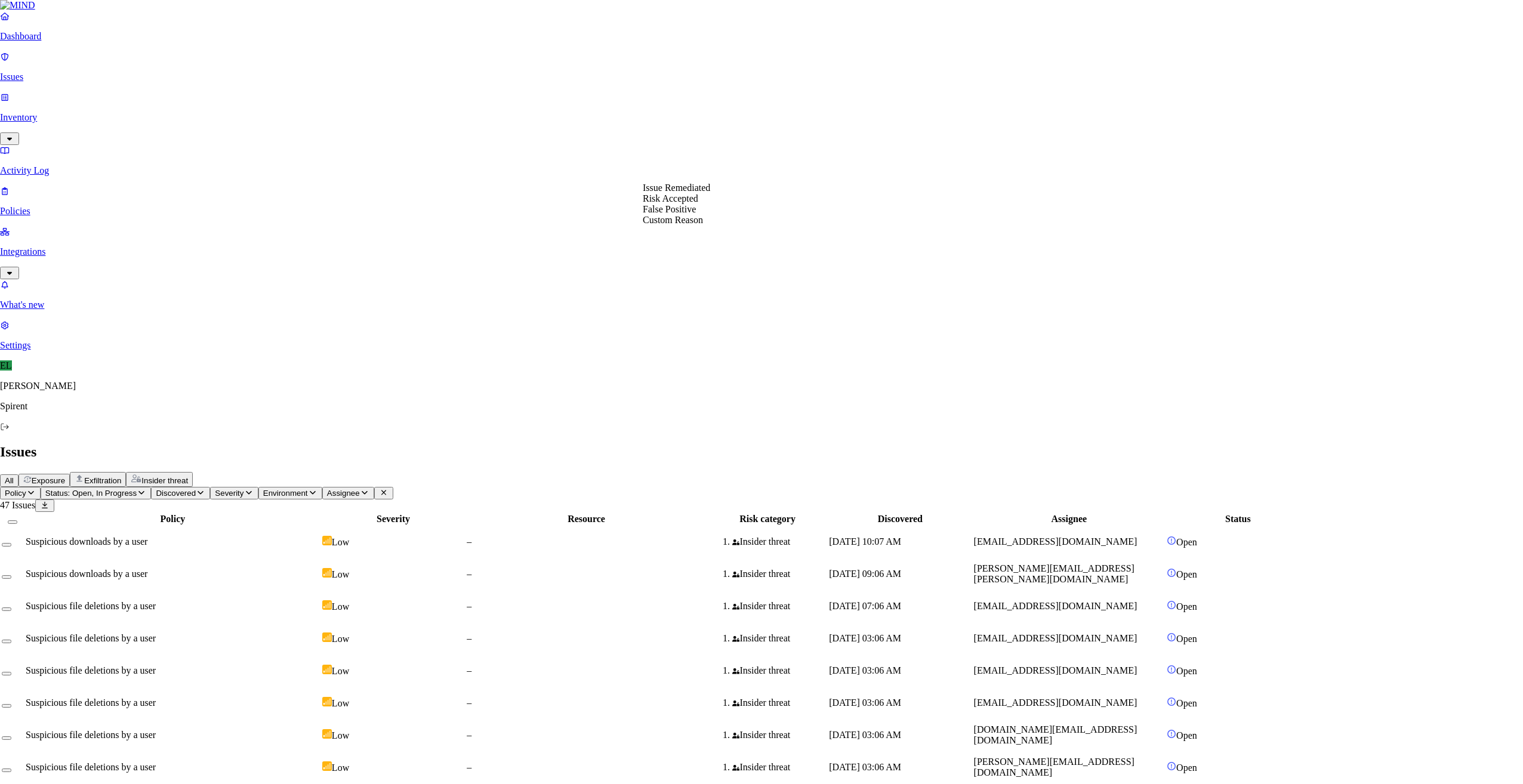
select select "Risk Accepted"
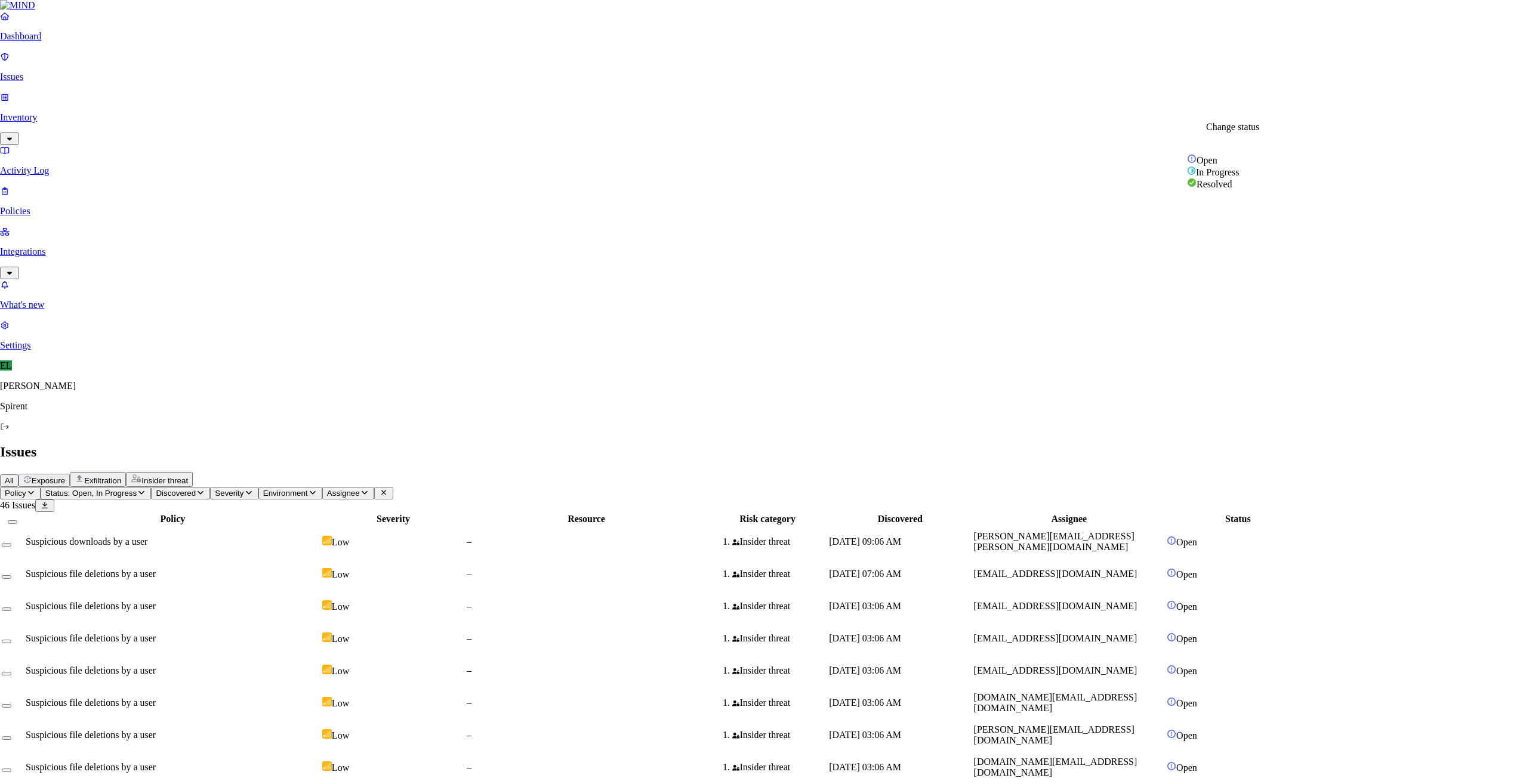
select select "Risk Accepted"
drag, startPoint x: 679, startPoint y: 223, endPoint x: 737, endPoint y: 223, distance: 58.0
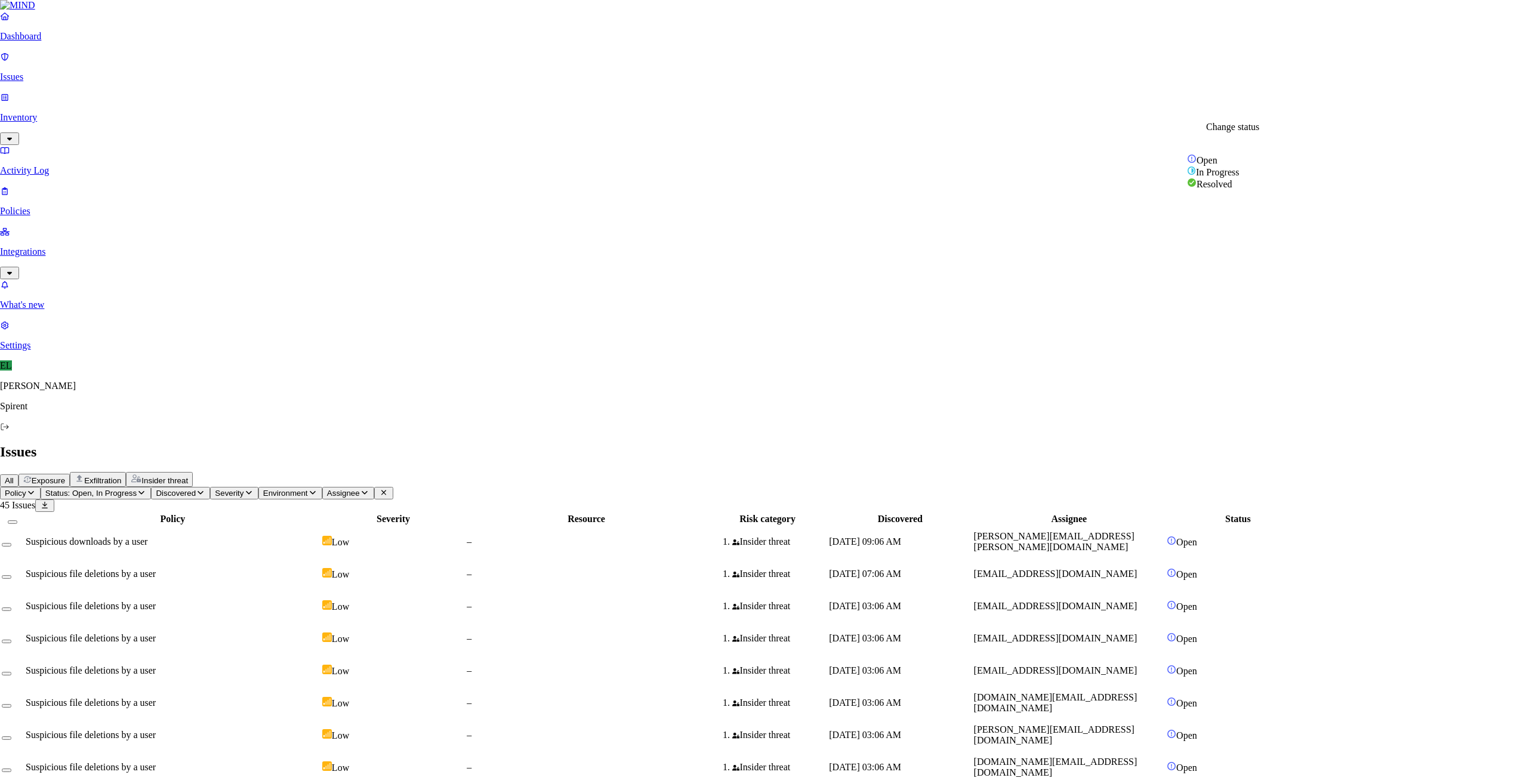
select select "Custom Reason"
type textarea "Text"
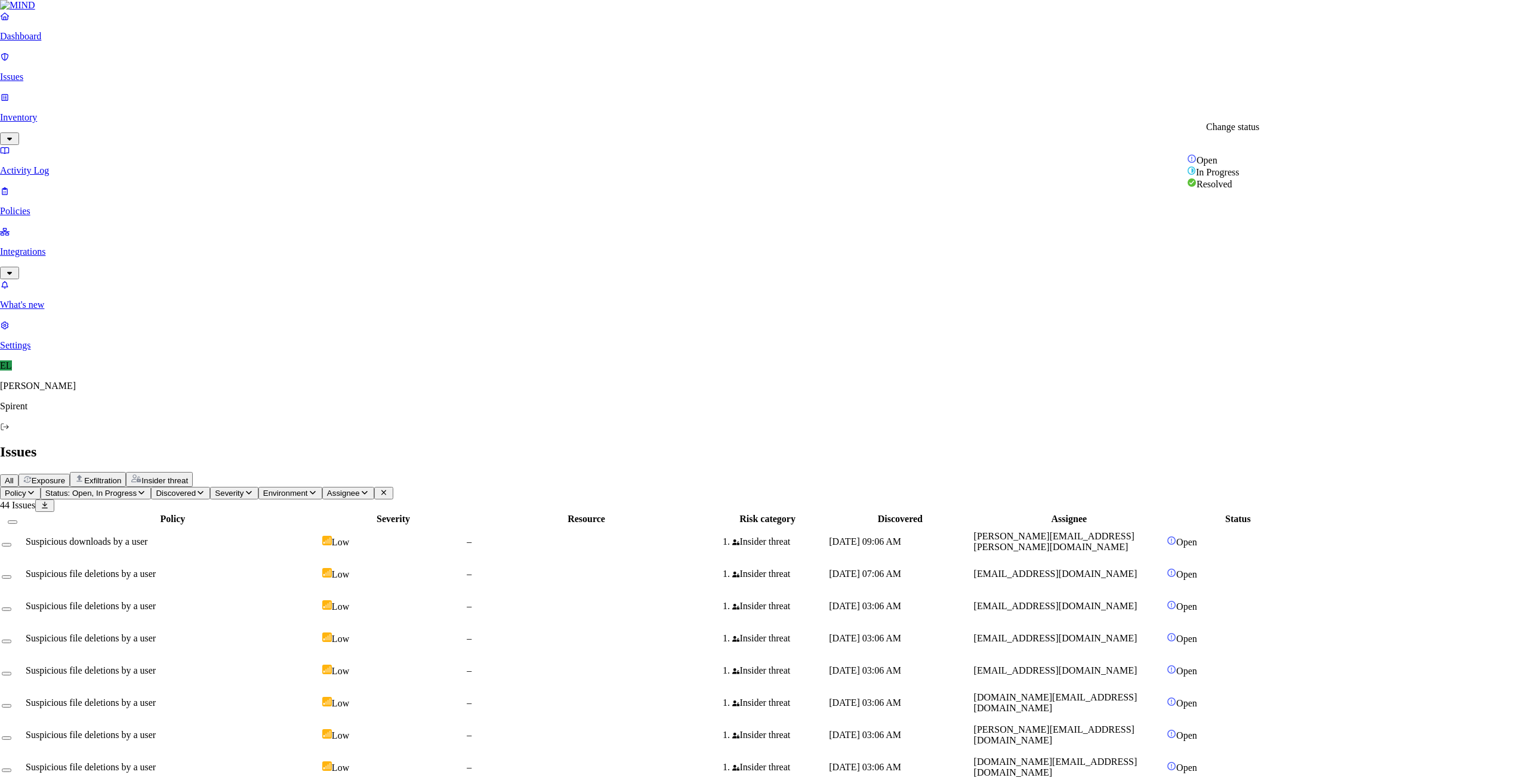
select select "Custom Reason"
type textarea "Text"
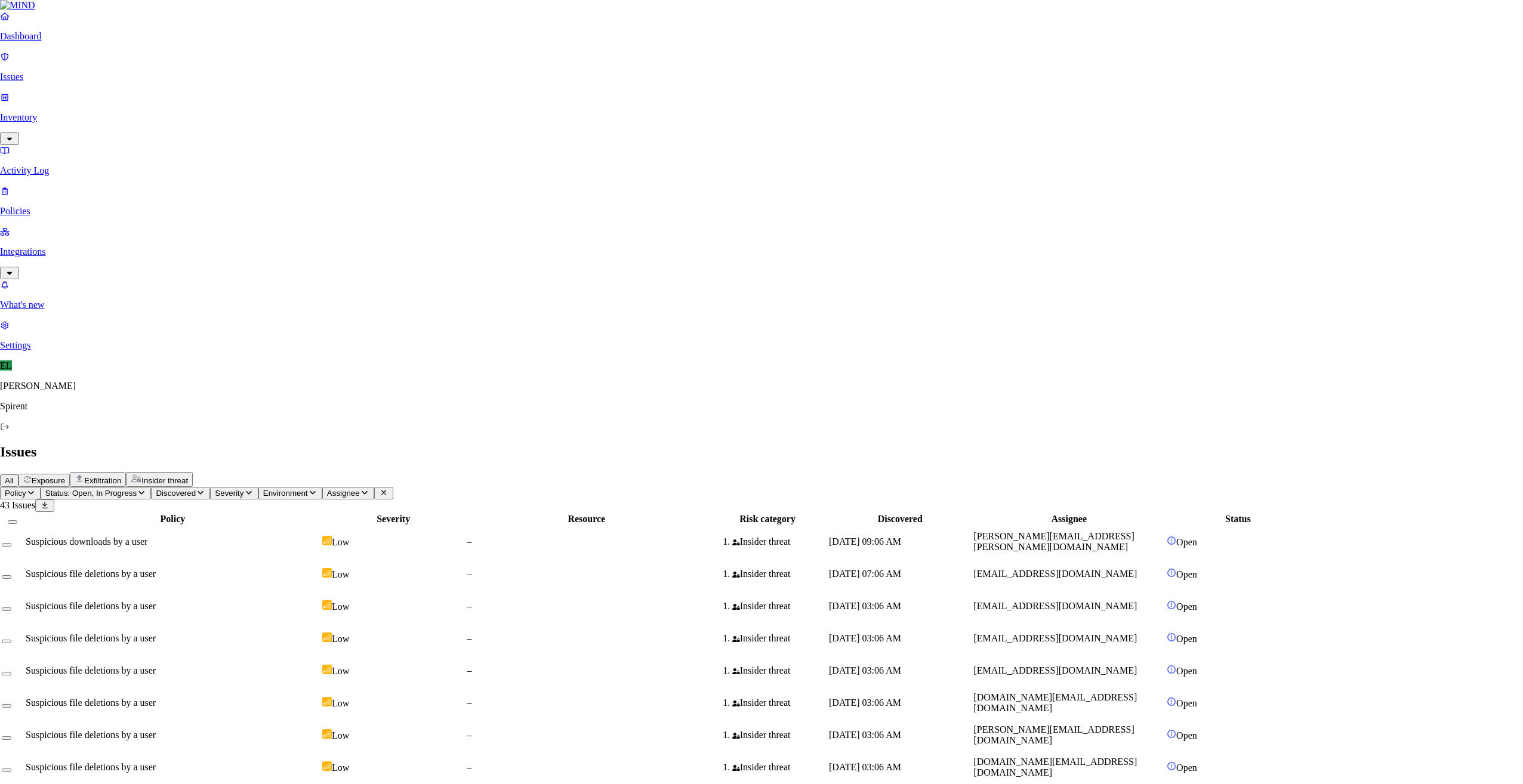
select select "Risk Accepted"
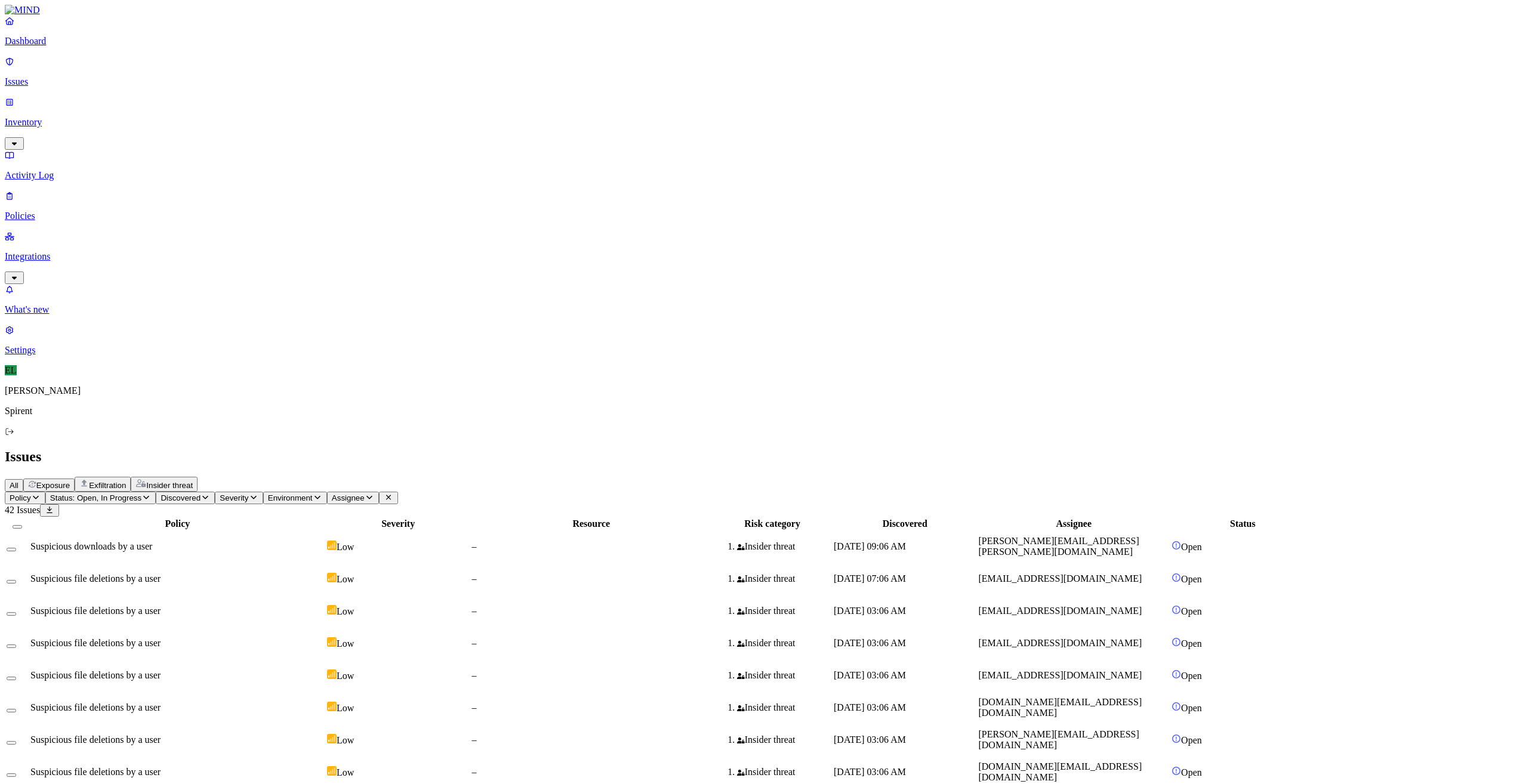
click at [1141, 697] on span "[DOMAIN_NAME][EMAIL_ADDRESS][DOMAIN_NAME]" at bounding box center [1060, 707] width 164 height 21
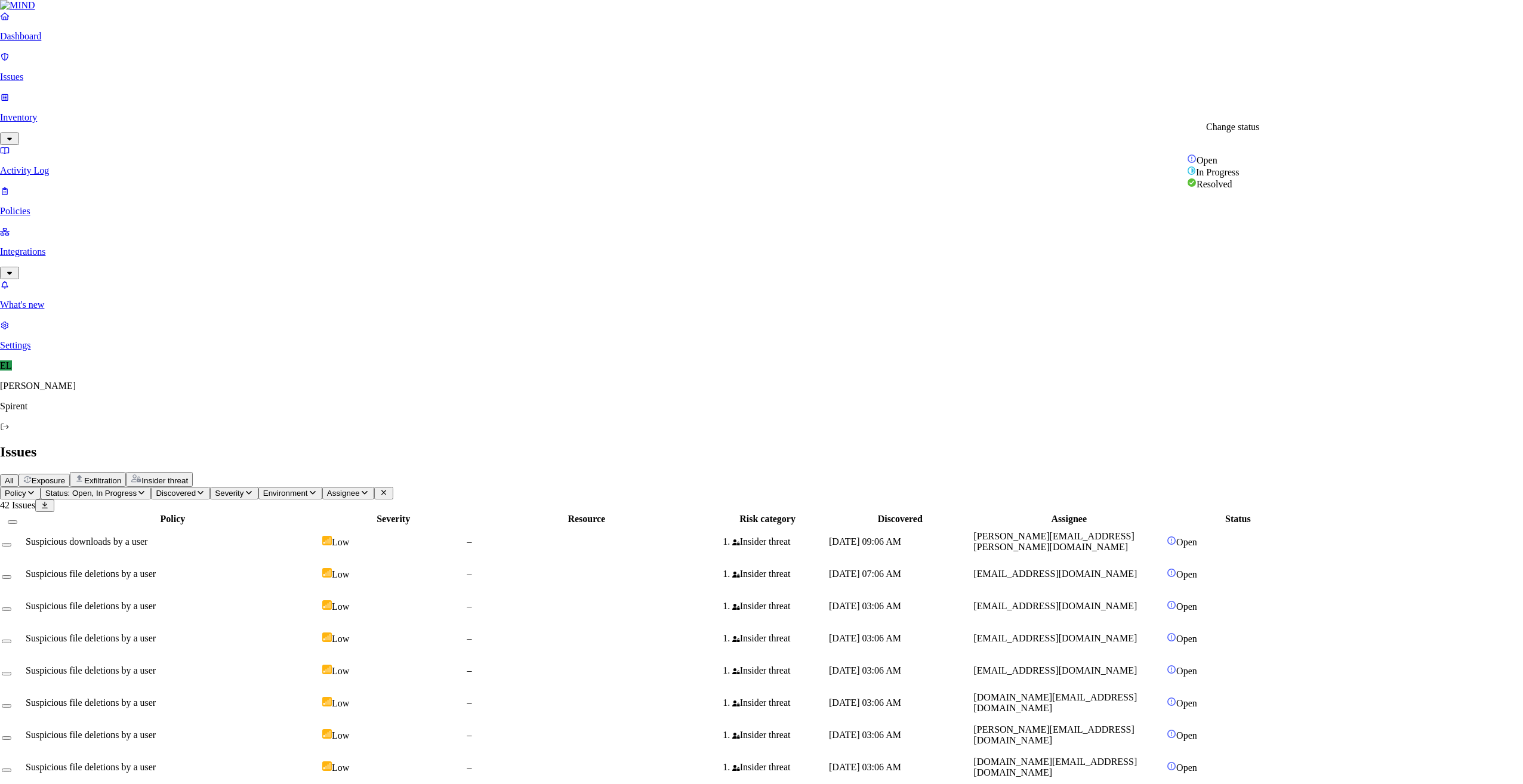
select select "Risk Accepted"
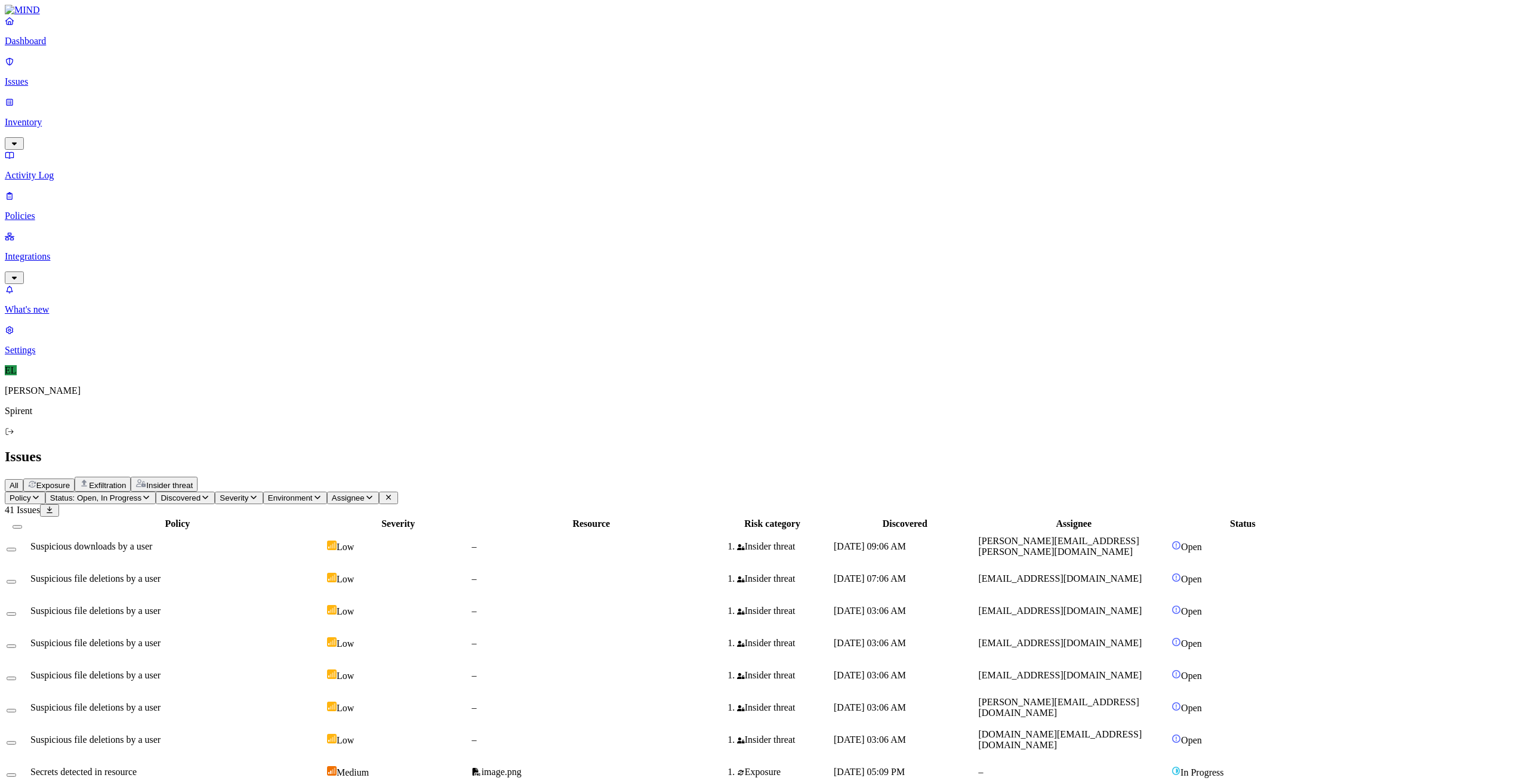
click at [977, 531] on td "[DATE] 09:06 AM" at bounding box center [904, 546] width 143 height 31
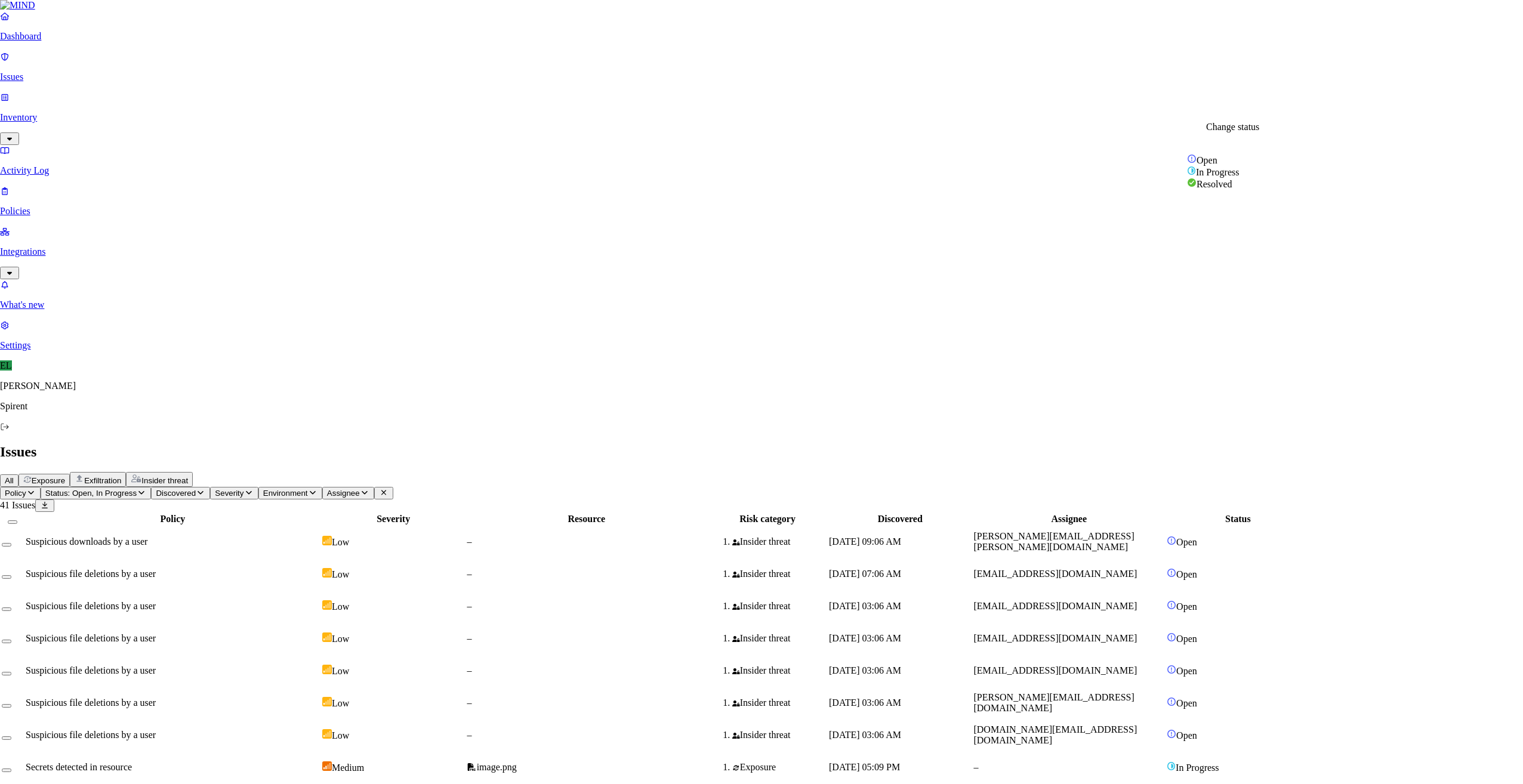
select select "Risk Accepted"
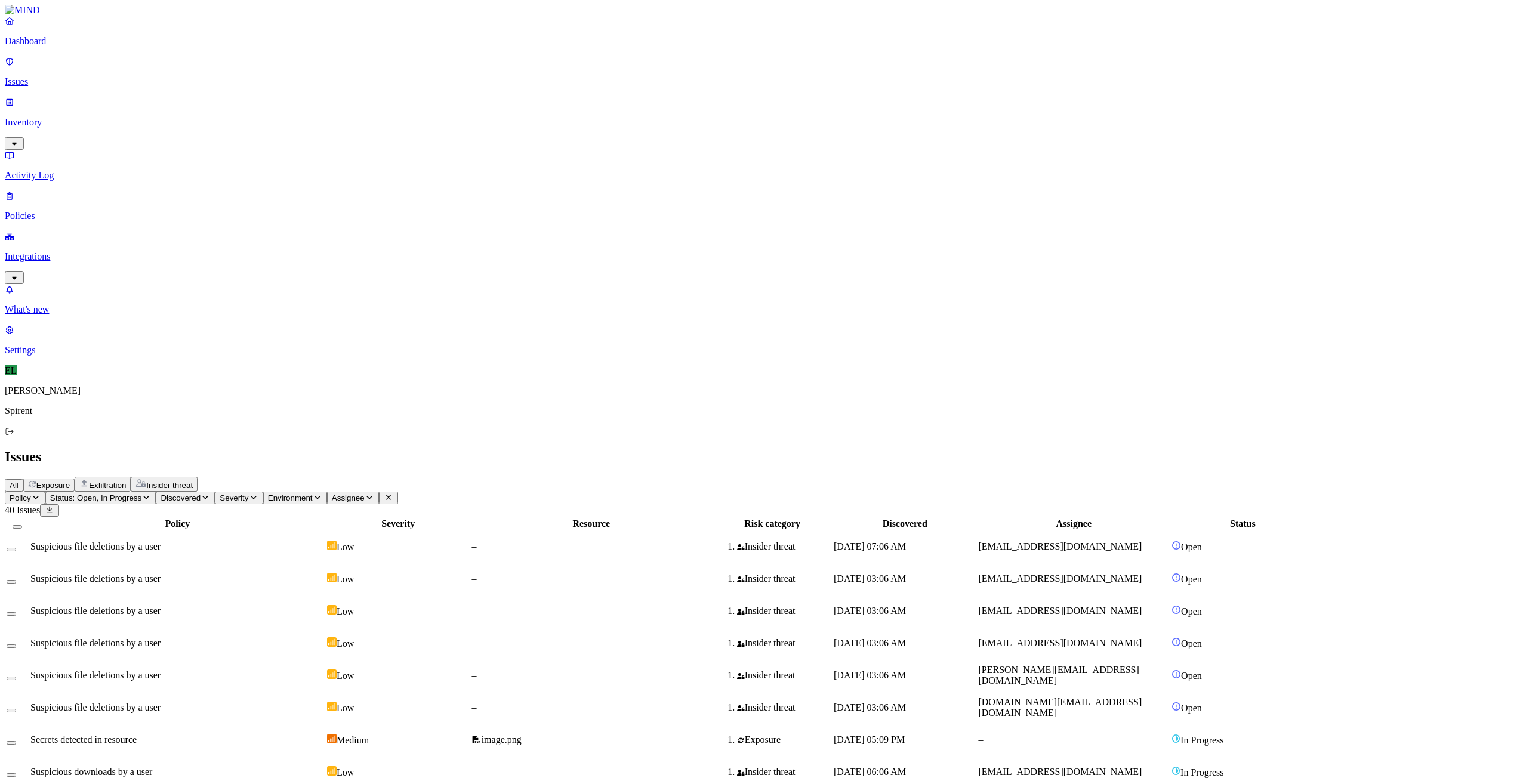
click at [1138, 563] on td "[EMAIL_ADDRESS][DOMAIN_NAME]" at bounding box center [1074, 578] width 192 height 31
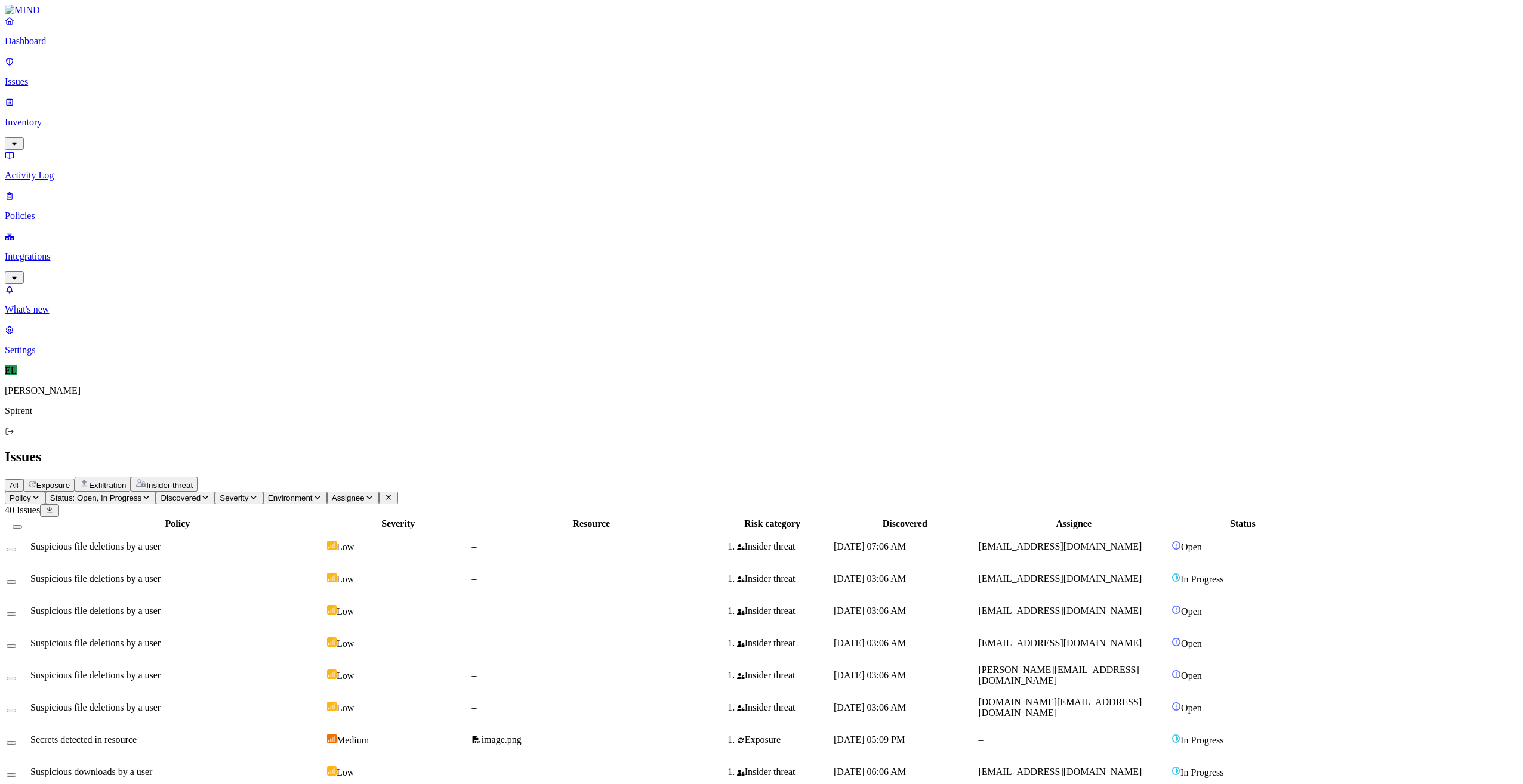
click at [1141, 605] on span "[EMAIL_ADDRESS][DOMAIN_NAME]" at bounding box center [1060, 610] width 164 height 10
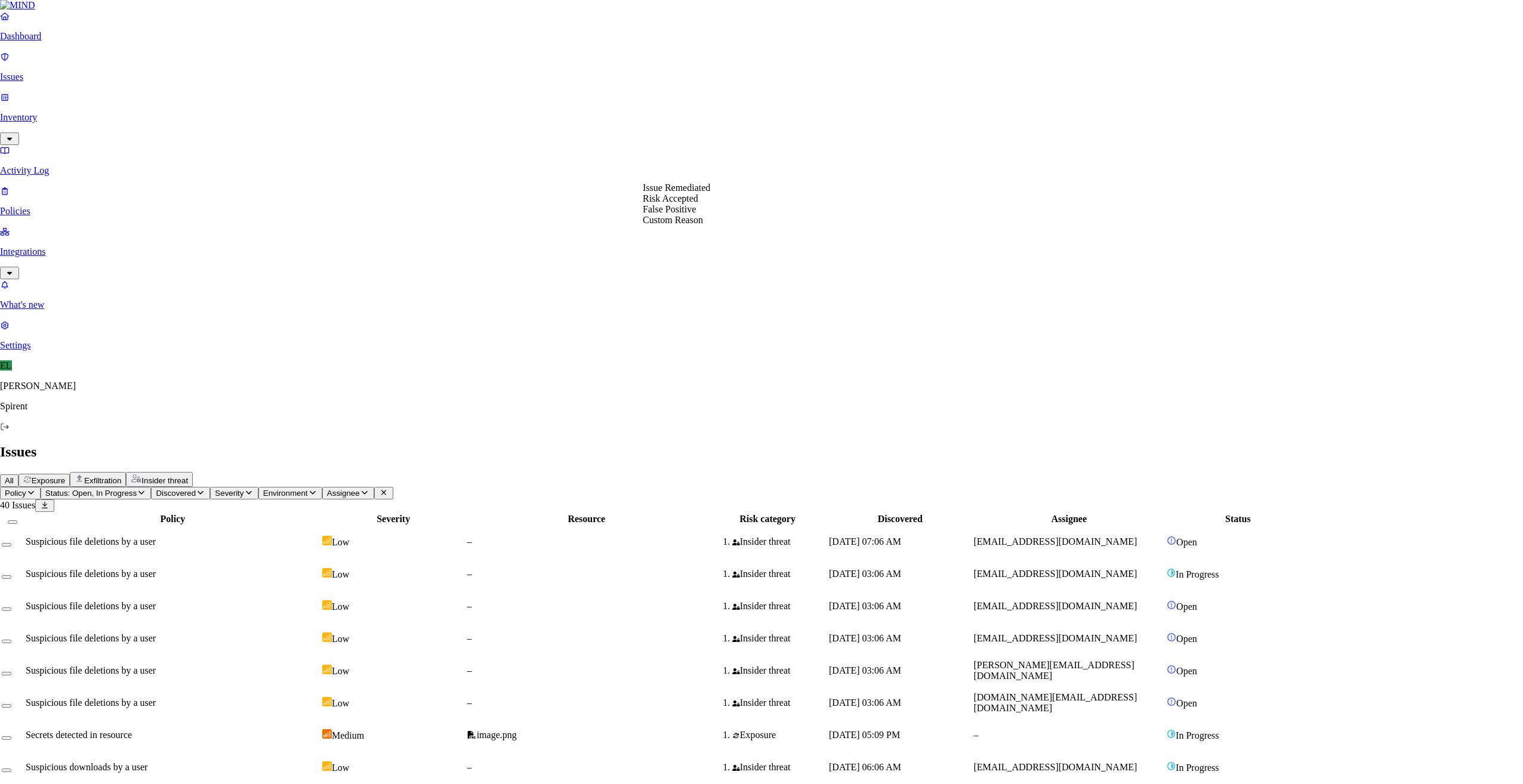
select select "Risk Accepted"
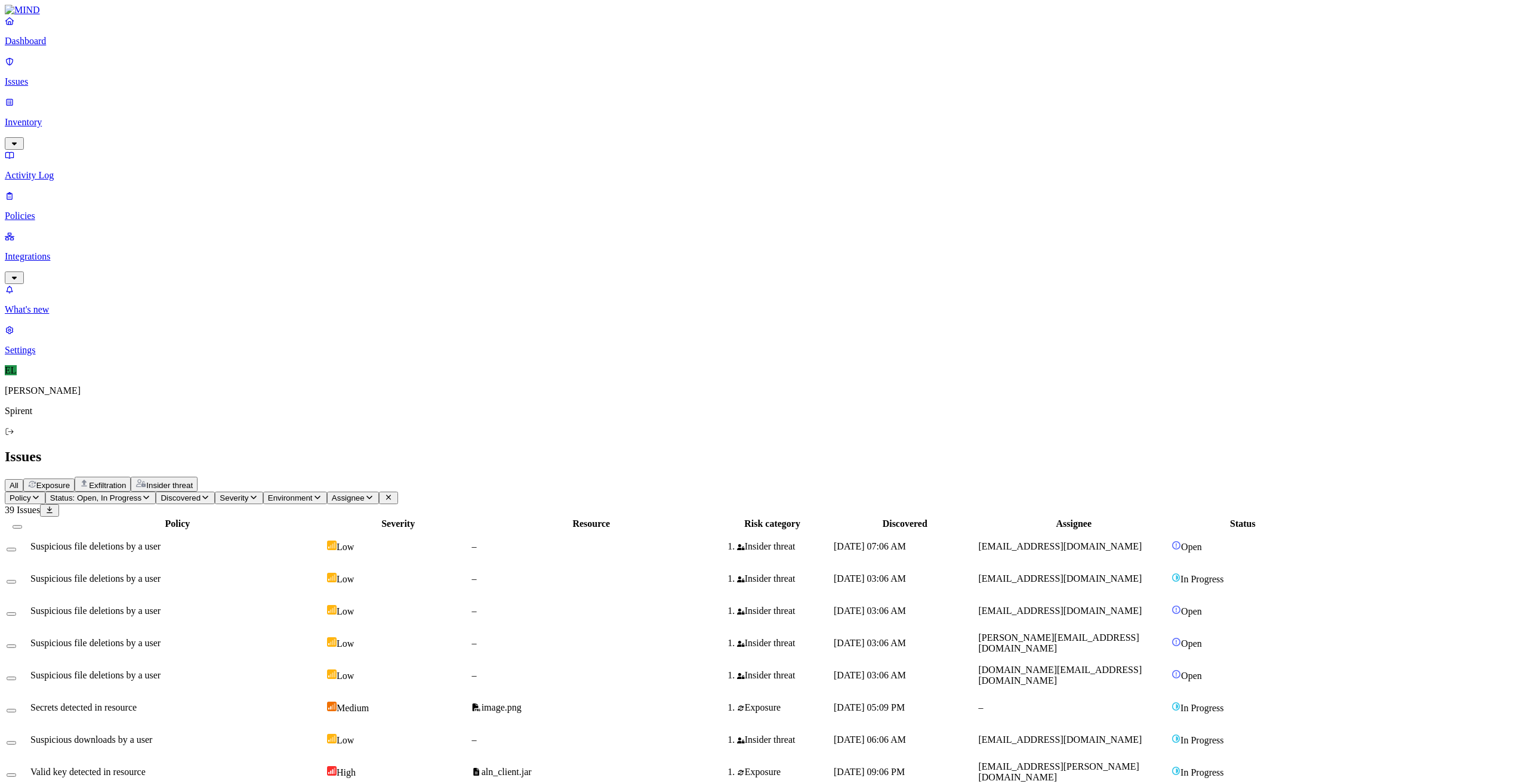
click at [1144, 627] on td "[PERSON_NAME][EMAIL_ADDRESS][DOMAIN_NAME]" at bounding box center [1074, 642] width 192 height 31
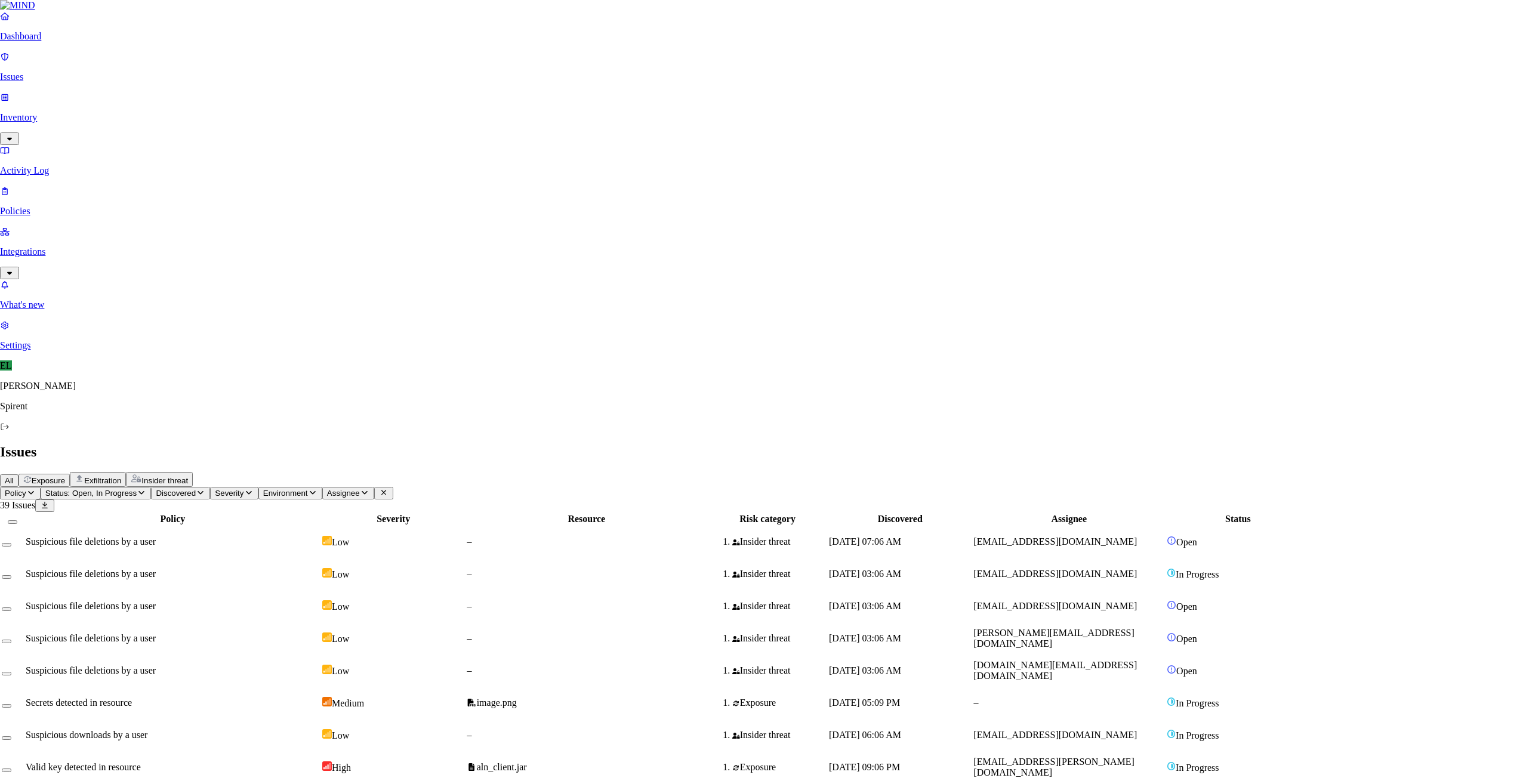
select select "Risk Accepted"
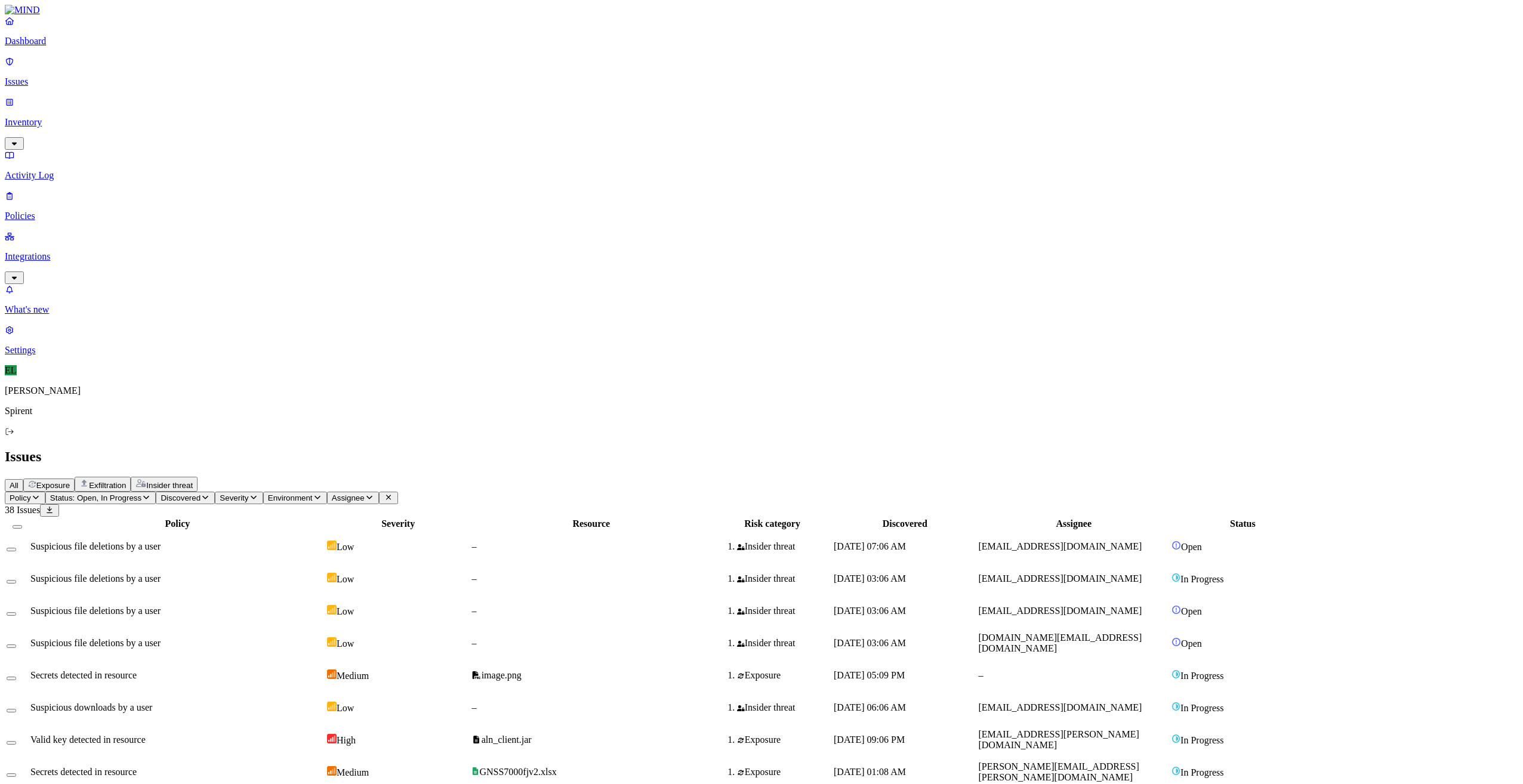
click at [1128, 595] on td "[EMAIL_ADDRESS][DOMAIN_NAME]" at bounding box center [1074, 611] width 192 height 31
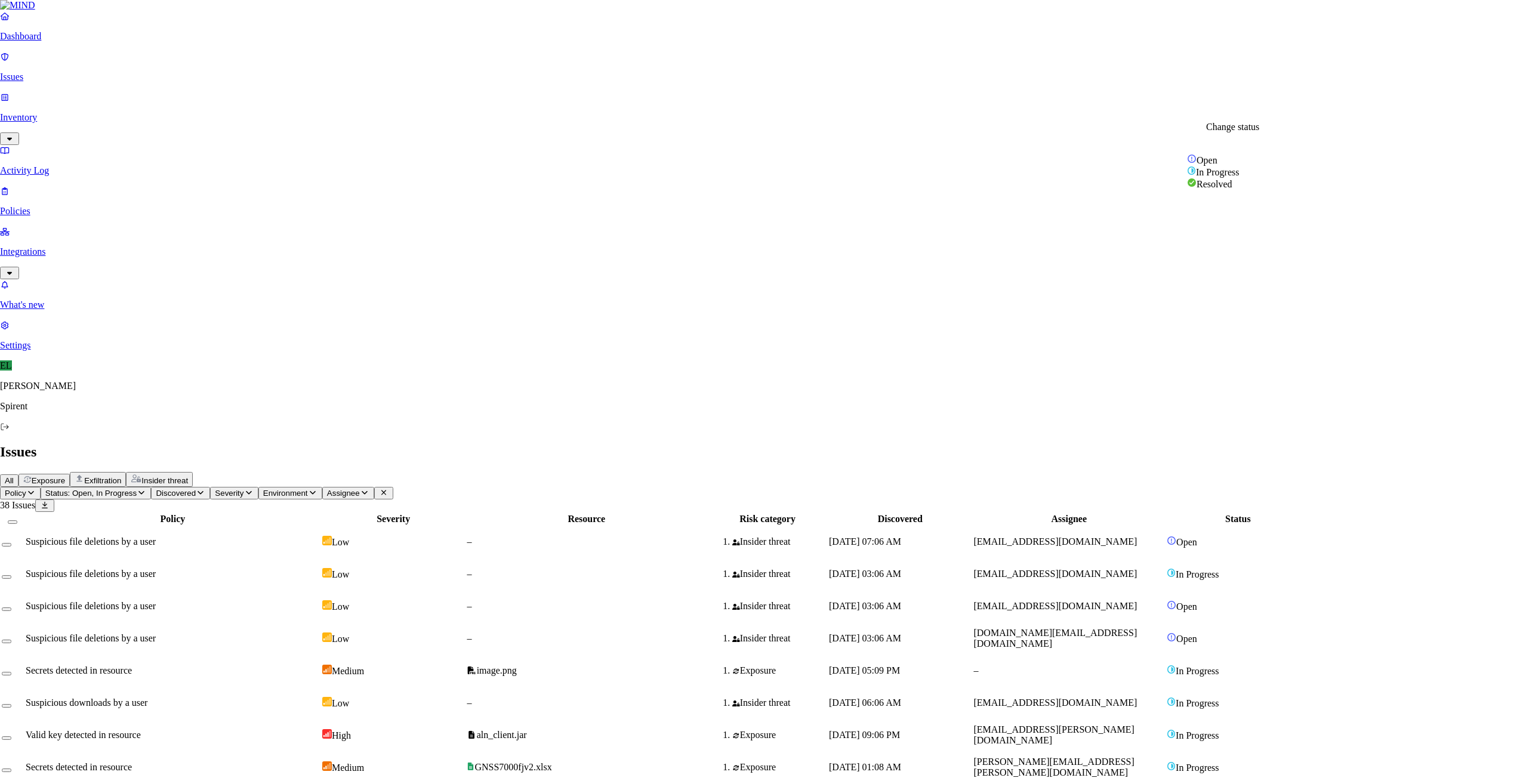
select select "Risk Accepted"
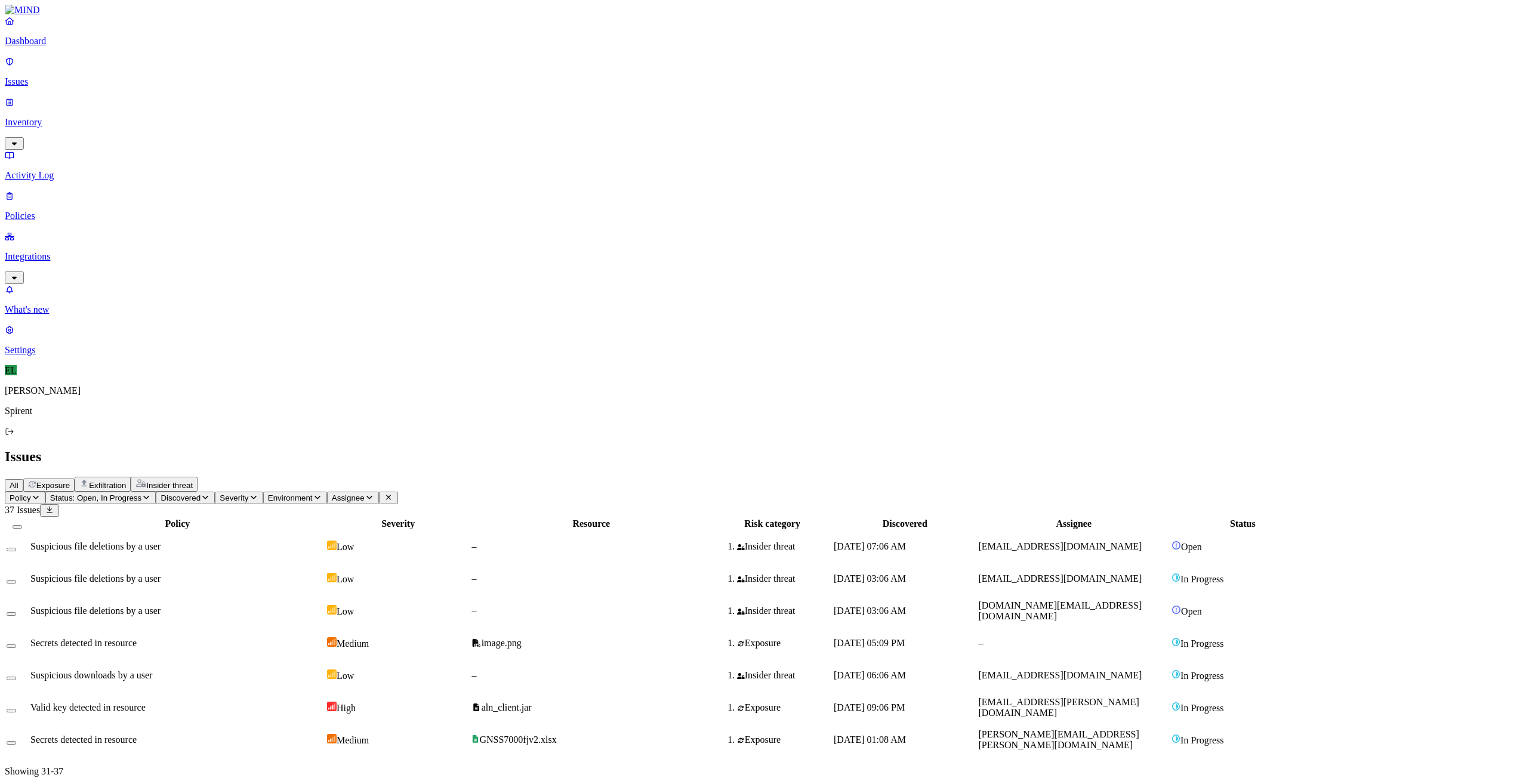
click at [1141, 600] on span "[DOMAIN_NAME][EMAIL_ADDRESS][DOMAIN_NAME]" at bounding box center [1060, 610] width 164 height 21
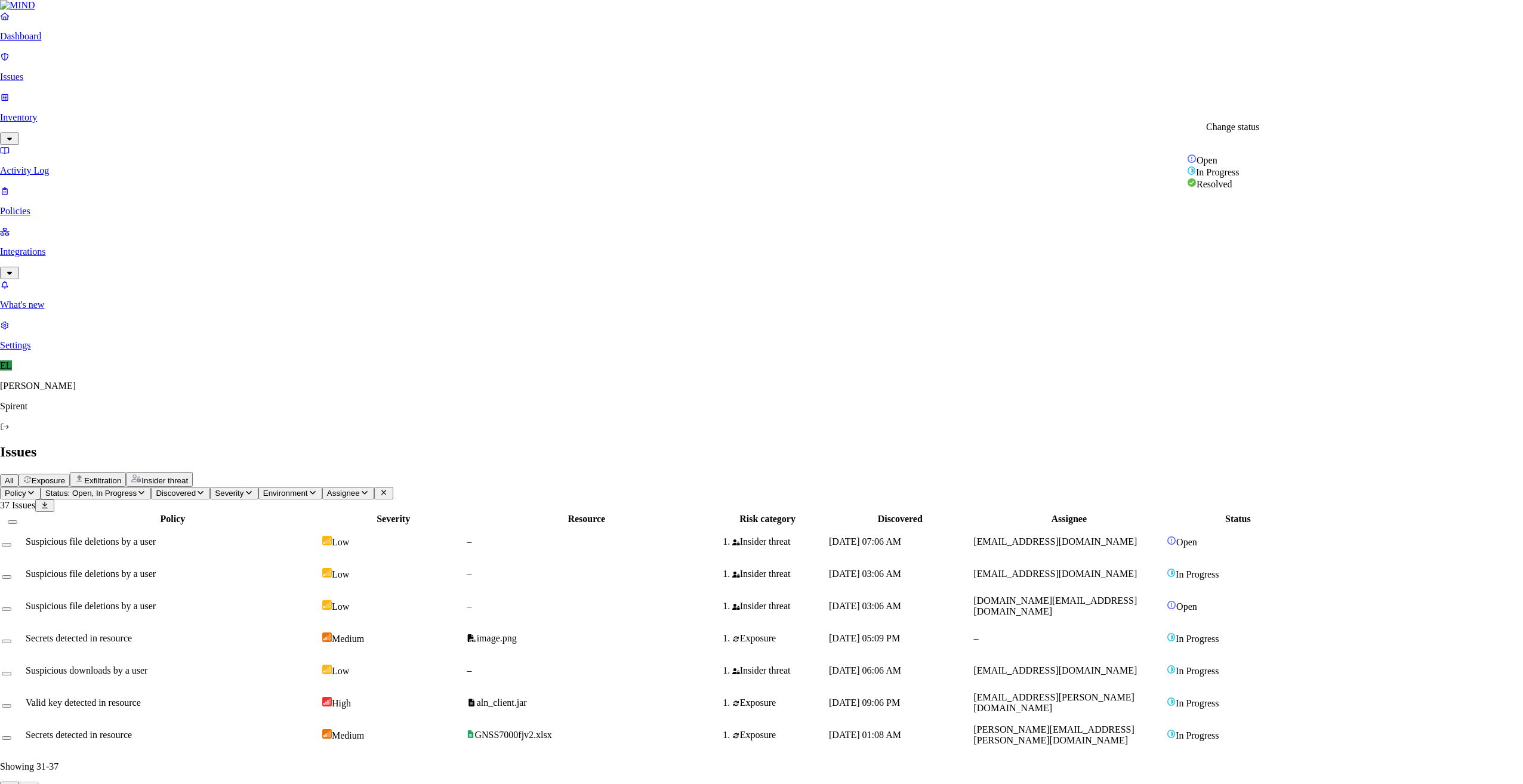
select select "Risk Accepted"
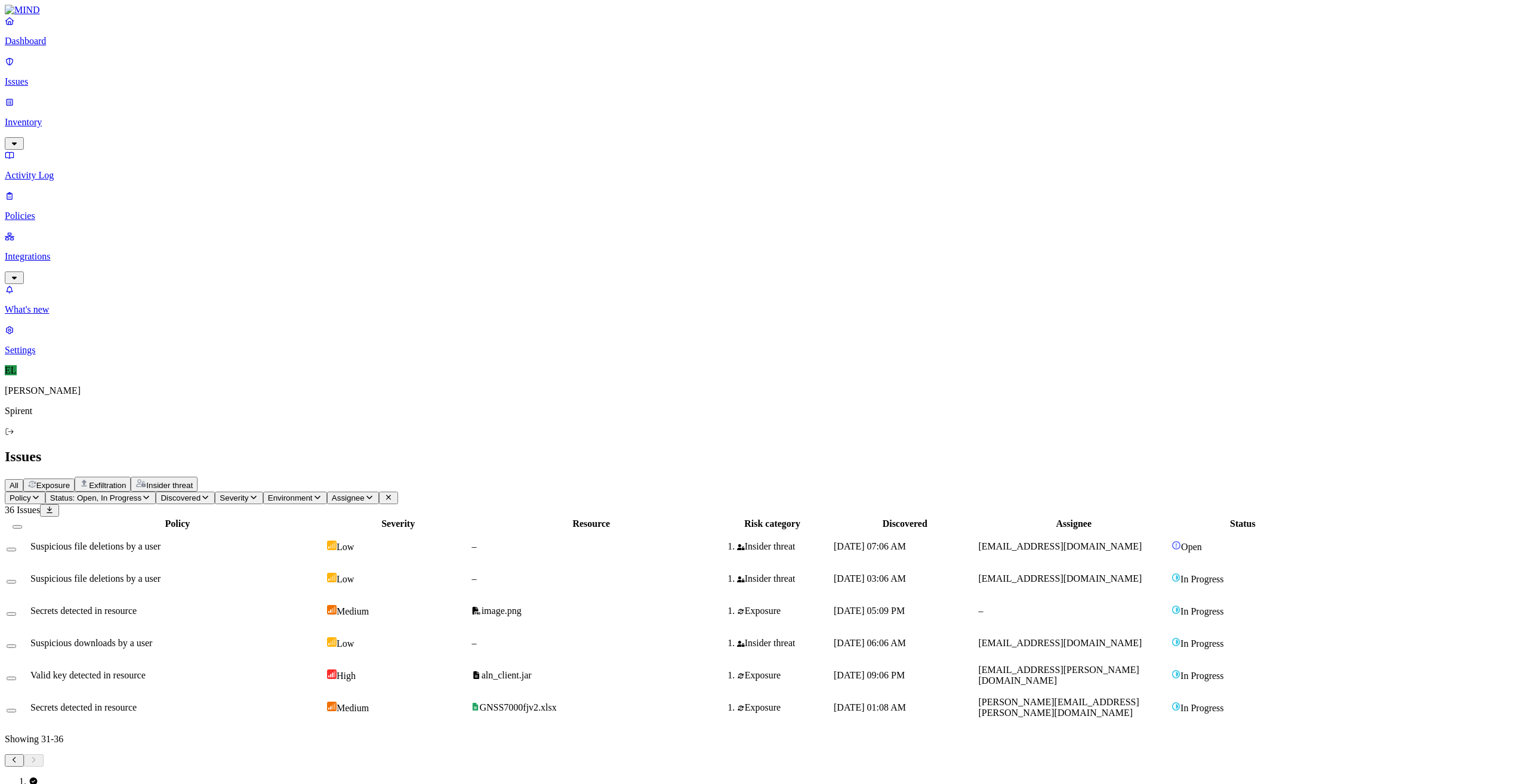
click at [161, 541] on span "Suspicious file deletions by a user" at bounding box center [96, 545] width 130 height 10
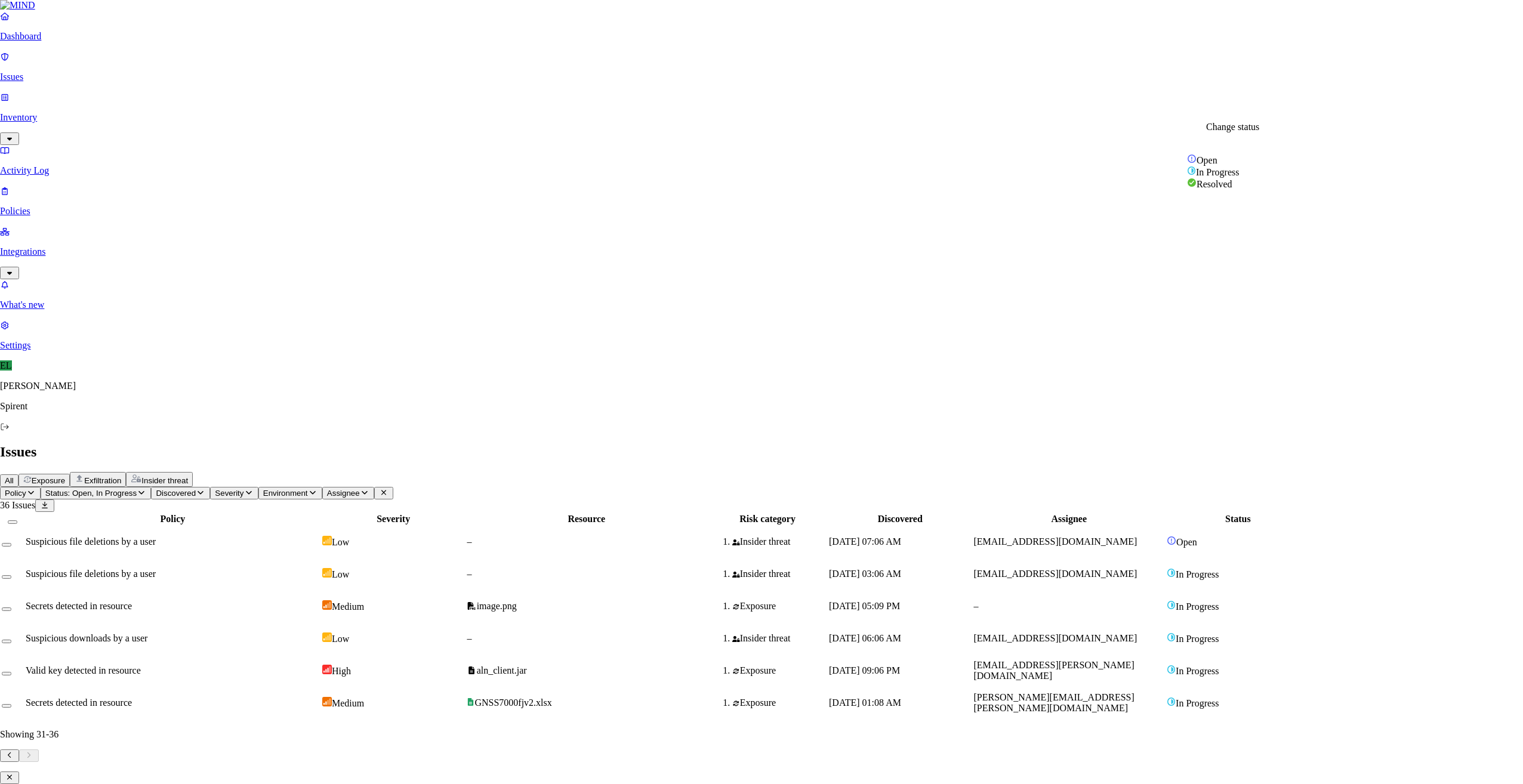
select select "Risk Accepted"
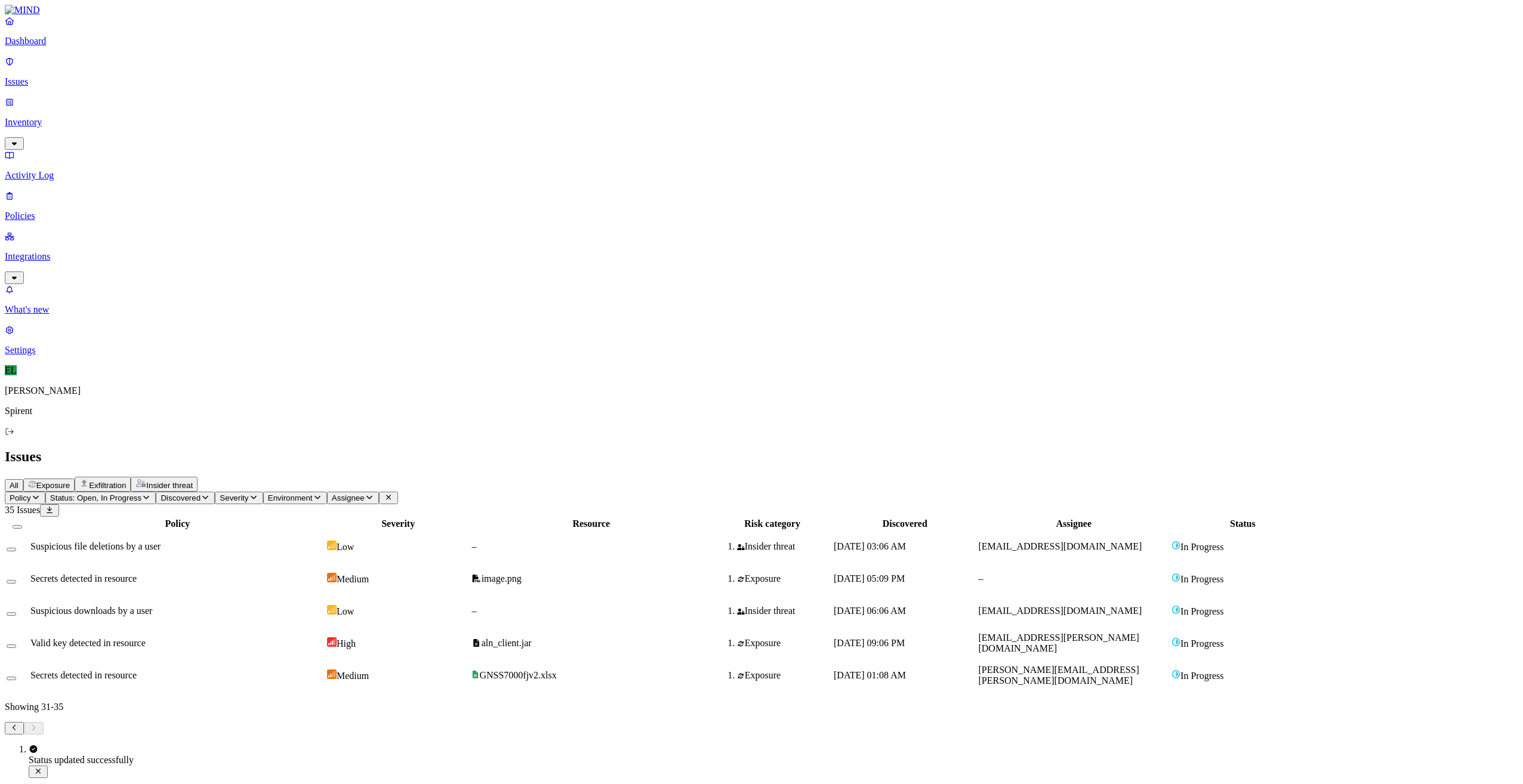
click at [19, 783] on icon "button" at bounding box center [14, 793] width 9 height 8
click at [19, 732] on icon "Pagination" at bounding box center [14, 728] width 9 height 8
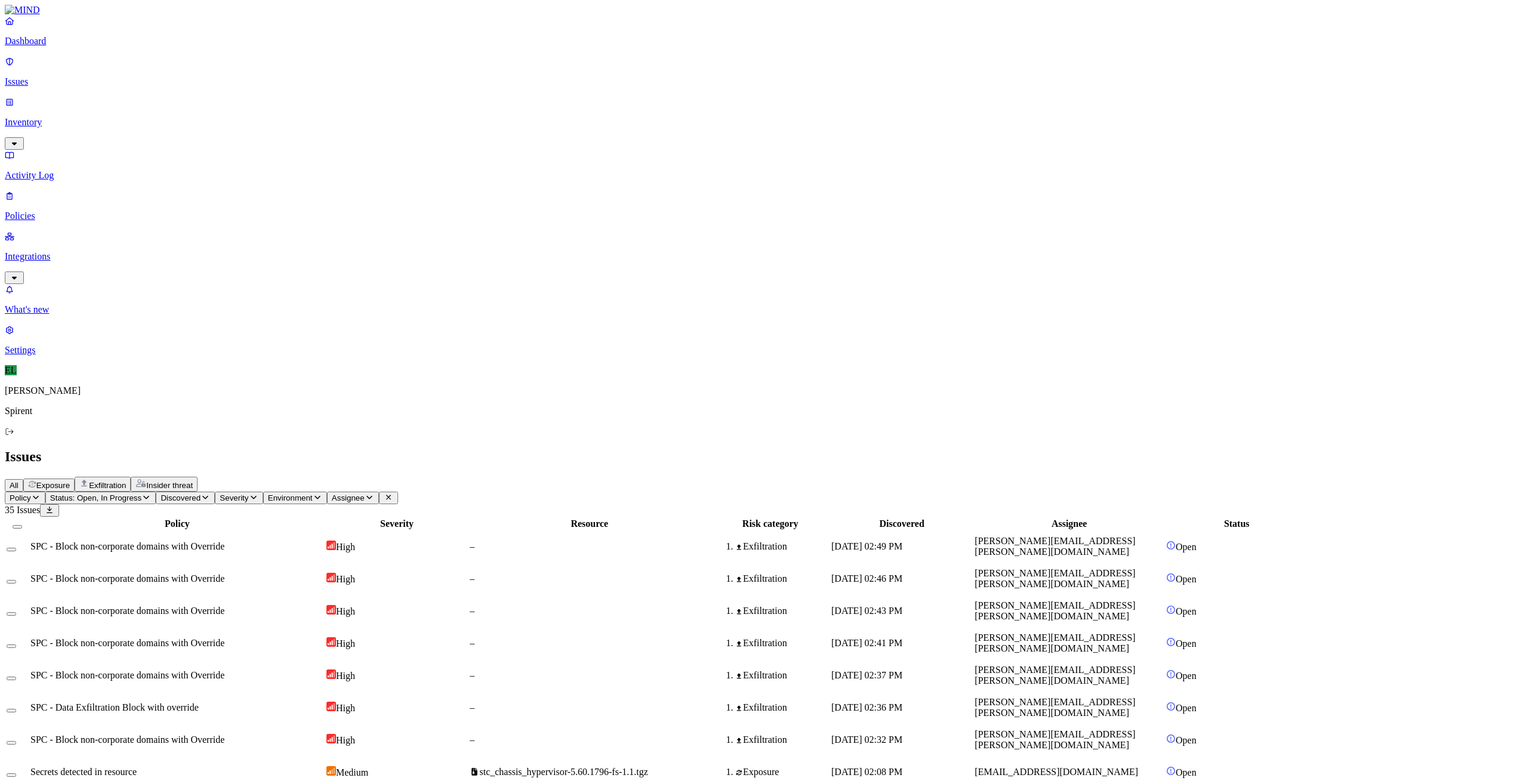
scroll to position [79, 0]
click at [196, 70] on html "Dashboard Issues Inventory Activity Log Policies Integrations What's new 1 Sett…" at bounding box center [761, 777] width 1523 height 1553
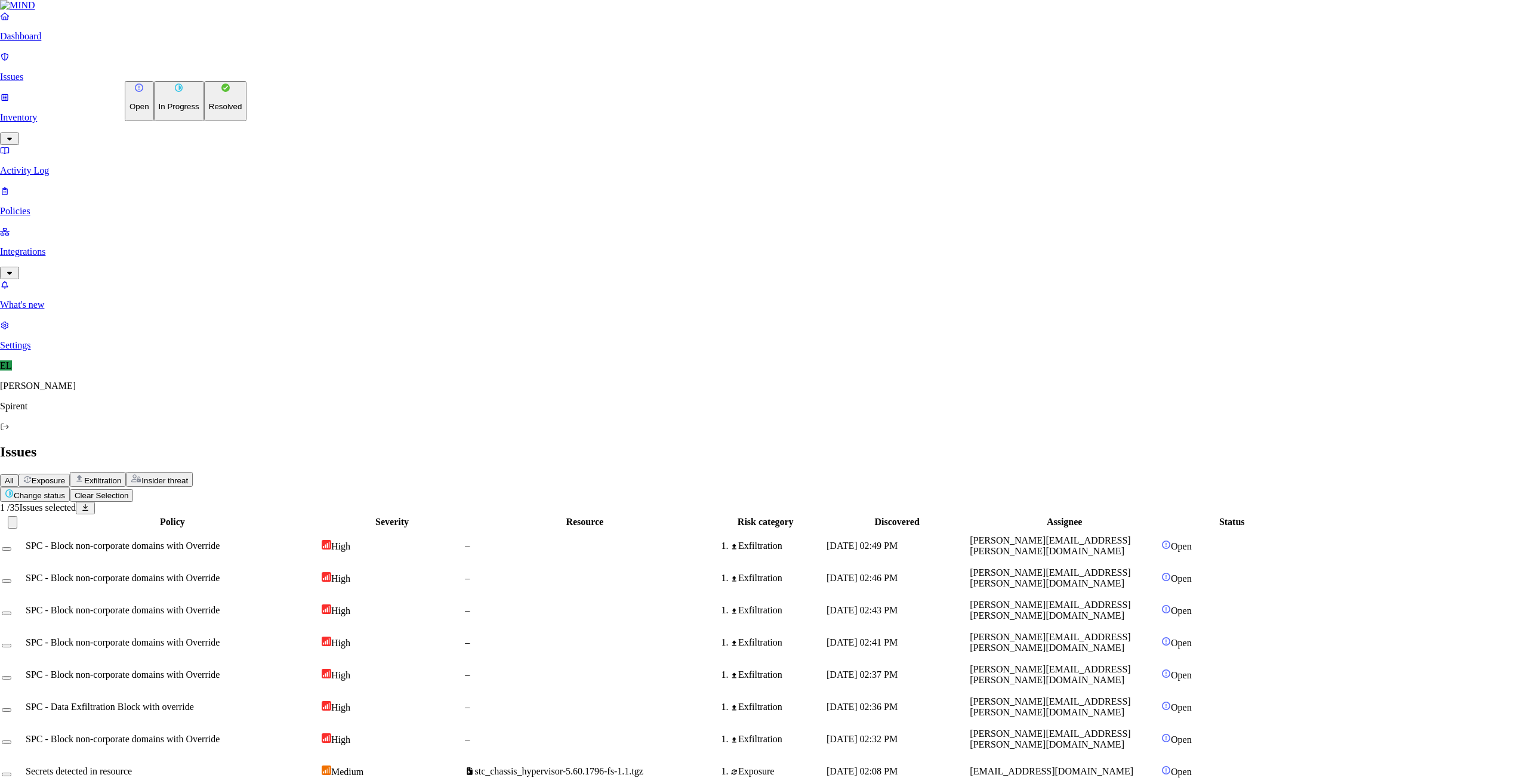
click at [209, 111] on p "Resolved" at bounding box center [225, 106] width 33 height 9
select select "Custom Reason"
type textarea "SharePoint data moves"
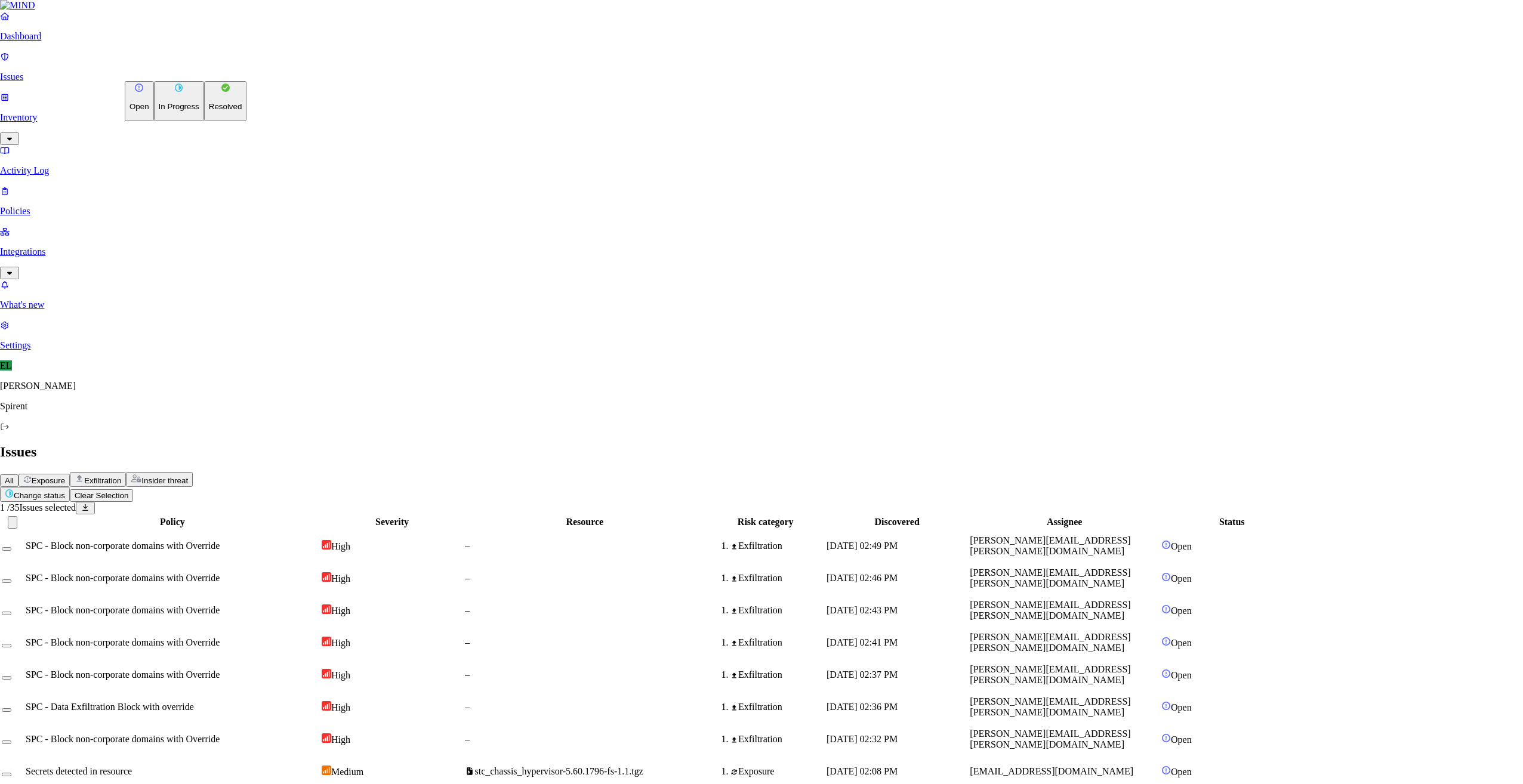
click at [203, 73] on html "Dashboard Issues Inventory Activity Log Policies Integrations What's new 1 Sett…" at bounding box center [761, 774] width 1523 height 1549
click at [209, 111] on p "Resolved" at bounding box center [225, 106] width 33 height 9
select select "Custom Reason"
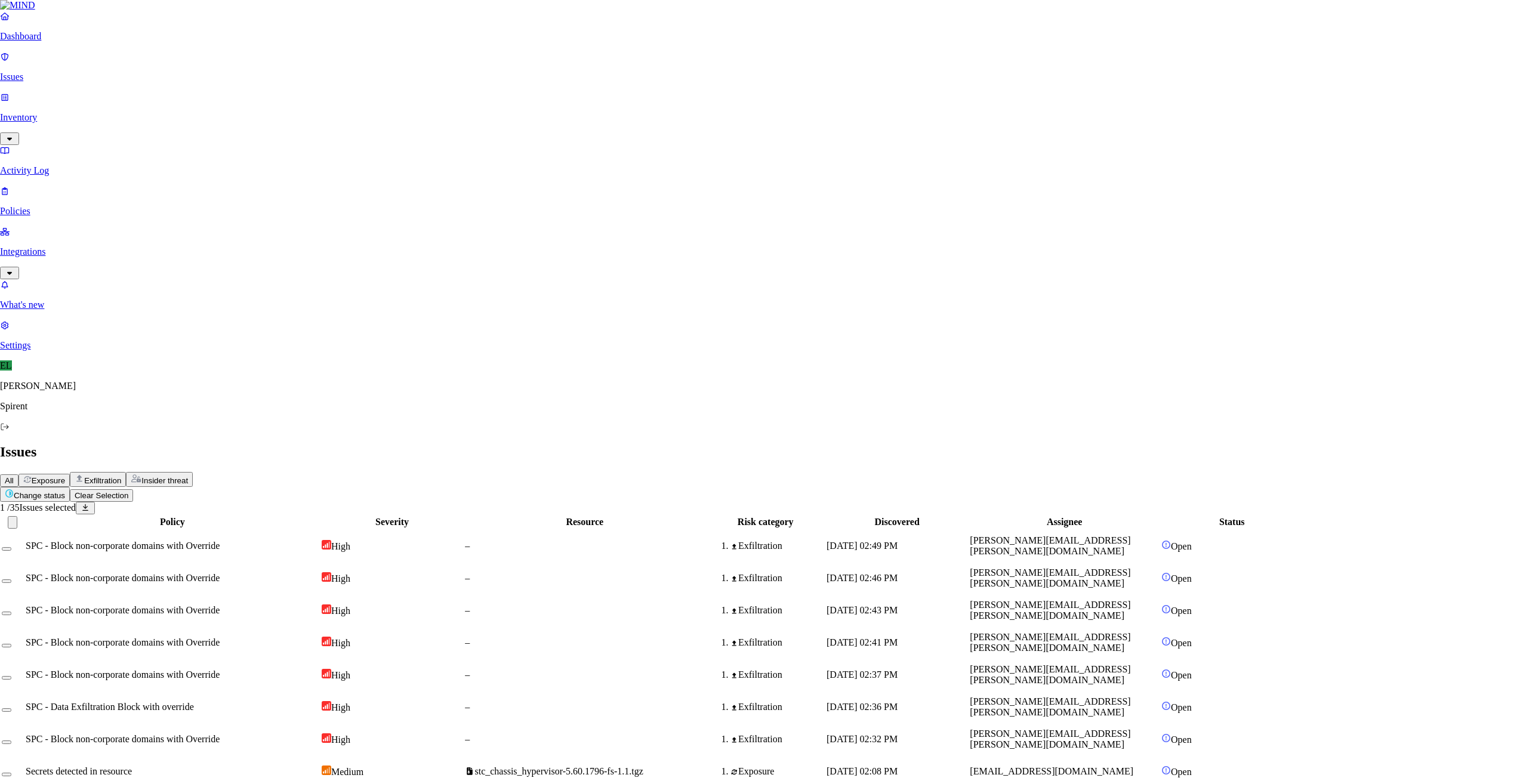
type textarea "text"
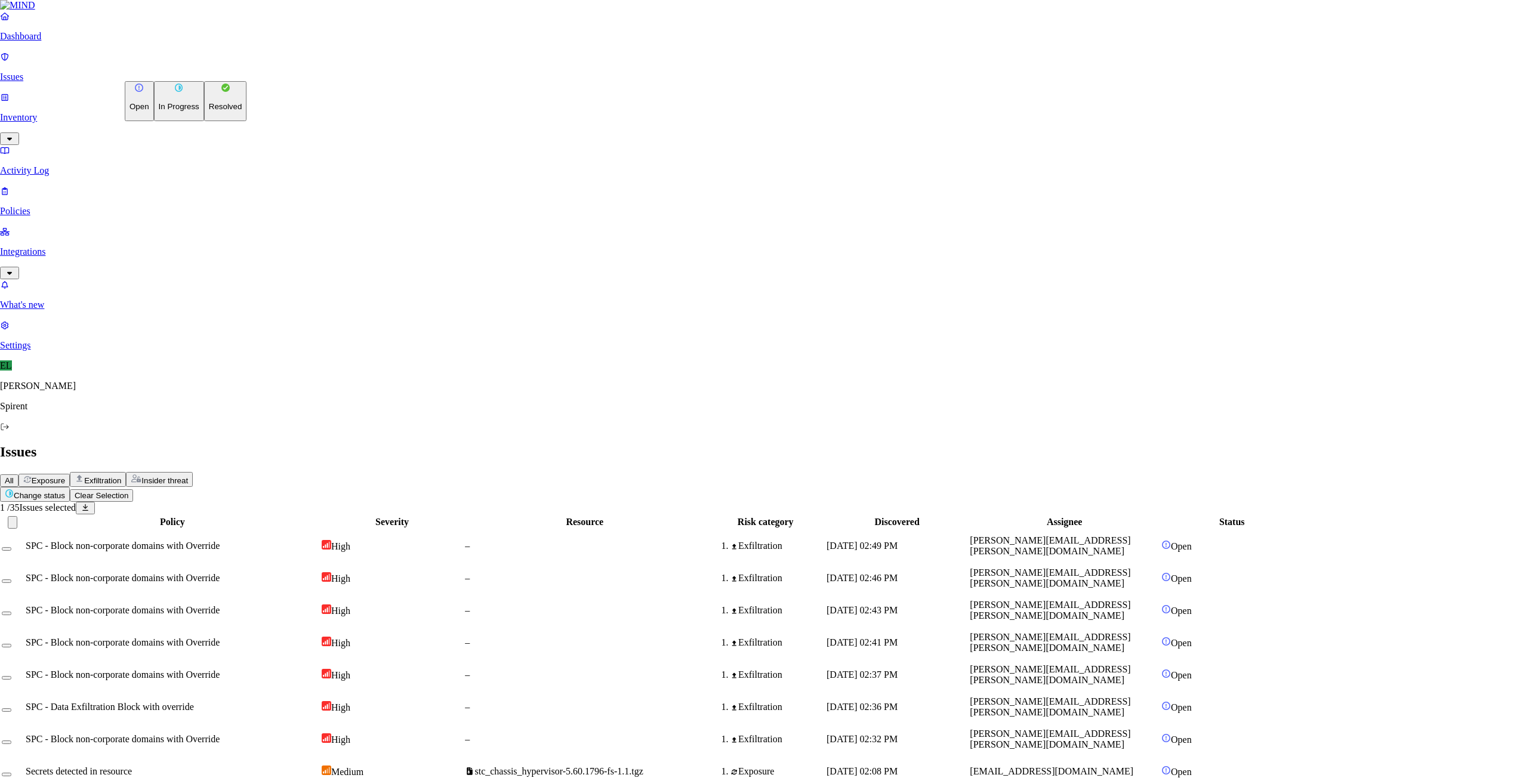
click at [194, 71] on html "Dashboard Issues Inventory Activity Log Policies Integrations What's new 1 Sett…" at bounding box center [761, 774] width 1523 height 1549
click at [209, 111] on p "Resolved" at bounding box center [225, 106] width 33 height 9
select select "Custom Reason"
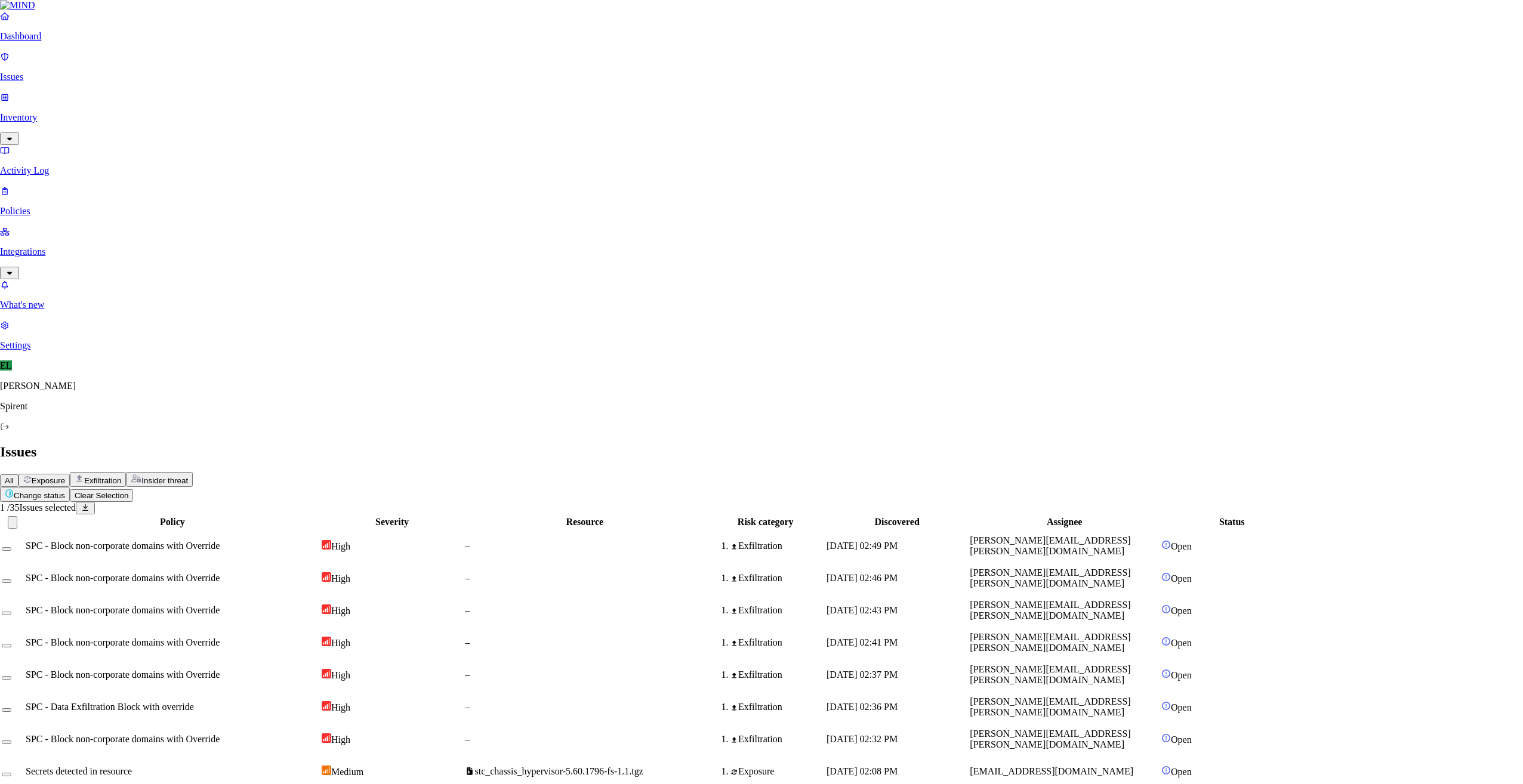
type textarea "text"
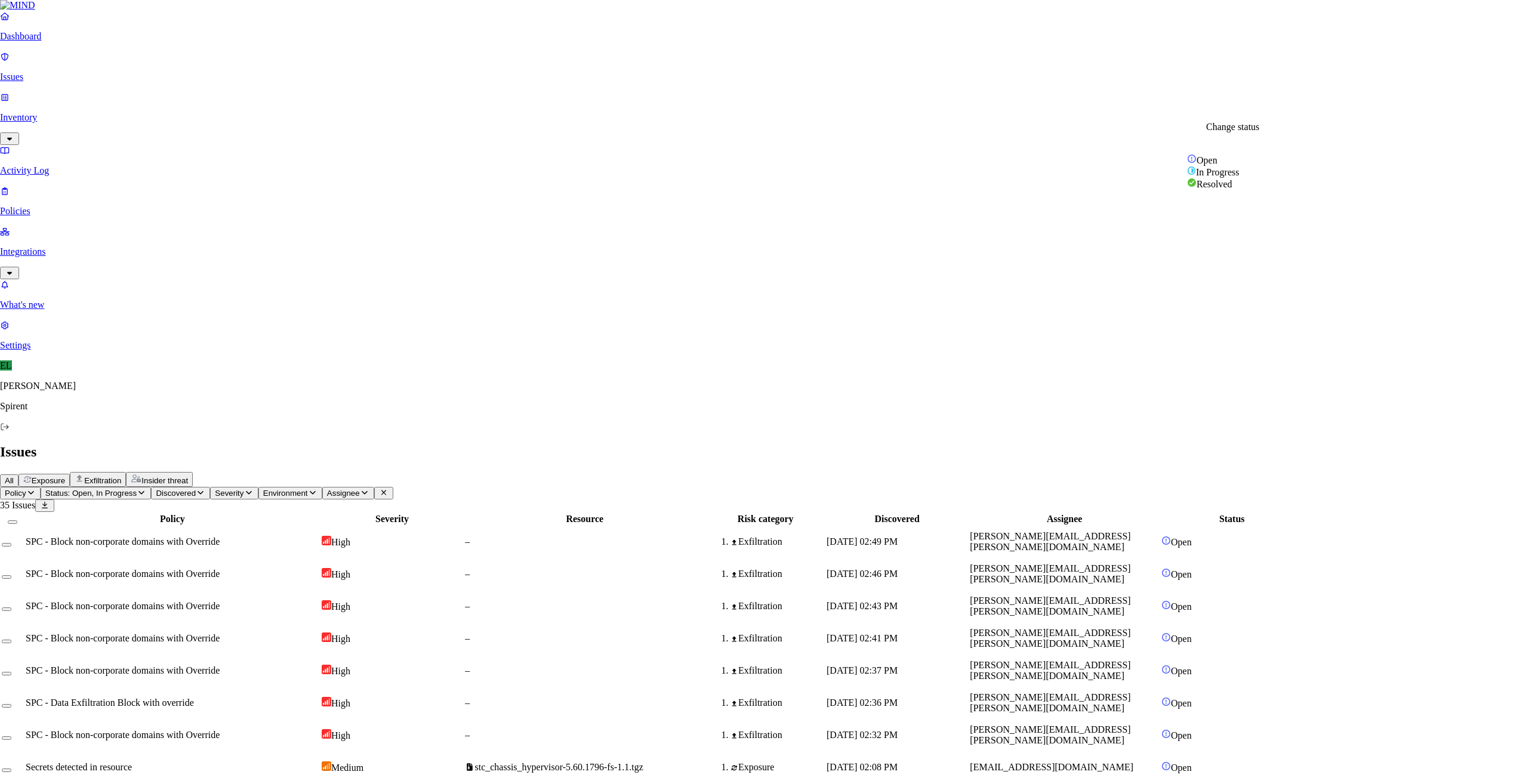
select select "Risk Accepted"
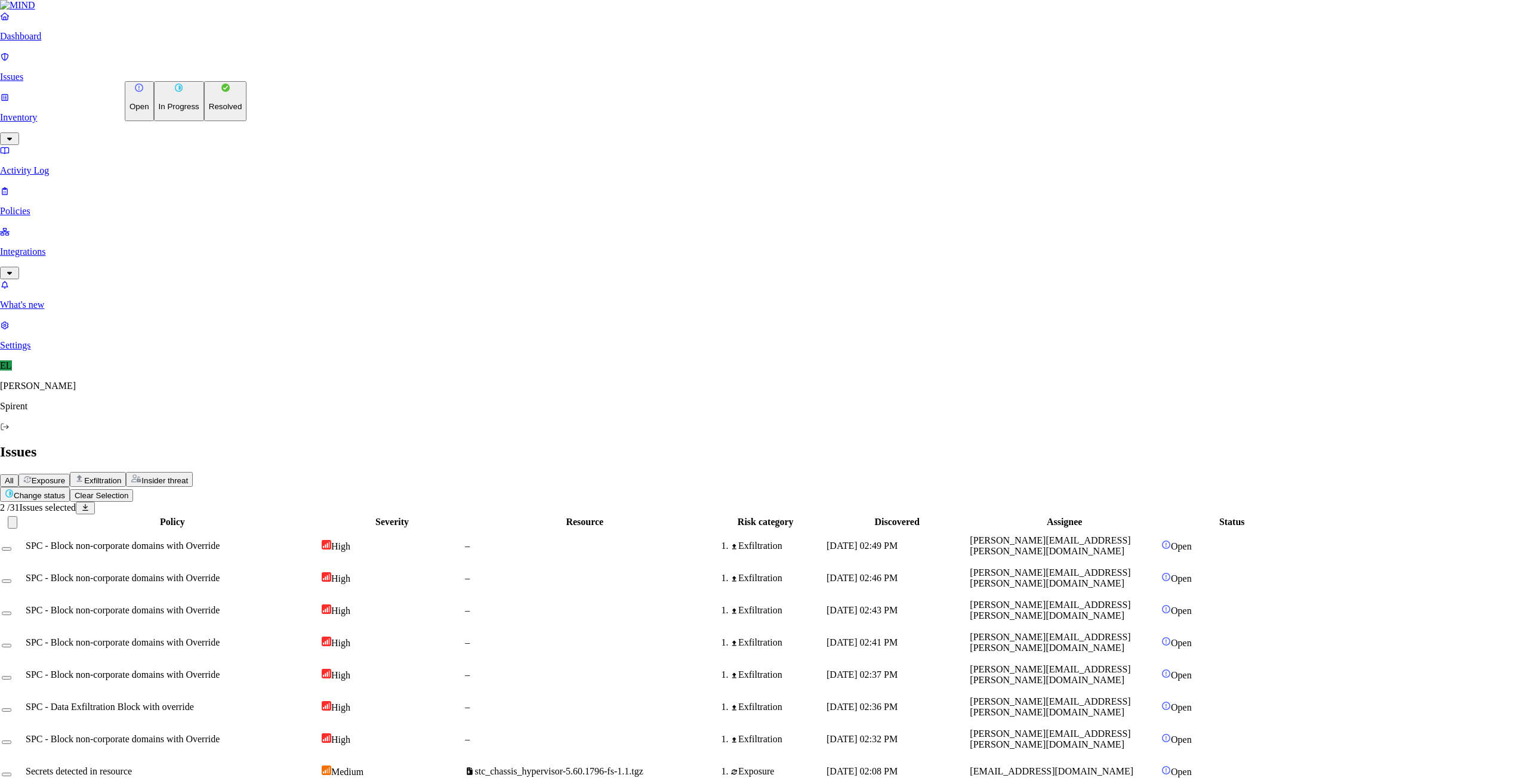
click at [206, 73] on html "Dashboard Issues Inventory Activity Log Policies Integrations What's new 1 Sett…" at bounding box center [761, 774] width 1523 height 1549
click at [209, 111] on p "Resolved" at bounding box center [225, 106] width 33 height 9
select select "Custom Reason"
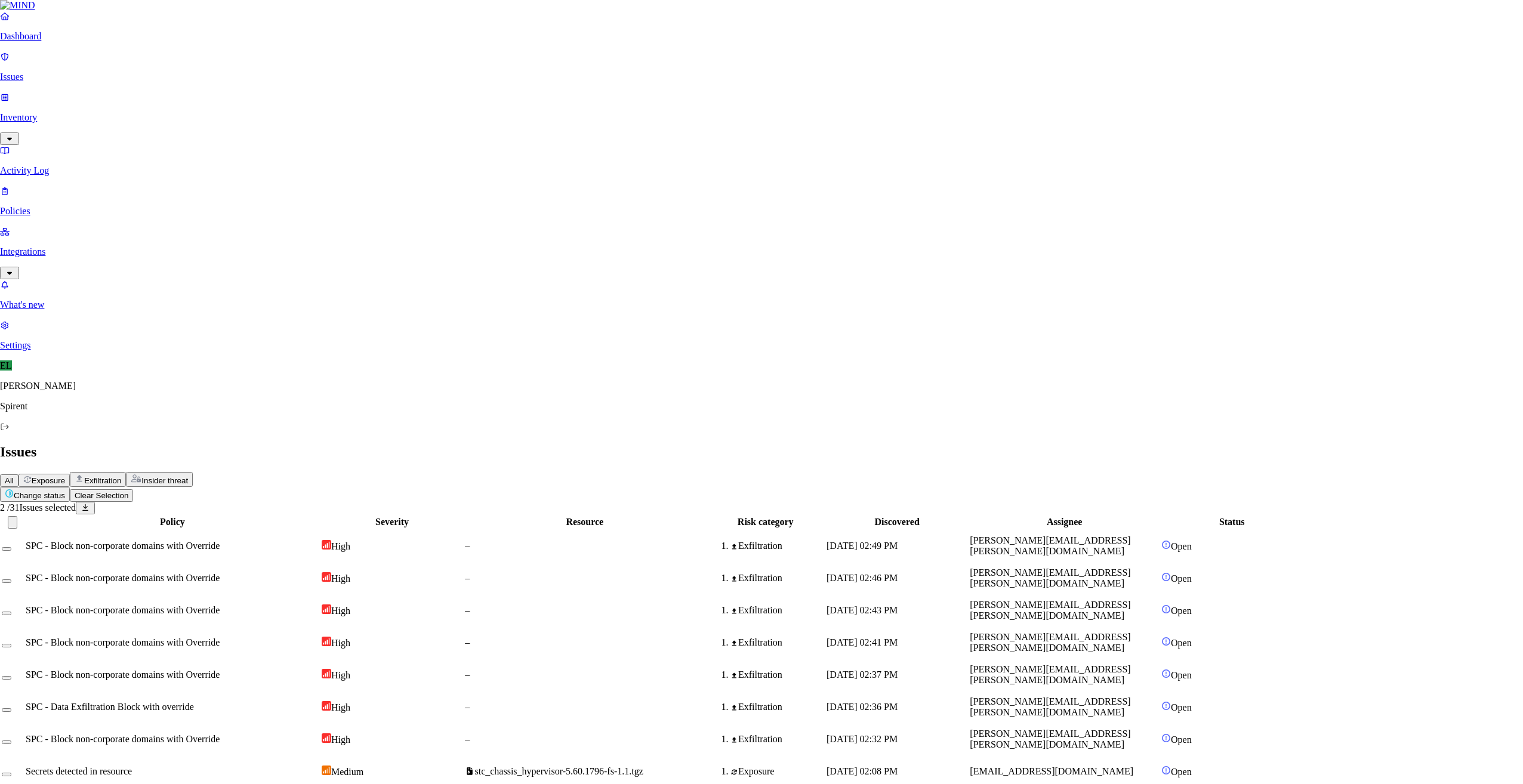
paste textarea "Personal"
type textarea "Personal"
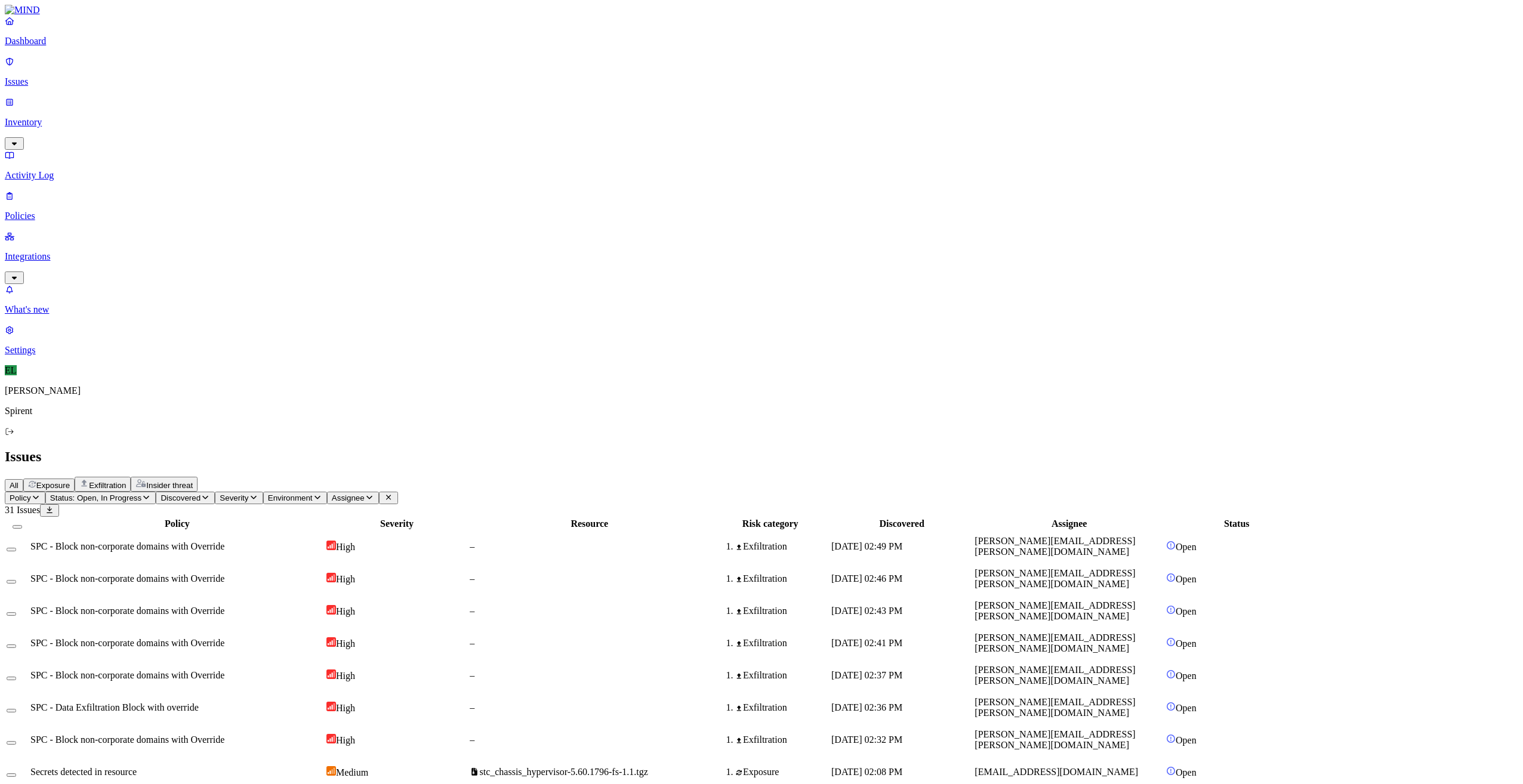
scroll to position [55, 0]
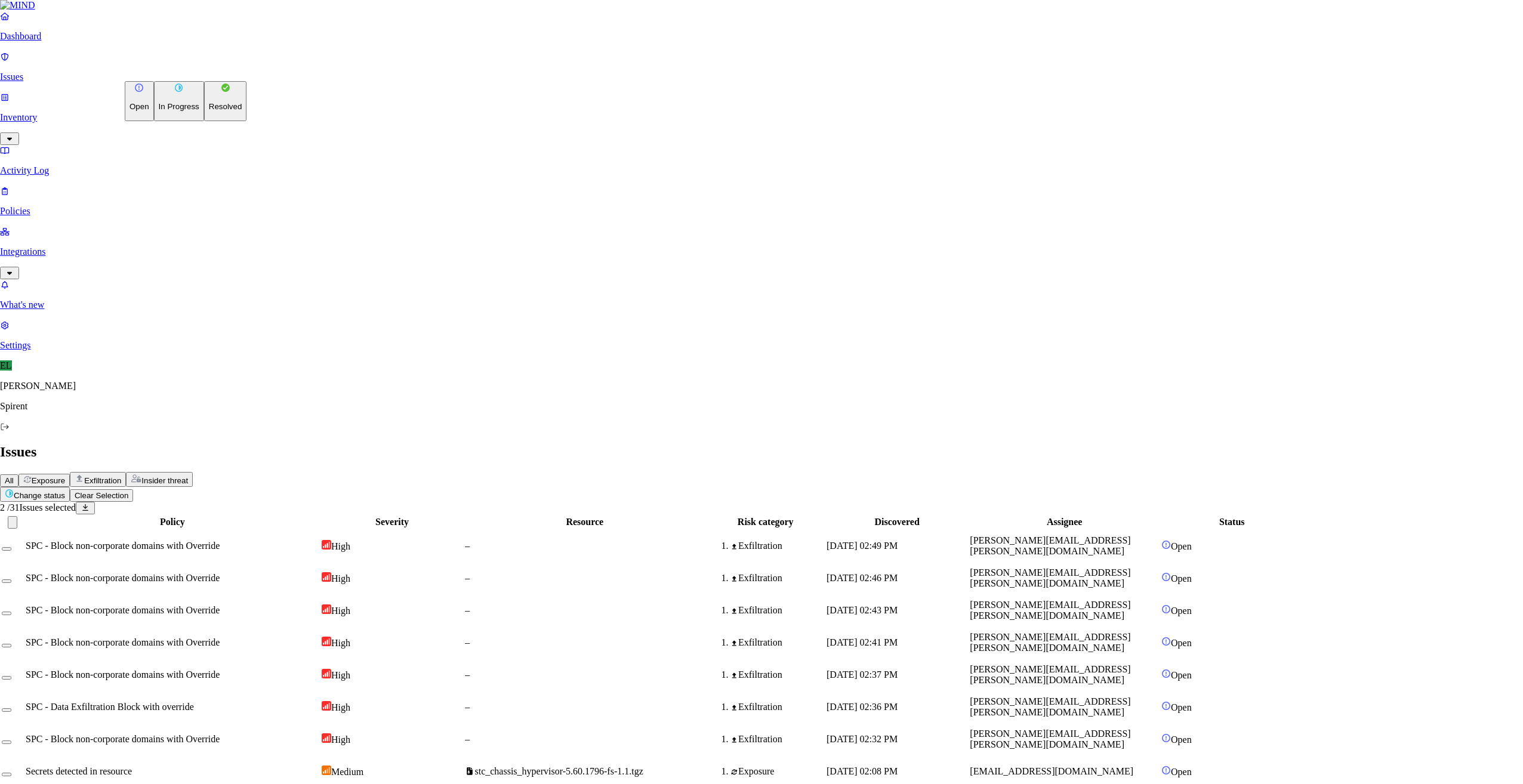
click at [170, 70] on html "Dashboard Issues Inventory Activity Log Policies Integrations What's new 1 Sett…" at bounding box center [761, 758] width 1523 height 1516
click at [209, 111] on p "Resolved" at bounding box center [225, 106] width 33 height 9
select select "Risk Accepted"
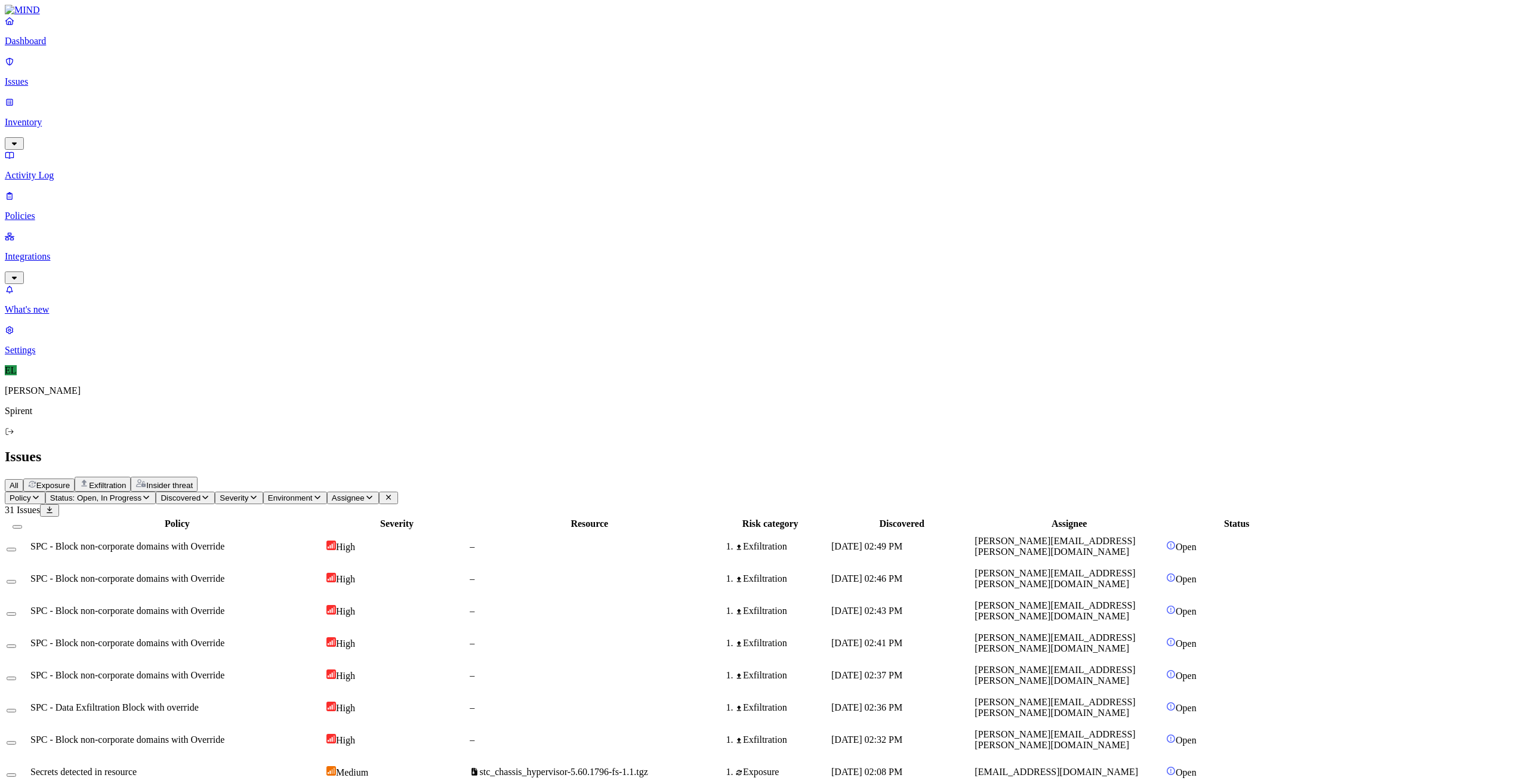
scroll to position [7, 0]
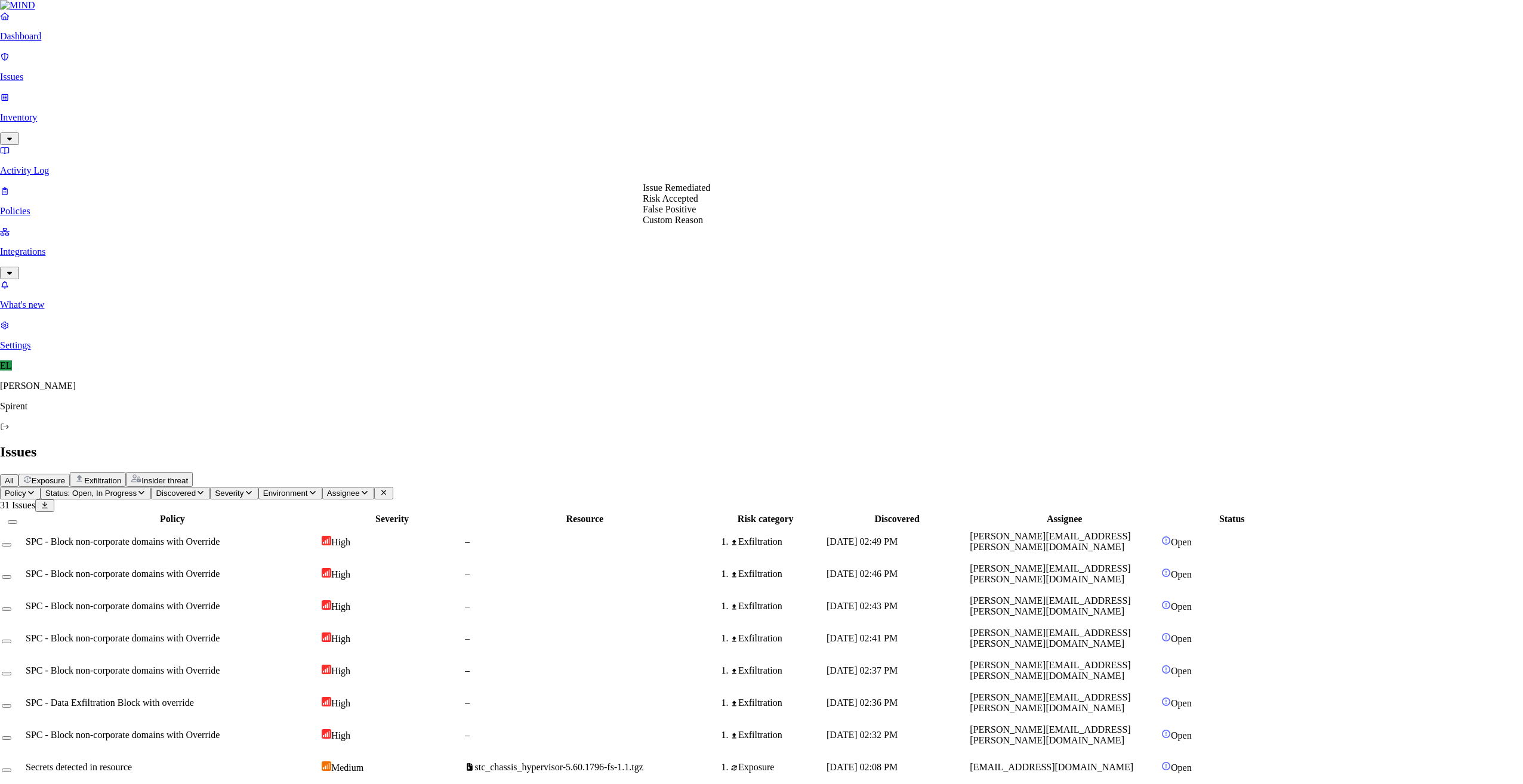
select select "Custom Reason"
type textarea "Not sensitive"
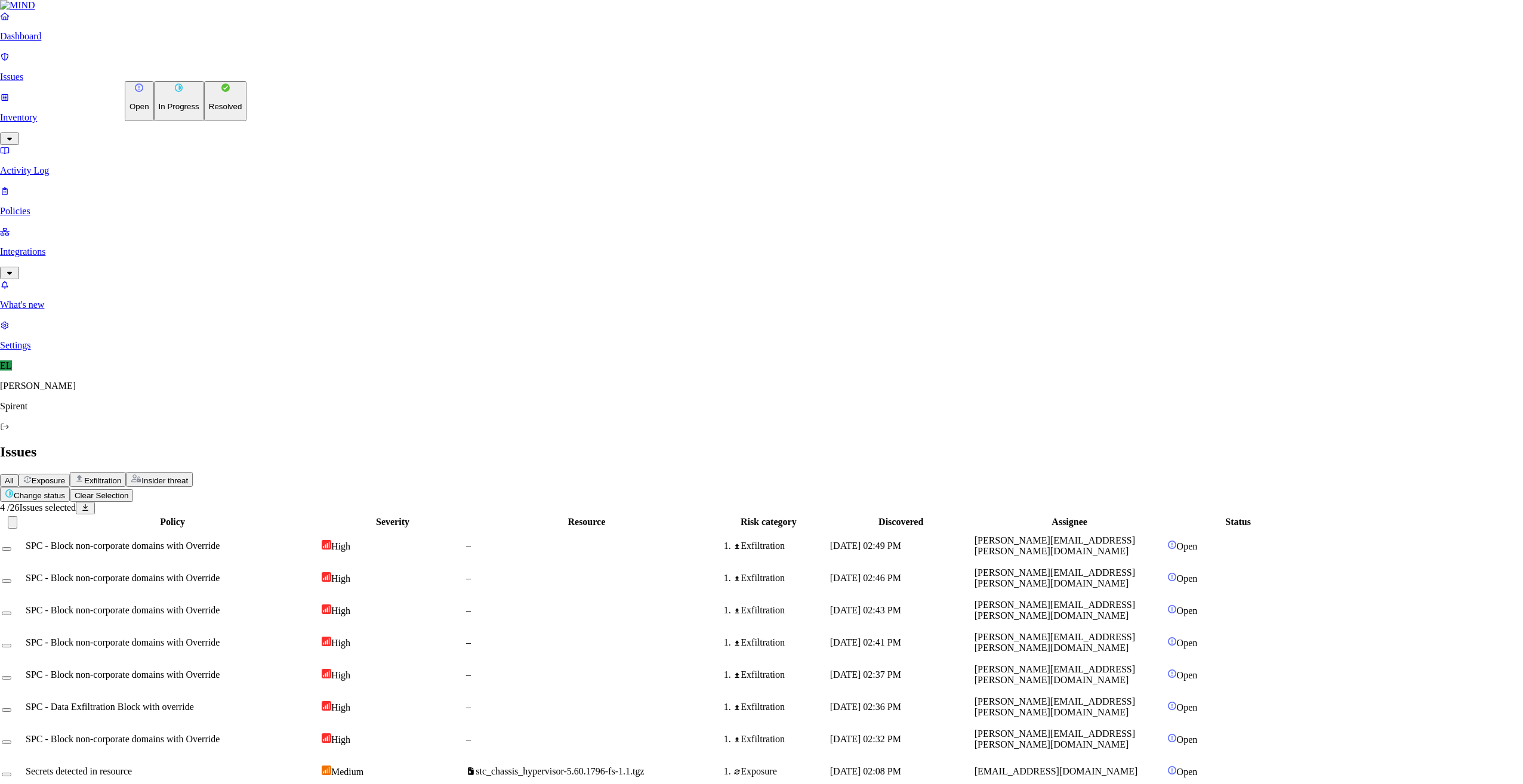
click at [207, 70] on html "Dashboard Issues Inventory Activity Log Policies Integrations What's new 1 Sett…" at bounding box center [761, 688] width 1523 height 1377
click at [209, 111] on p "Resolved" at bounding box center [225, 106] width 33 height 9
select select "Custom Reason"
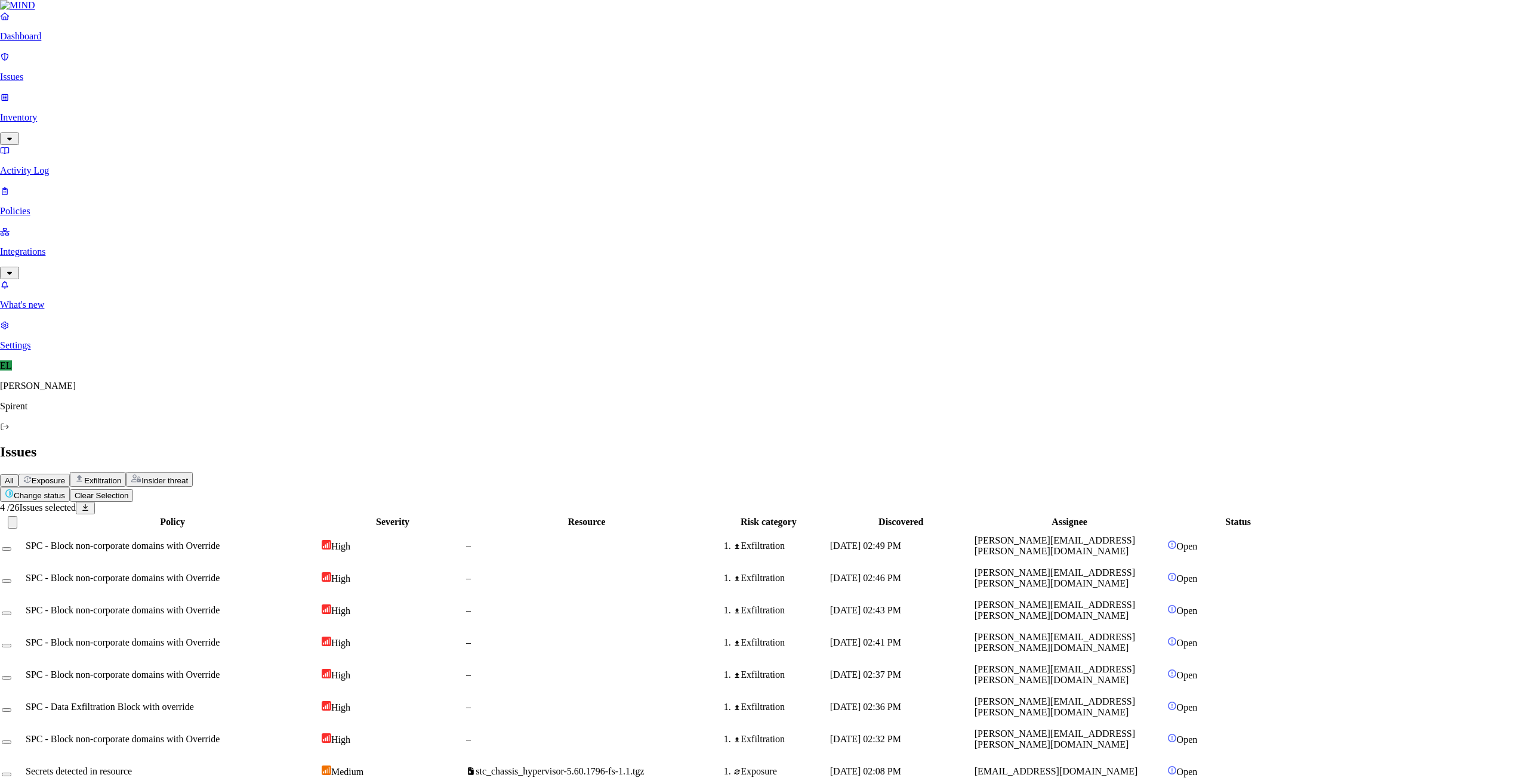
type textarea "General text query"
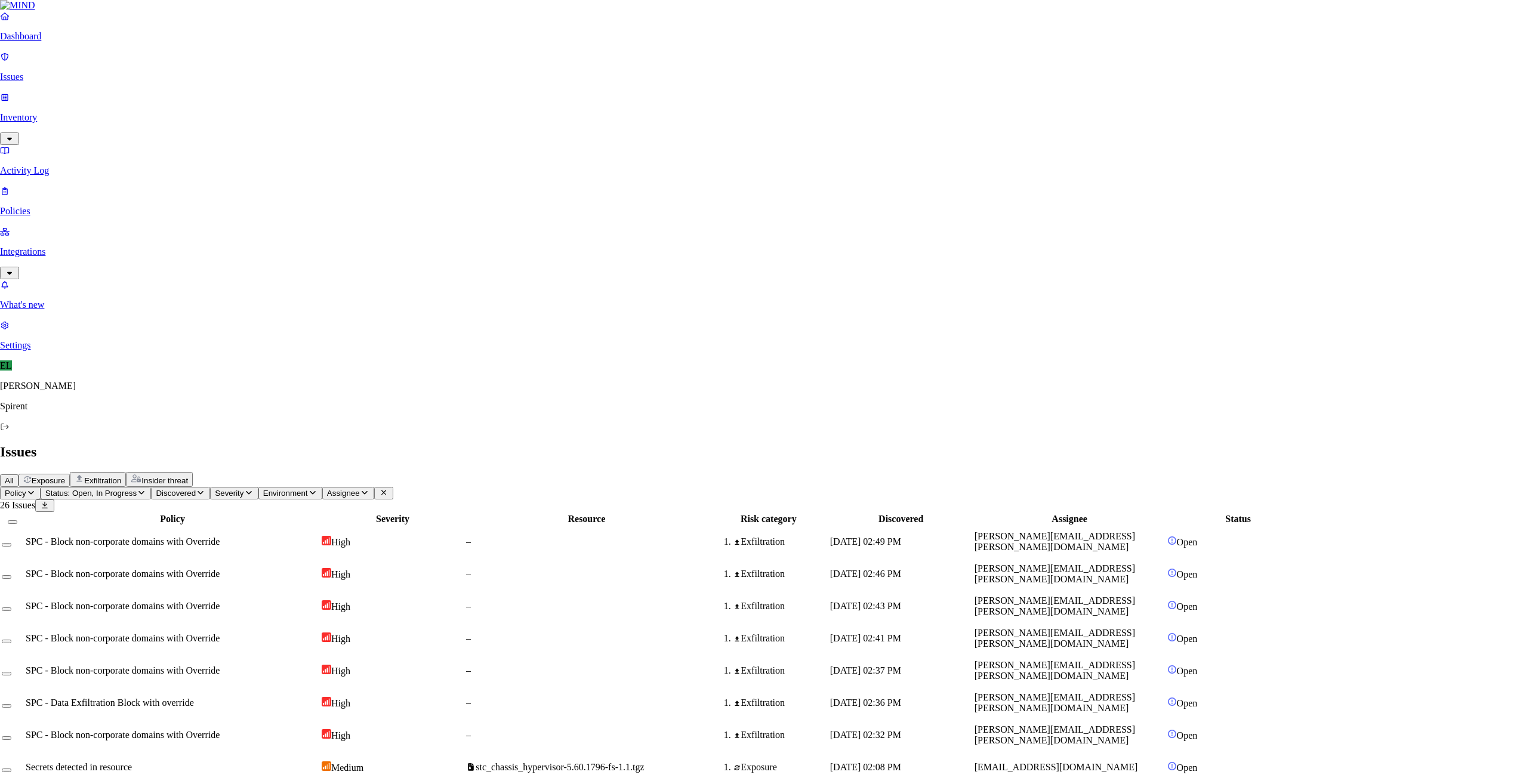
select select "Custom Reason"
type textarea "duplicate alert"
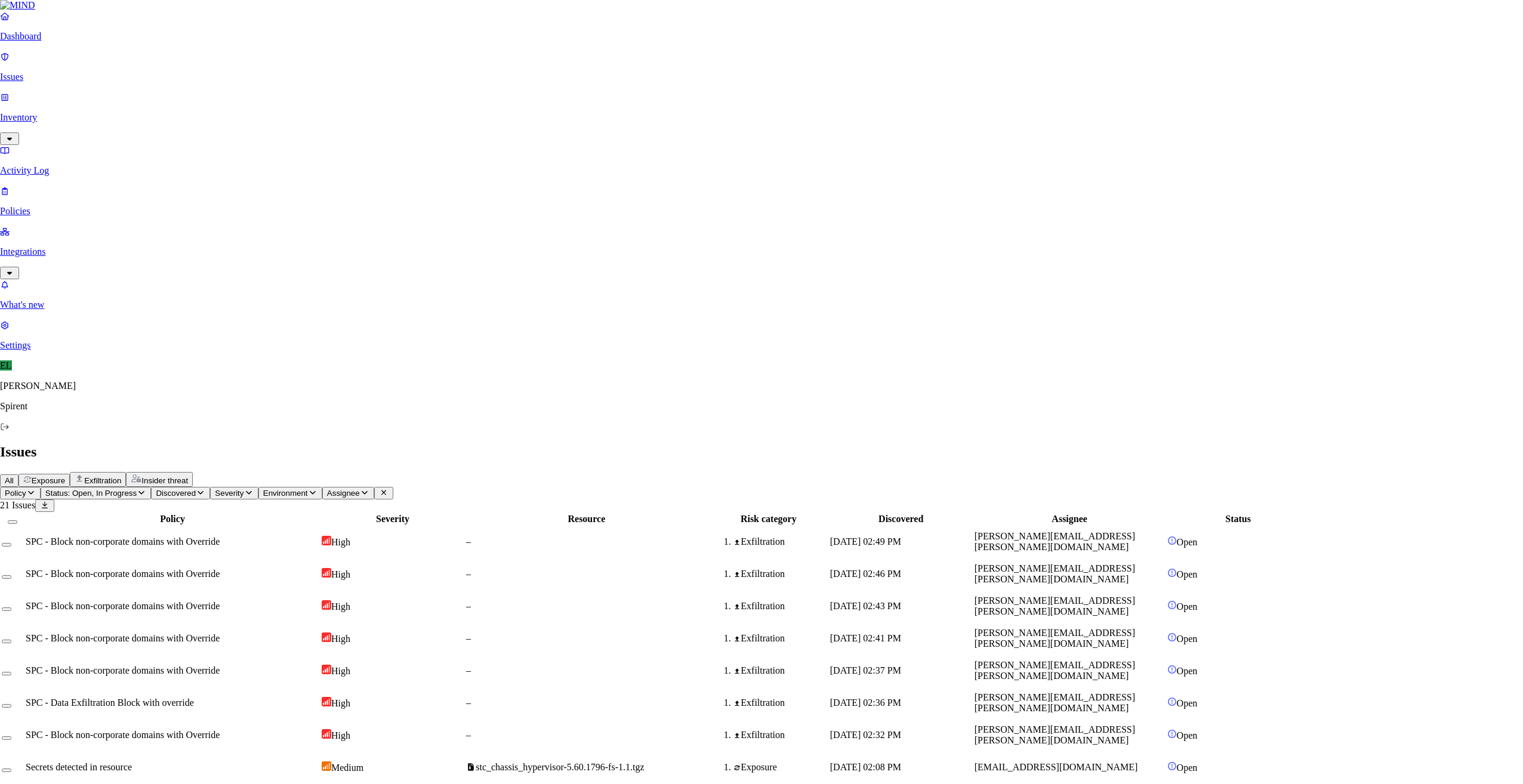
select select "Custom Reason"
paste textarea "Personal"
type textarea "Personal"
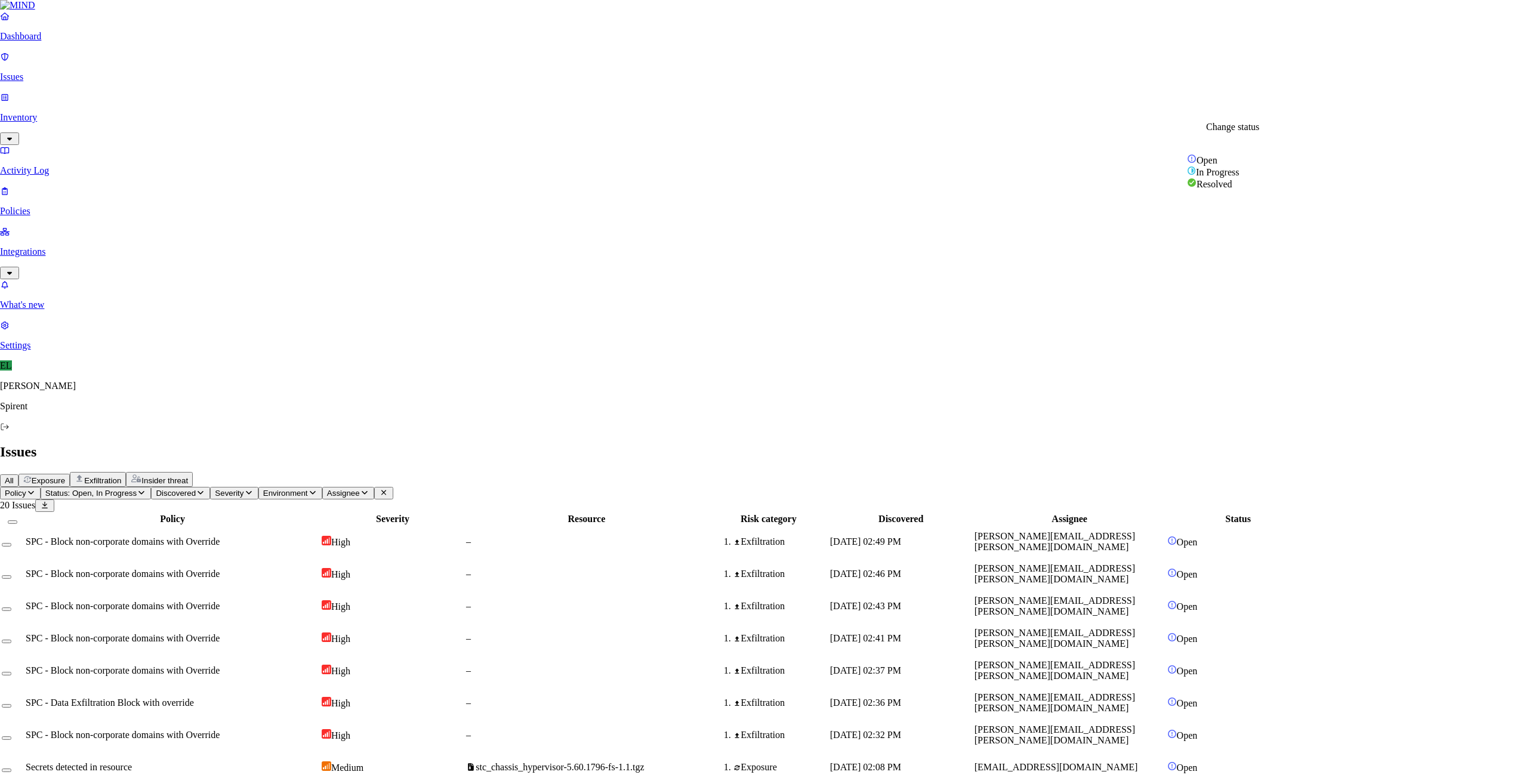
select select "Custom Reason"
type textarea "General query"
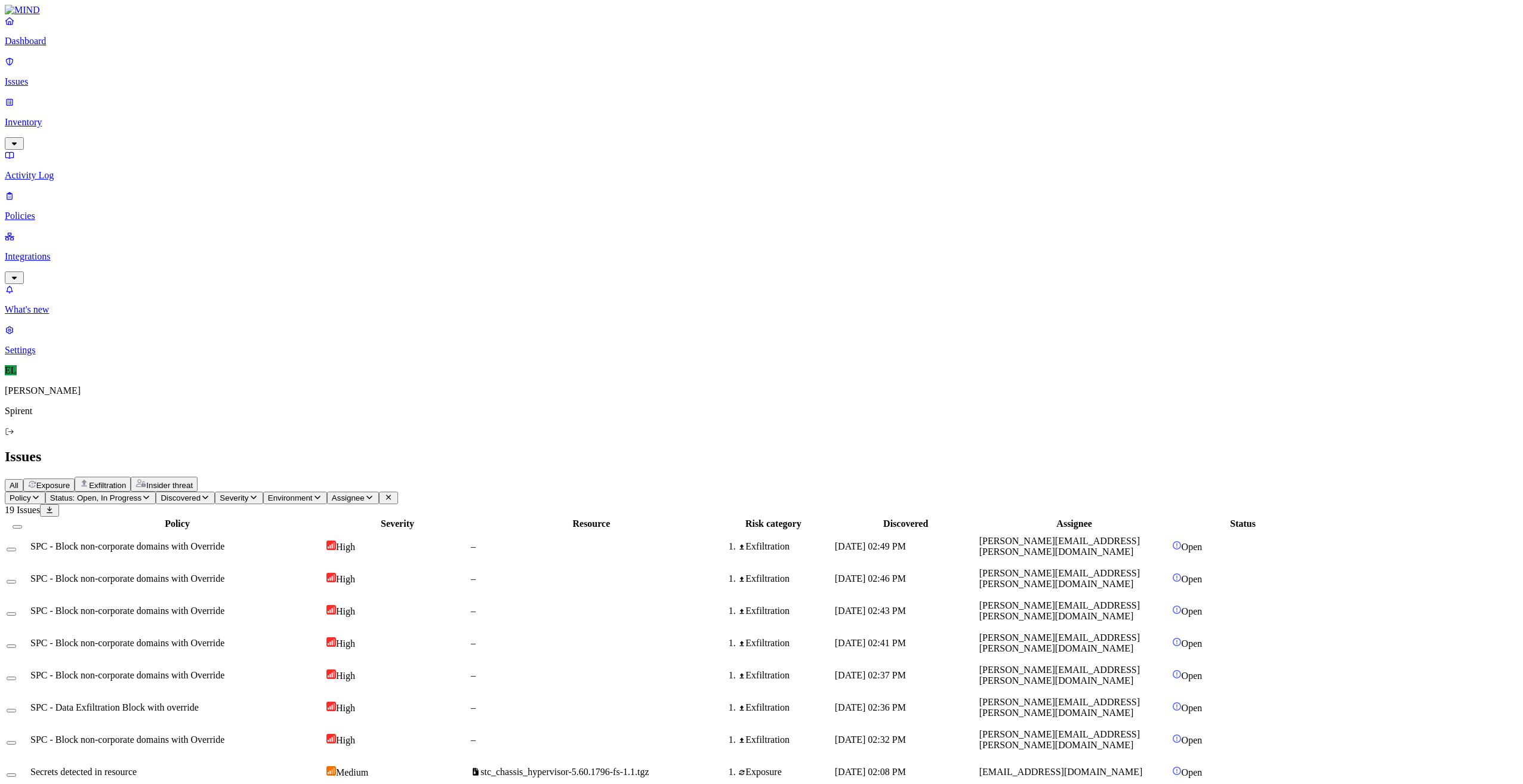
click at [692, 734] on div "–" at bounding box center [591, 739] width 241 height 11
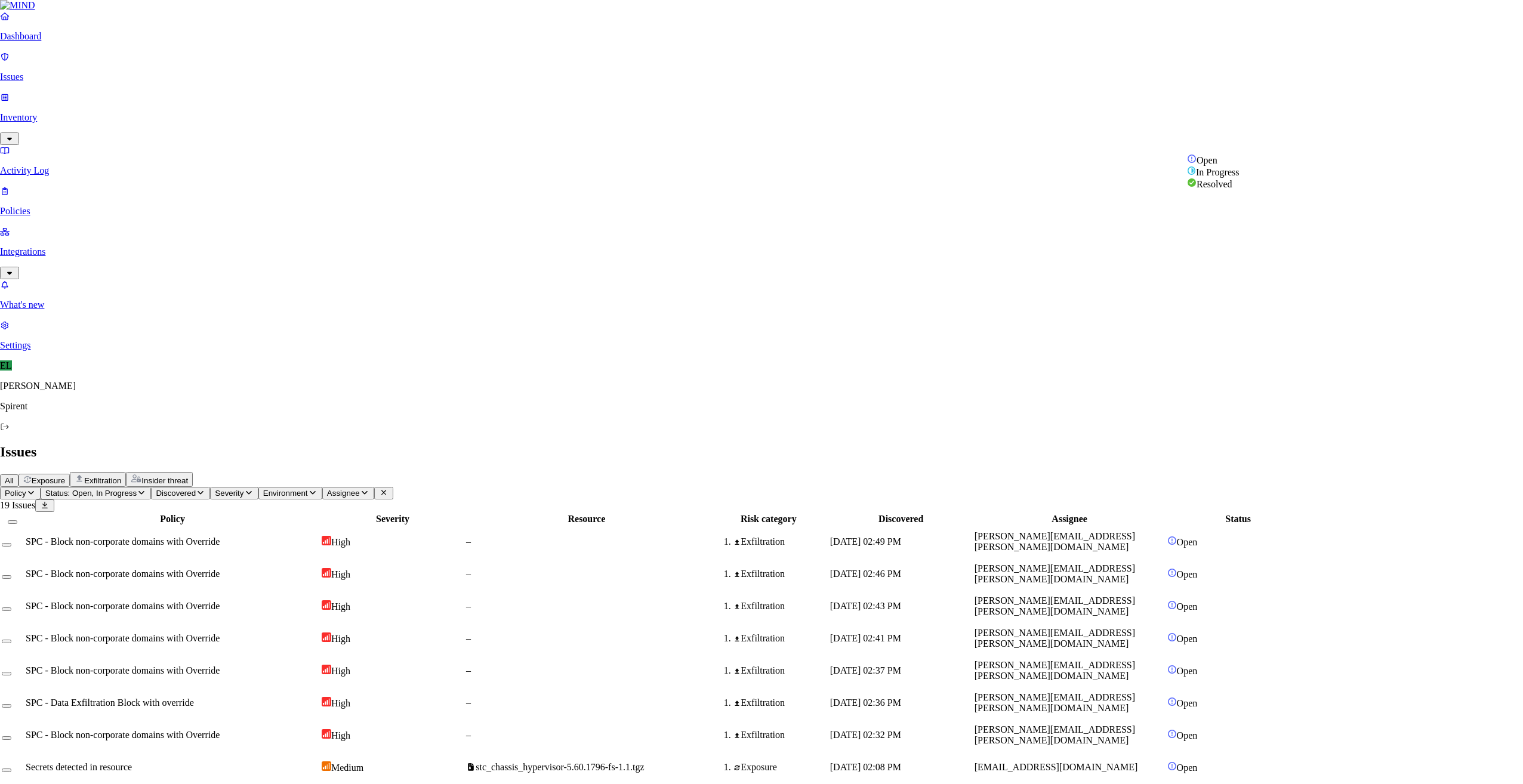
select select "Custom Reason"
paste textarea "Personal"
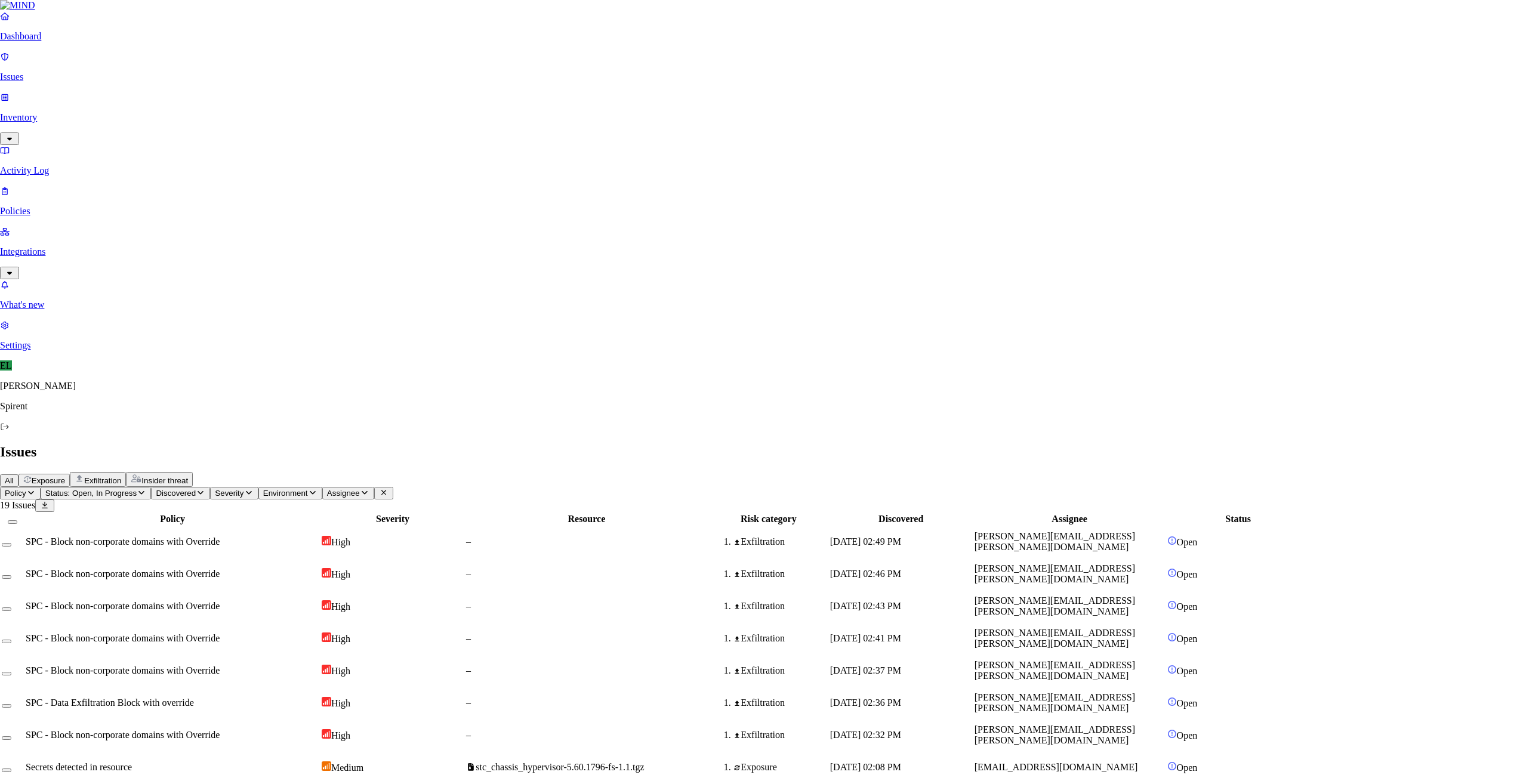
type textarea "Personal"
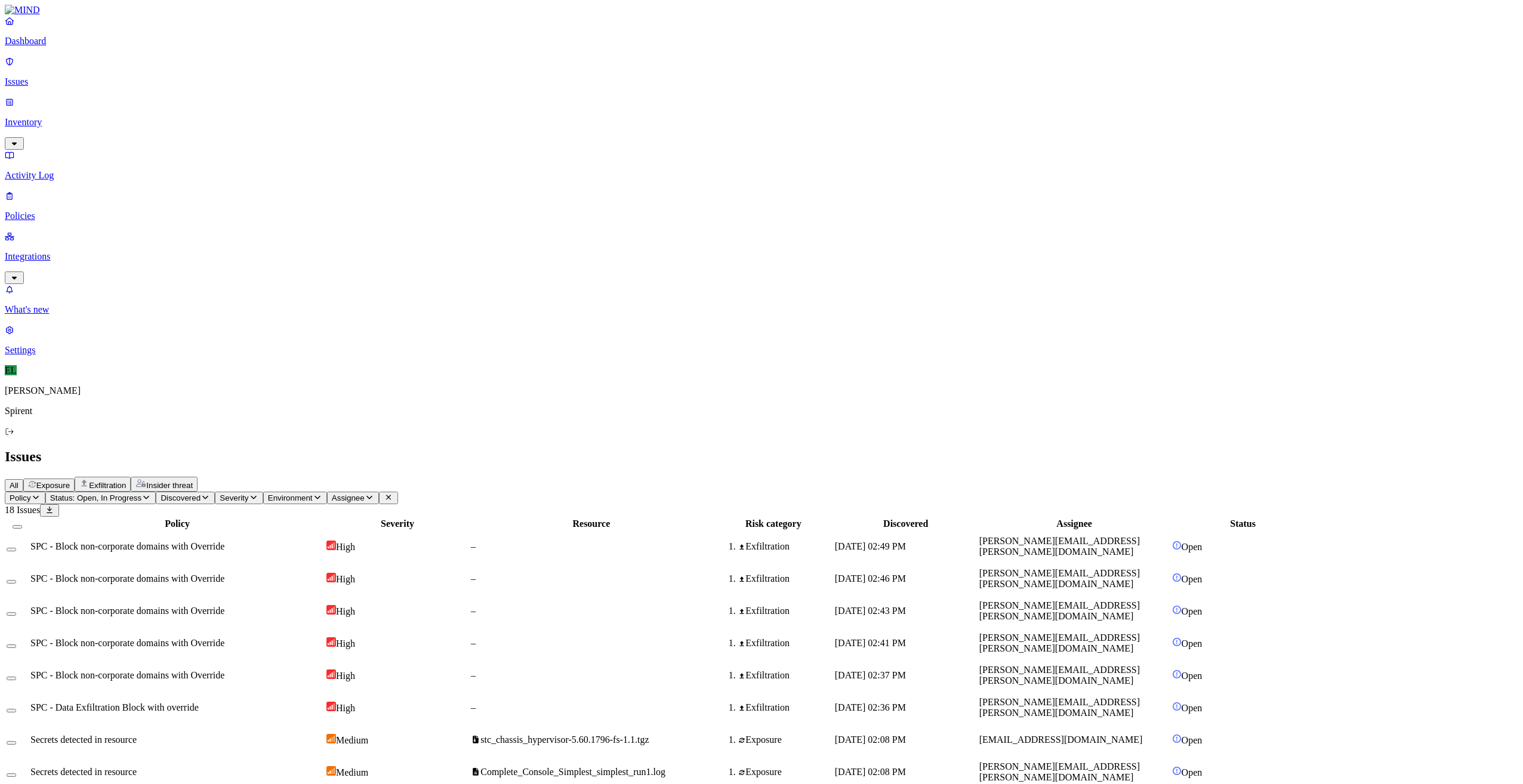
click at [225, 541] on span "SPC - Block non-corporate domains with Override" at bounding box center [128, 545] width 194 height 10
click at [16, 547] on button "Select row" at bounding box center [11, 549] width 9 height 3
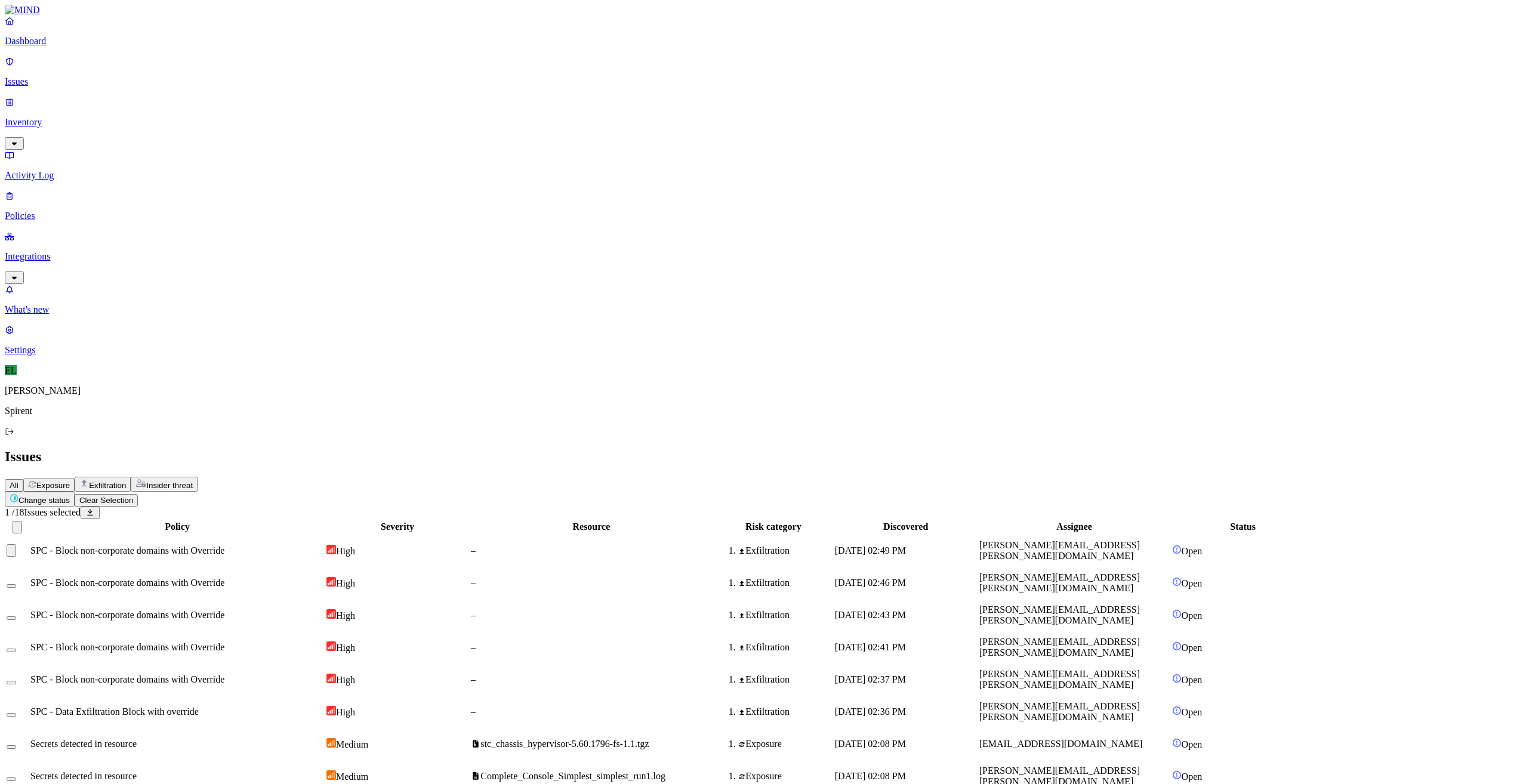
click at [16, 584] on button "Select row" at bounding box center [11, 585] width 9 height 3
click at [16, 616] on button "Select row" at bounding box center [11, 617] width 9 height 3
click at [16, 648] on button "Select row" at bounding box center [11, 650] width 9 height 3
click at [29, 664] on td at bounding box center [17, 679] width 23 height 31
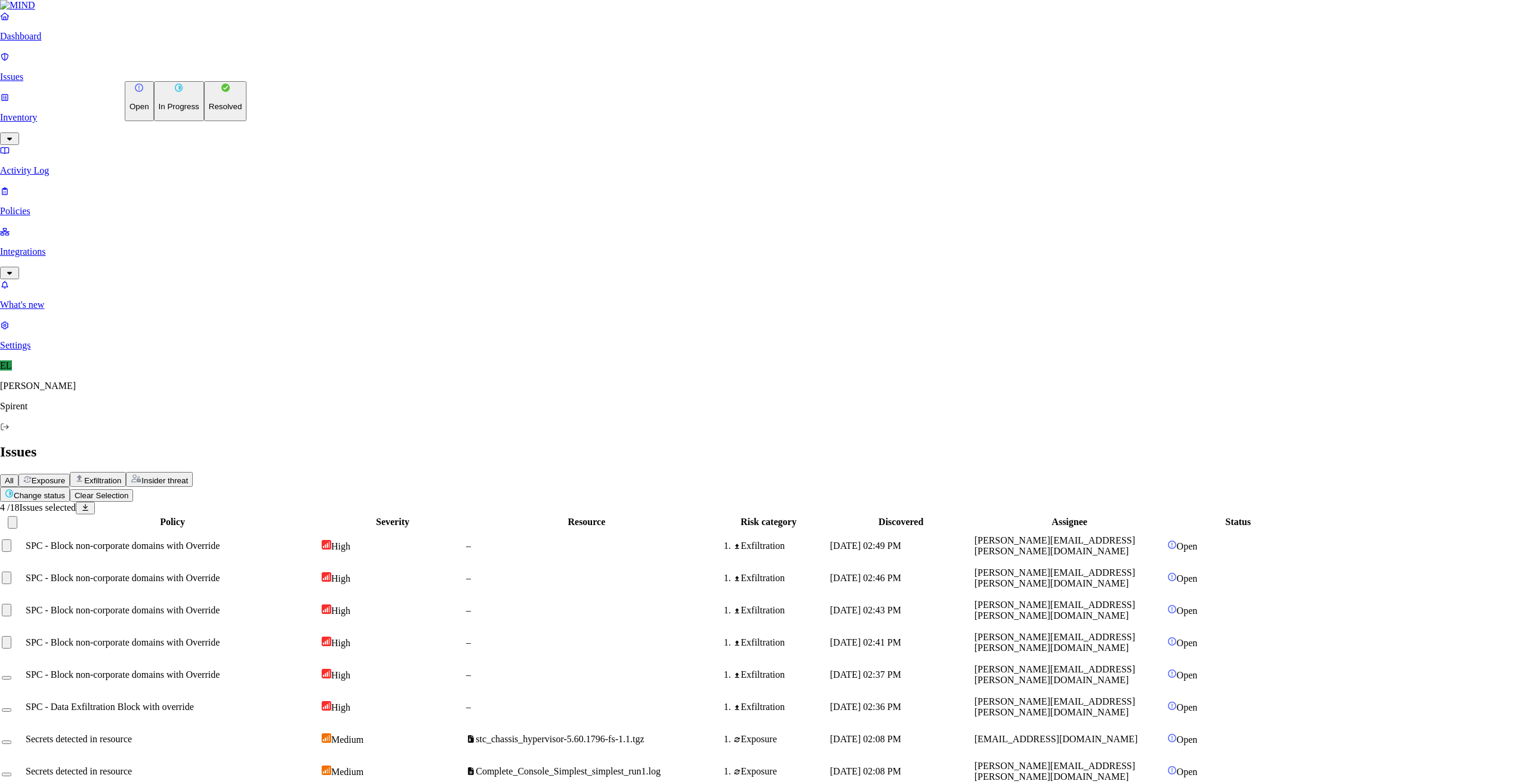
click at [70, 487] on button "Change status" at bounding box center [35, 494] width 70 height 15
click at [209, 111] on p "Resolved" at bounding box center [225, 106] width 33 height 9
select select "Custom Reason"
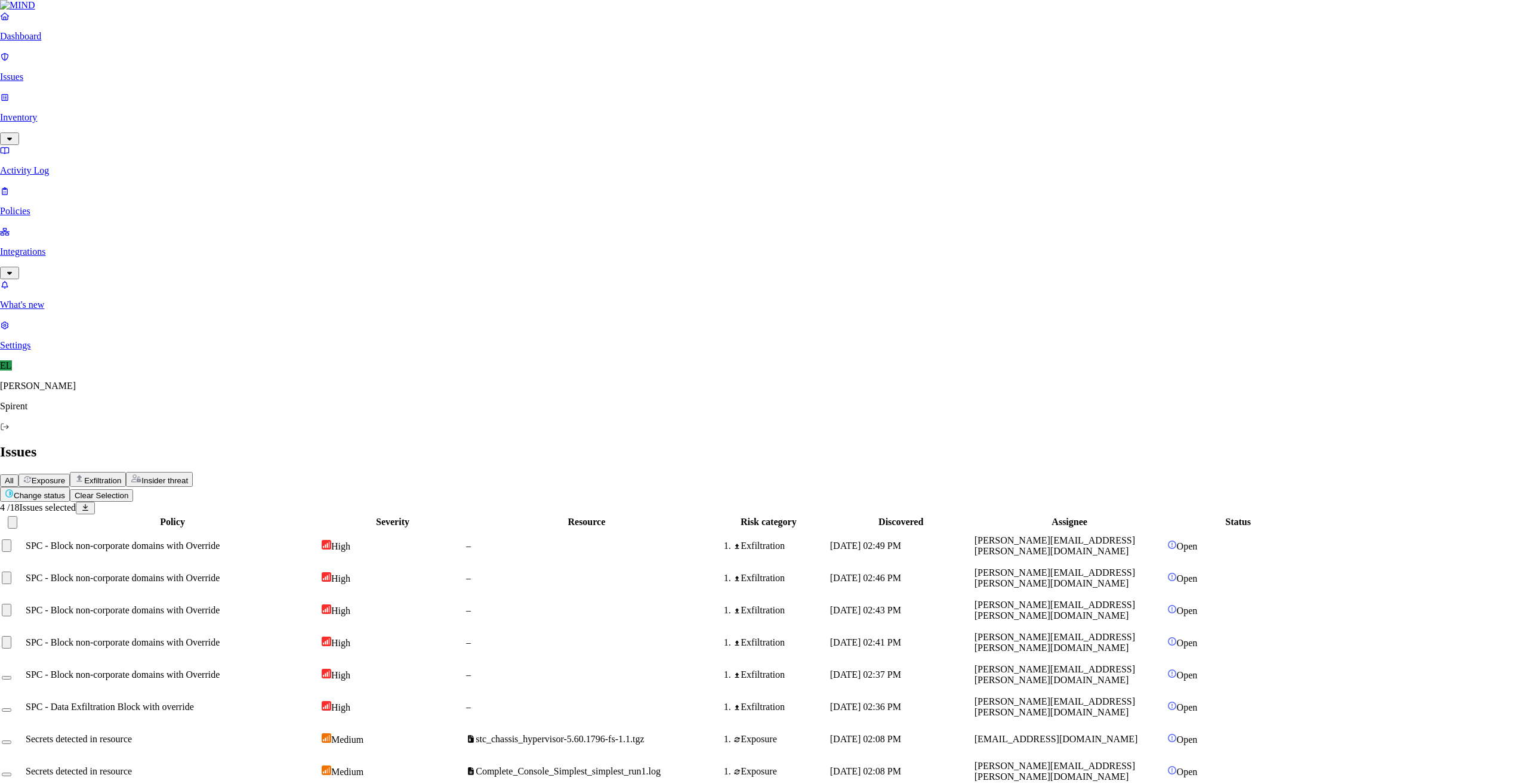
paste textarea "Personal"
type textarea "Personal"
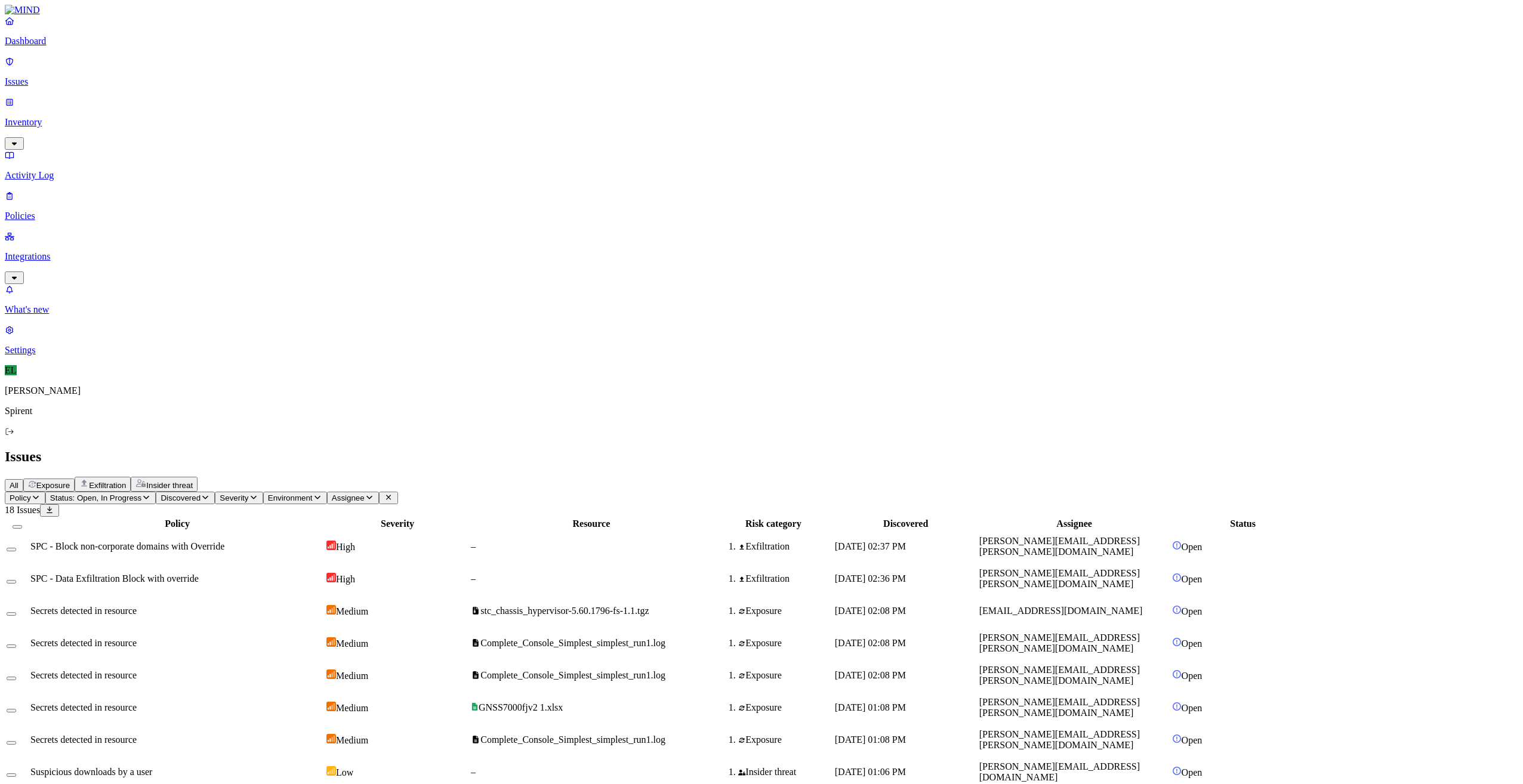
click at [193, 541] on span "SPC - Block non-corporate domains with Override" at bounding box center [128, 545] width 194 height 10
